Goal: Task Accomplishment & Management: Complete application form

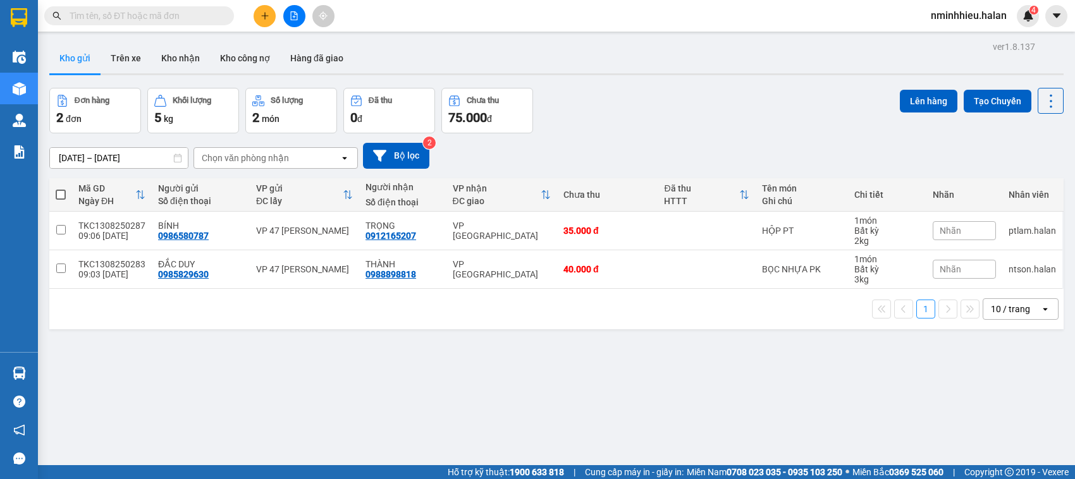
click at [201, 10] on input "text" at bounding box center [144, 16] width 149 height 14
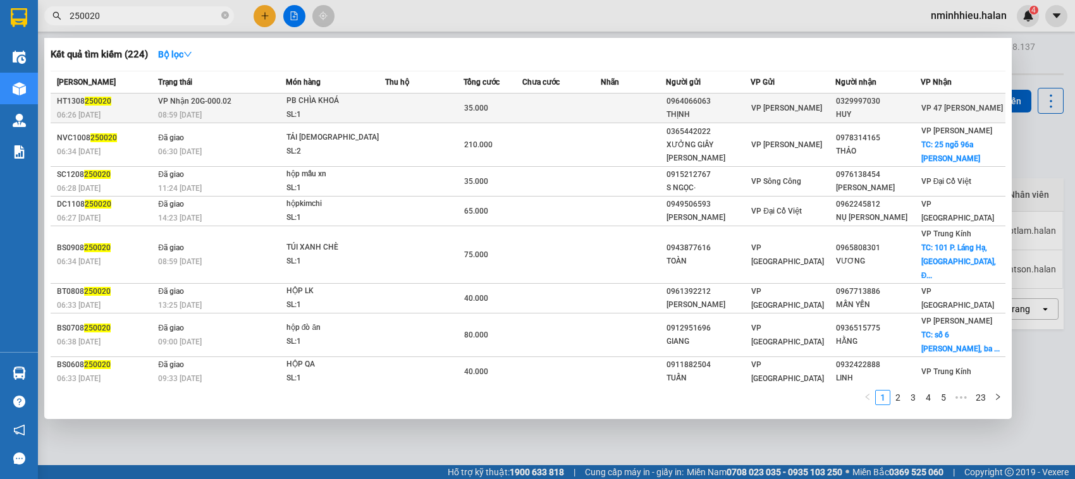
type input "250020"
click at [514, 104] on div "35.000" at bounding box center [493, 108] width 58 height 14
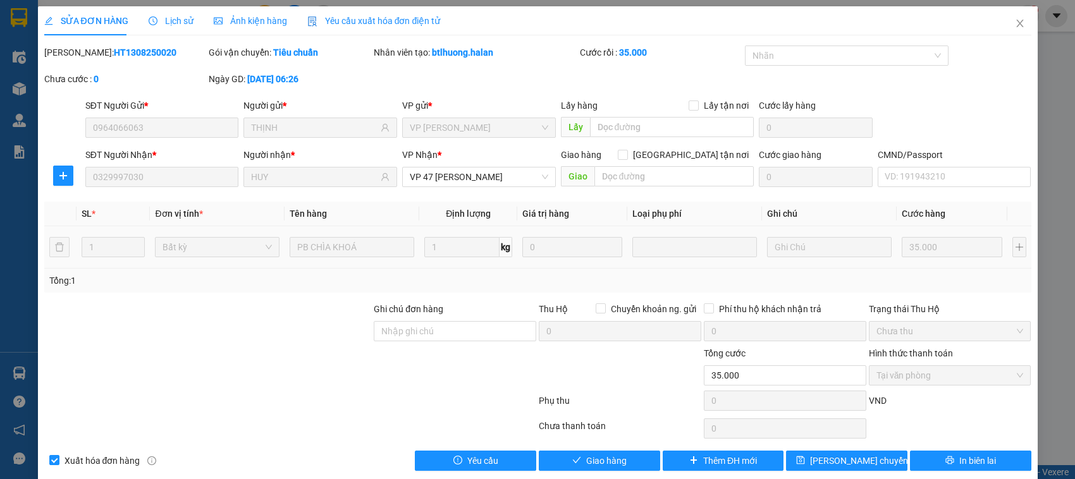
type input "0964066063"
type input "THỊNH"
type input "0329997030"
type input "HUY"
type input "35.000"
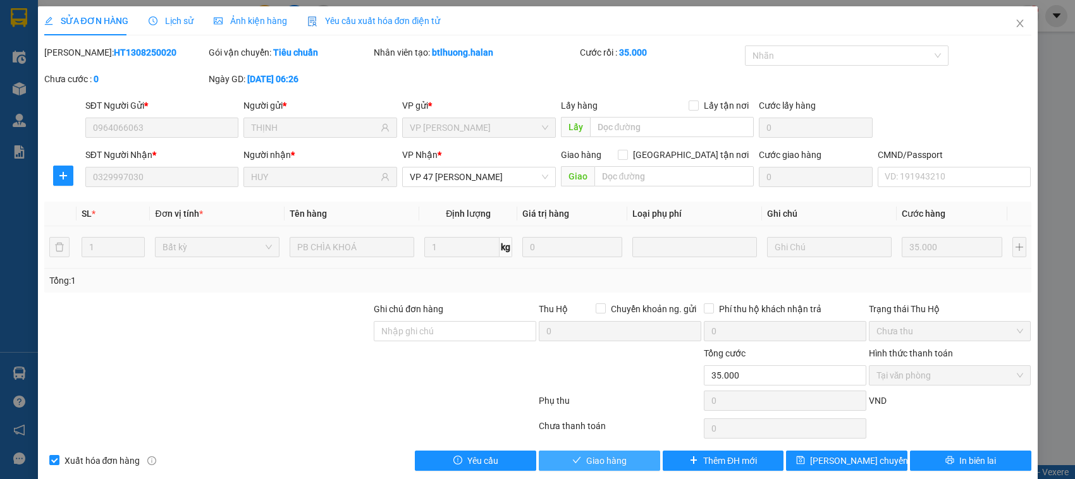
click at [615, 455] on span "Giao hàng" at bounding box center [606, 461] width 40 height 14
click at [601, 463] on span "Giao hàng" at bounding box center [606, 461] width 40 height 14
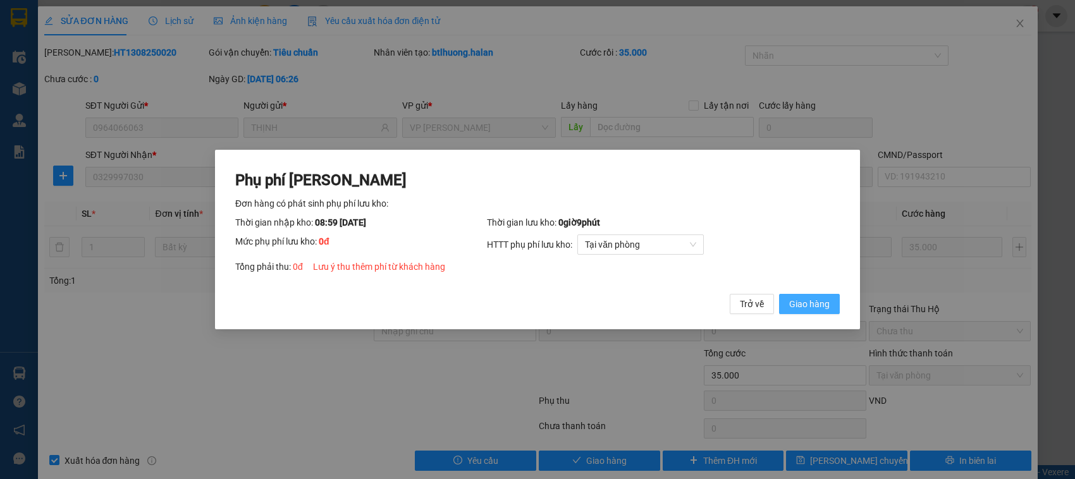
click at [808, 304] on span "Giao hàng" at bounding box center [809, 304] width 40 height 14
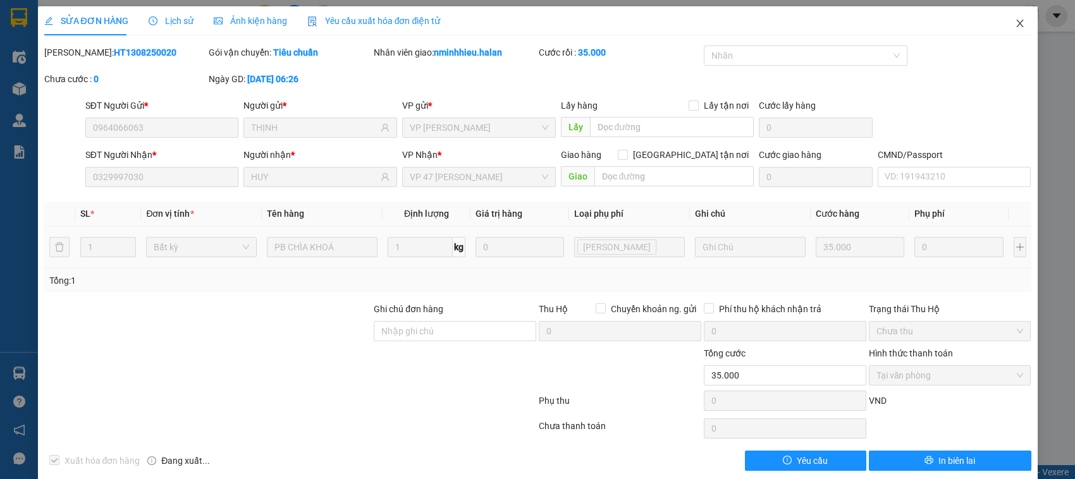
click at [1015, 24] on icon "close" at bounding box center [1020, 23] width 10 height 10
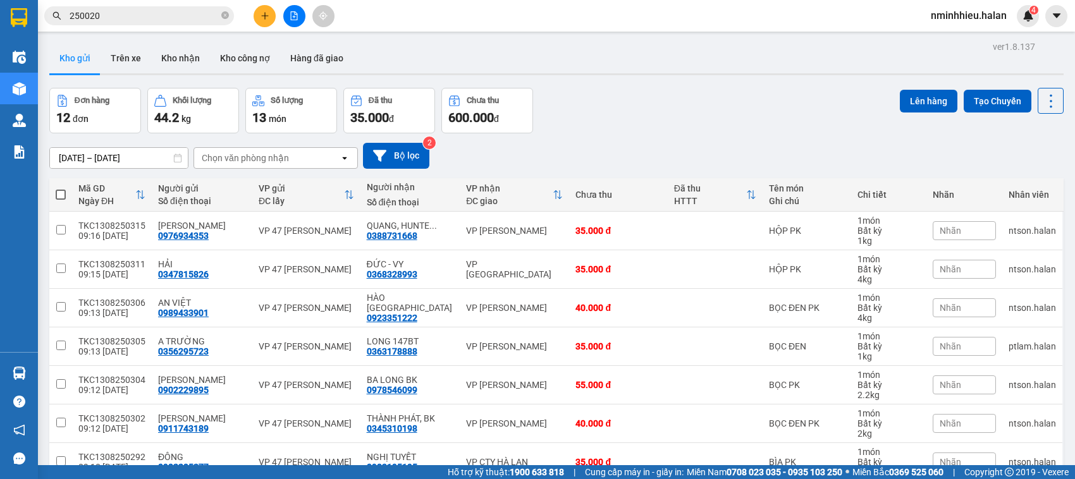
click at [207, 21] on input "250020" at bounding box center [144, 16] width 149 height 14
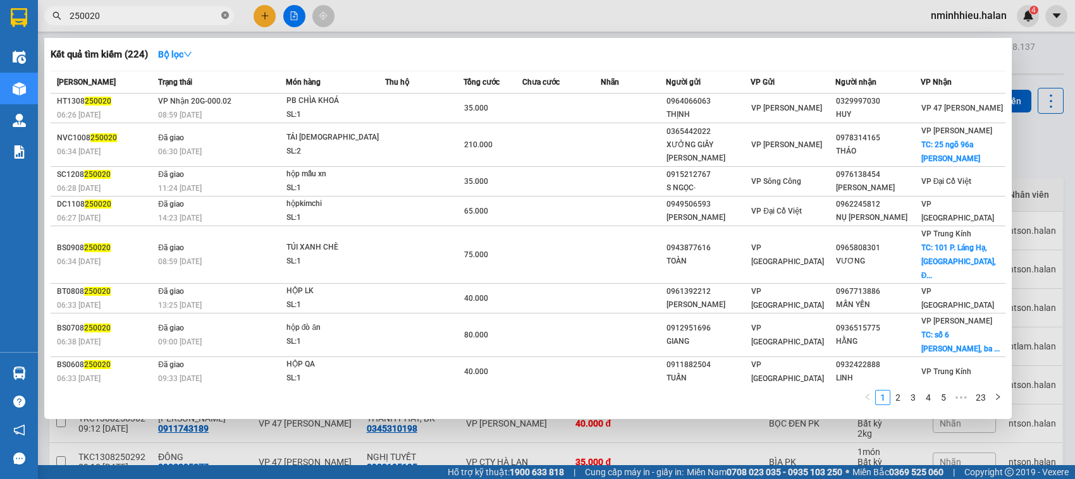
click at [223, 18] on icon "close-circle" at bounding box center [225, 15] width 8 height 8
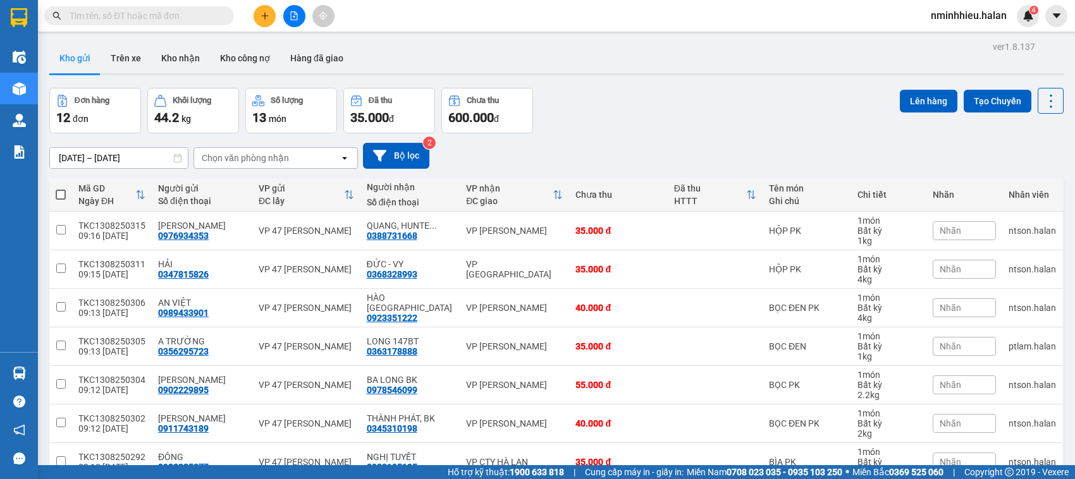
click at [204, 16] on input "text" at bounding box center [144, 16] width 149 height 14
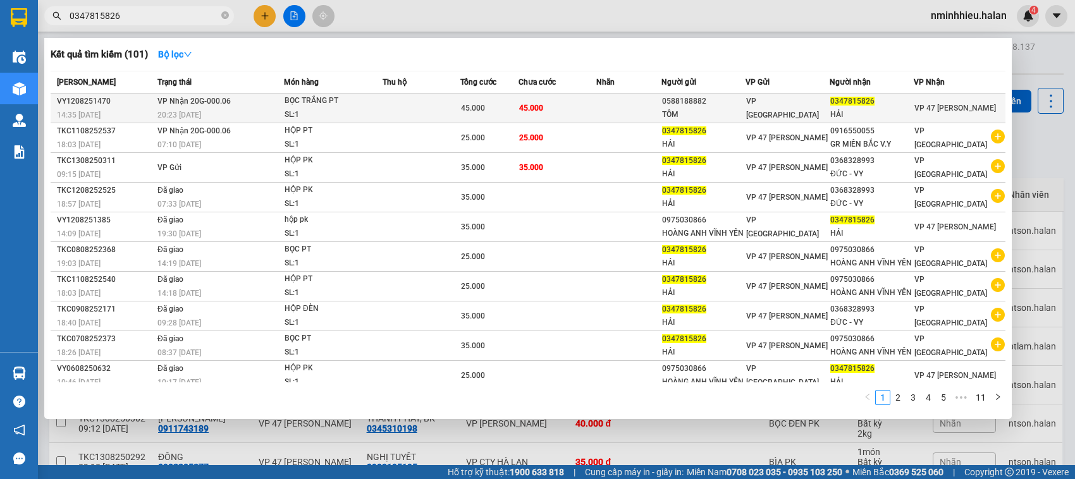
type input "0347815826"
click at [624, 112] on td at bounding box center [628, 109] width 65 height 30
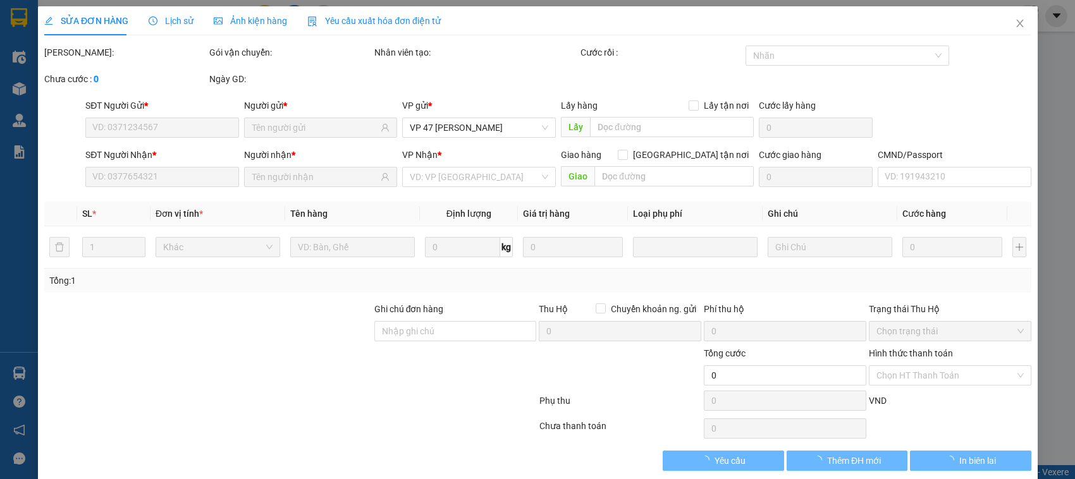
type input "0588188882"
type input "TÔM"
type input "0347815826"
type input "HẢI"
type input "45.000"
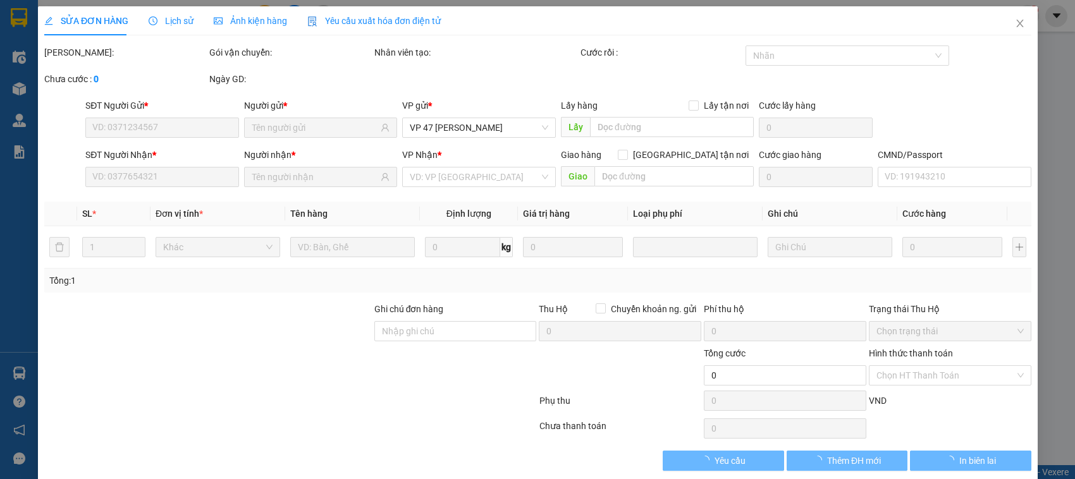
type input "45.000"
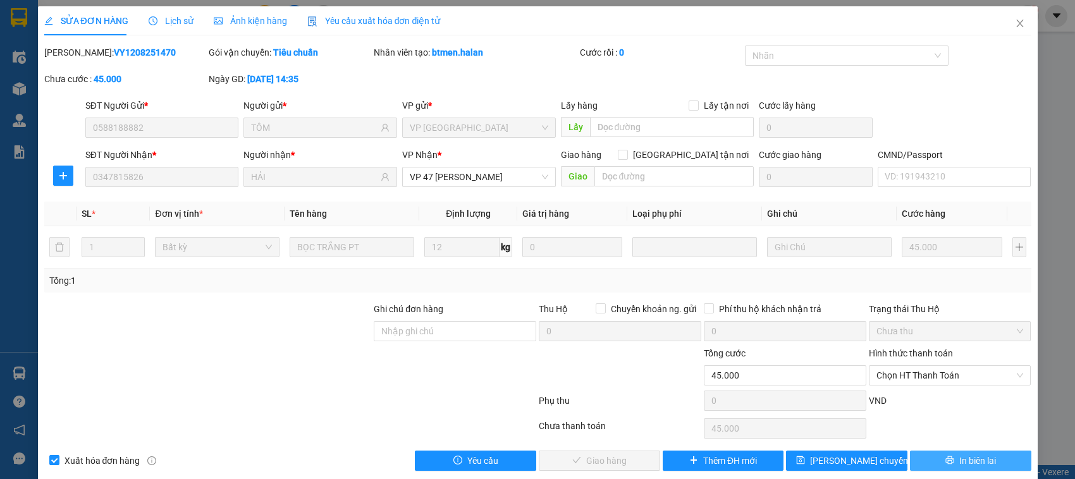
click at [932, 465] on button "In biên lai" at bounding box center [970, 461] width 121 height 20
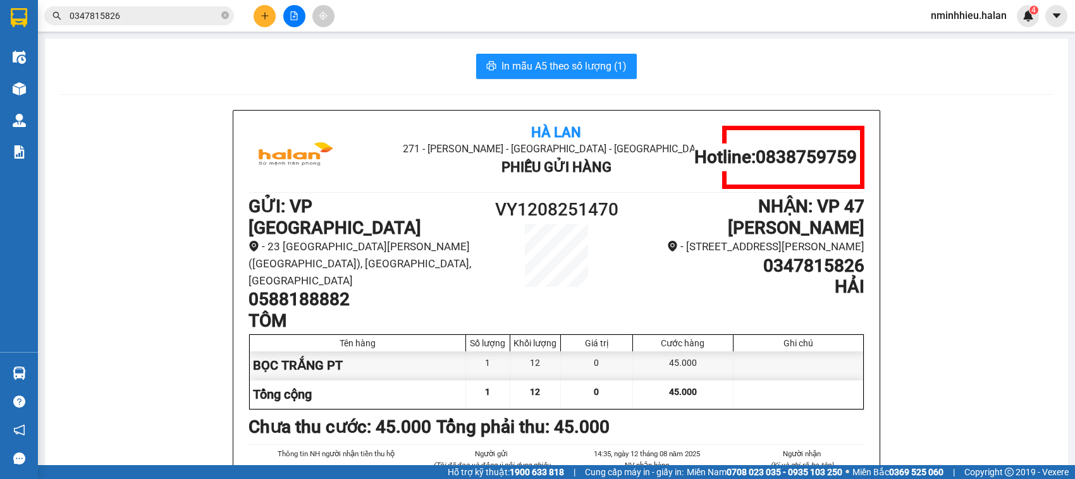
scroll to position [153, 0]
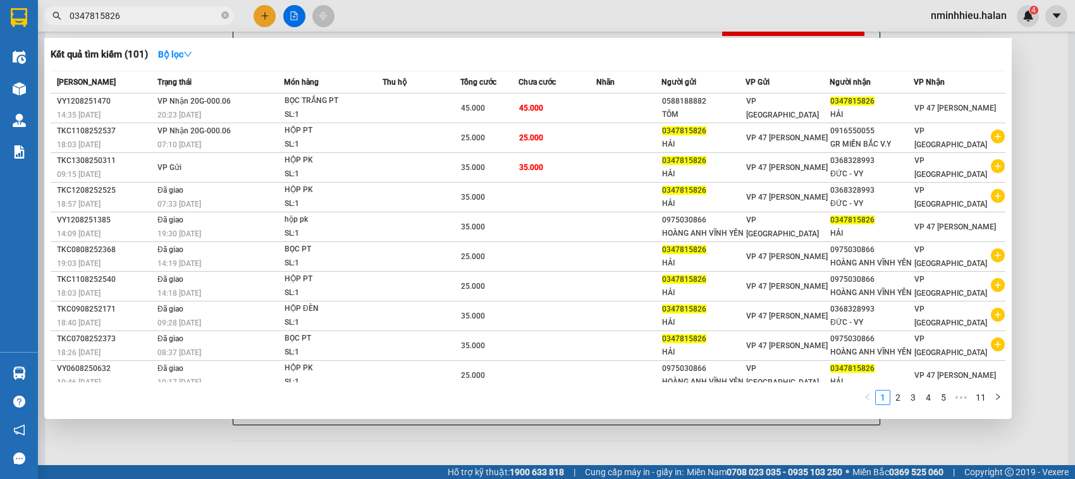
click at [207, 14] on input "0347815826" at bounding box center [144, 16] width 149 height 14
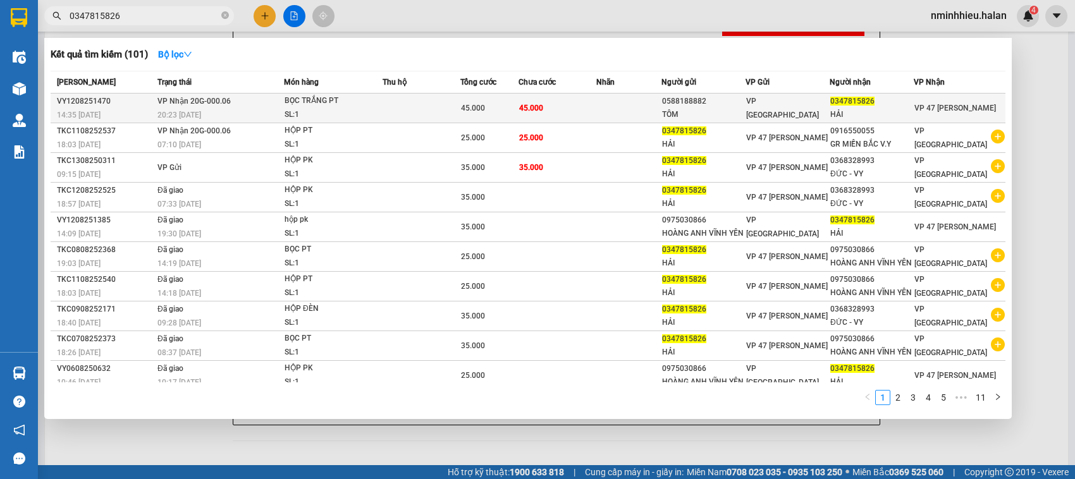
click at [414, 111] on td at bounding box center [422, 109] width 78 height 30
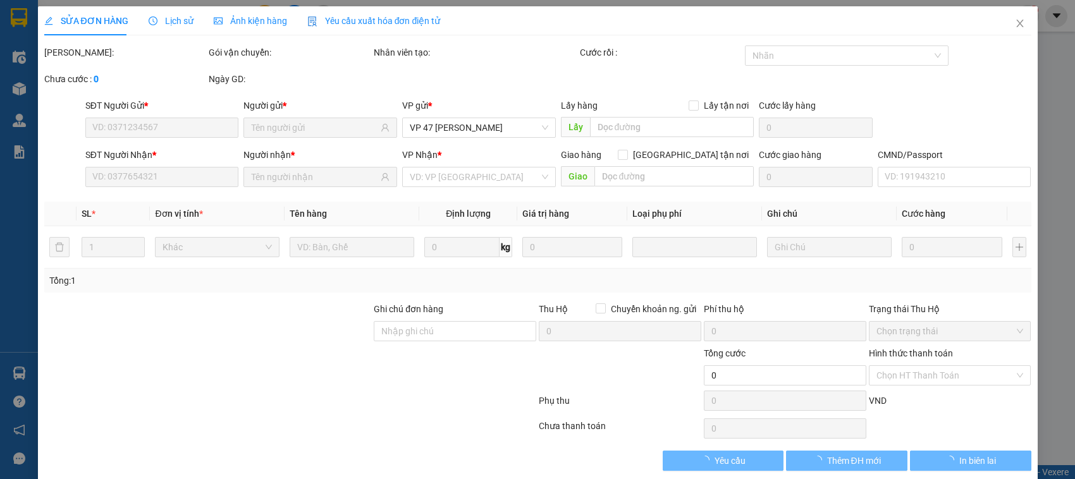
type input "0588188882"
type input "TÔM"
type input "0347815826"
type input "HẢI"
type input "45.000"
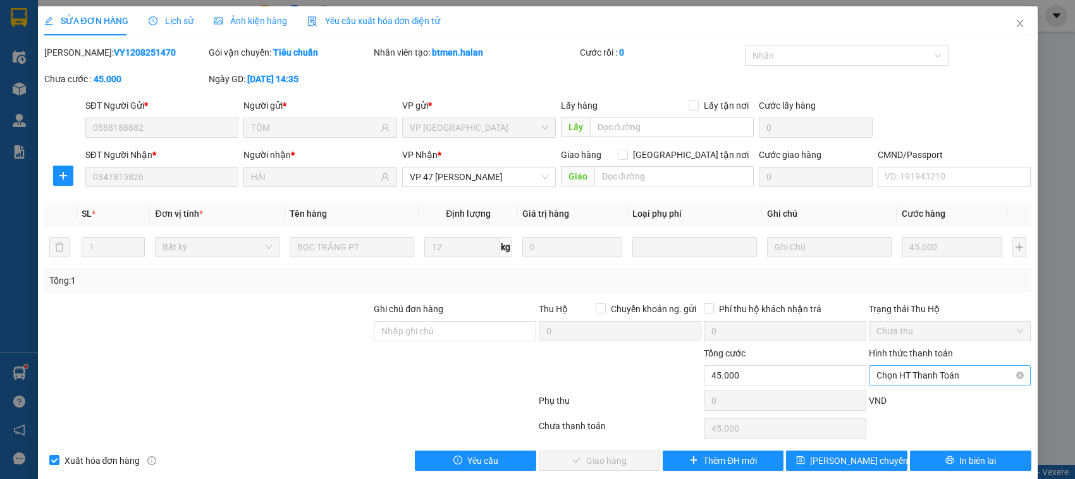
click at [899, 380] on span "Chọn HT Thanh Toán" at bounding box center [950, 375] width 147 height 19
click at [893, 271] on div "Tại văn phòng" at bounding box center [939, 270] width 145 height 14
type input "0"
click at [598, 460] on span "Giao hàng" at bounding box center [606, 461] width 40 height 14
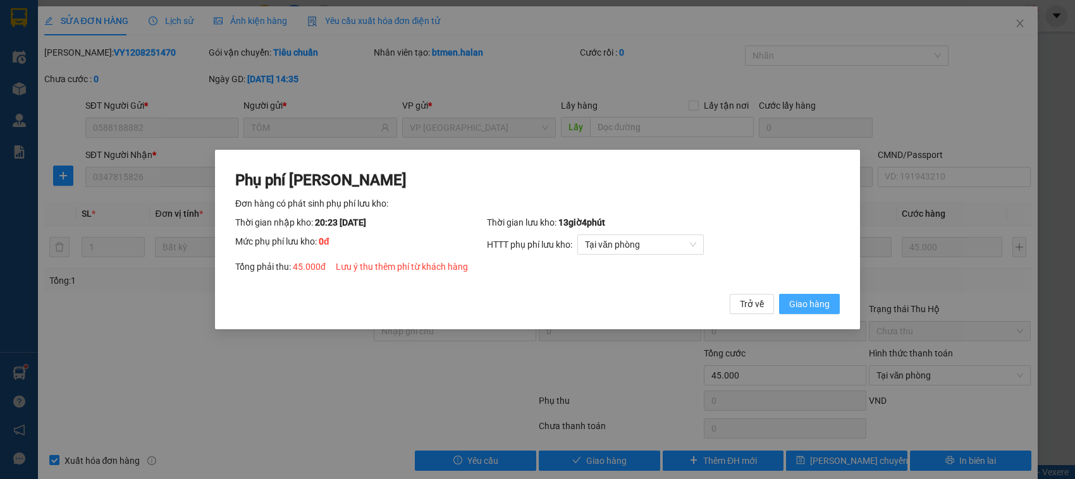
click at [802, 301] on span "Giao hàng" at bounding box center [809, 304] width 40 height 14
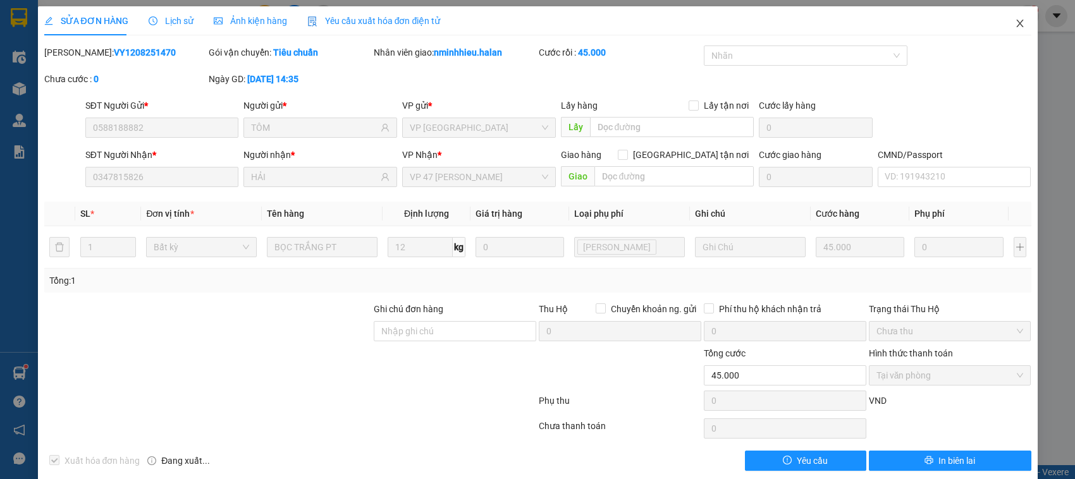
click at [1013, 25] on span "Close" at bounding box center [1019, 23] width 35 height 35
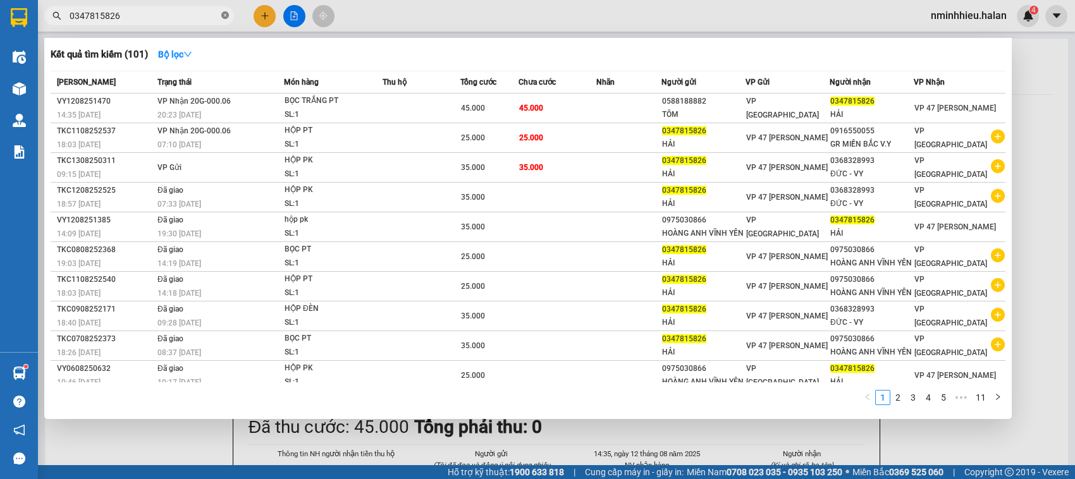
click at [228, 16] on icon "close-circle" at bounding box center [225, 15] width 8 height 8
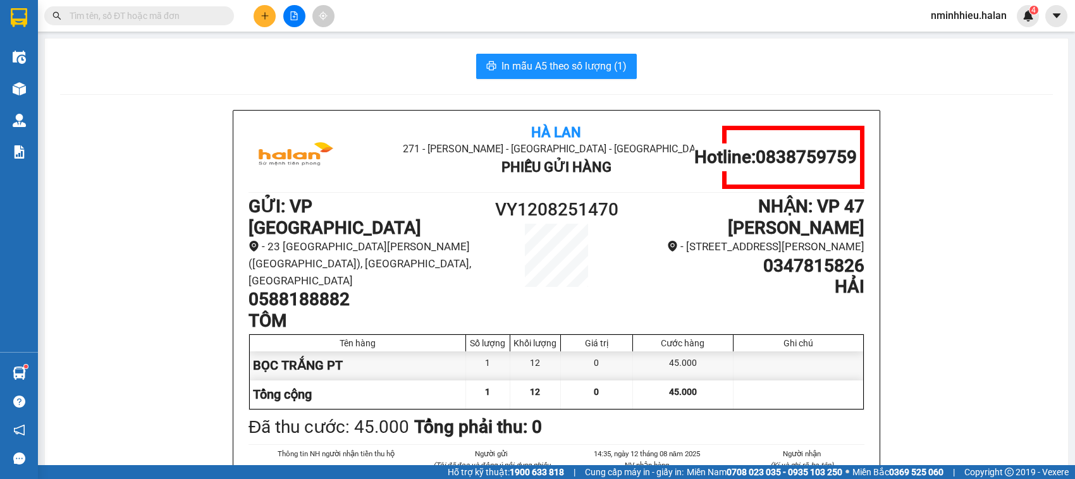
click at [181, 21] on input "text" at bounding box center [144, 16] width 149 height 14
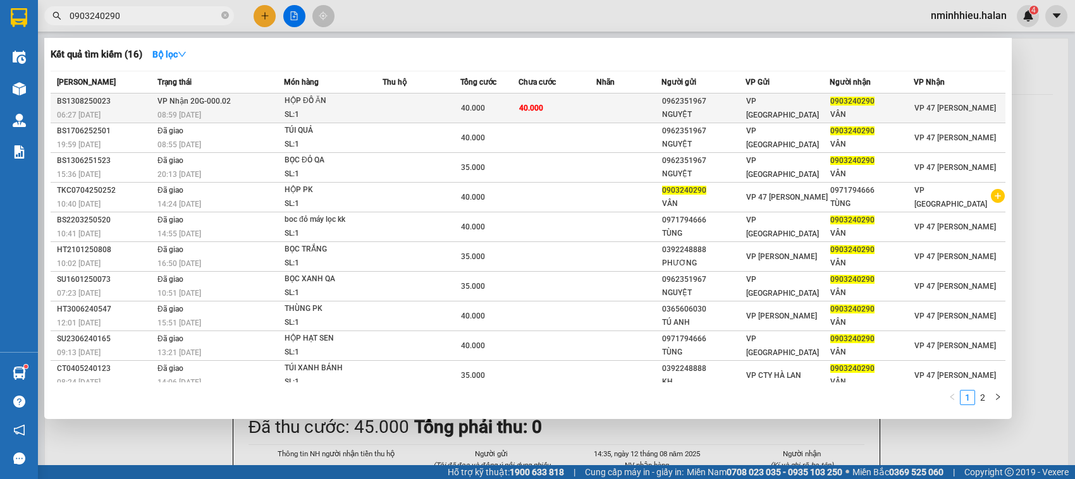
type input "0903240290"
click at [713, 109] on div "NGUYỆT" at bounding box center [703, 114] width 83 height 13
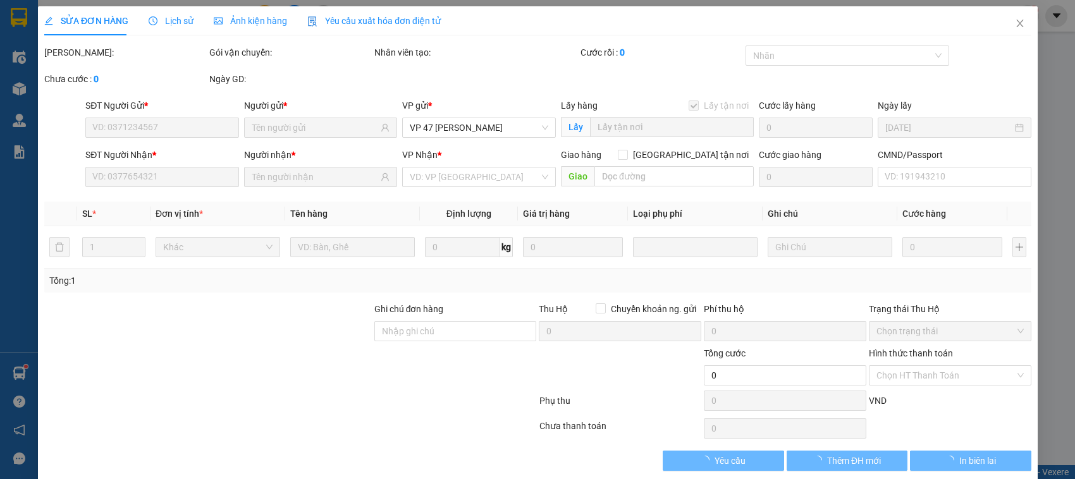
type input "0962351967"
type input "NGUYỆT"
checkbox input "false"
type input "0903240290"
type input "VÂN"
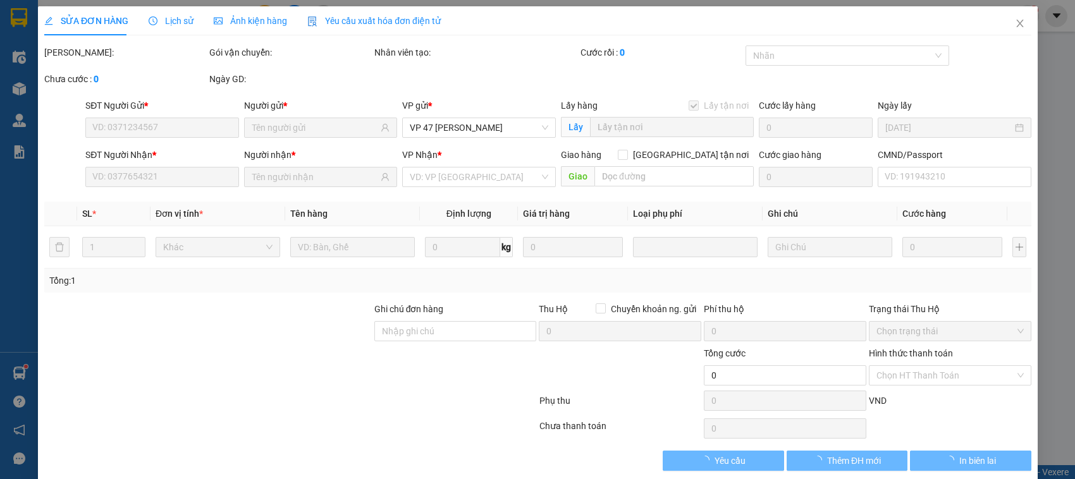
type input "40.000"
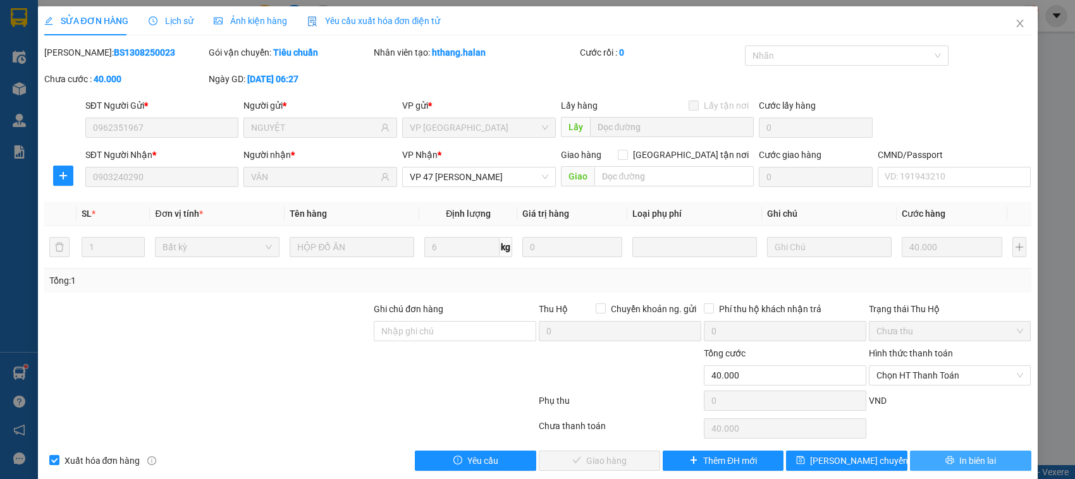
click at [946, 462] on icon "printer" at bounding box center [950, 461] width 8 height 8
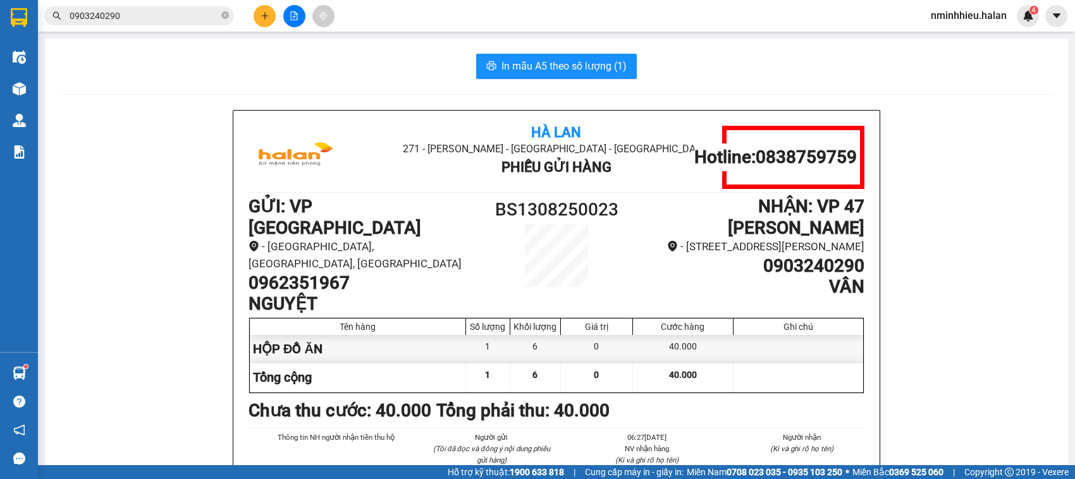
click at [209, 15] on input "0903240290" at bounding box center [144, 16] width 149 height 14
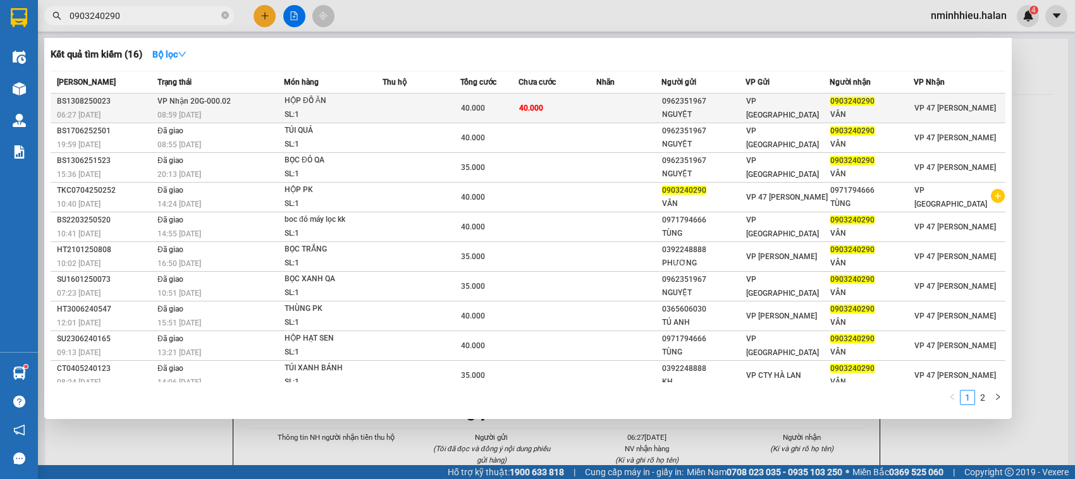
click at [422, 111] on td at bounding box center [422, 109] width 78 height 30
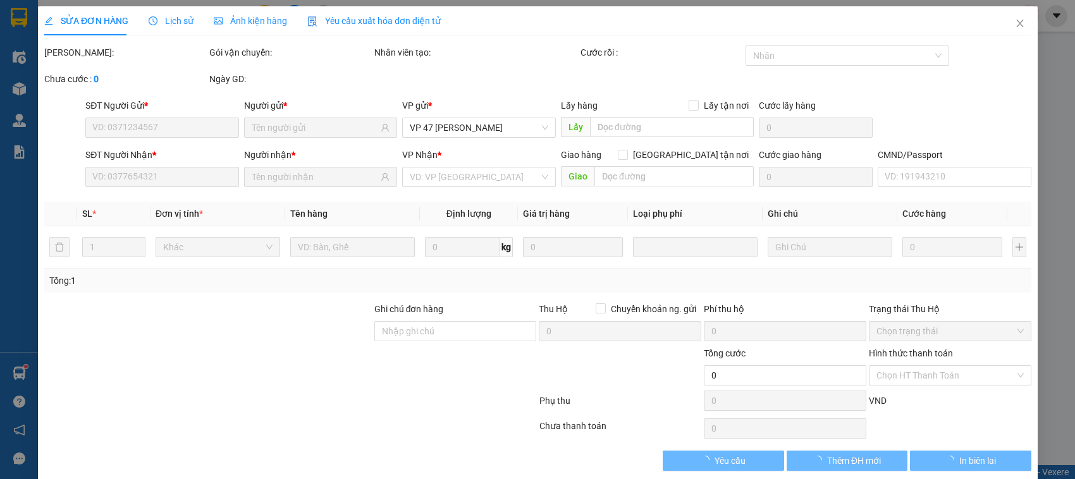
type input "0962351967"
type input "NGUYỆT"
type input "0903240290"
type input "VÂN"
type input "40.000"
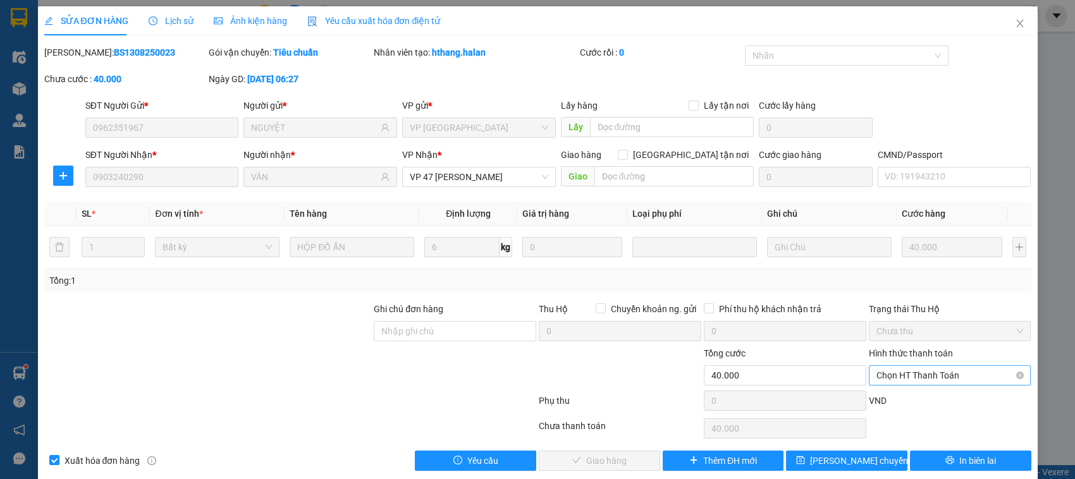
click at [901, 373] on span "Chọn HT Thanh Toán" at bounding box center [950, 375] width 147 height 19
click at [887, 264] on div "Tại văn phòng" at bounding box center [939, 270] width 145 height 14
type input "0"
click at [615, 457] on span "Giao hàng" at bounding box center [606, 461] width 40 height 14
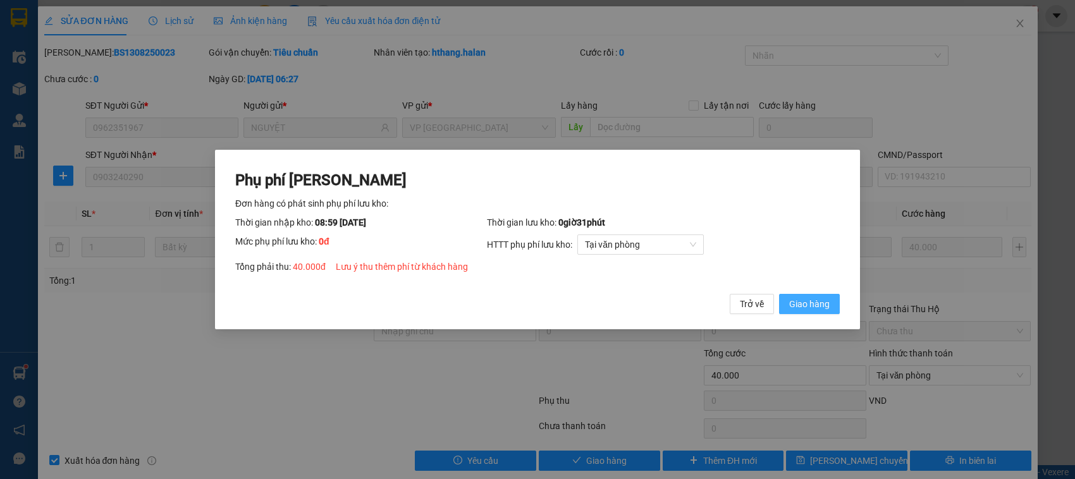
click at [808, 304] on span "Giao hàng" at bounding box center [809, 304] width 40 height 14
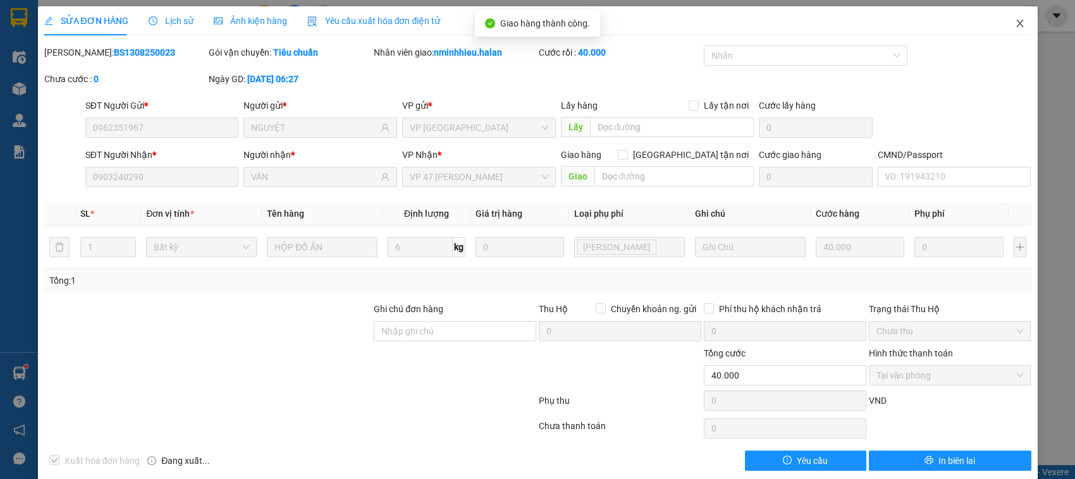
click at [1015, 23] on icon "close" at bounding box center [1020, 23] width 10 height 10
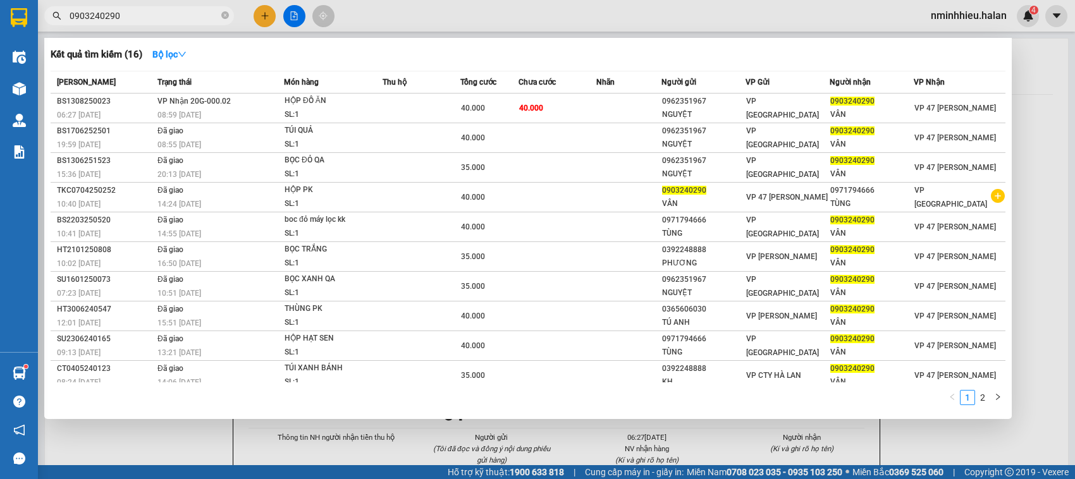
click at [140, 18] on input "0903240290" at bounding box center [144, 16] width 149 height 14
type input "0"
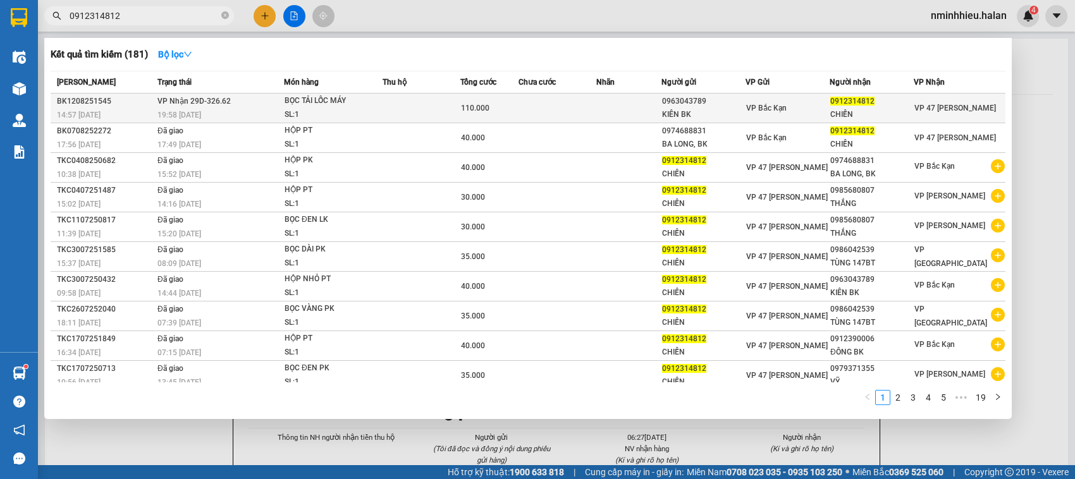
type input "0912314812"
click at [797, 113] on div "VP Bắc Kạn" at bounding box center [787, 108] width 83 height 14
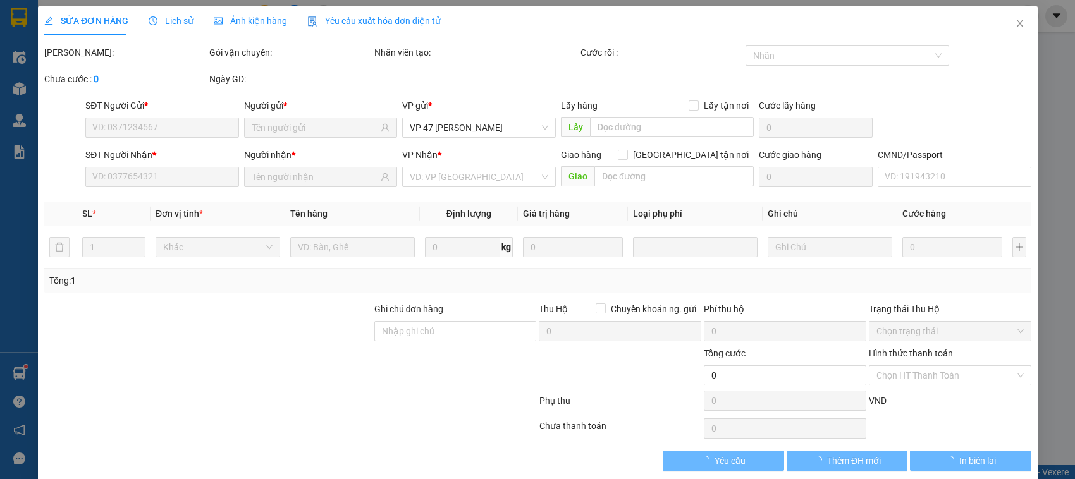
type input "0963043789"
type input "KIÊN BK"
type input "0912314812"
type input "CHIẾN"
type input "110.000"
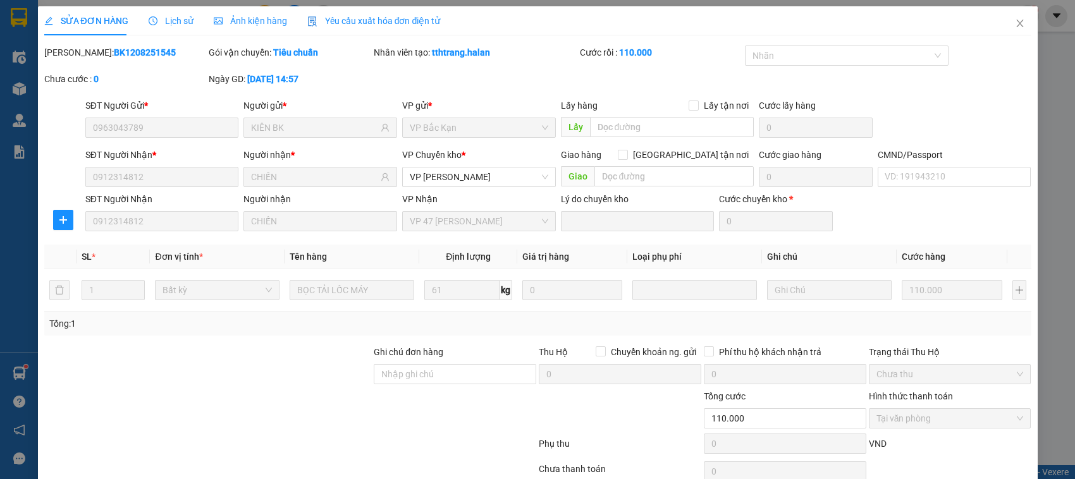
scroll to position [60, 0]
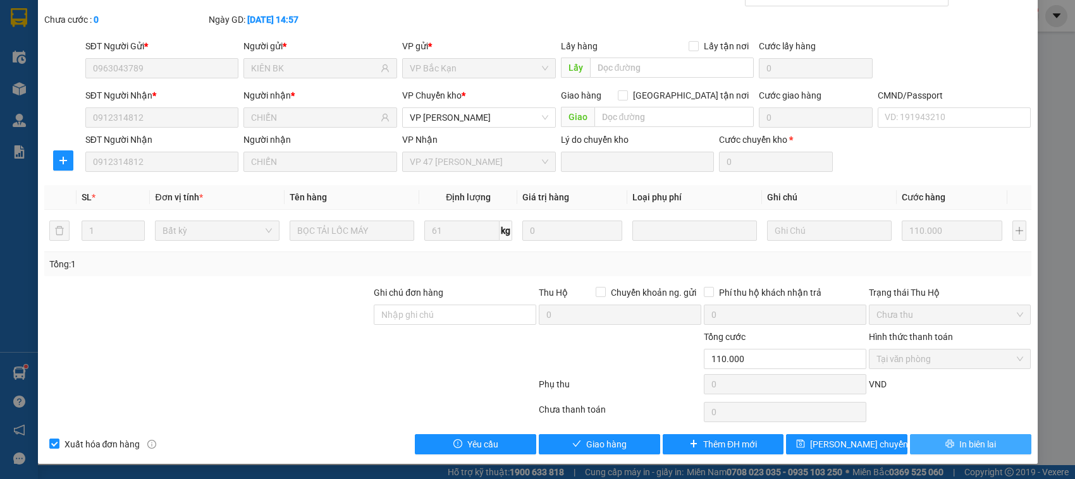
click at [972, 444] on span "In biên lai" at bounding box center [977, 445] width 37 height 14
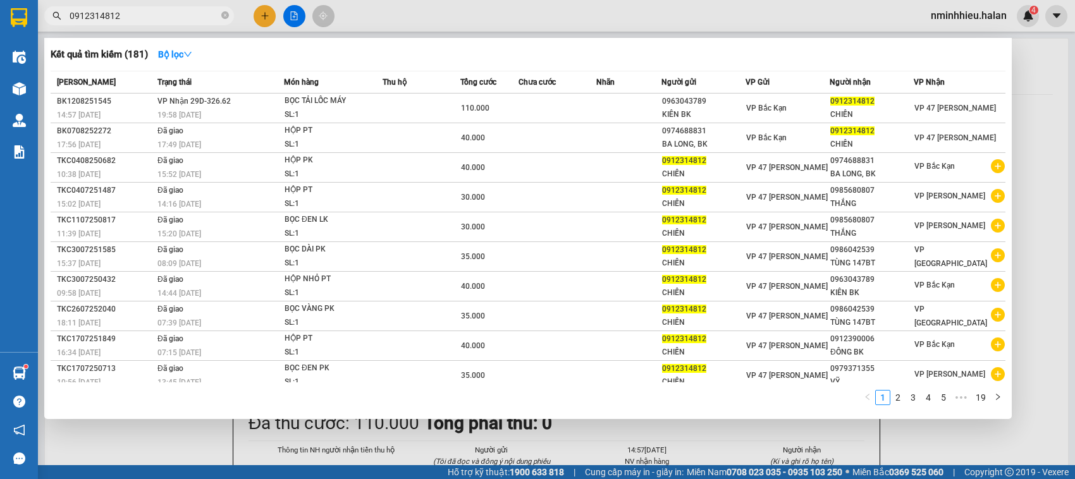
click at [197, 14] on input "0912314812" at bounding box center [144, 16] width 149 height 14
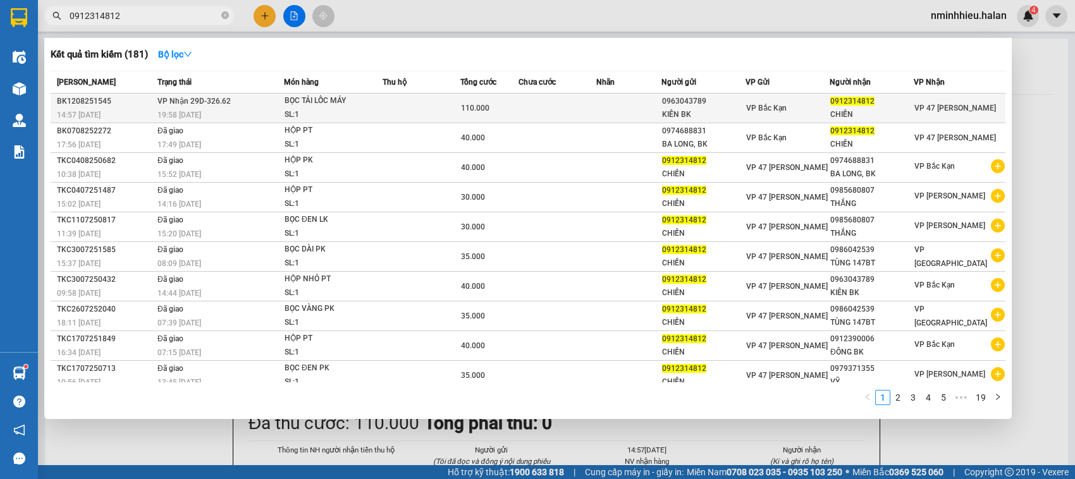
click at [761, 109] on span "VP Bắc Kạn" at bounding box center [766, 108] width 40 height 9
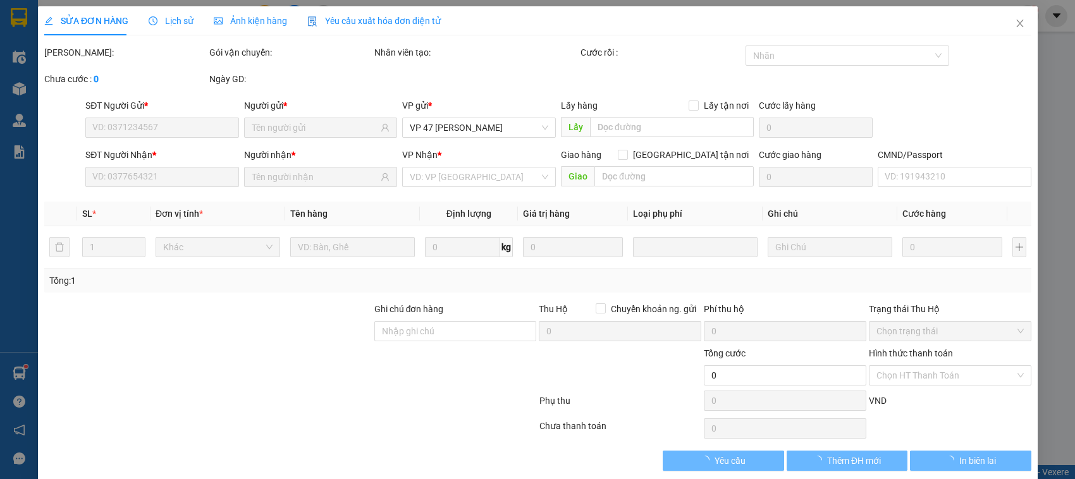
type input "0963043789"
type input "KIÊN BK"
type input "0912314812"
type input "CHIẾN"
type input "110.000"
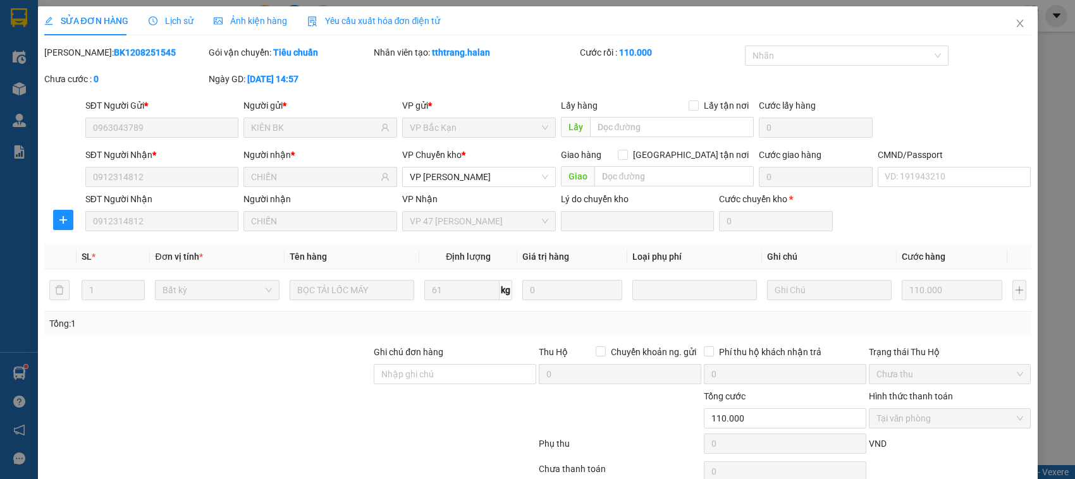
scroll to position [60, 0]
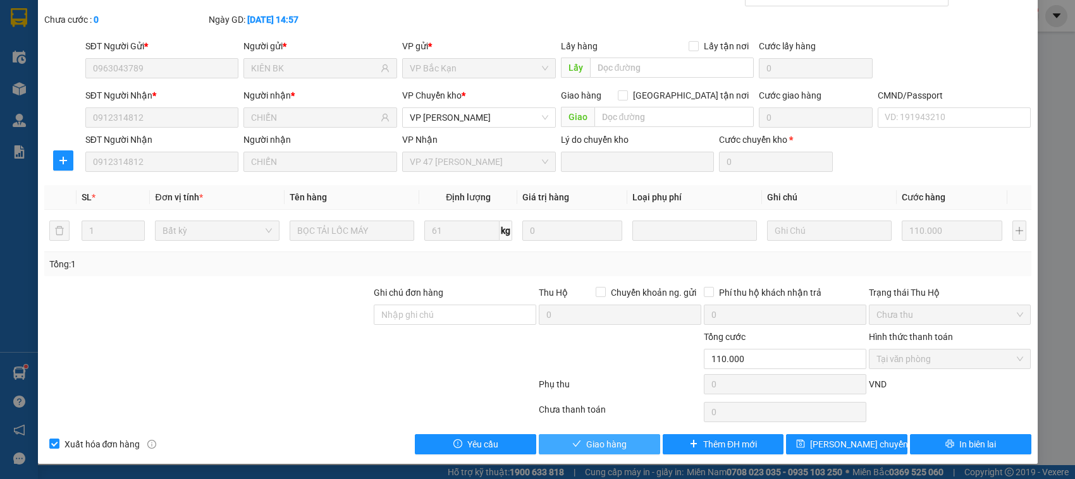
click at [606, 446] on span "Giao hàng" at bounding box center [606, 445] width 40 height 14
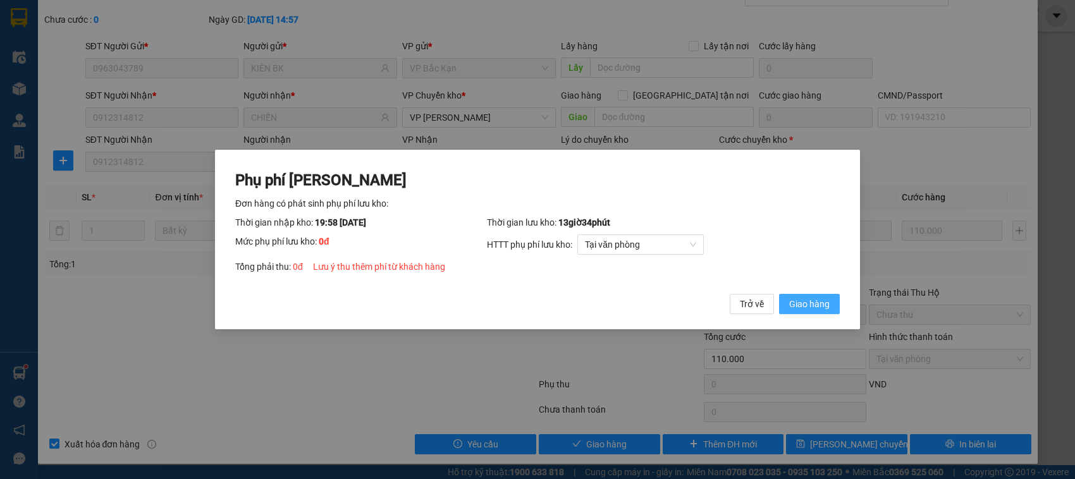
click at [810, 299] on span "Giao hàng" at bounding box center [809, 304] width 40 height 14
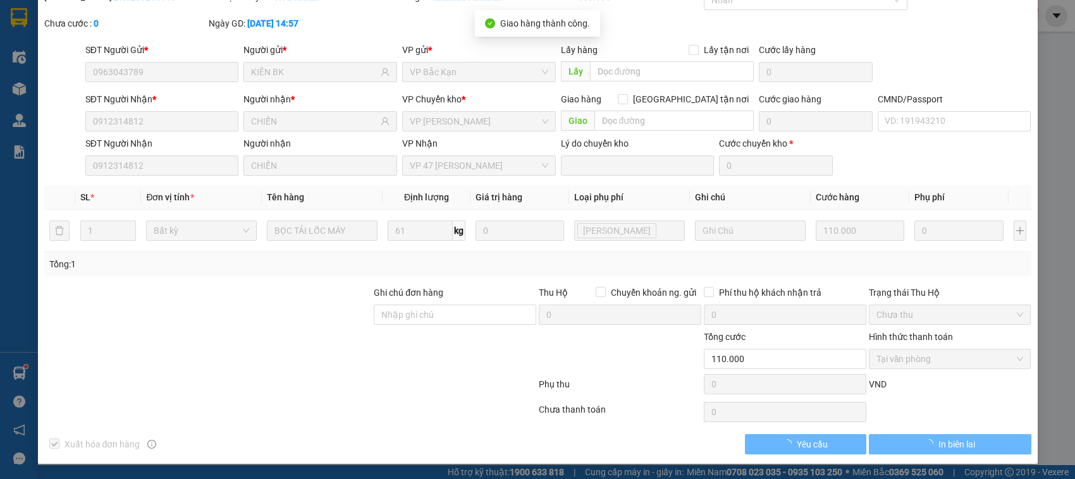
scroll to position [57, 0]
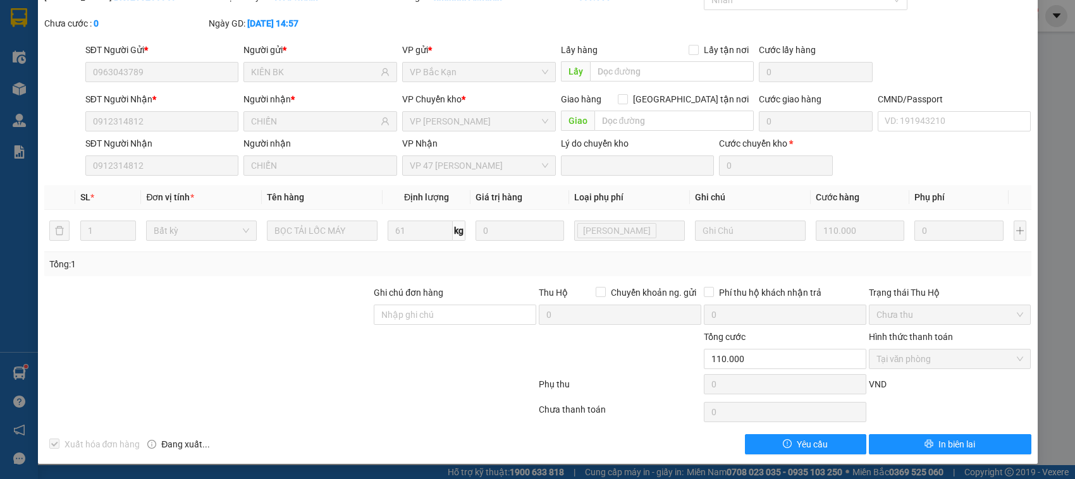
click at [1044, 123] on div "SỬA ĐƠN HÀNG Lịch sử Ảnh kiện hàng Yêu cầu xuất hóa đơn điện tử Total Paid Fee …" at bounding box center [537, 239] width 1075 height 479
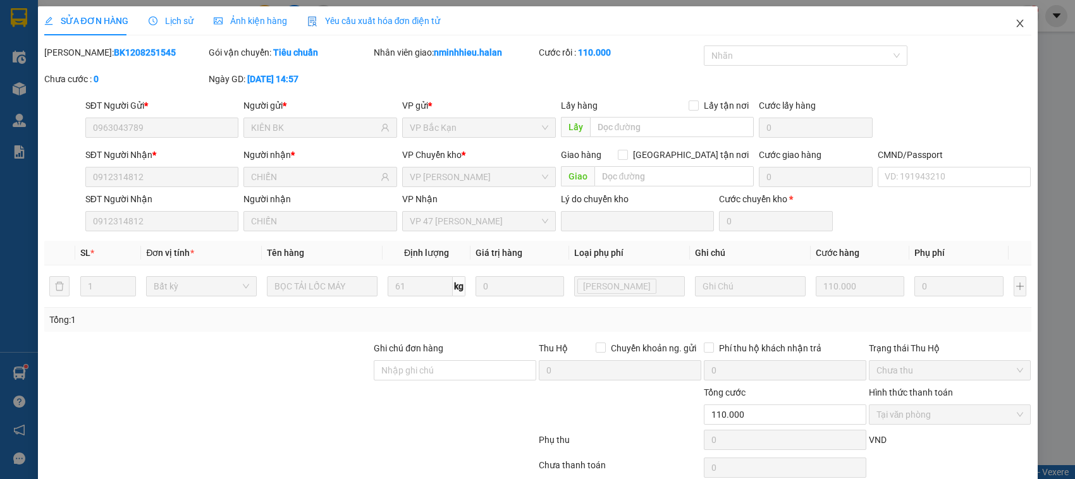
click at [1016, 20] on icon "close" at bounding box center [1019, 24] width 7 height 8
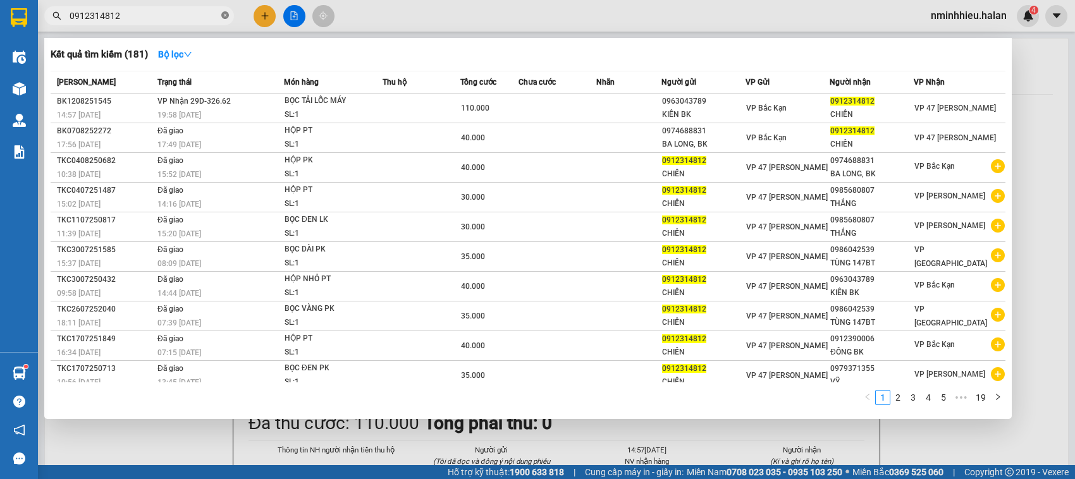
click at [225, 16] on icon "close-circle" at bounding box center [225, 15] width 8 height 8
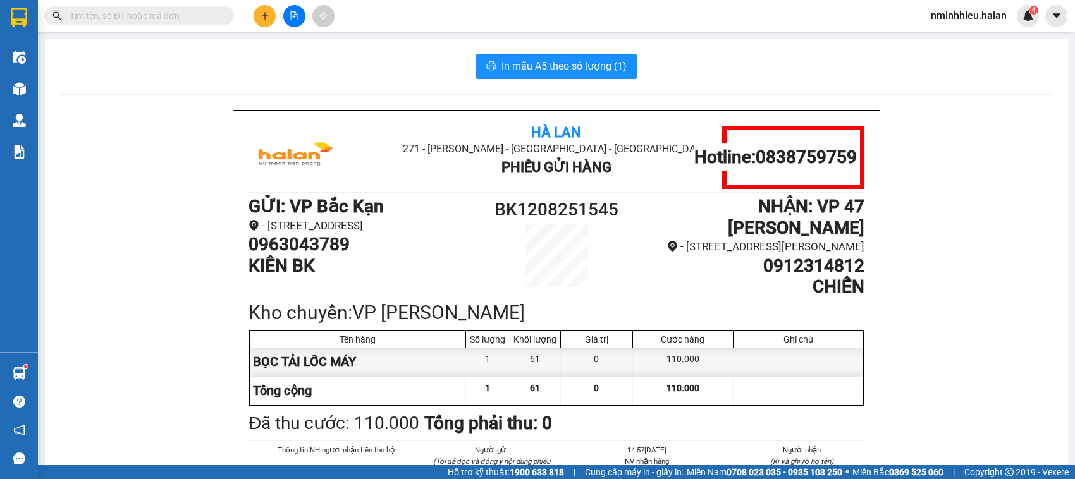
click at [188, 20] on input "text" at bounding box center [144, 16] width 149 height 14
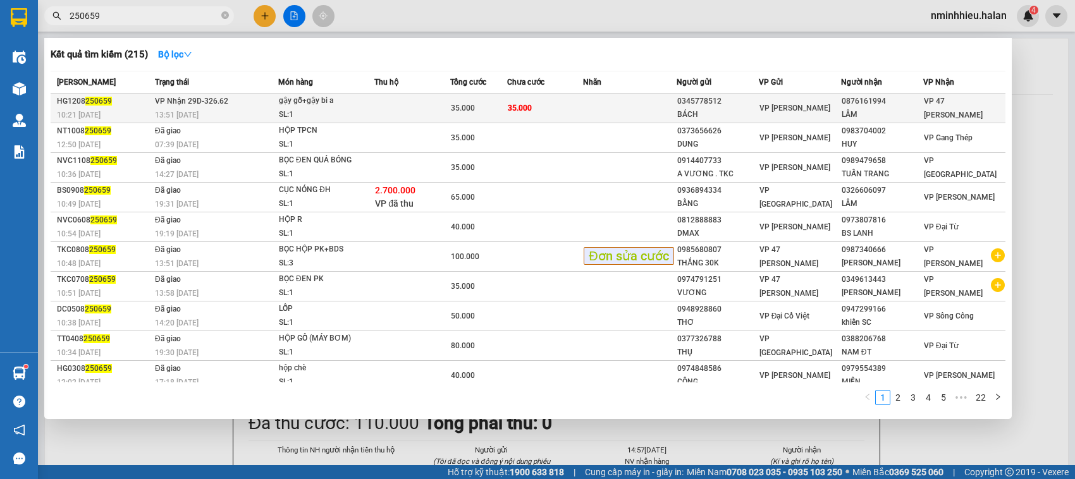
type input "250659"
click at [520, 99] on td "35.000" at bounding box center [545, 109] width 76 height 30
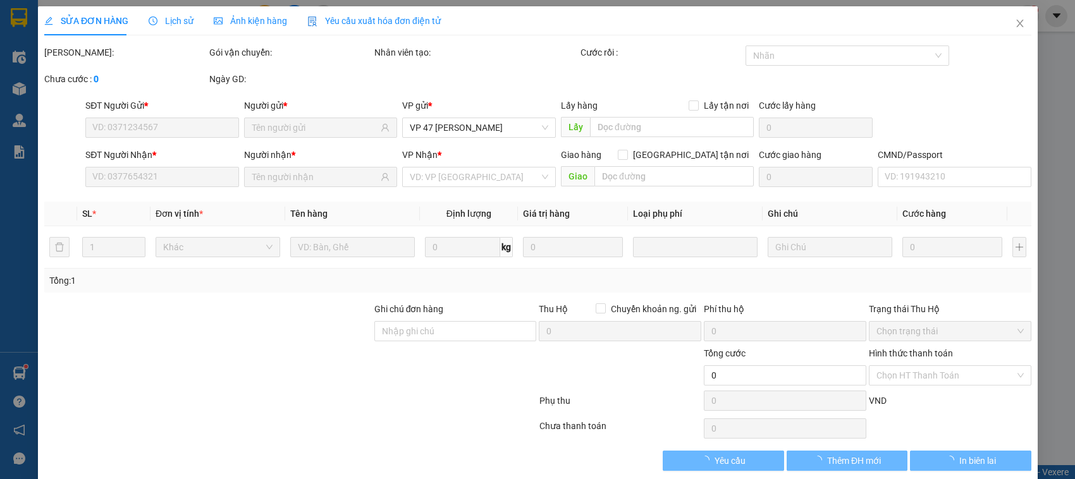
type input "0345778512"
type input "BÁCH"
type input "0876161994"
type input "LÂM"
type input "35.000"
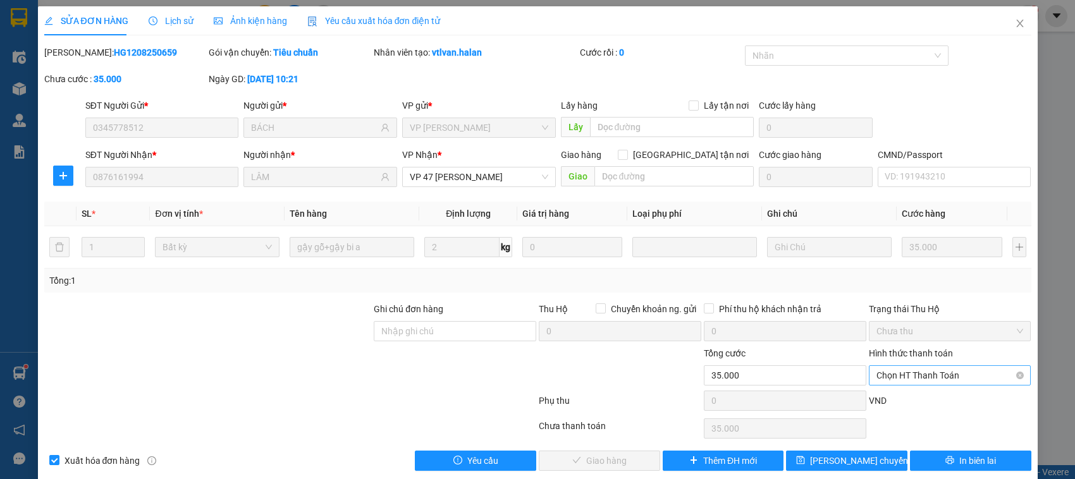
click at [901, 374] on span "Chọn HT Thanh Toán" at bounding box center [950, 375] width 147 height 19
click at [886, 270] on div "Tại văn phòng" at bounding box center [939, 270] width 145 height 14
type input "0"
click at [632, 459] on button "Giao hàng" at bounding box center [599, 461] width 121 height 20
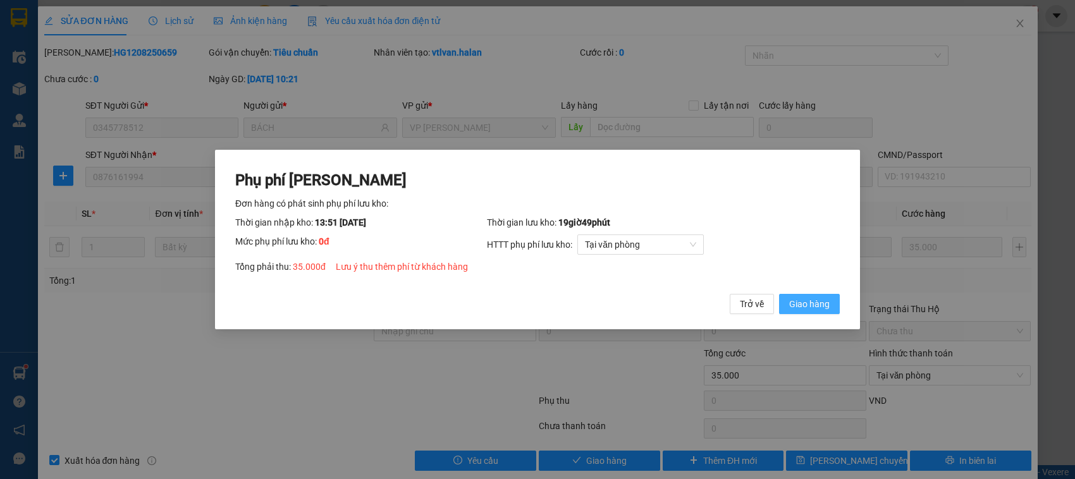
click at [815, 302] on span "Giao hàng" at bounding box center [809, 304] width 40 height 14
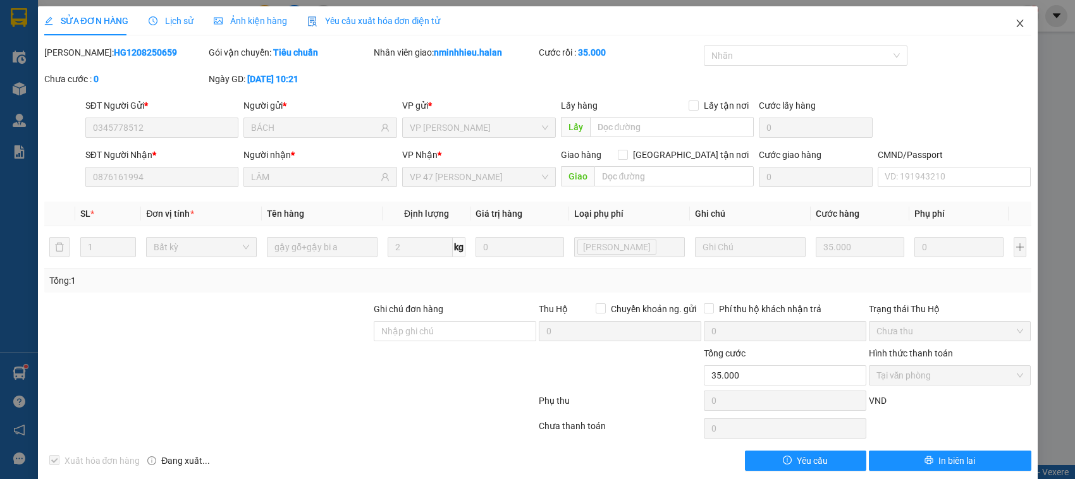
click at [1013, 24] on span "Close" at bounding box center [1019, 23] width 35 height 35
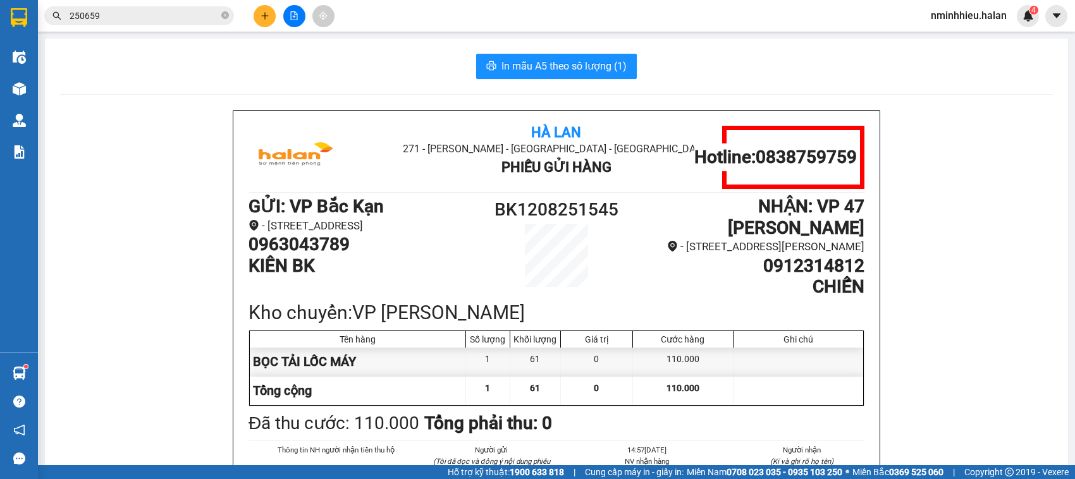
scroll to position [182, 0]
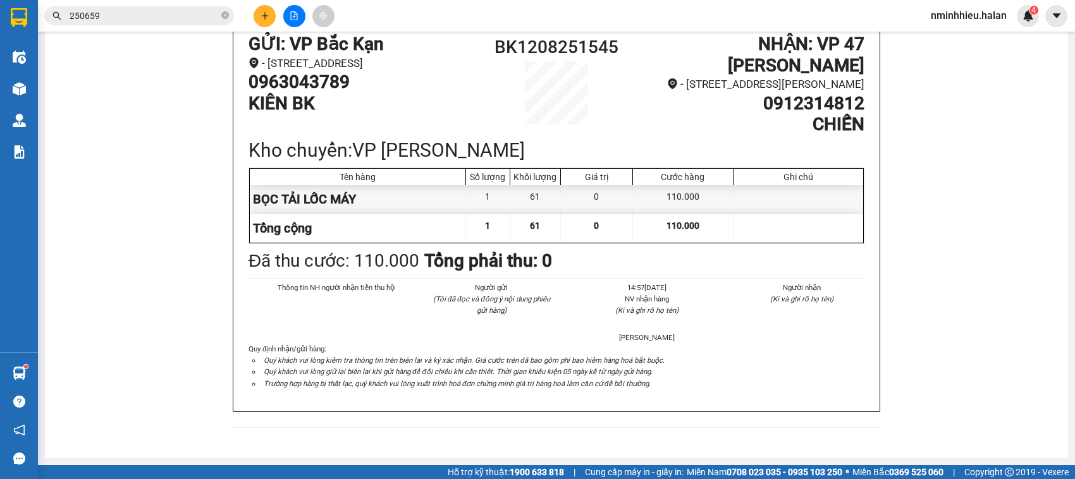
click at [1000, 264] on div "Hà Lan 271 - Dương Tự Minh - Phường Tân Long - Thái Nguyên Phiếu Gửi Hàng Hotli…" at bounding box center [556, 196] width 993 height 496
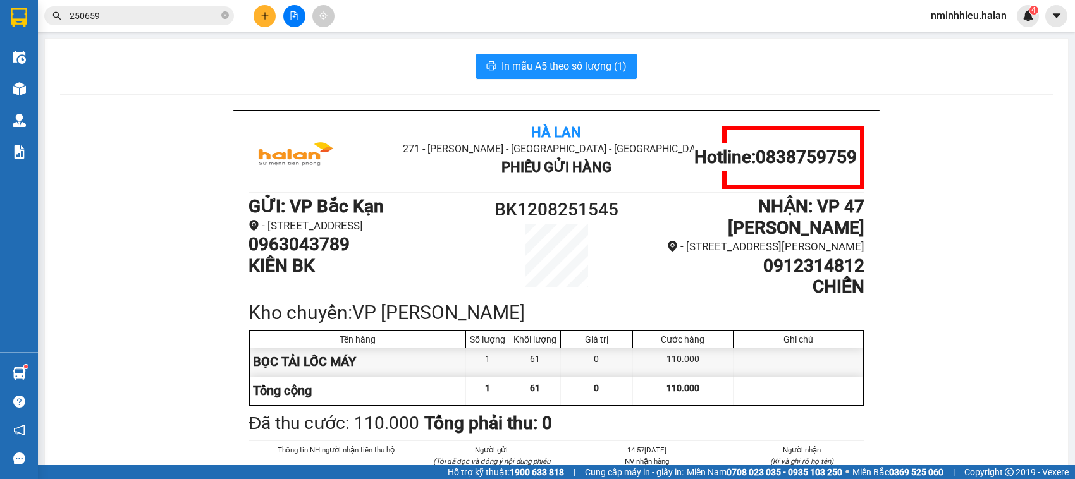
click at [171, 196] on div "Hà Lan 271 - Dương Tự Minh - Phường Tân Long - Thái Nguyên Phiếu Gửi Hàng Hotli…" at bounding box center [556, 358] width 993 height 496
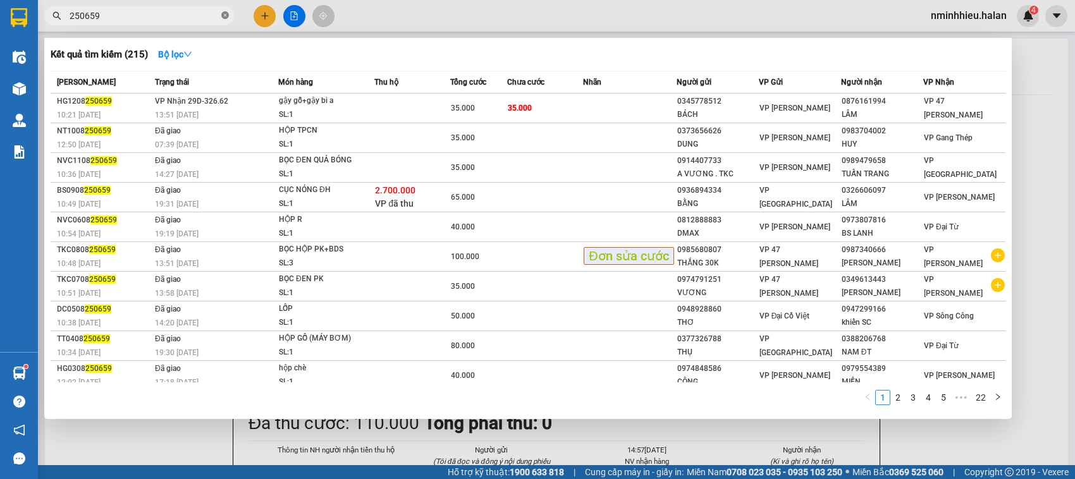
click at [225, 13] on icon "close-circle" at bounding box center [225, 15] width 8 height 8
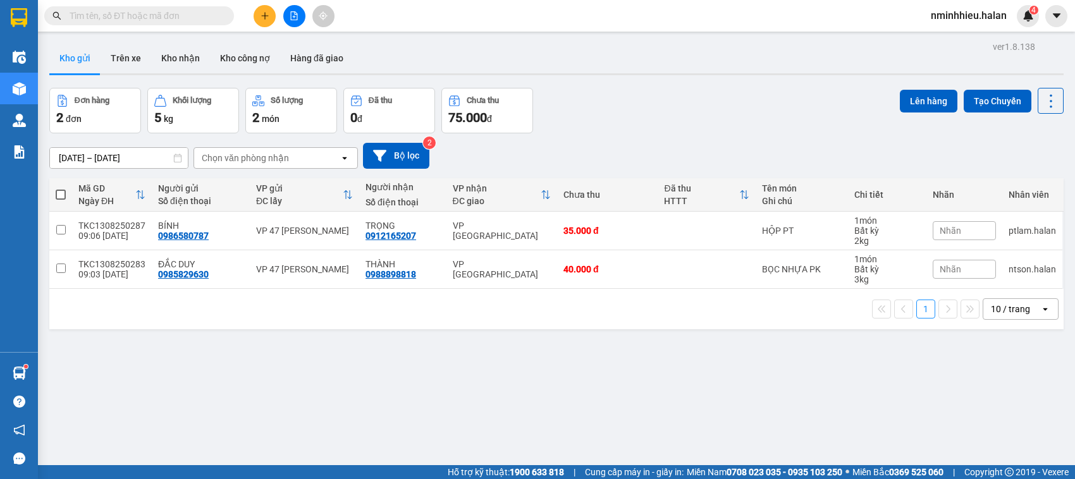
scroll to position [58, 0]
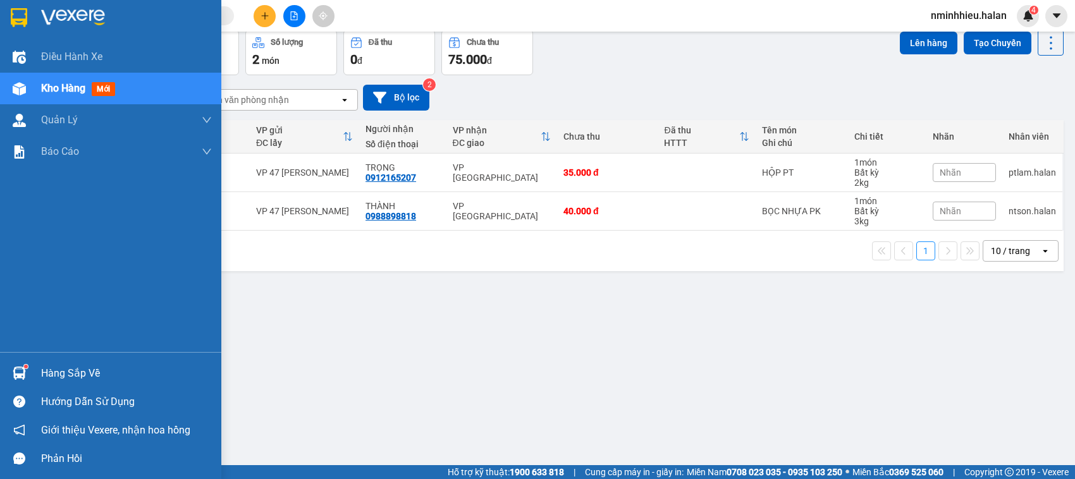
click at [65, 376] on div "Hàng sắp về" at bounding box center [126, 373] width 171 height 19
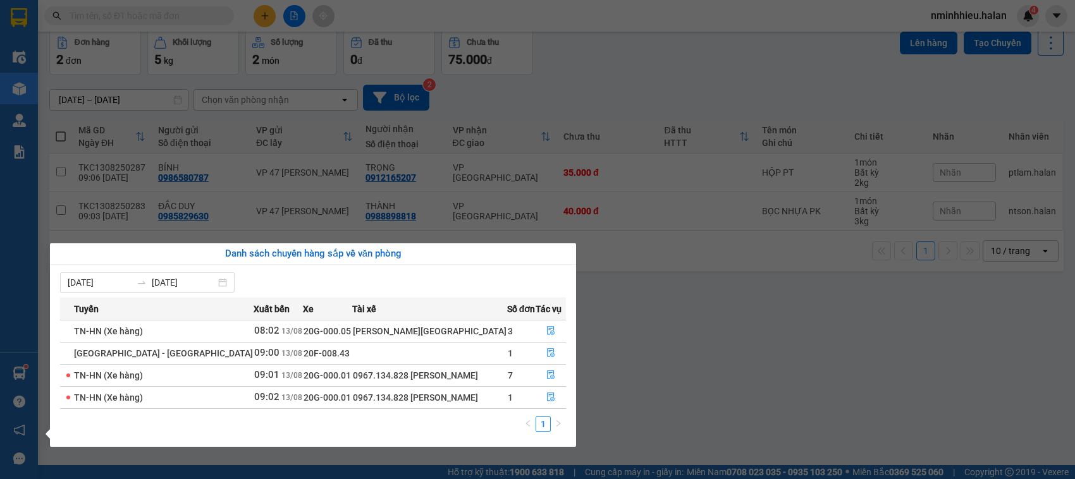
click at [598, 321] on section "Kết quả tìm kiếm ( 0 ) Bộ lọc No Data nminhhieu.halan 4 Điều hành xe Kho hàng m…" at bounding box center [537, 239] width 1075 height 479
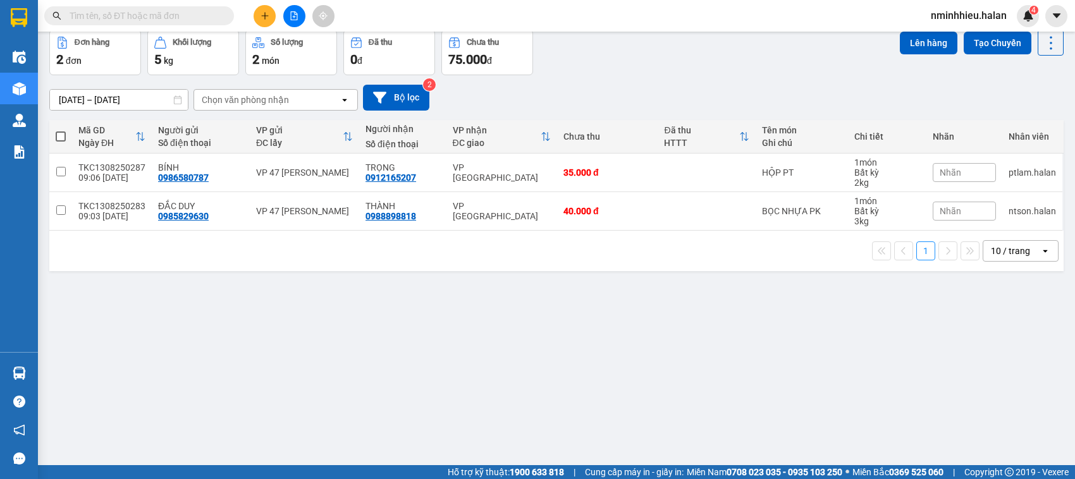
click at [153, 13] on input "text" at bounding box center [144, 16] width 149 height 14
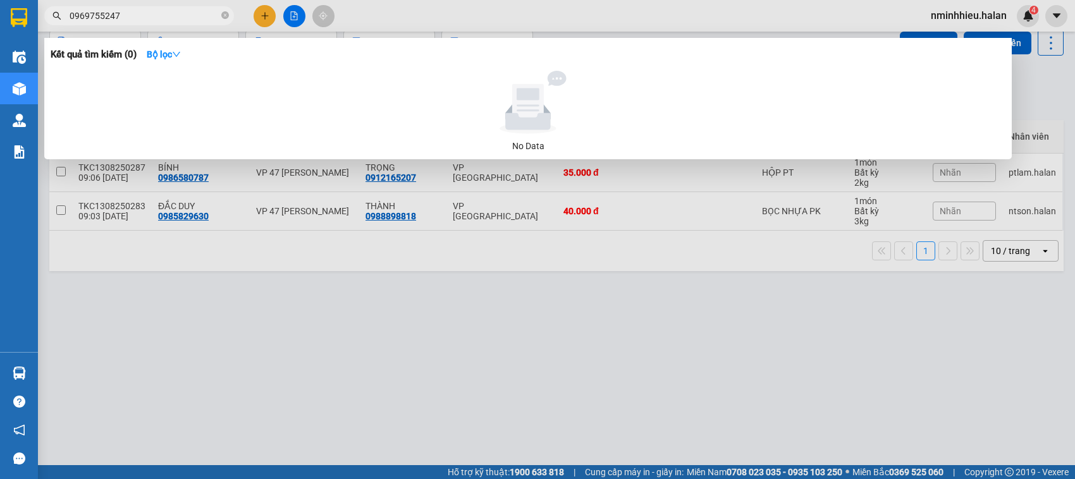
click at [80, 10] on input "0969755247" at bounding box center [144, 16] width 149 height 14
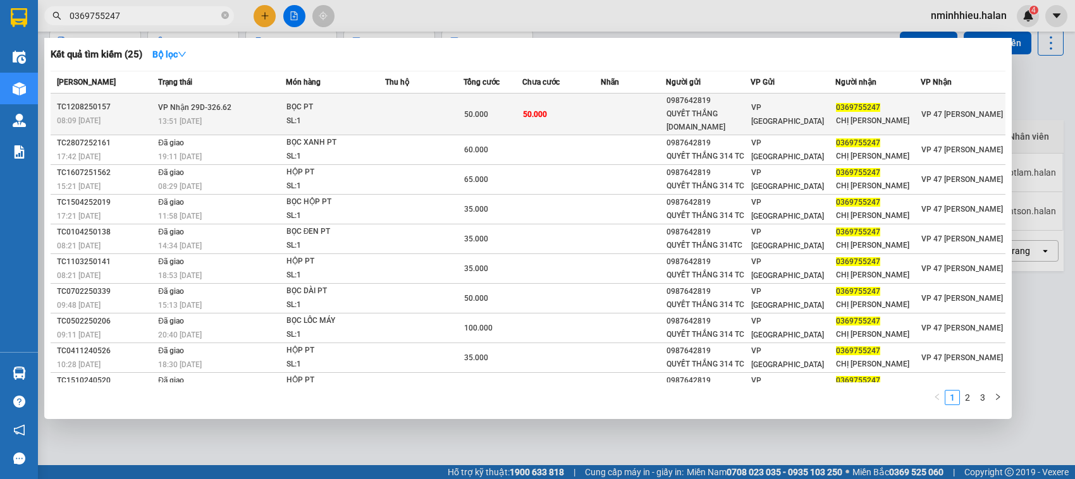
type input "0369755247"
click at [367, 115] on div "SL: 1" at bounding box center [333, 121] width 95 height 14
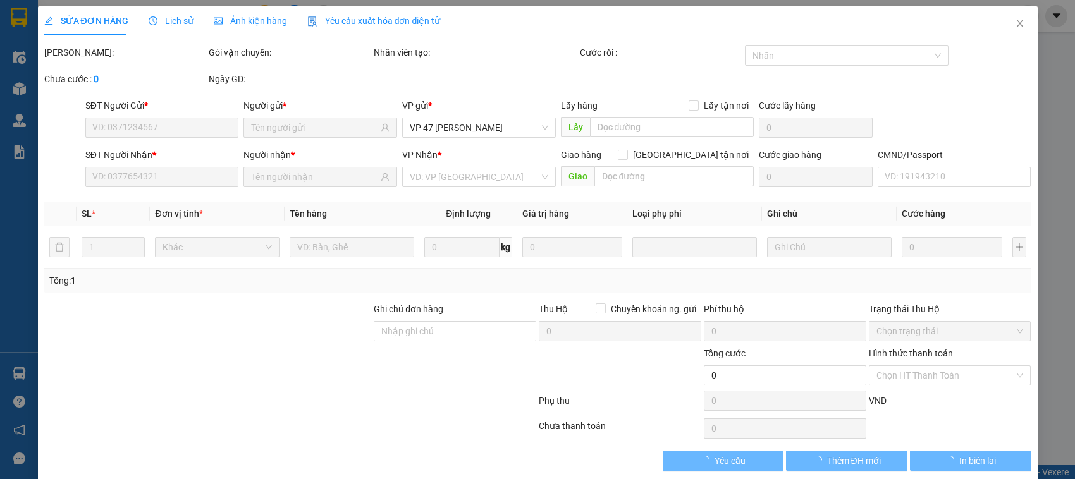
type input "0987642819"
type input "QUYẾT THẮNG 314.TC"
type input "0369755247"
type input "CHỊ PHƯƠNG"
type input "50.000"
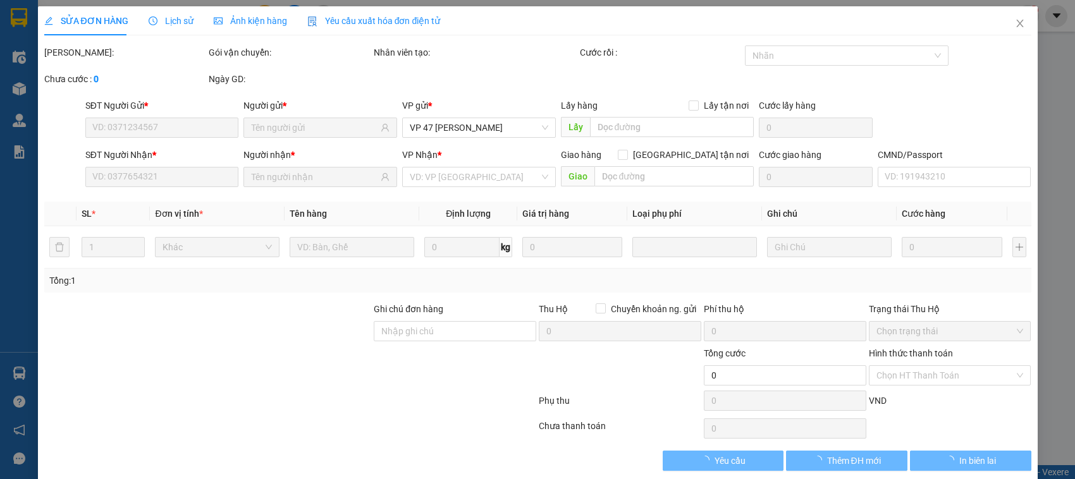
type input "50.000"
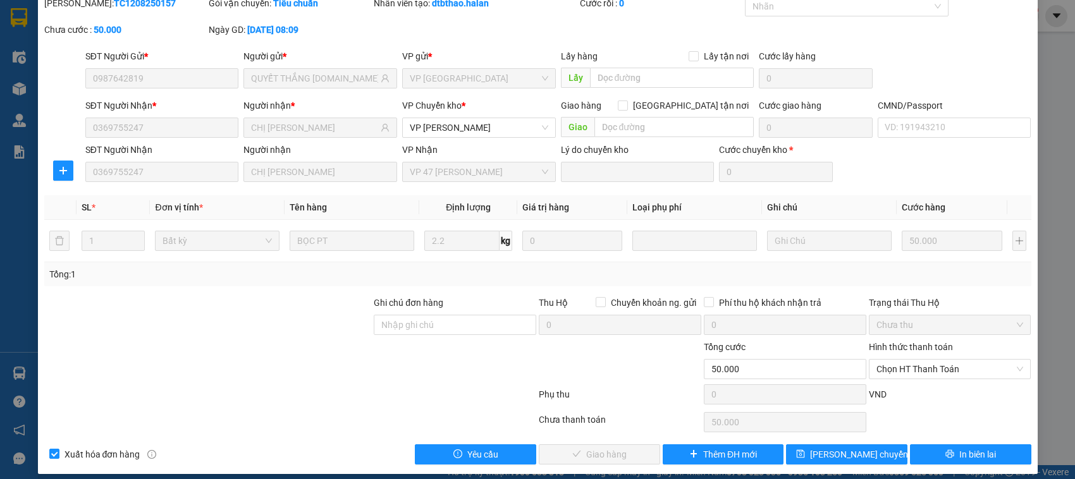
scroll to position [60, 0]
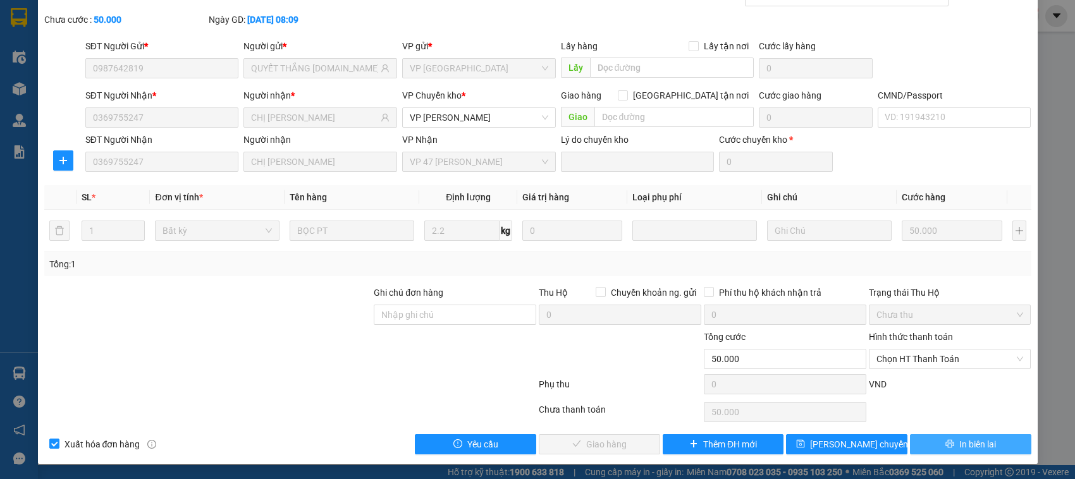
click at [976, 449] on span "In biên lai" at bounding box center [977, 445] width 37 height 14
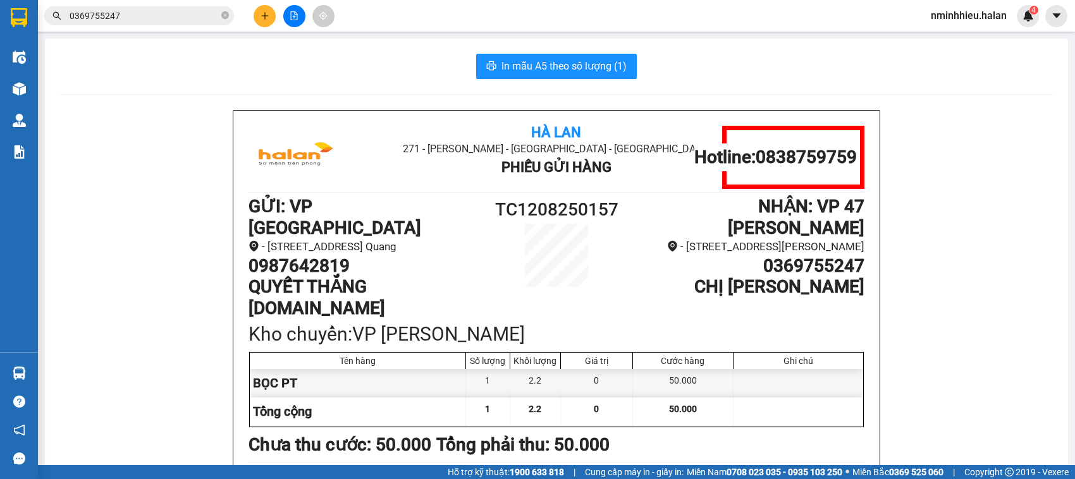
click at [206, 11] on input "0369755247" at bounding box center [144, 16] width 149 height 14
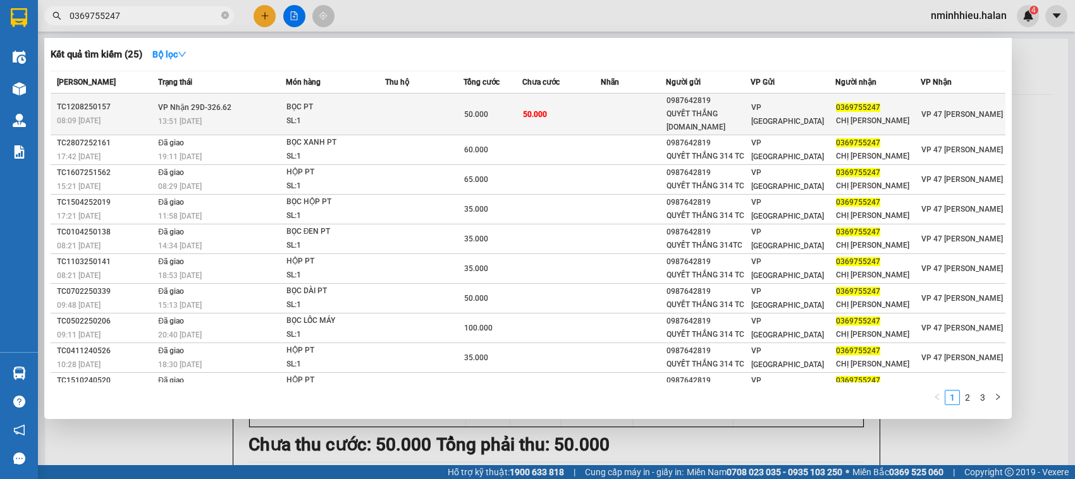
click at [385, 109] on td at bounding box center [424, 115] width 78 height 42
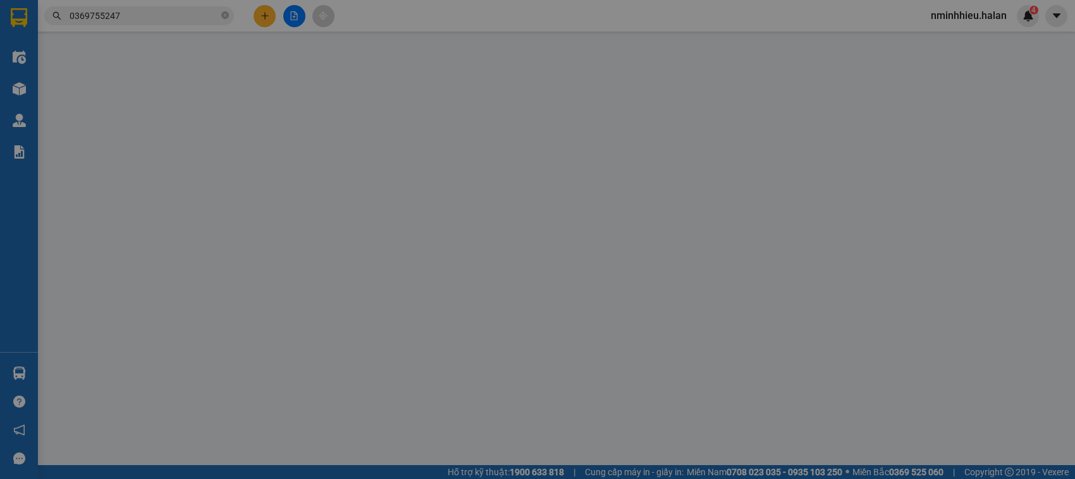
type input "0987642819"
type input "QUYẾT THẮNG 314.TC"
type input "0369755247"
type input "CHỊ PHƯƠNG"
type input "50.000"
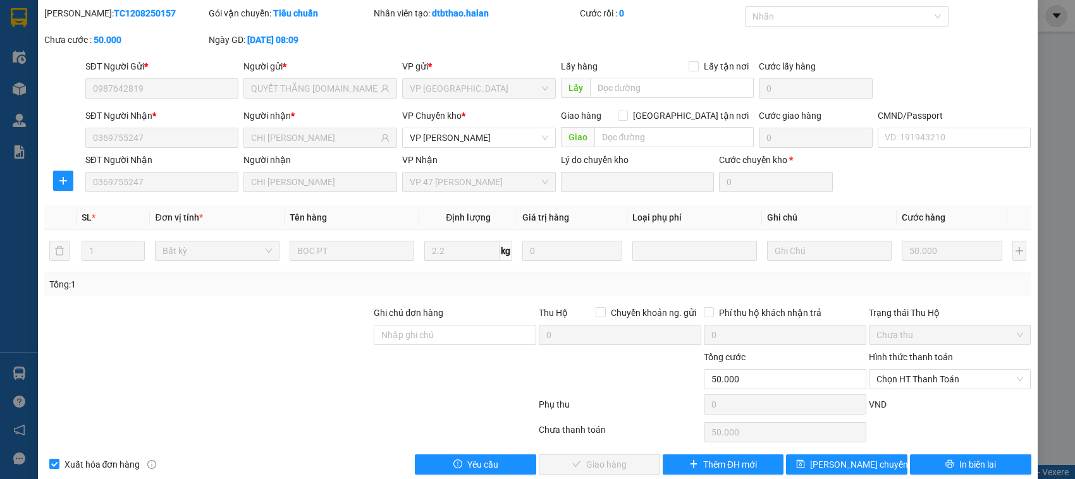
scroll to position [60, 0]
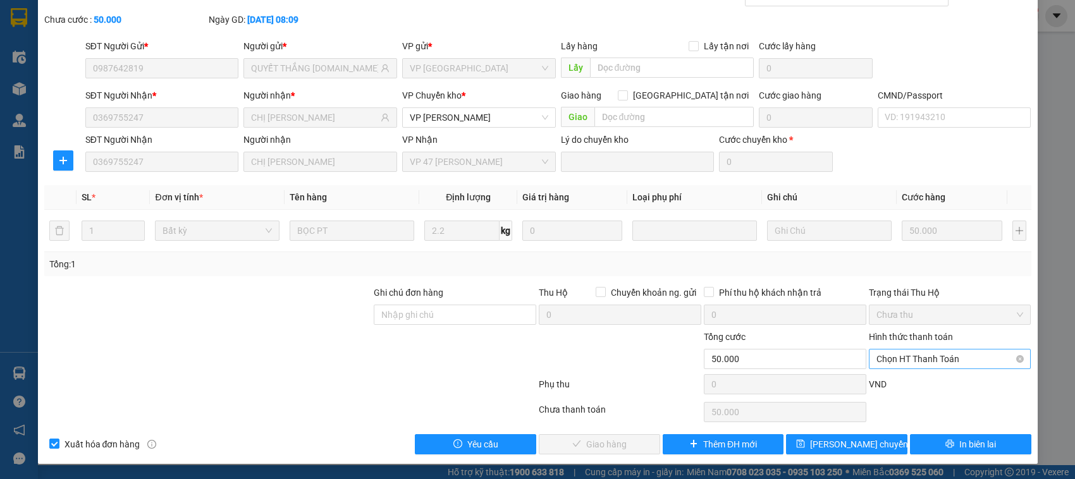
click at [912, 358] on span "Chọn HT Thanh Toán" at bounding box center [950, 359] width 147 height 19
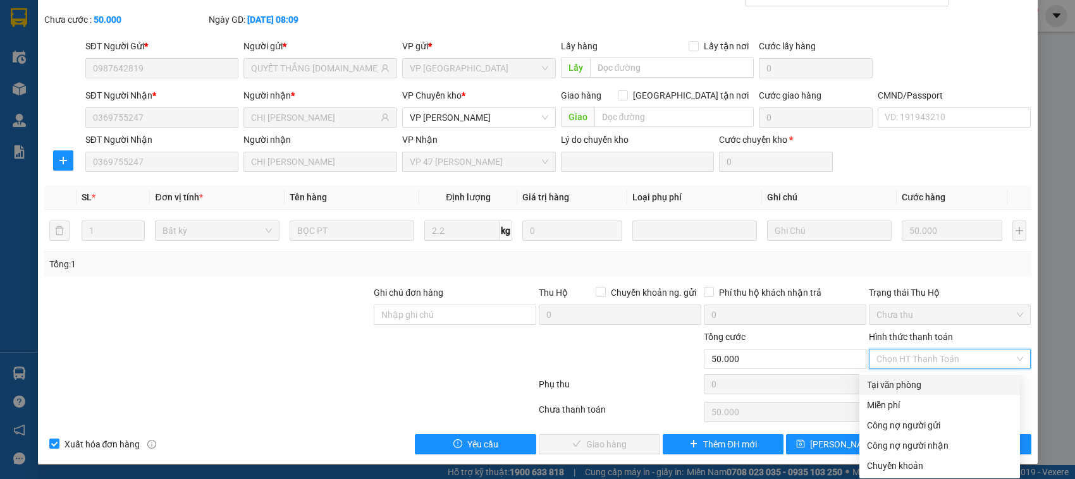
click at [902, 385] on div "Tại văn phòng" at bounding box center [939, 385] width 145 height 14
type input "0"
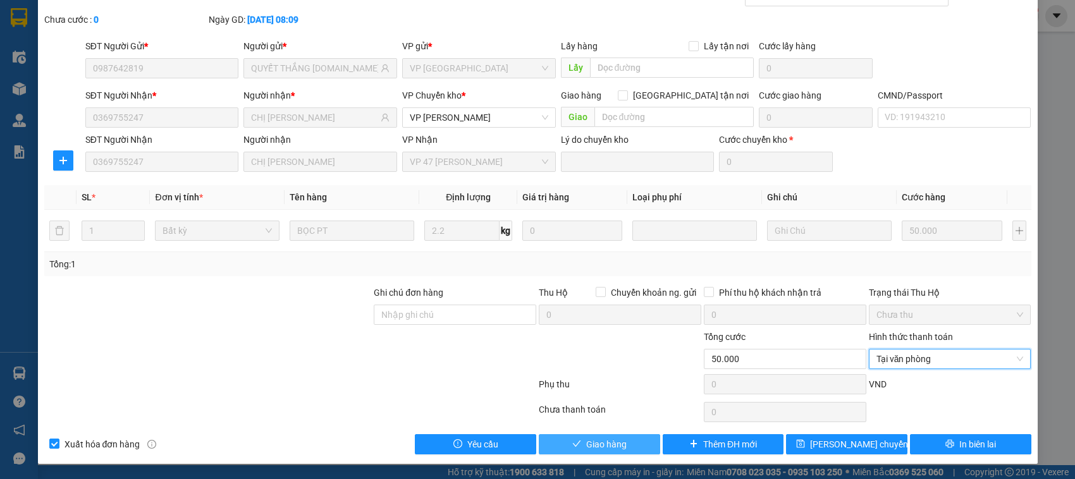
click at [620, 443] on span "Giao hàng" at bounding box center [606, 445] width 40 height 14
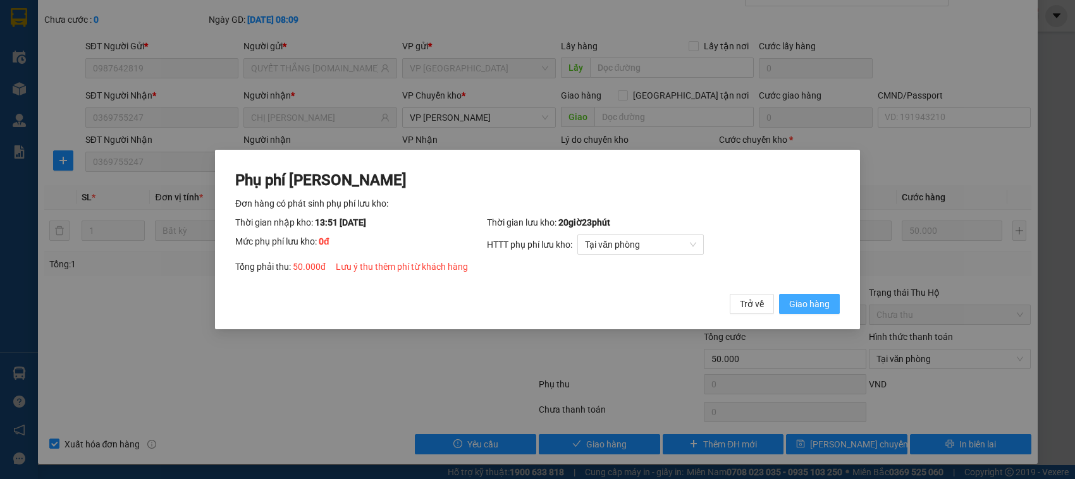
click at [794, 308] on span "Giao hàng" at bounding box center [809, 304] width 40 height 14
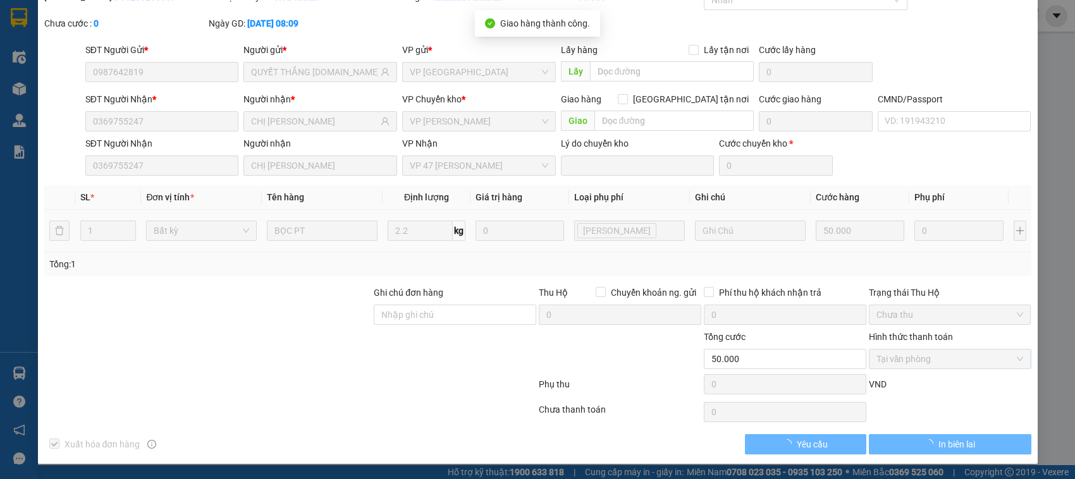
scroll to position [57, 0]
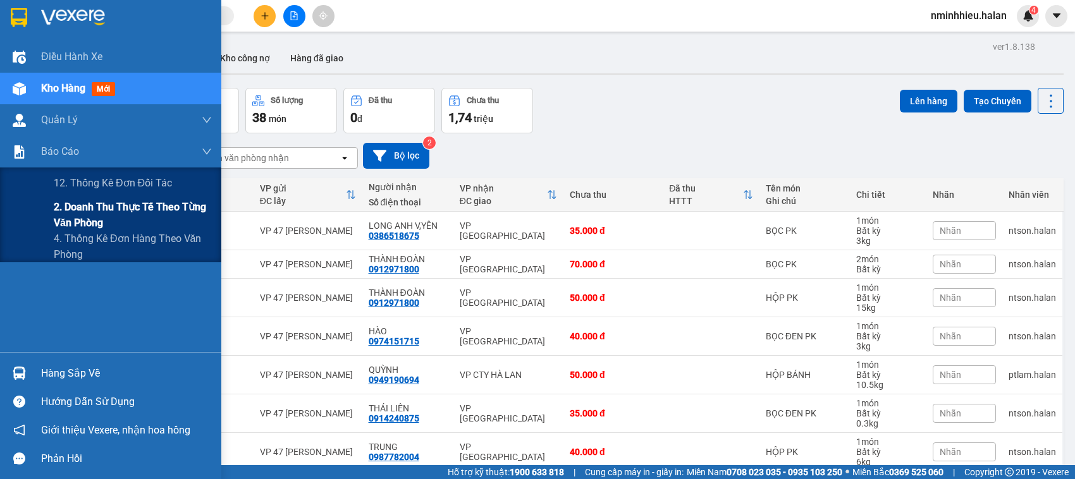
click at [90, 212] on span "2. Doanh thu thực tế theo từng văn phòng" at bounding box center [133, 215] width 158 height 32
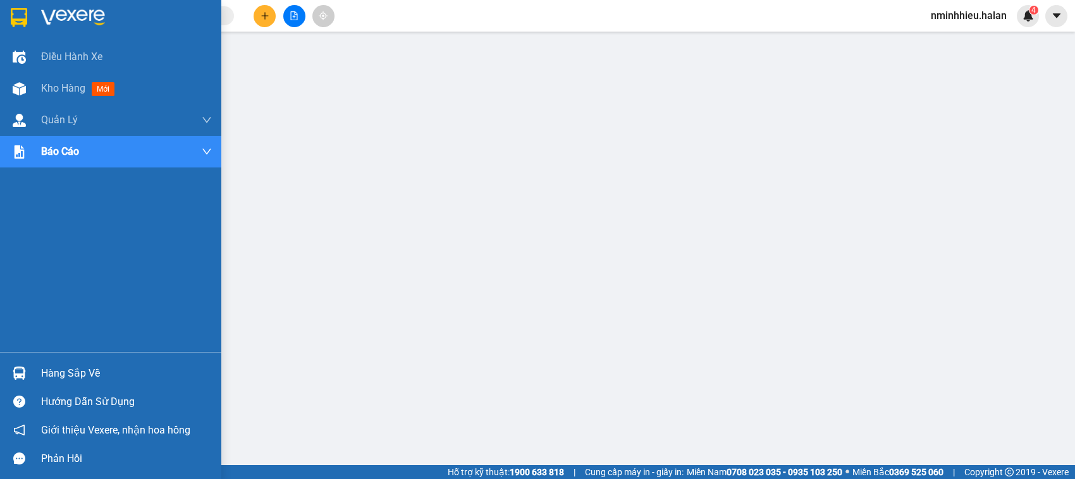
click at [39, 374] on div "Hàng sắp về" at bounding box center [110, 373] width 221 height 28
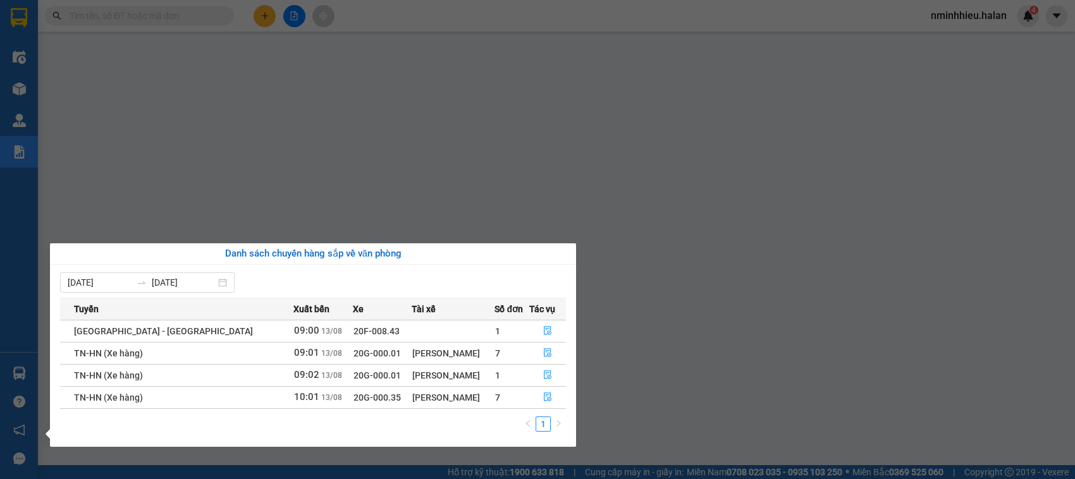
click at [122, 16] on section "Kết quả tìm kiếm ( 0 ) Bộ lọc No Data nminhhieu.halan 4 Điều hành xe Kho hàng m…" at bounding box center [537, 239] width 1075 height 479
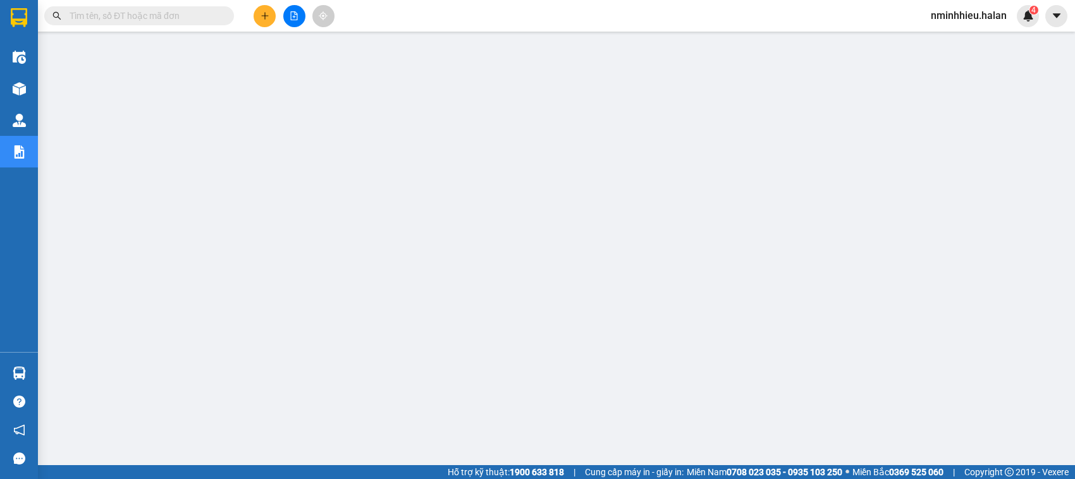
click at [123, 15] on input "text" at bounding box center [144, 16] width 149 height 14
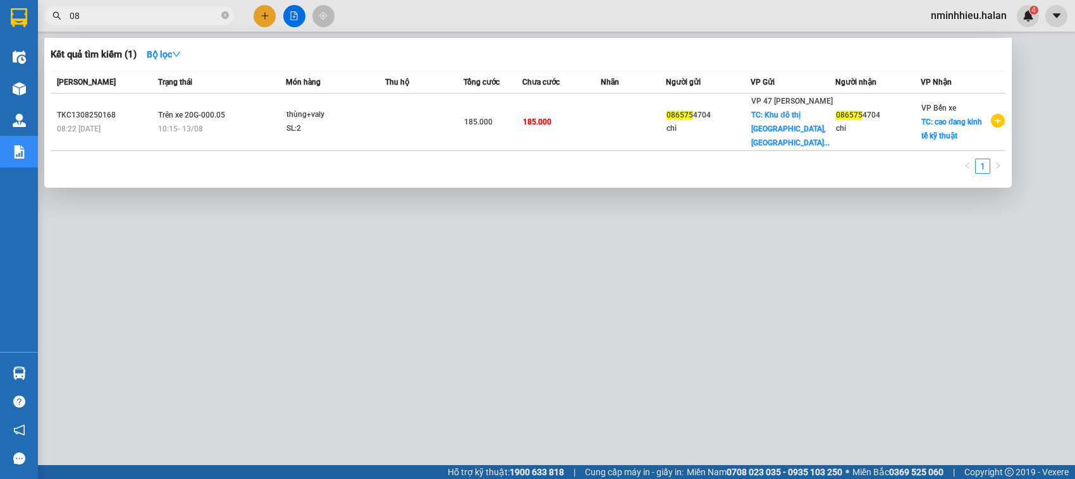
type input "0"
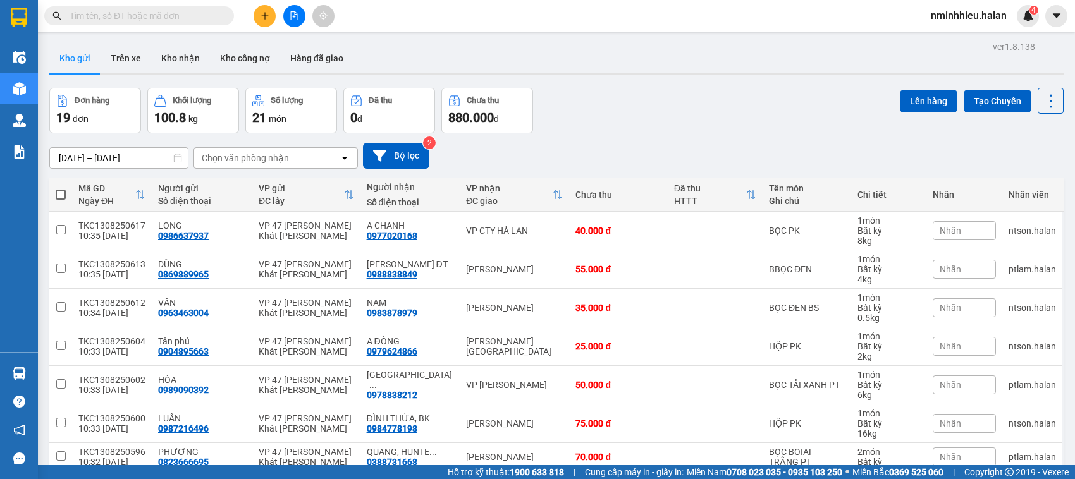
click at [160, 16] on input "text" at bounding box center [144, 16] width 149 height 14
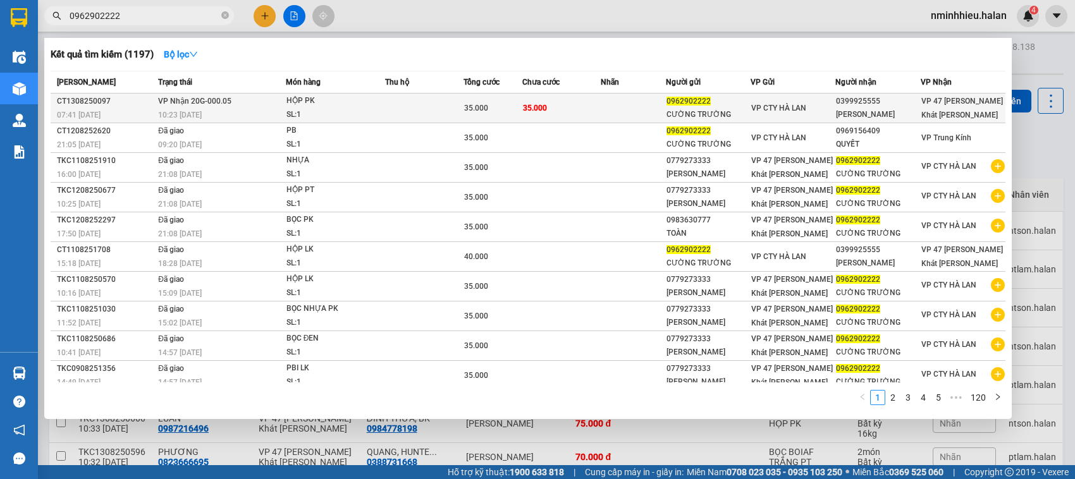
type input "0962902222"
click at [447, 106] on td at bounding box center [424, 109] width 78 height 30
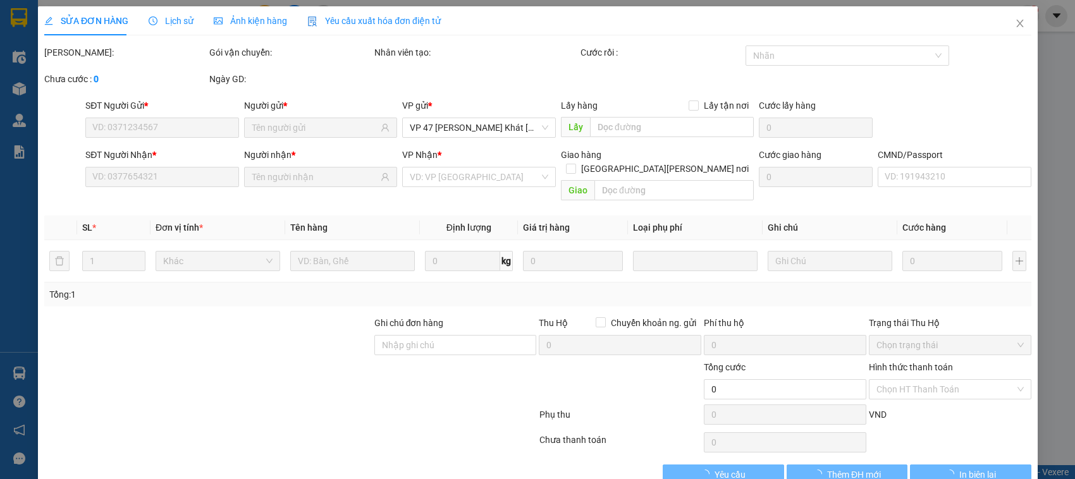
type input "0962902222"
type input "CƯỜNG TRƯỜNG"
type input "0399925555"
type input "[PERSON_NAME]"
type input "35.000"
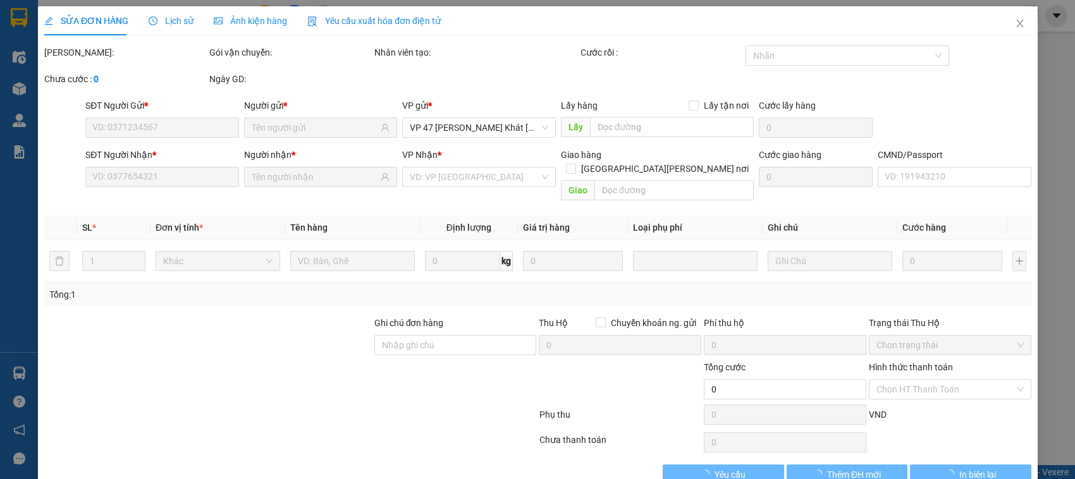
type input "35.000"
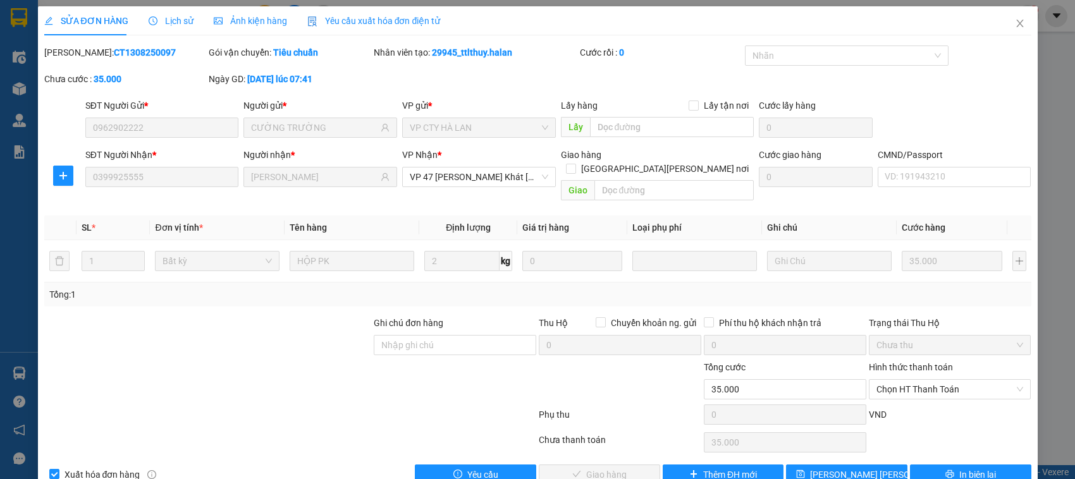
scroll to position [17, 0]
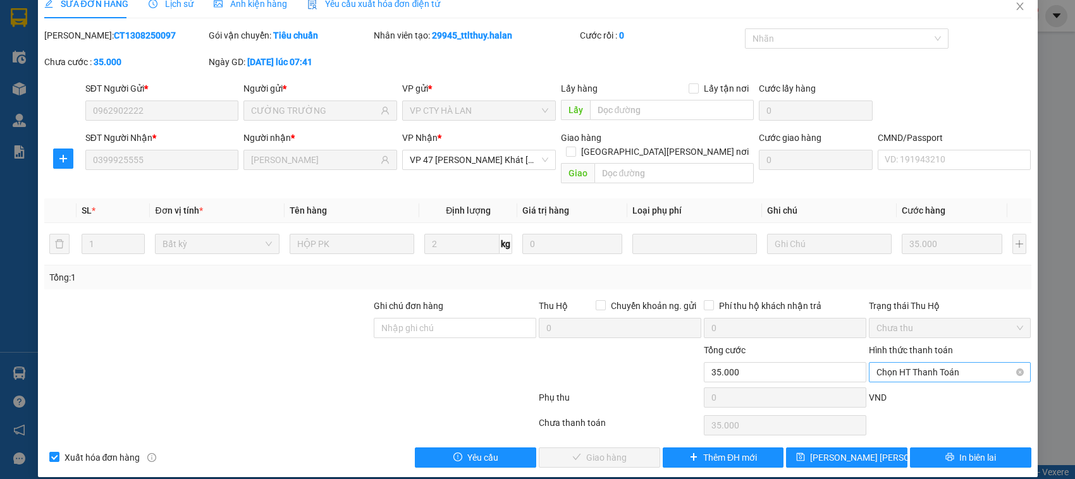
click at [912, 363] on span "Chọn HT Thanh Toán" at bounding box center [950, 372] width 147 height 19
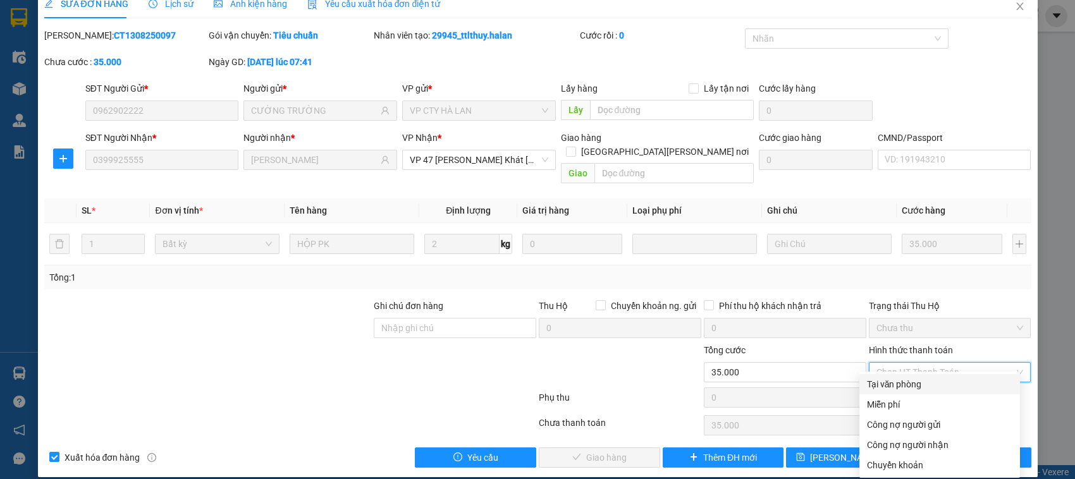
click at [877, 396] on div "Miễn phí" at bounding box center [939, 405] width 161 height 20
type input "0"
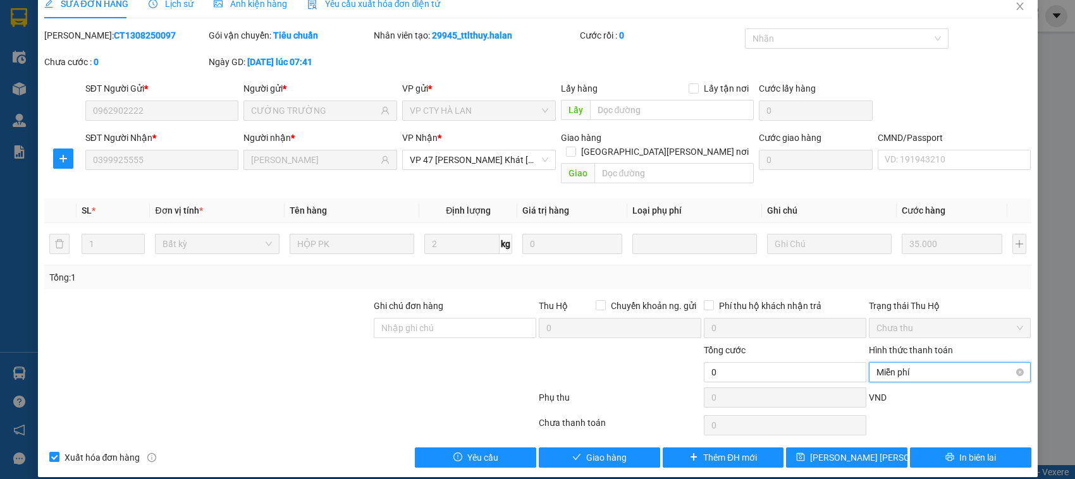
click at [886, 366] on span "Miễn phí" at bounding box center [950, 372] width 147 height 19
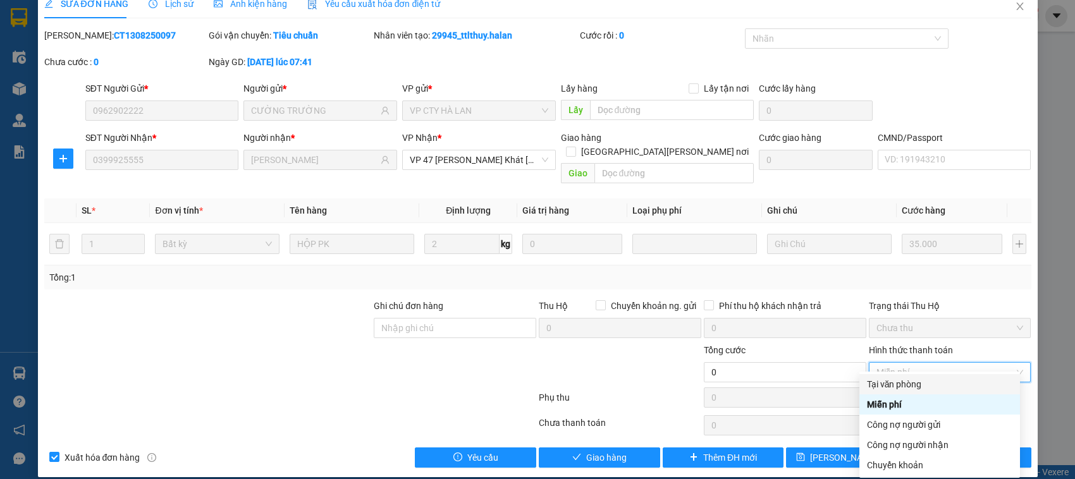
click at [883, 383] on div "Tại văn phòng" at bounding box center [939, 385] width 145 height 14
type input "35.000"
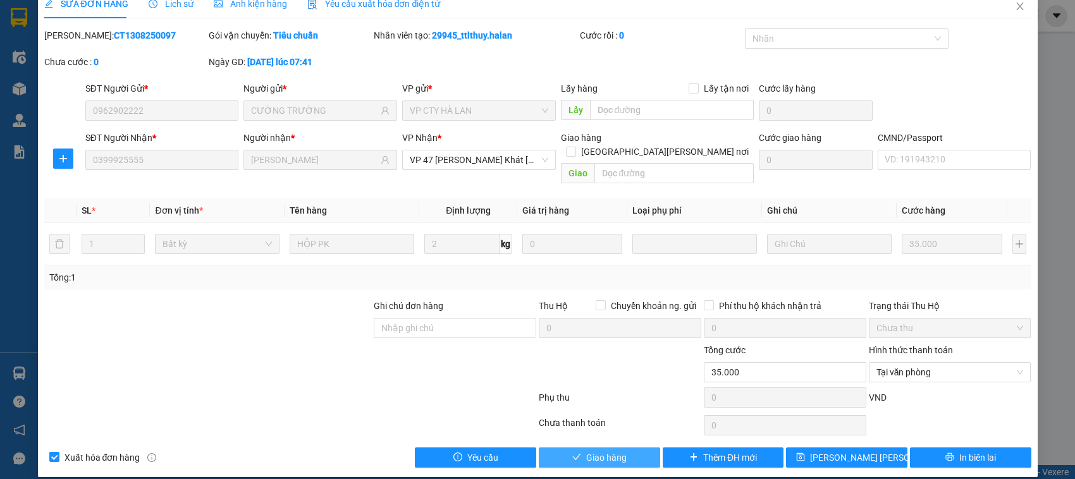
click at [613, 451] on span "Giao hàng" at bounding box center [606, 458] width 40 height 14
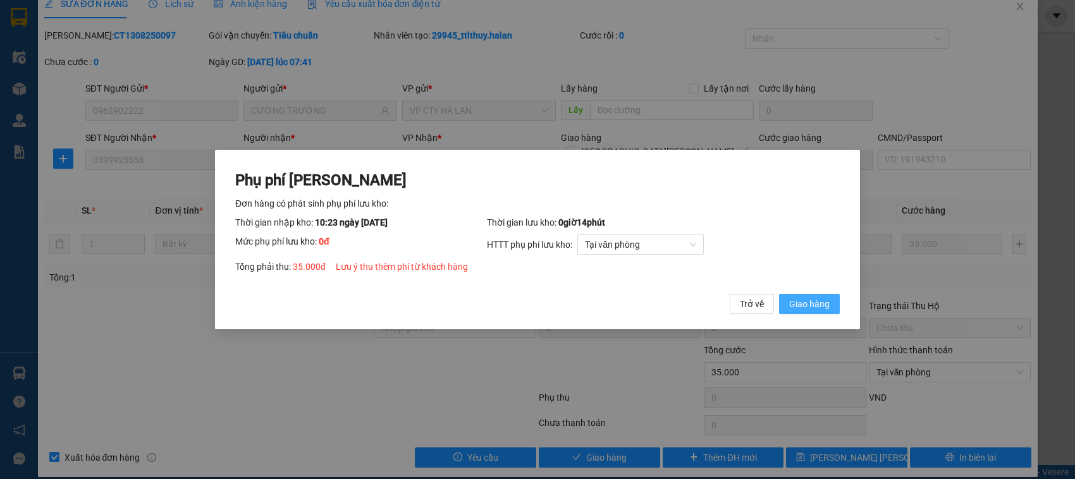
click at [779, 294] on button "Giao hàng" at bounding box center [809, 304] width 61 height 20
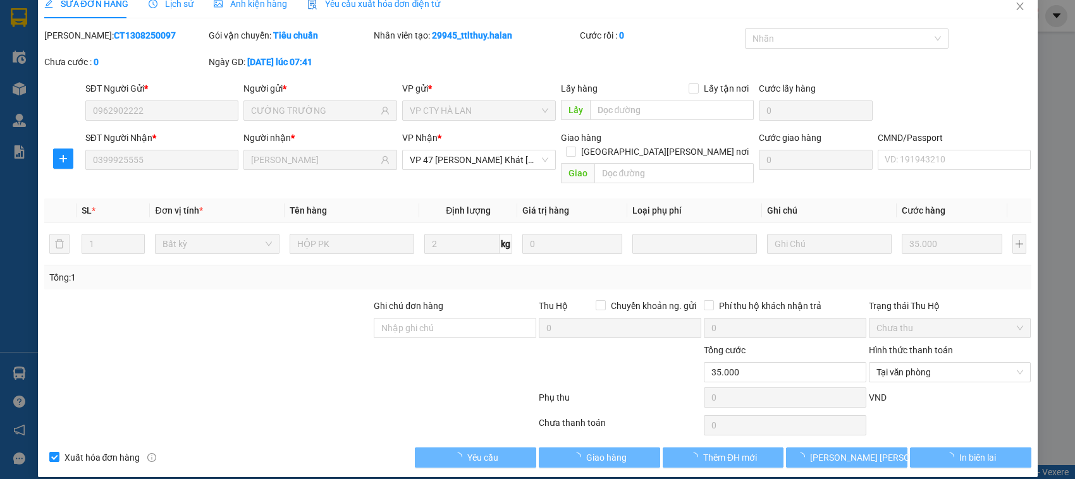
scroll to position [0, 0]
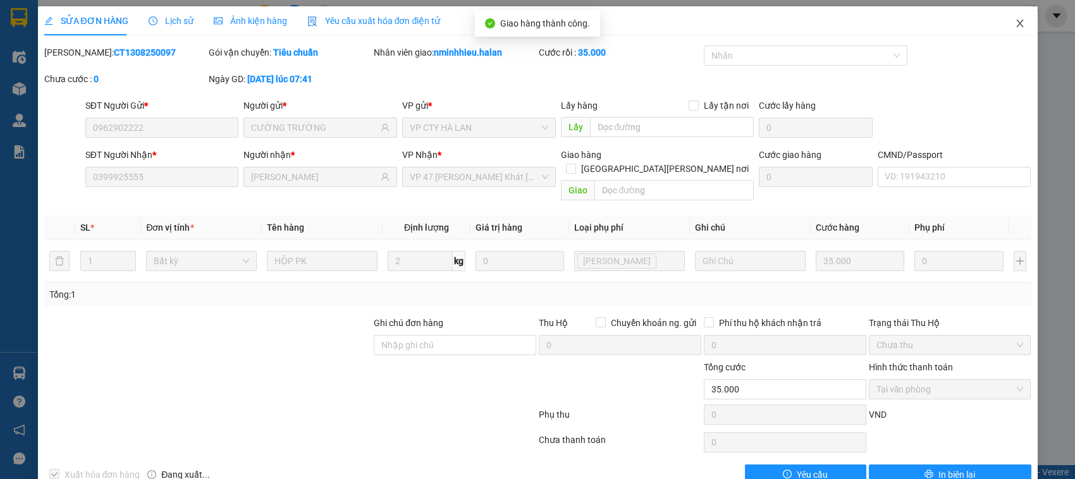
click at [1016, 27] on icon "close" at bounding box center [1019, 24] width 7 height 8
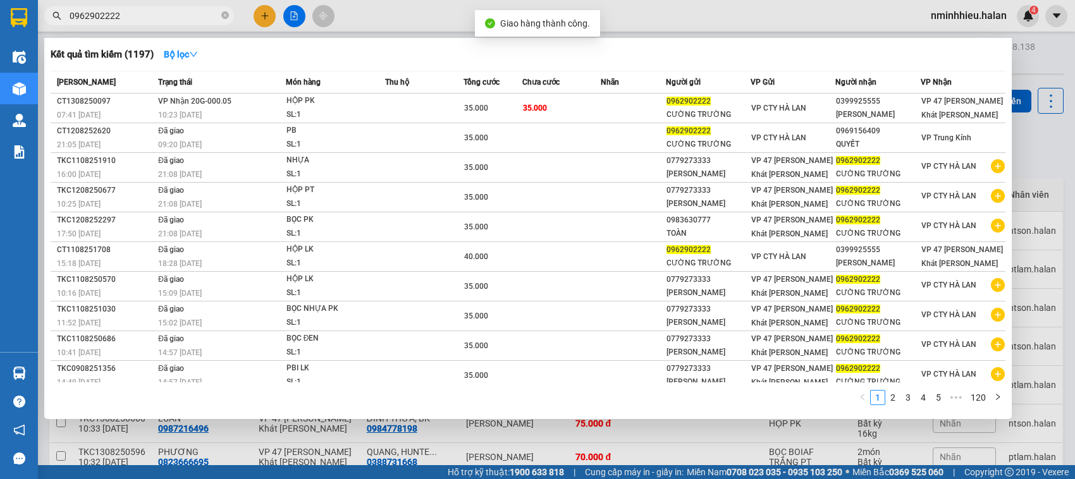
click at [109, 10] on input "0962902222" at bounding box center [144, 16] width 149 height 14
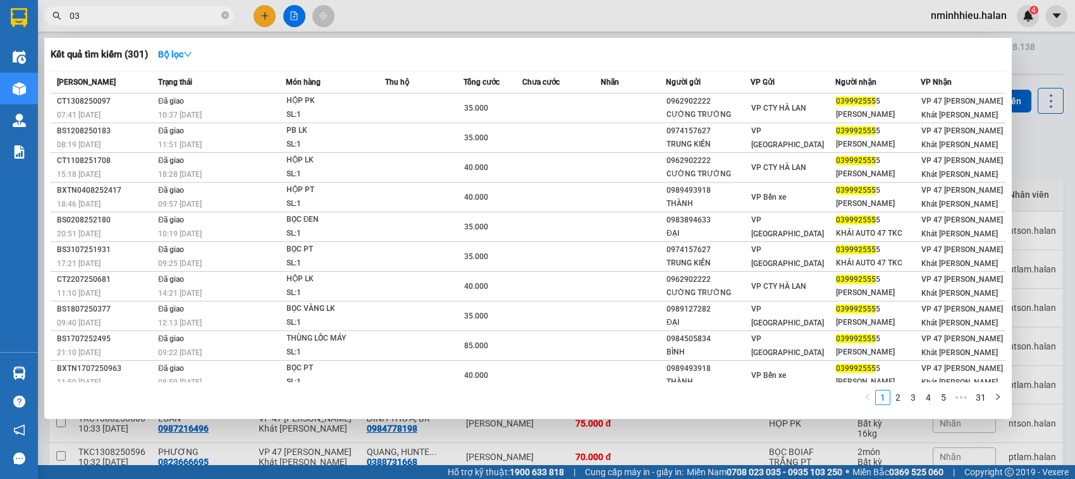
type input "0"
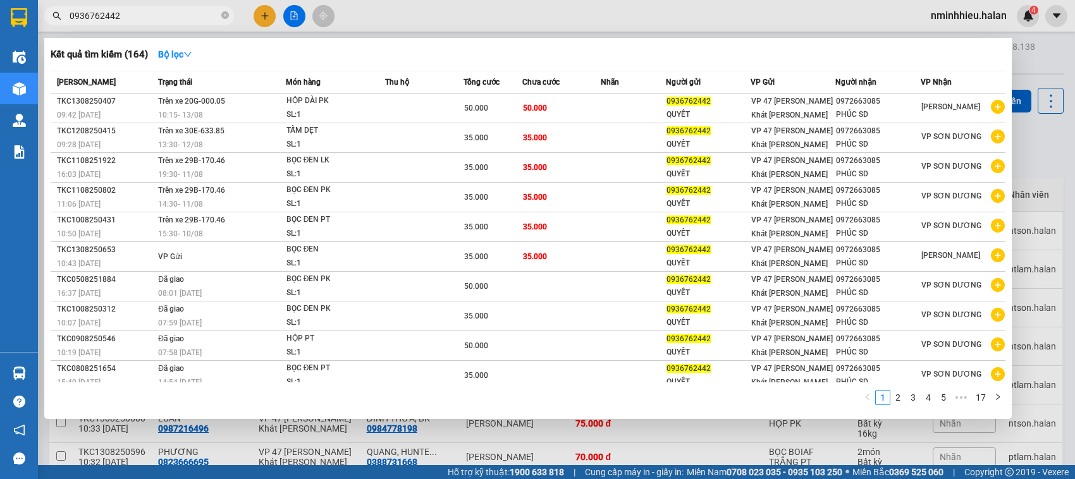
click at [153, 16] on input "0936762442" at bounding box center [144, 16] width 149 height 14
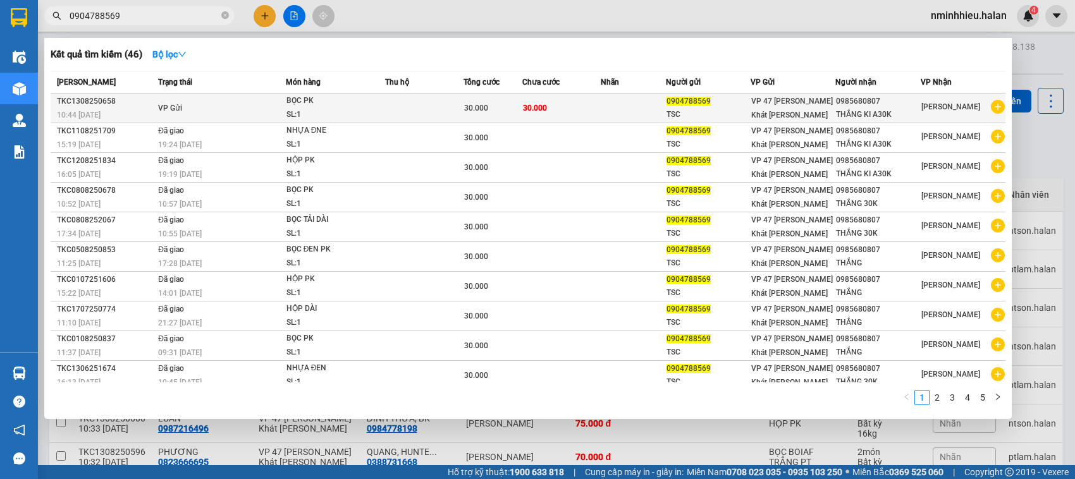
type input "0904788569"
click at [333, 98] on div "BỌC PK" at bounding box center [333, 101] width 95 height 14
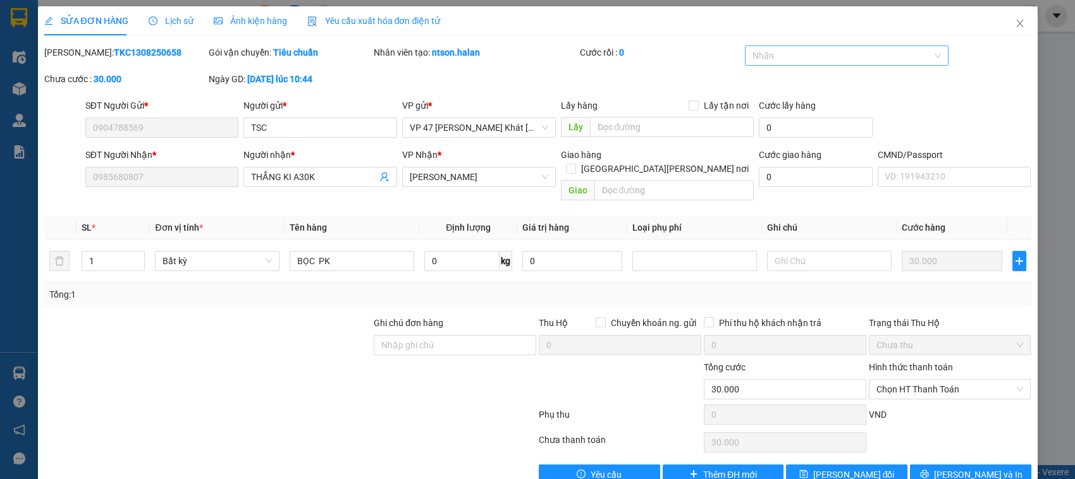
type input "0904788569"
type input "0985680807"
type input "30.000"
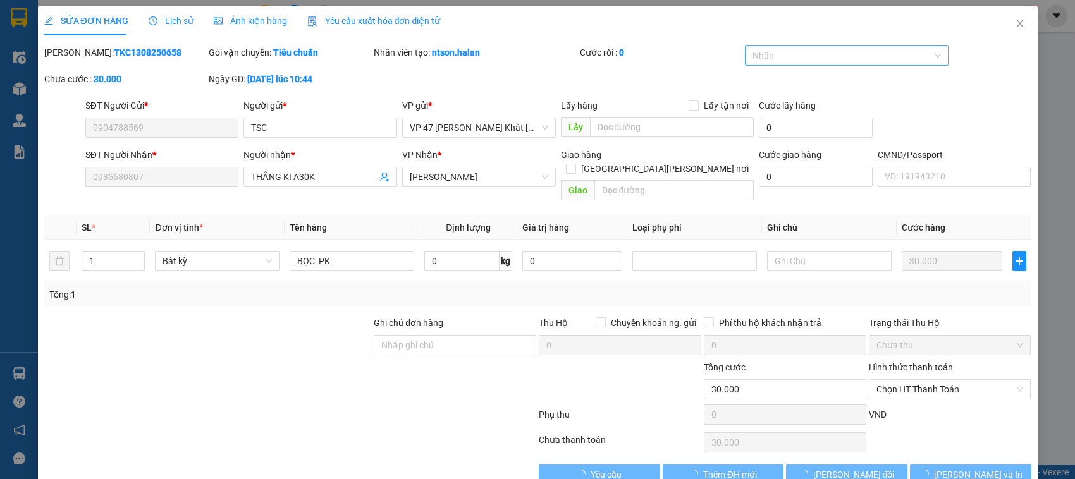
click at [777, 51] on div at bounding box center [840, 55] width 185 height 15
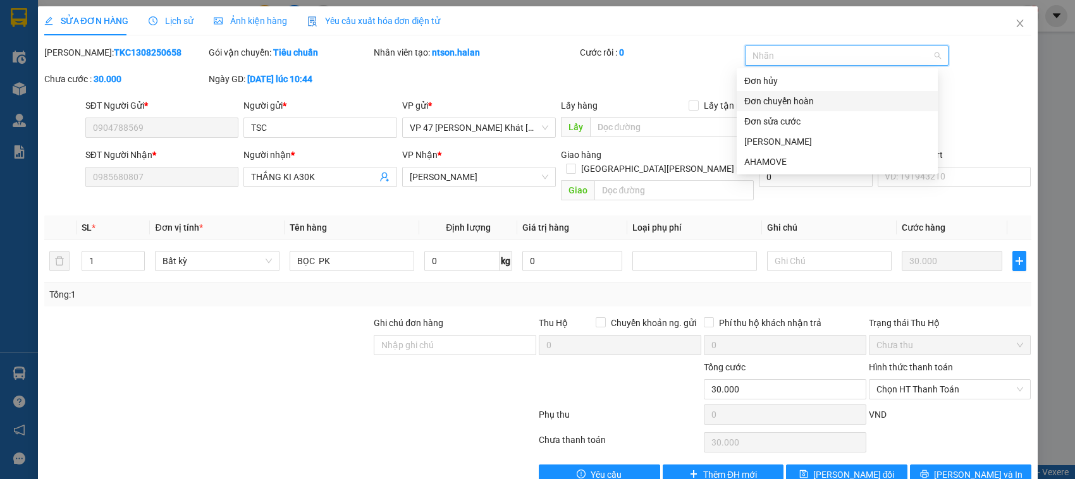
scroll to position [17, 0]
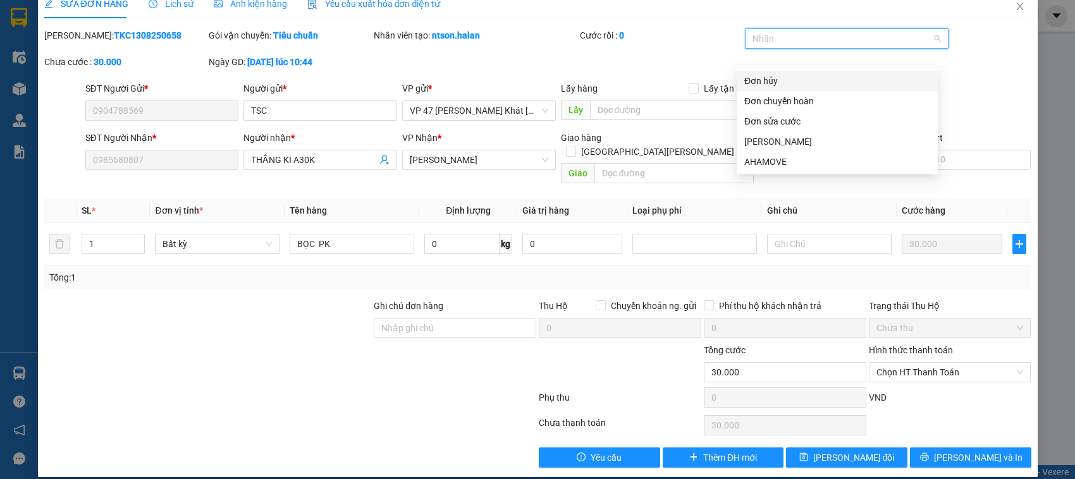
click at [778, 74] on div "Đơn hủy" at bounding box center [837, 81] width 186 height 14
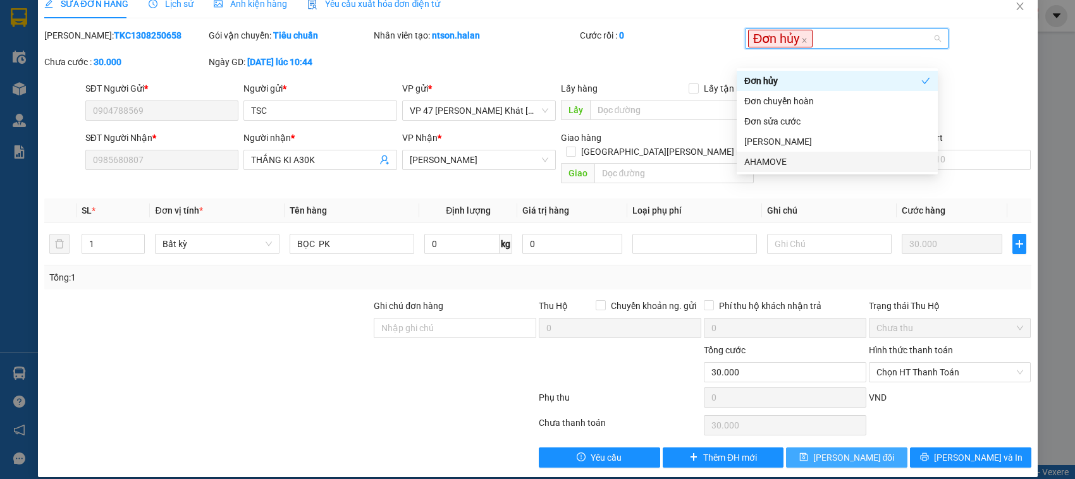
click at [834, 451] on span "[PERSON_NAME] thay đổi" at bounding box center [854, 458] width 82 height 14
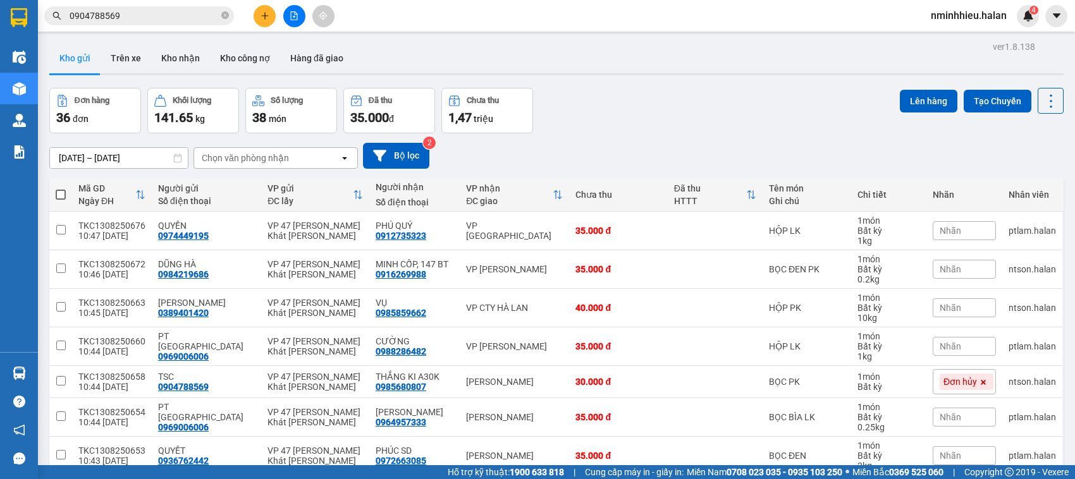
click at [166, 8] on span "0904788569" at bounding box center [139, 15] width 190 height 19
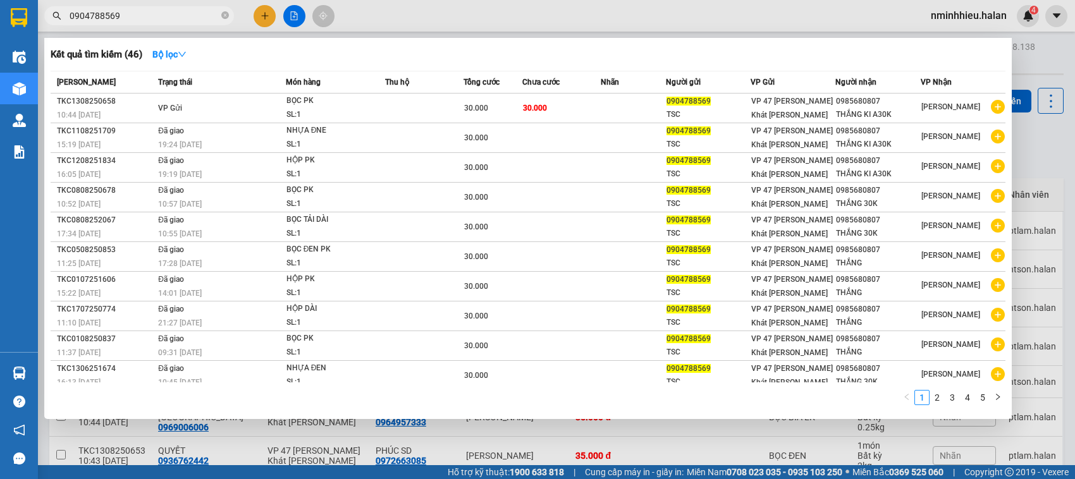
click at [161, 13] on input "0904788569" at bounding box center [144, 16] width 149 height 14
click at [118, 7] on span "0904788569" at bounding box center [139, 15] width 190 height 19
click at [177, 13] on input "0904788569" at bounding box center [144, 16] width 149 height 14
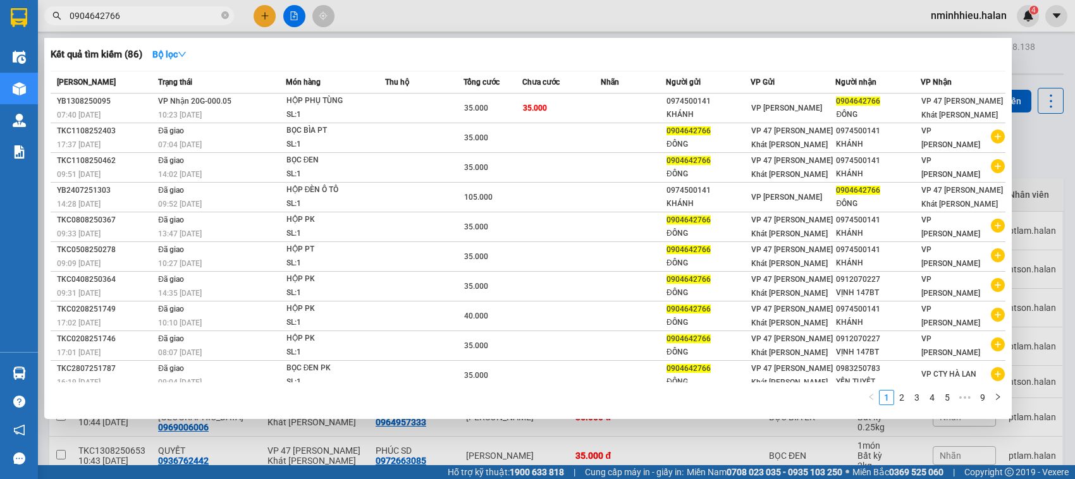
type input "0904642766"
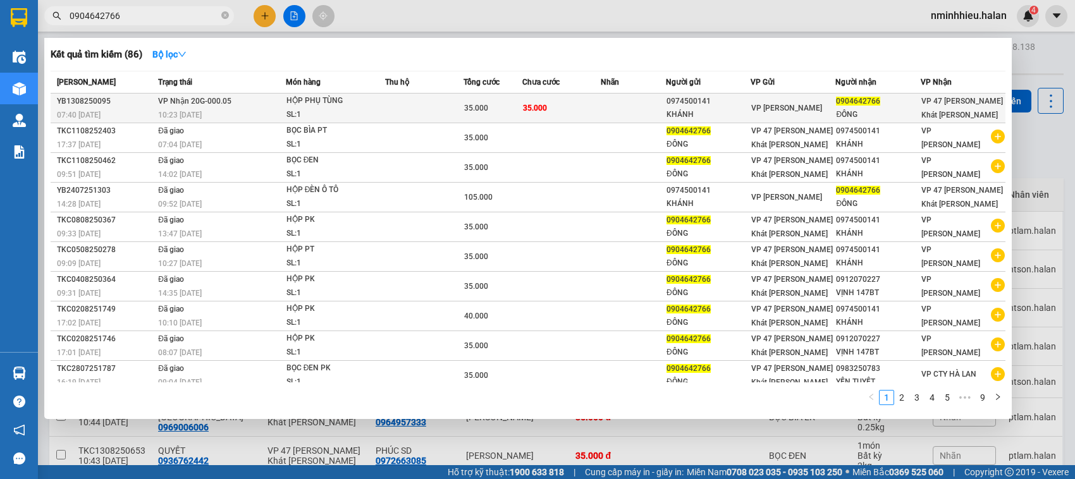
click at [385, 99] on td at bounding box center [424, 109] width 78 height 30
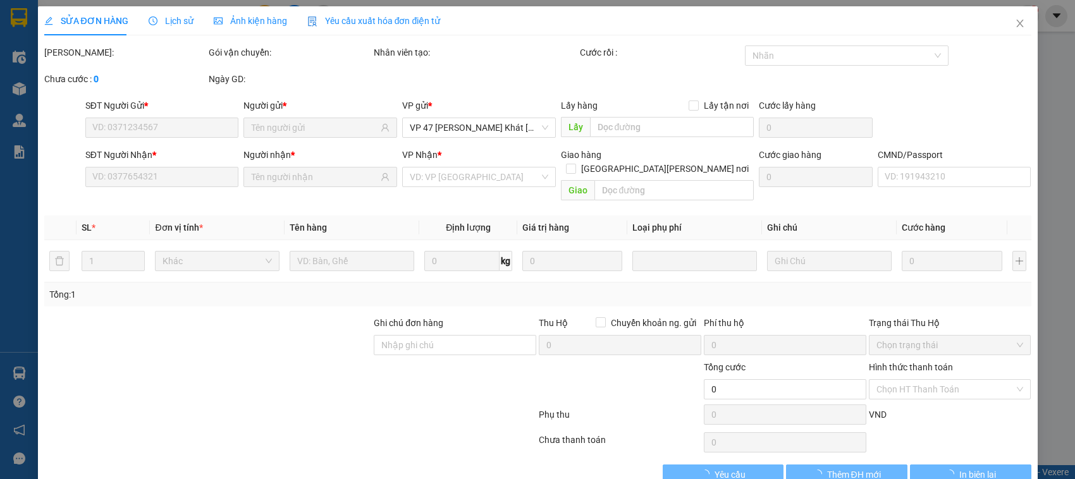
type input "0974500141"
type input "KHÁNH"
type input "0904642766"
type input "ĐÔNG"
type input "35.000"
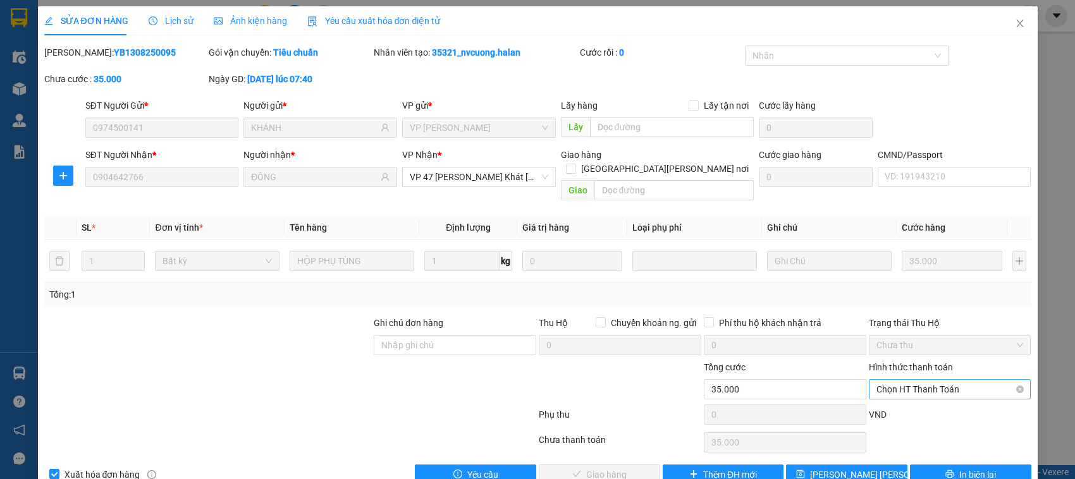
click at [895, 380] on span "Chọn HT Thanh Toán" at bounding box center [950, 389] width 147 height 19
click at [887, 408] on div "VND" at bounding box center [950, 419] width 165 height 22
click at [883, 380] on span "Chọn HT Thanh Toán" at bounding box center [950, 389] width 147 height 19
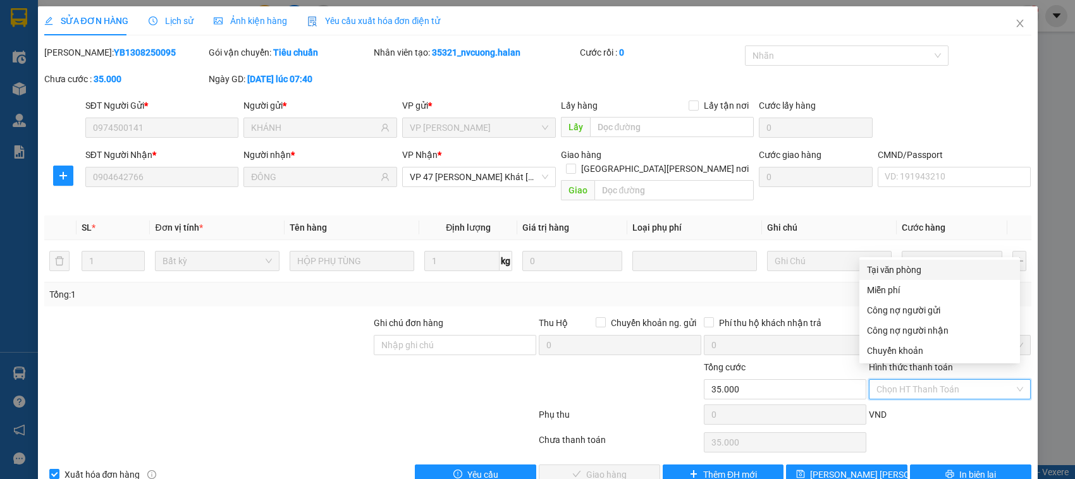
click at [873, 264] on div "Tại văn phòng" at bounding box center [939, 270] width 145 height 14
type input "0"
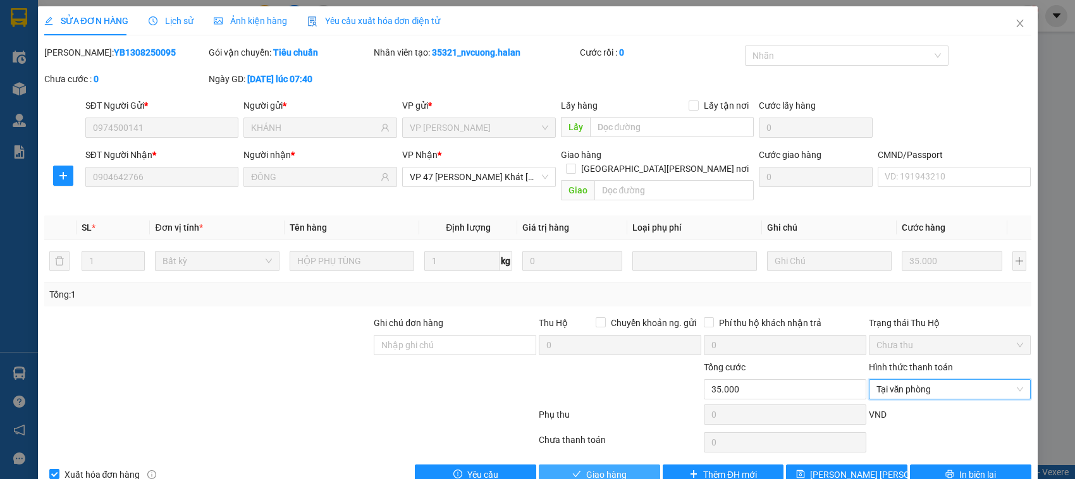
click at [643, 465] on button "Giao hàng" at bounding box center [599, 475] width 121 height 20
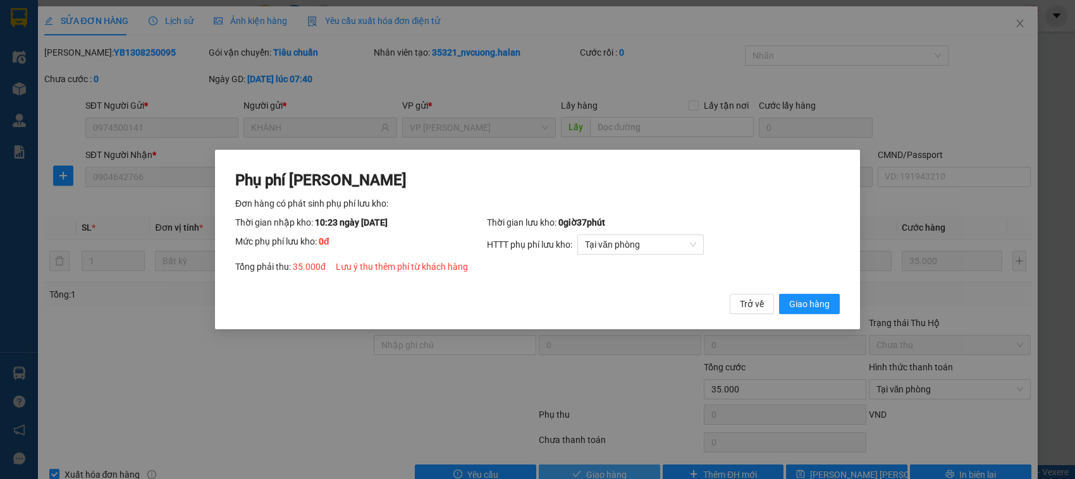
click at [779, 294] on button "Giao hàng" at bounding box center [809, 304] width 61 height 20
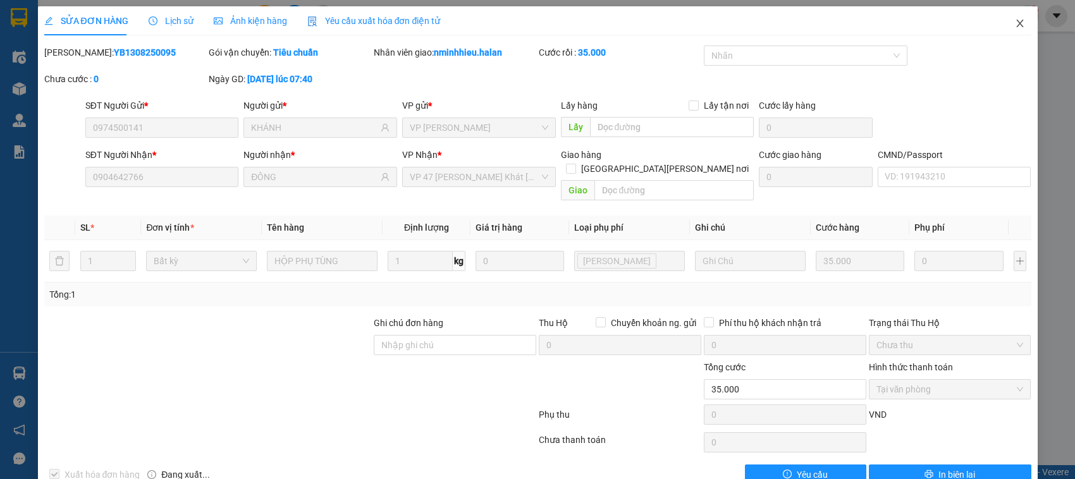
drag, startPoint x: 1006, startPoint y: 30, endPoint x: 922, endPoint y: 1, distance: 88.2
click at [1006, 29] on span "Close" at bounding box center [1019, 23] width 35 height 35
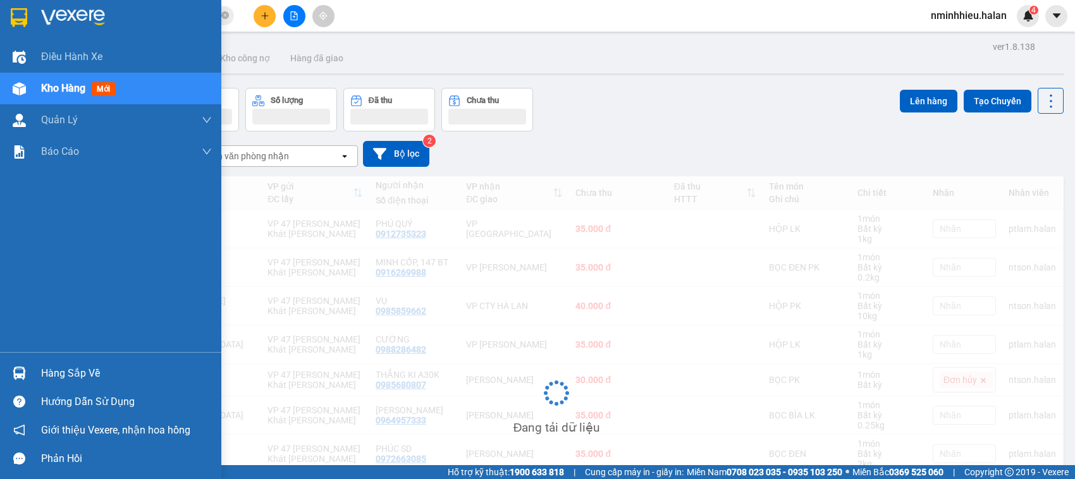
click at [36, 81] on div "Kho hàng mới" at bounding box center [110, 89] width 221 height 32
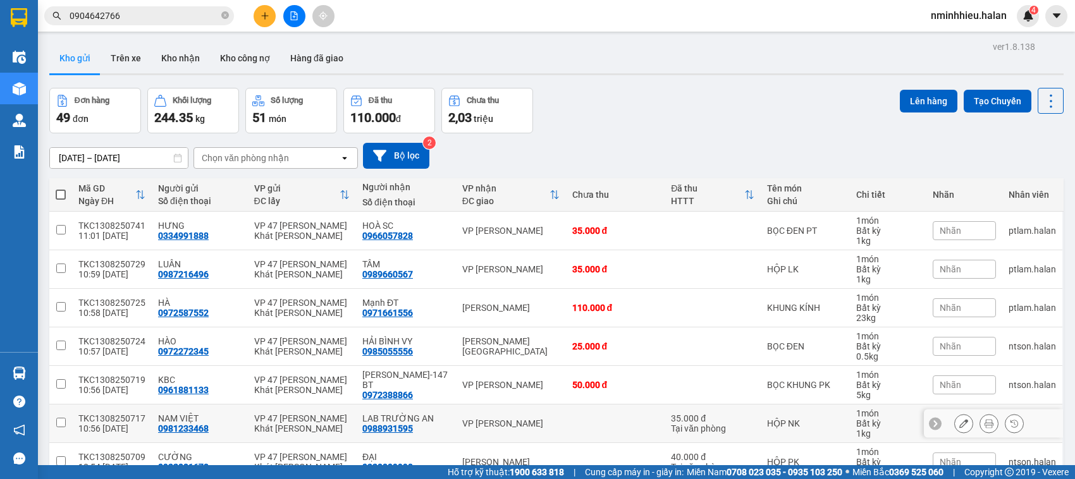
scroll to position [185, 0]
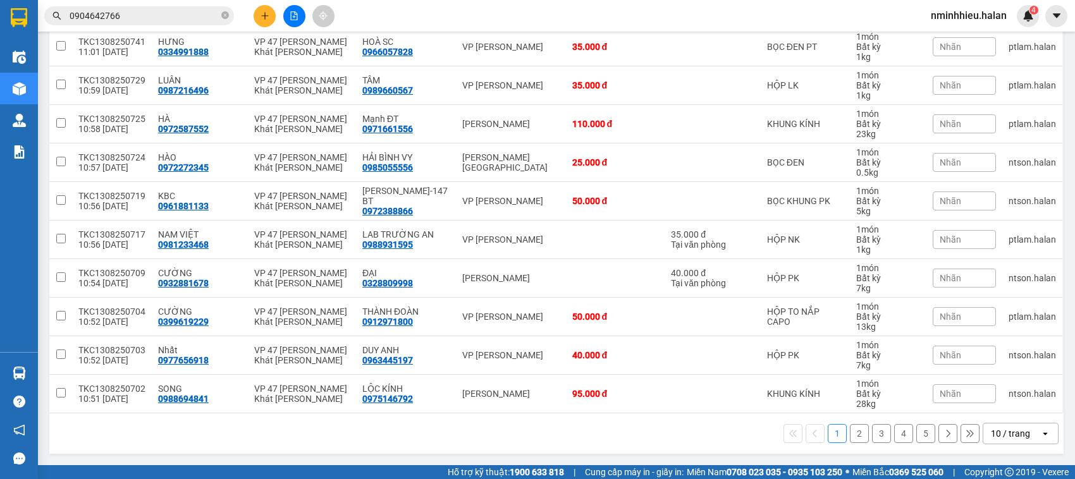
drag, startPoint x: 1009, startPoint y: 437, endPoint x: 1004, endPoint y: 427, distance: 11.0
click at [1007, 434] on div "10 / trang" at bounding box center [1010, 434] width 39 height 13
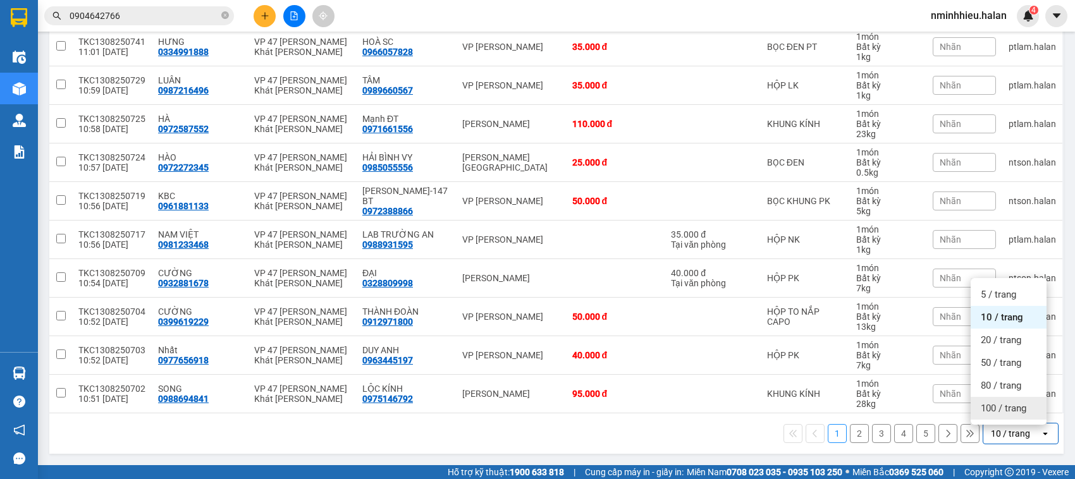
click at [990, 399] on div "100 / trang" at bounding box center [1009, 408] width 76 height 23
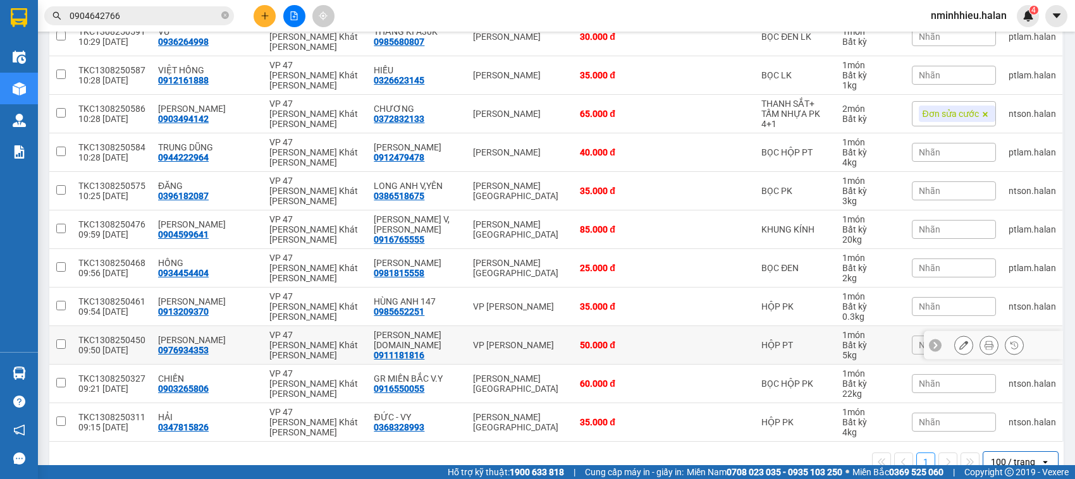
scroll to position [1133, 0]
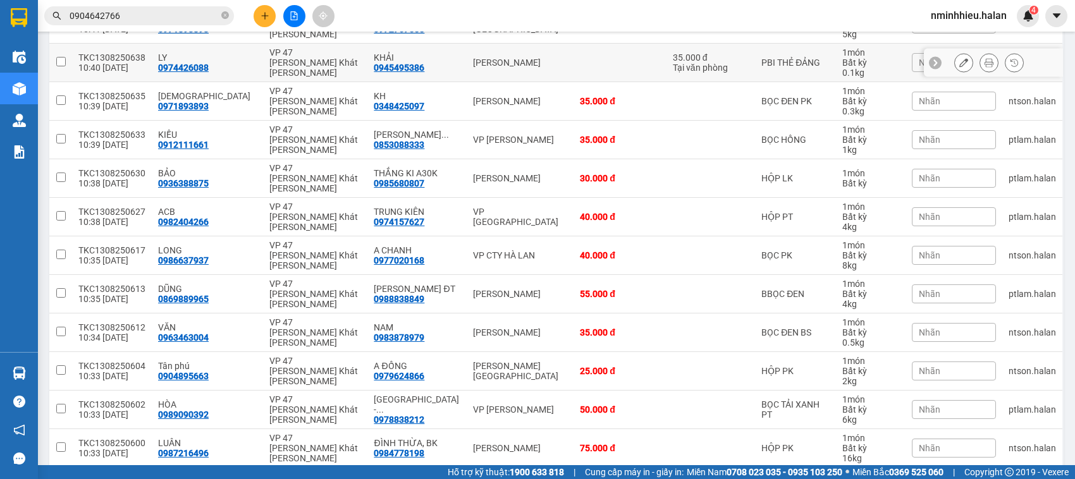
click at [269, 63] on div "VP 47 [PERSON_NAME]" at bounding box center [315, 62] width 92 height 30
checkbox input "true"
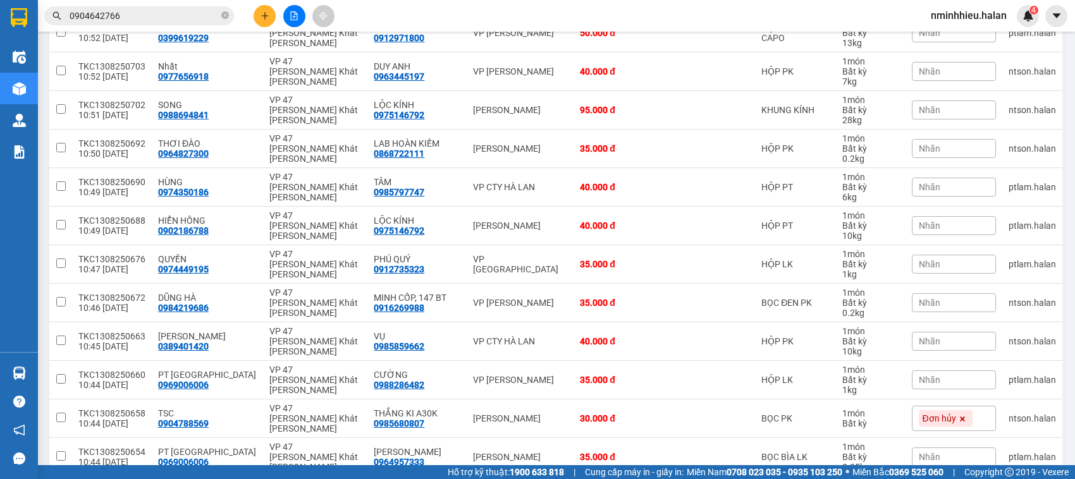
scroll to position [0, 0]
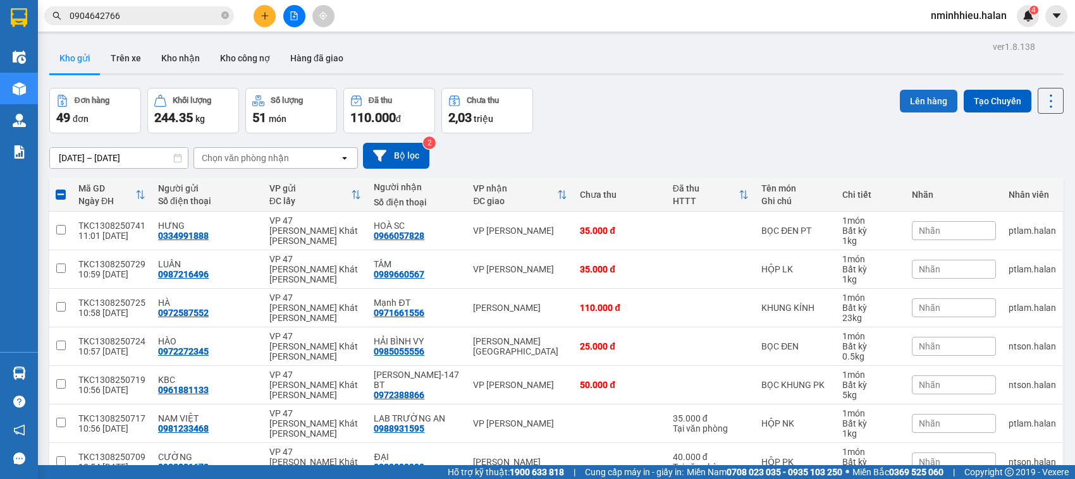
click at [908, 97] on button "Lên hàng" at bounding box center [929, 101] width 58 height 23
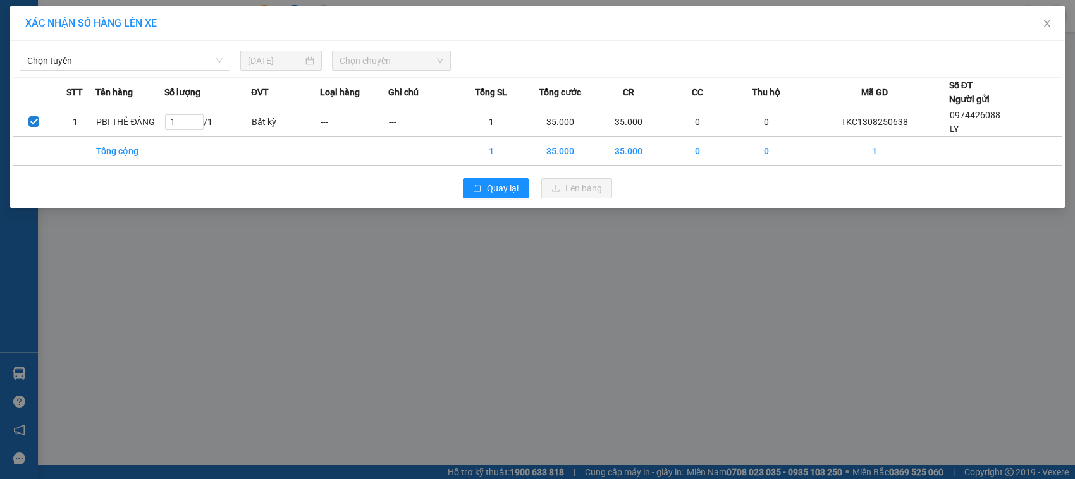
click at [133, 71] on div "Chọn tuyến" at bounding box center [125, 61] width 221 height 20
click at [151, 61] on span "Chọn tuyến" at bounding box center [124, 60] width 195 height 19
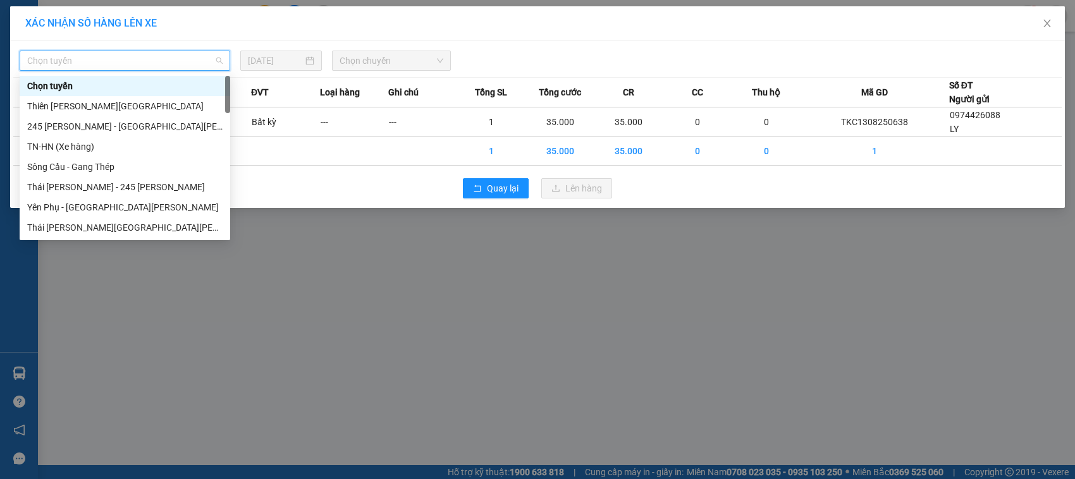
type input "́"
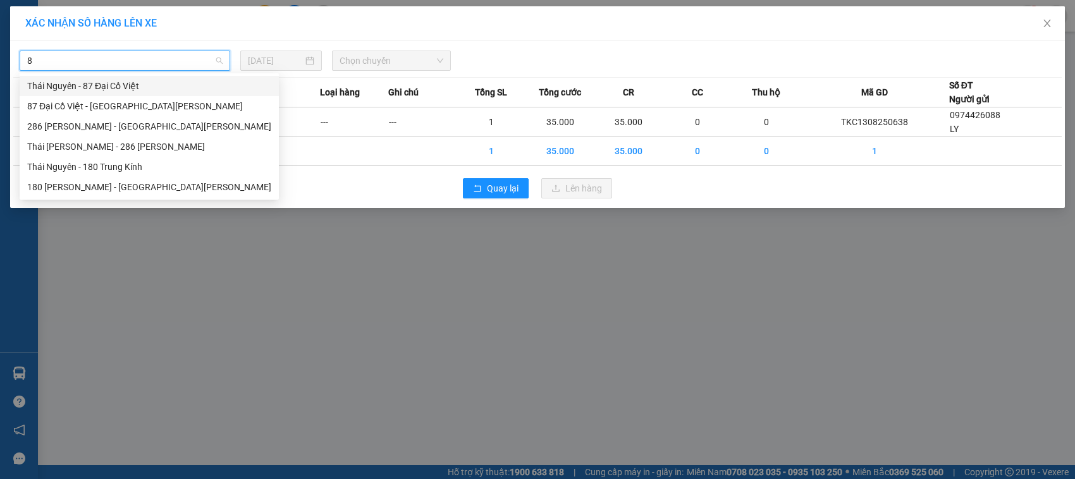
type input "87"
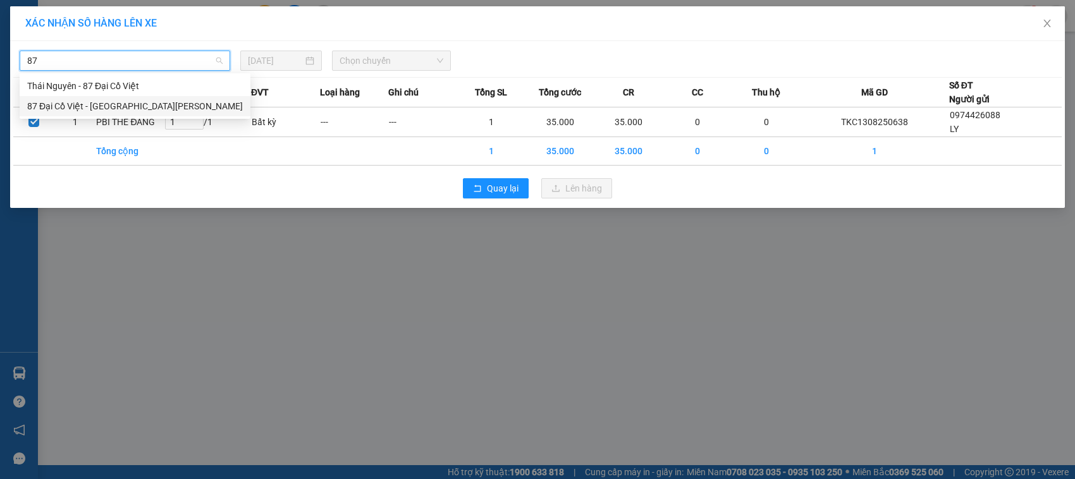
click at [153, 100] on div "87 Đại Cồ Việt - Thái Nguyên" at bounding box center [135, 106] width 216 height 14
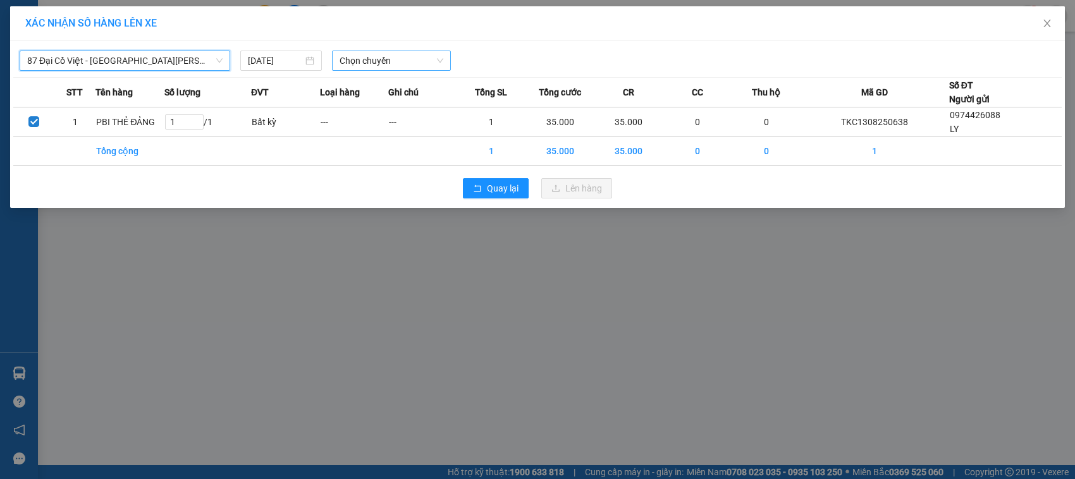
click at [402, 60] on span "Chọn chuyến" at bounding box center [391, 60] width 103 height 19
type input "567"
click at [392, 79] on div "11:00 - 29B-205.67" at bounding box center [389, 86] width 99 height 14
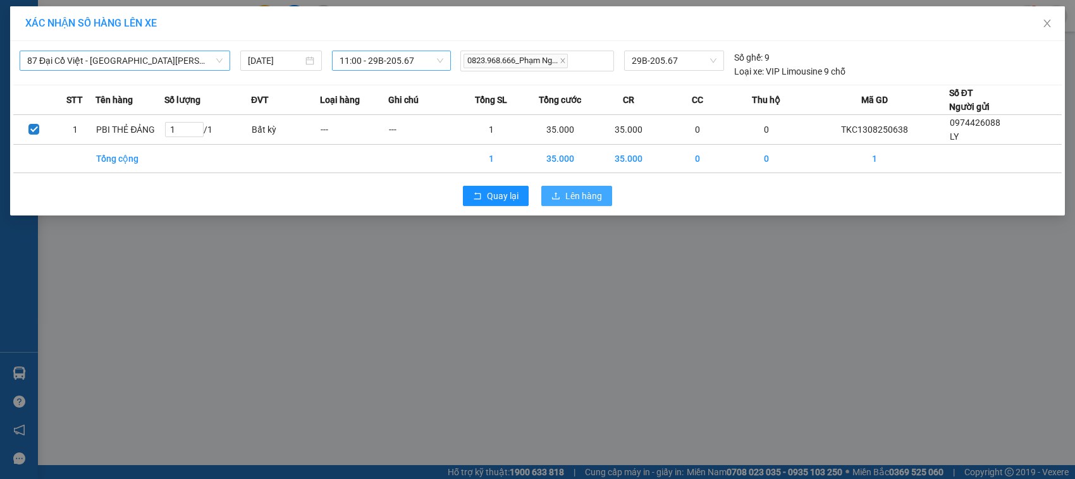
click at [604, 187] on button "Lên hàng" at bounding box center [576, 196] width 71 height 20
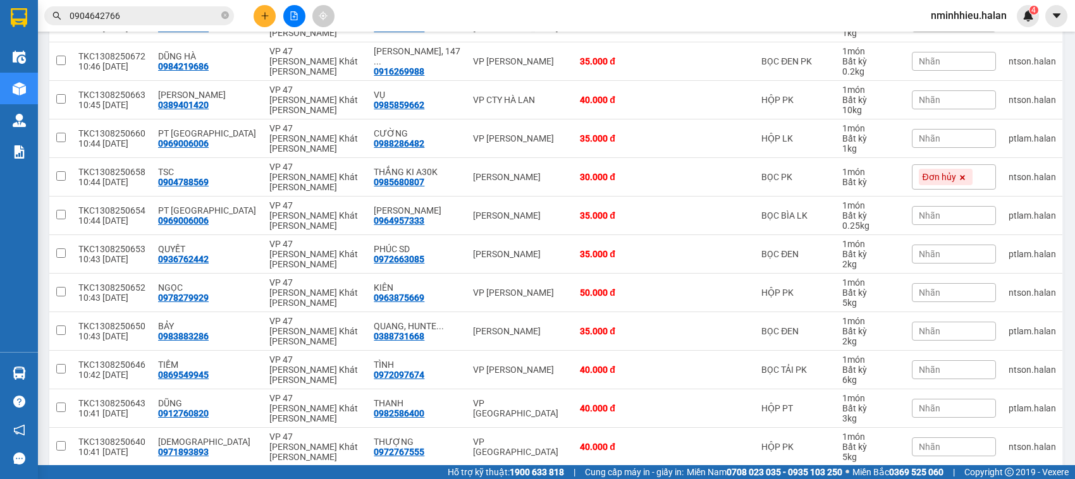
scroll to position [741, 0]
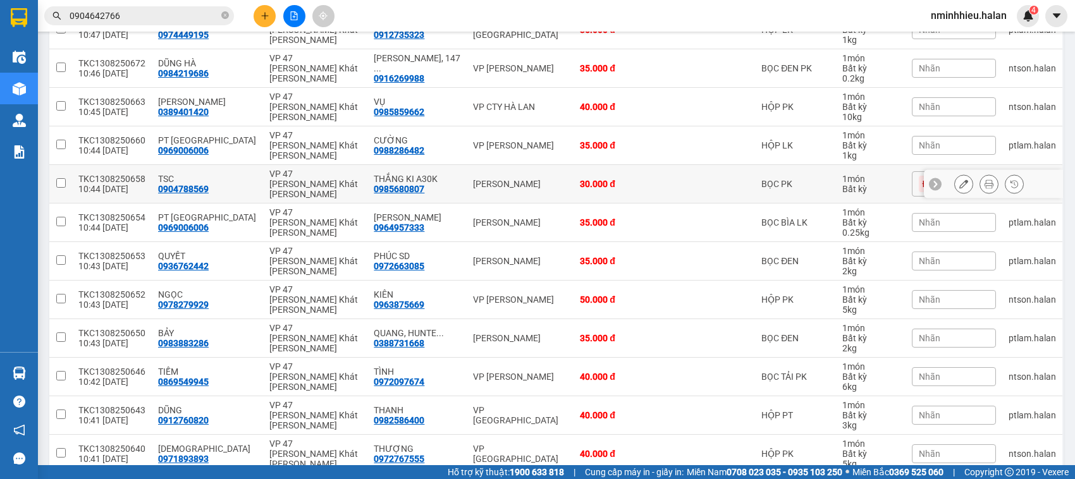
click at [467, 197] on td "VP [PERSON_NAME]" at bounding box center [520, 184] width 107 height 39
checkbox input "true"
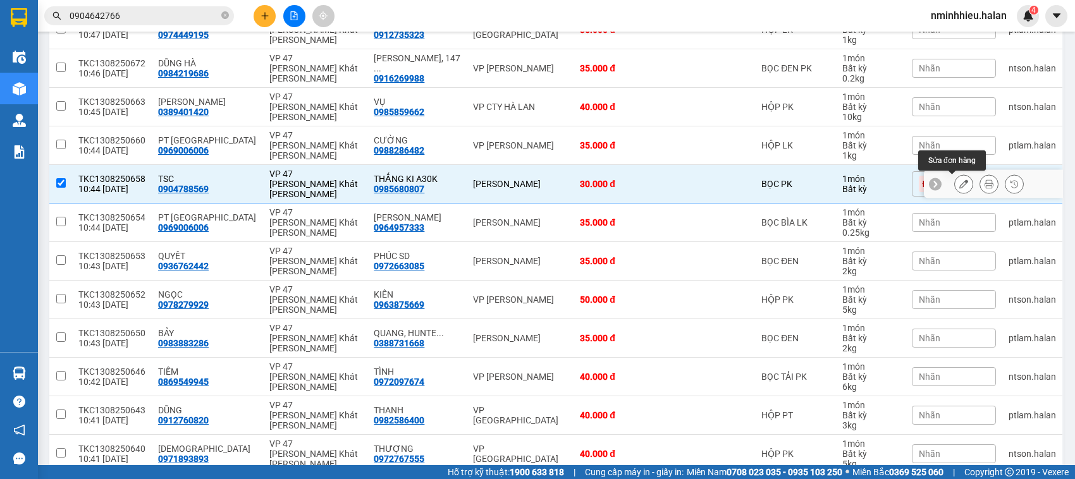
click at [959, 185] on icon at bounding box center [963, 184] width 9 height 9
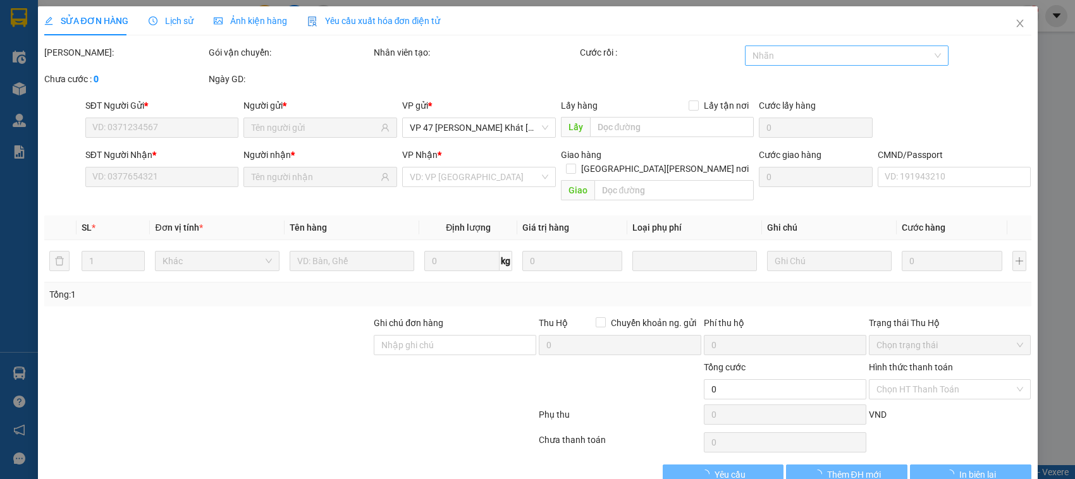
type input "0904788569"
type input "0985680807"
type input "30.000"
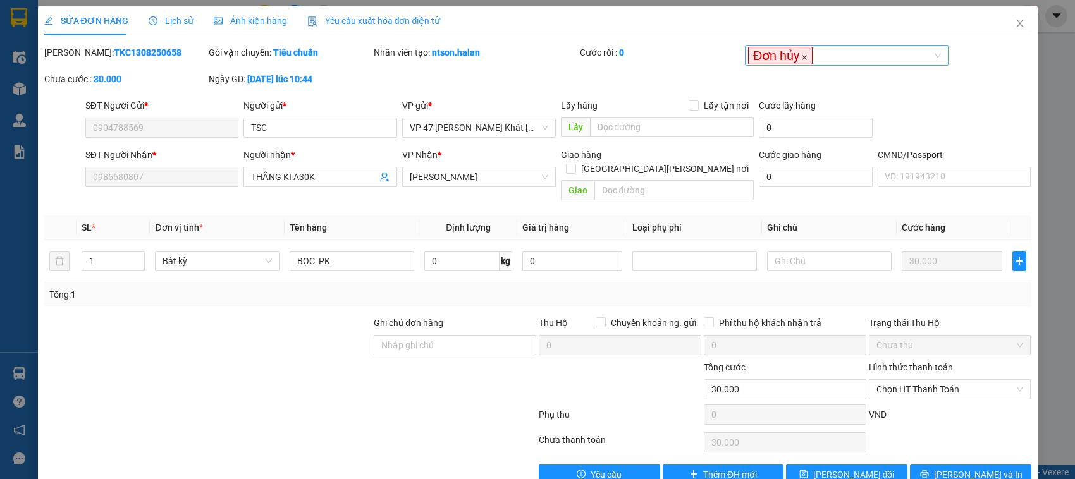
click at [801, 55] on icon "close" at bounding box center [804, 57] width 6 height 6
click at [821, 468] on span "[PERSON_NAME] thay đổi" at bounding box center [854, 475] width 82 height 14
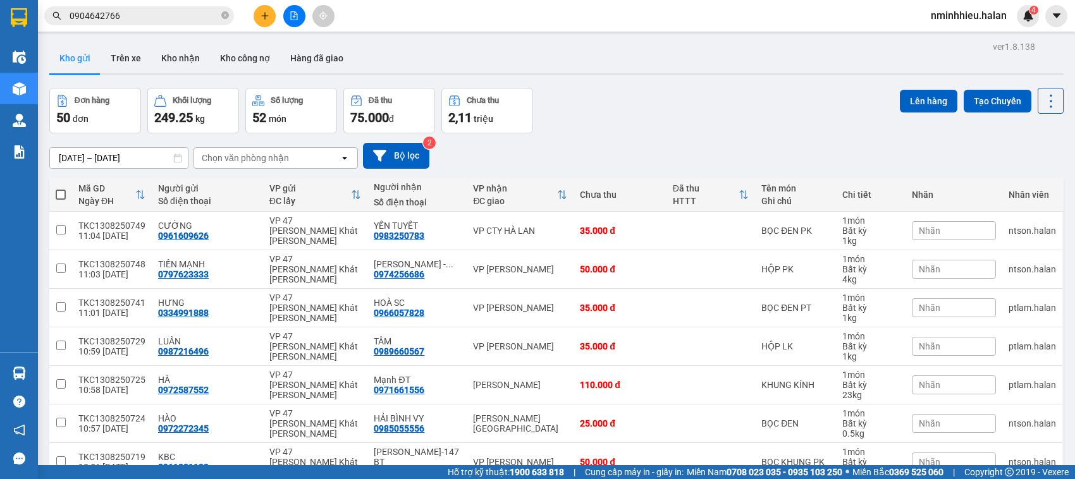
click at [340, 155] on icon "open" at bounding box center [345, 158] width 10 height 10
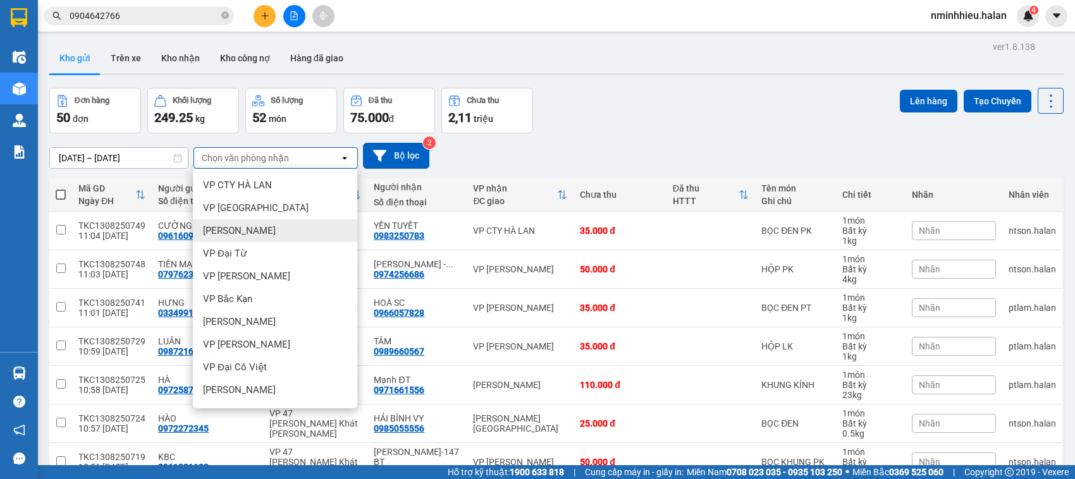
click at [326, 221] on div "VP [PERSON_NAME]" at bounding box center [275, 230] width 164 height 23
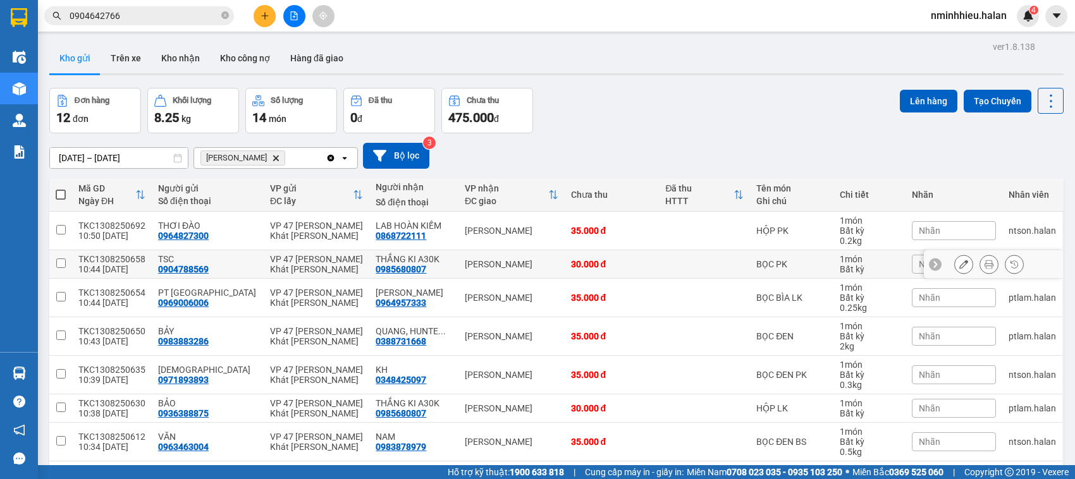
click at [465, 263] on div "VP [PERSON_NAME]" at bounding box center [511, 264] width 93 height 10
checkbox input "true"
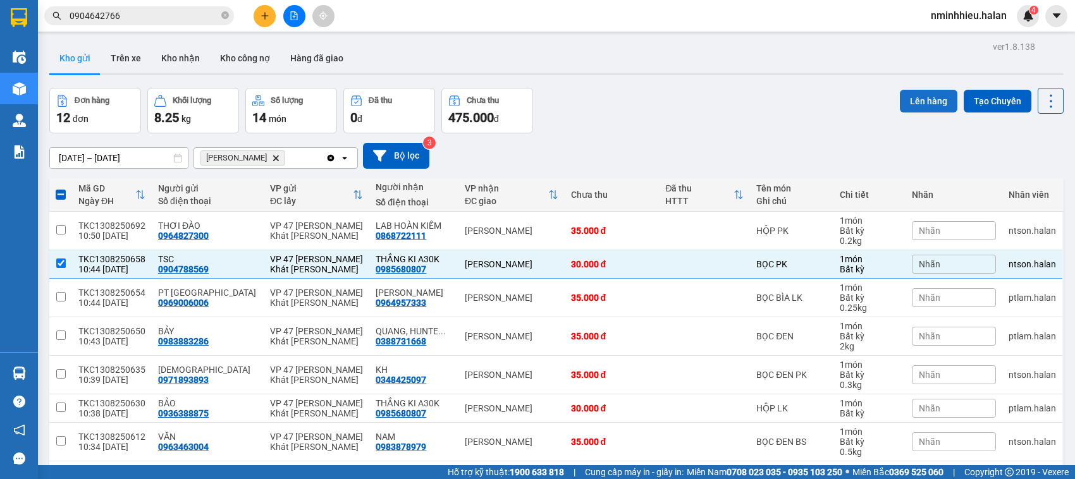
click at [918, 101] on button "Lên hàng" at bounding box center [929, 101] width 58 height 23
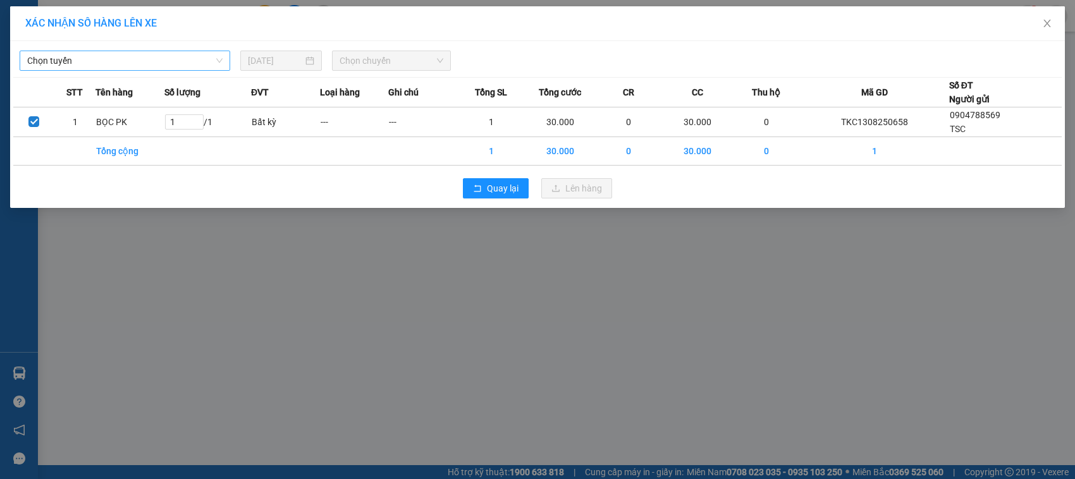
click at [174, 56] on span "Chọn tuyến" at bounding box center [124, 60] width 195 height 19
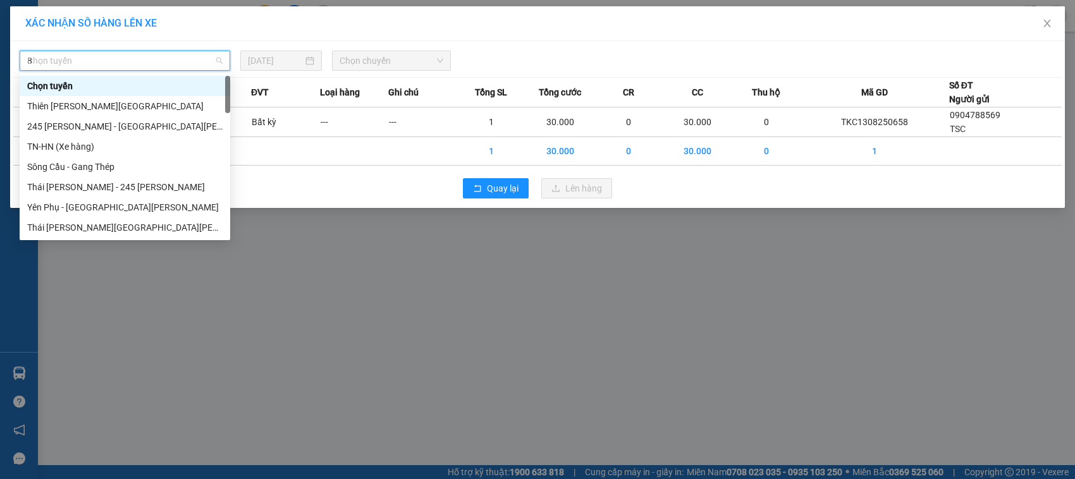
type input "87"
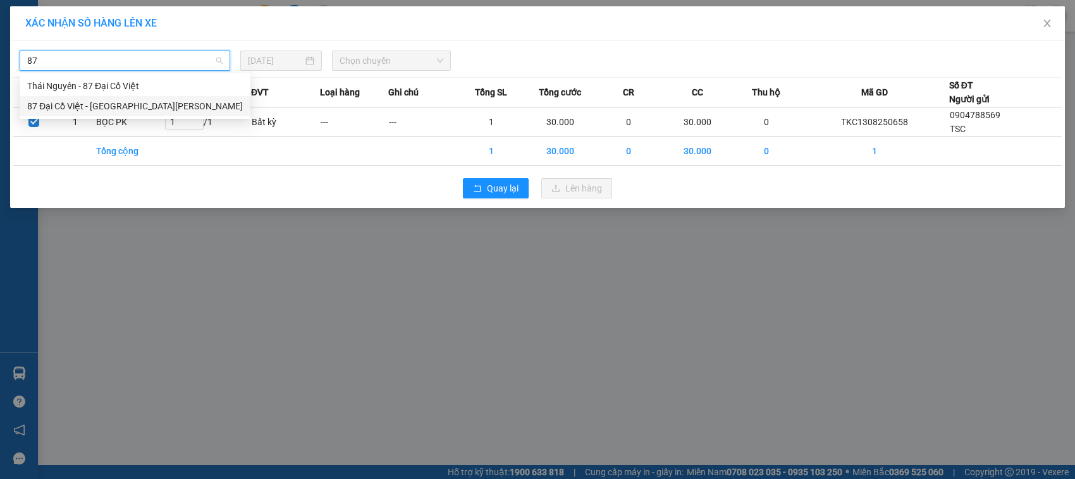
click at [125, 105] on div "87 Đại Cồ Việt - Thái Nguyên" at bounding box center [135, 106] width 216 height 14
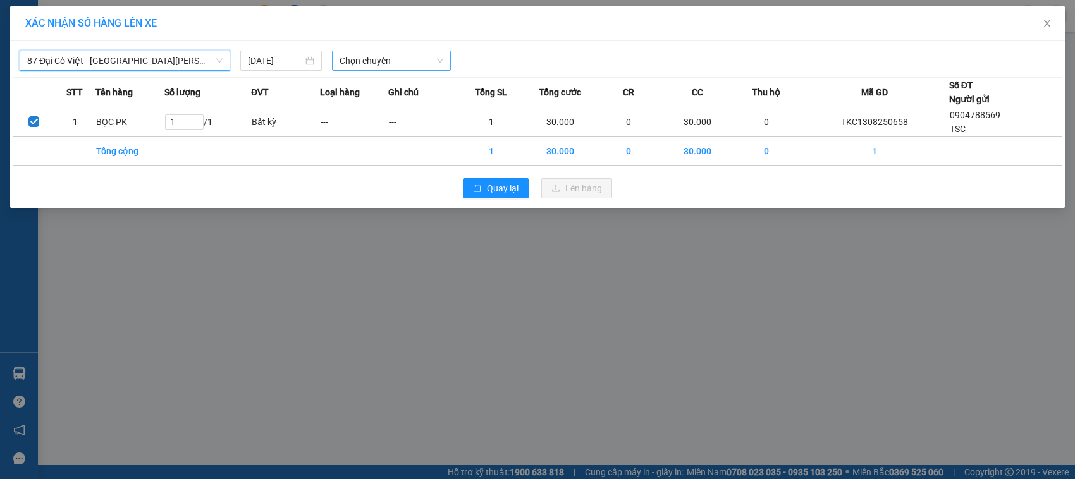
click at [405, 61] on span "Chọn chuyến" at bounding box center [391, 60] width 103 height 19
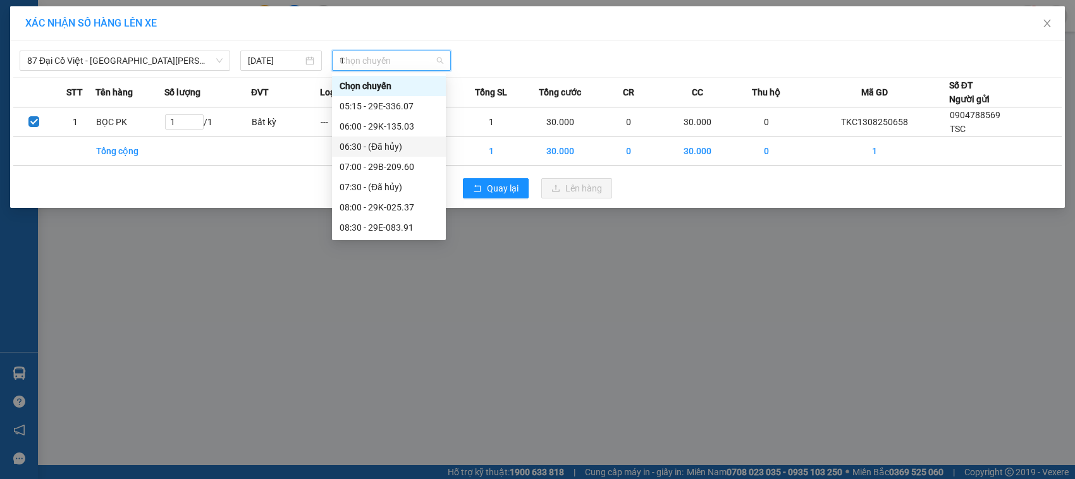
type input "11"
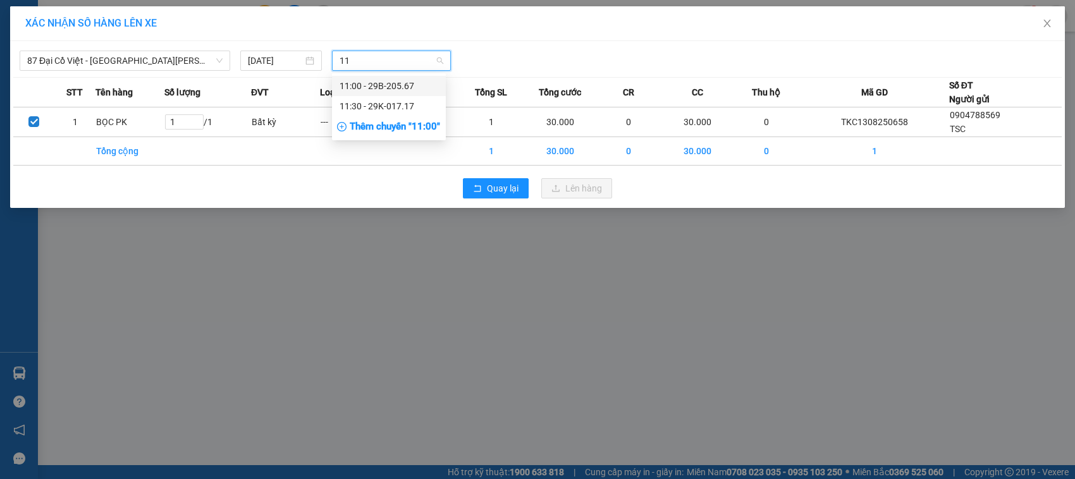
click at [389, 81] on div "11:00 - 29B-205.67" at bounding box center [389, 86] width 99 height 14
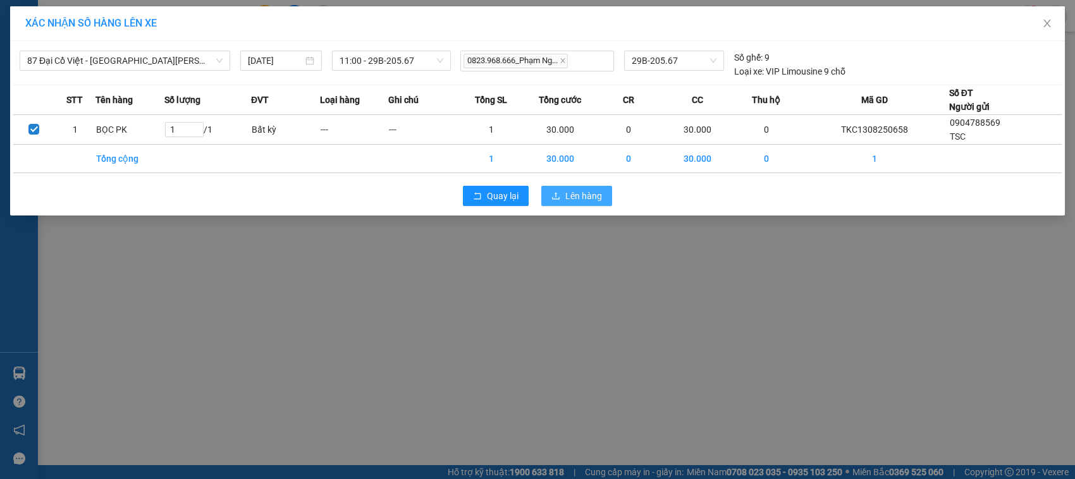
click at [589, 188] on button "Lên hàng" at bounding box center [576, 196] width 71 height 20
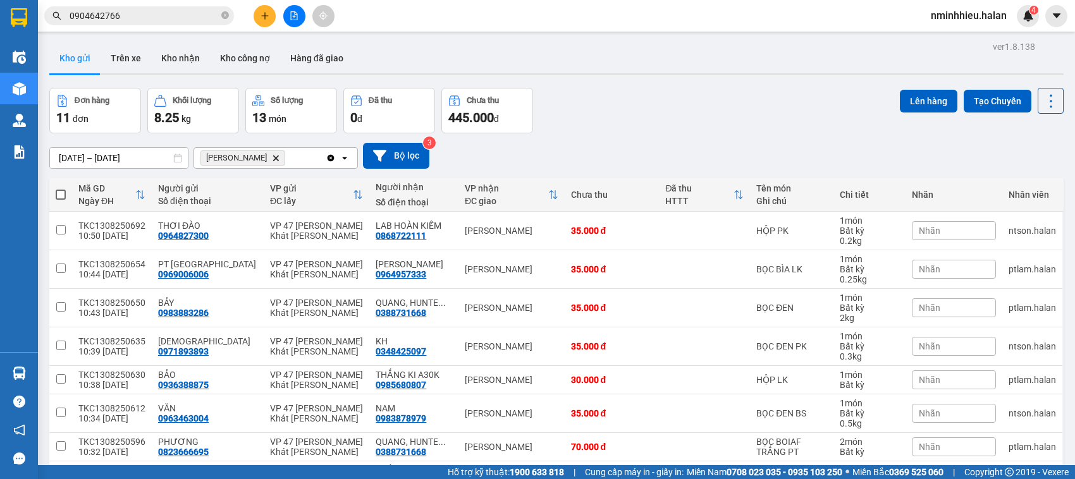
click at [328, 160] on icon "Clear all" at bounding box center [331, 157] width 7 height 7
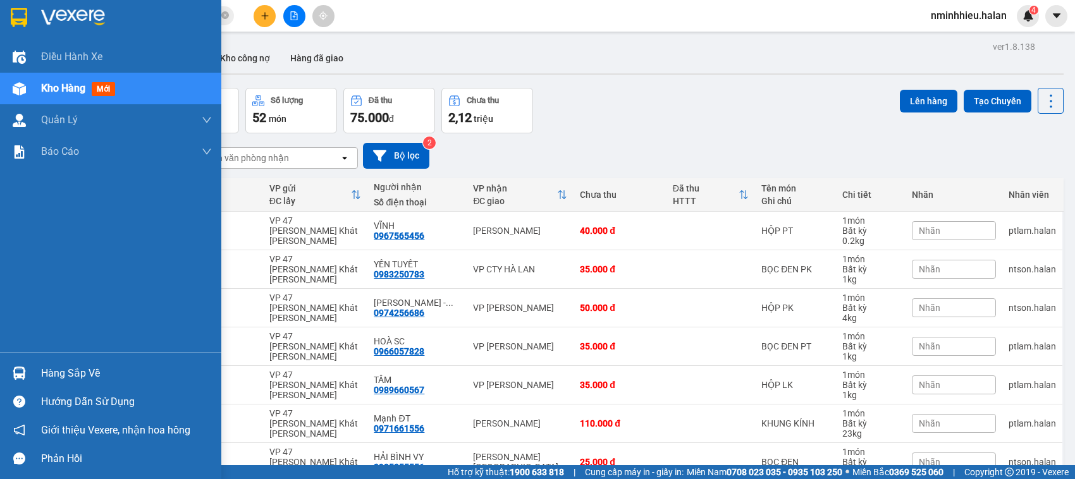
click at [11, 364] on div at bounding box center [19, 373] width 22 height 22
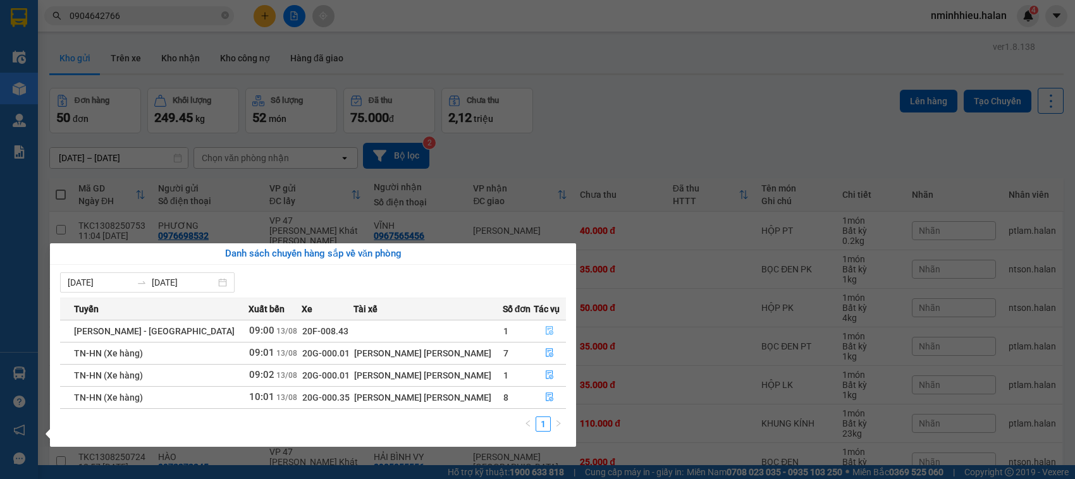
click at [536, 332] on button "button" at bounding box center [550, 331] width 32 height 20
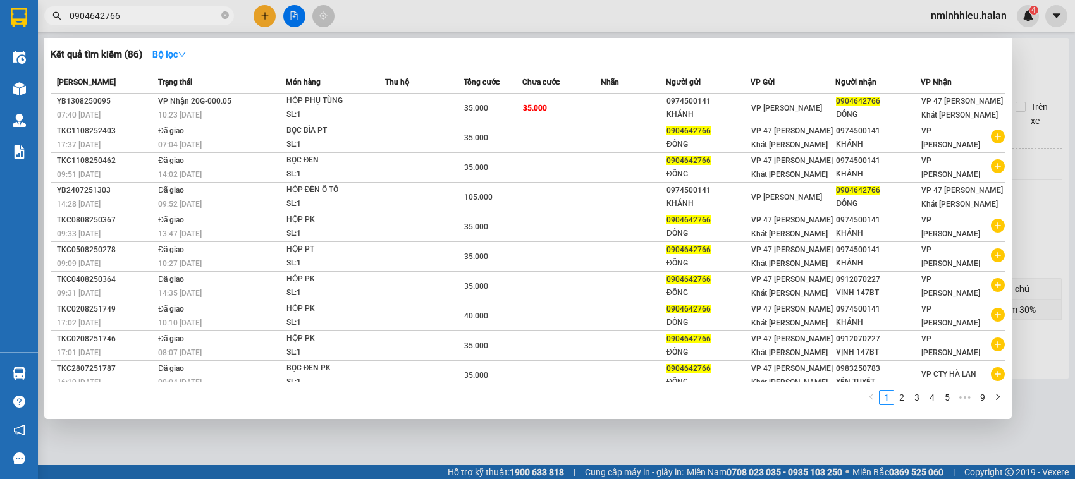
click at [179, 9] on input "0904642766" at bounding box center [144, 16] width 149 height 14
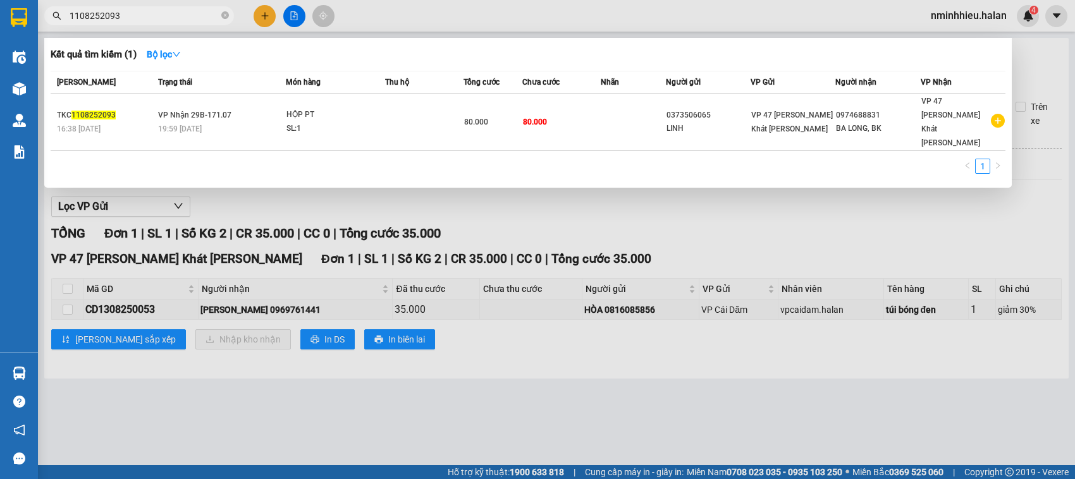
type input "1108252093"
click at [384, 124] on div "Mã ĐH Trạng thái Món hàng Thu hộ Tổng cước Chưa cước Nhãn Người gửi VP Gửi Ngườ…" at bounding box center [528, 126] width 955 height 111
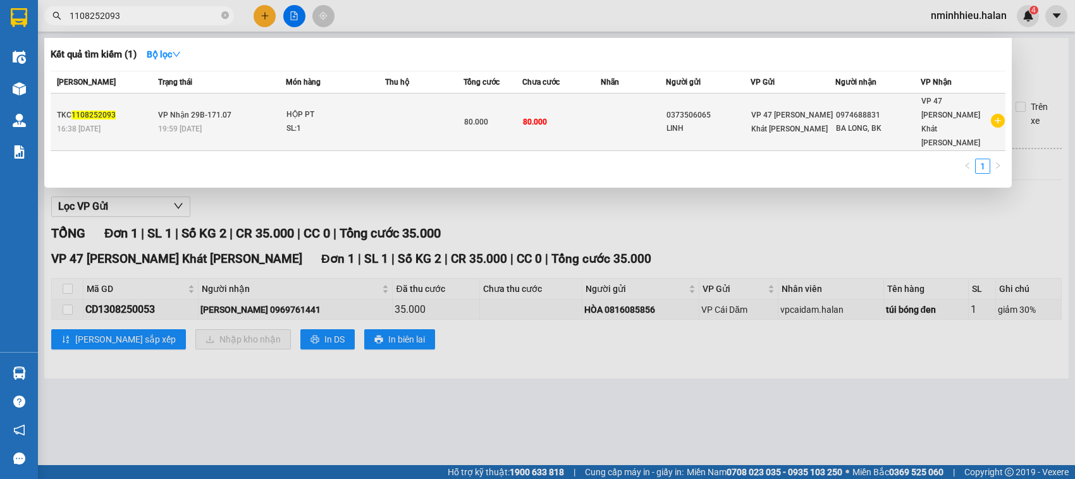
click at [393, 111] on td at bounding box center [424, 123] width 78 height 58
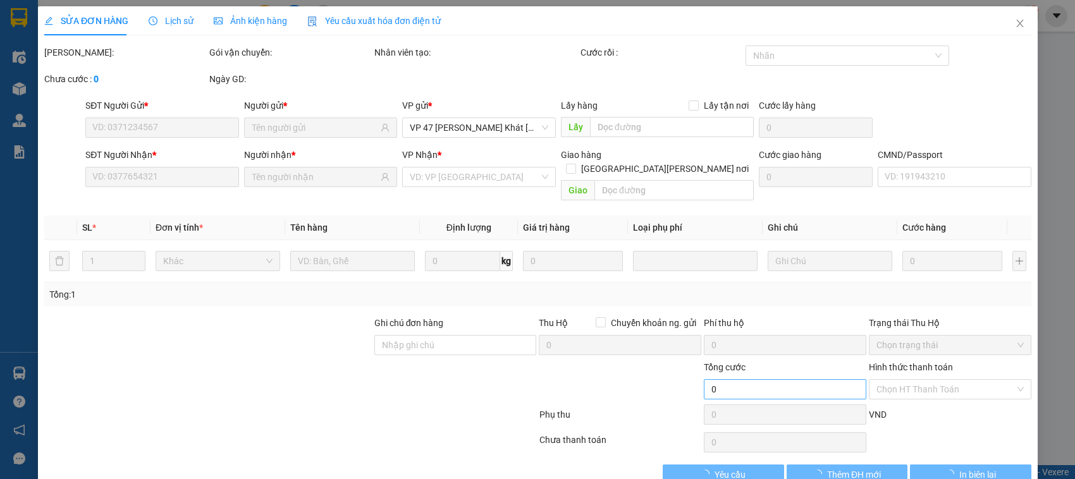
type input "0373506065"
type input "0974688831"
checkbox input "true"
type input "80.000"
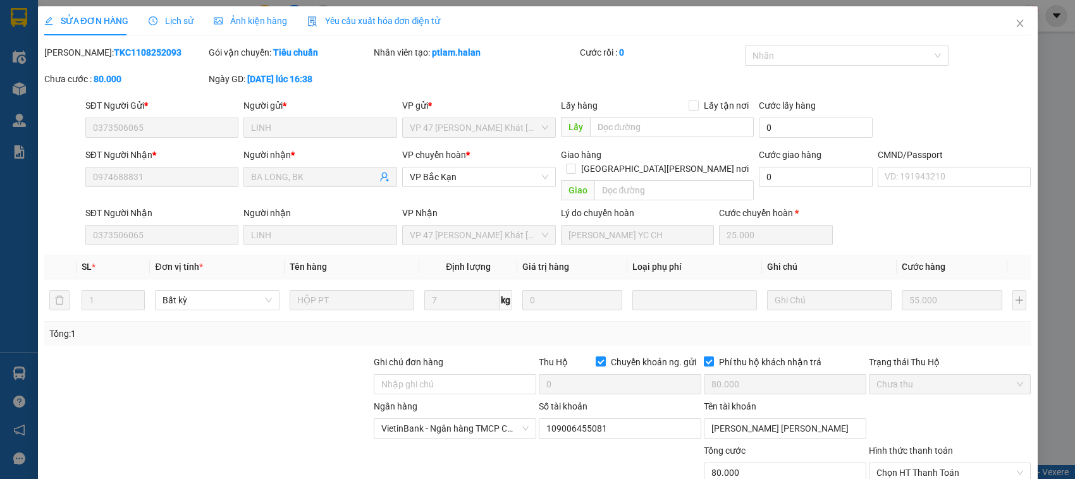
scroll to position [101, 0]
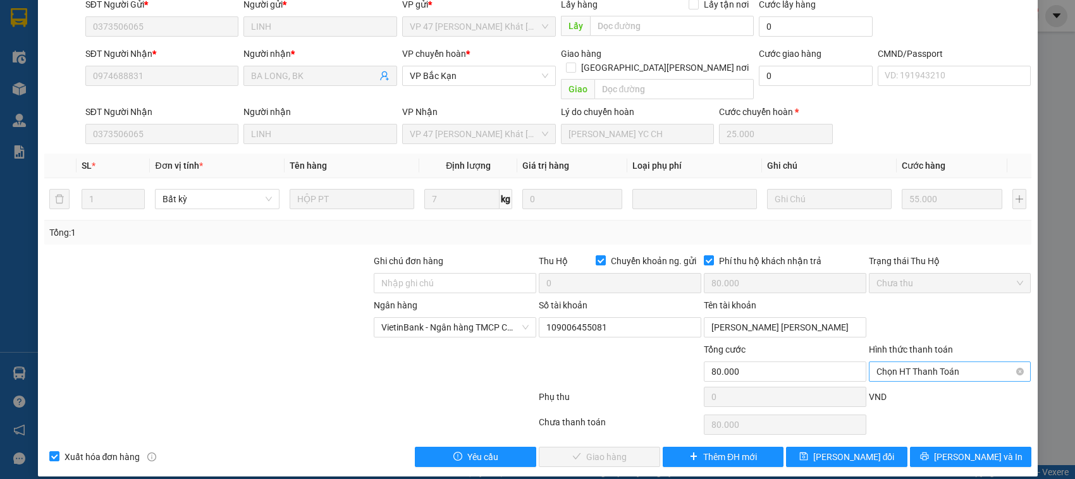
click at [902, 362] on span "Chọn HT Thanh Toán" at bounding box center [950, 371] width 147 height 19
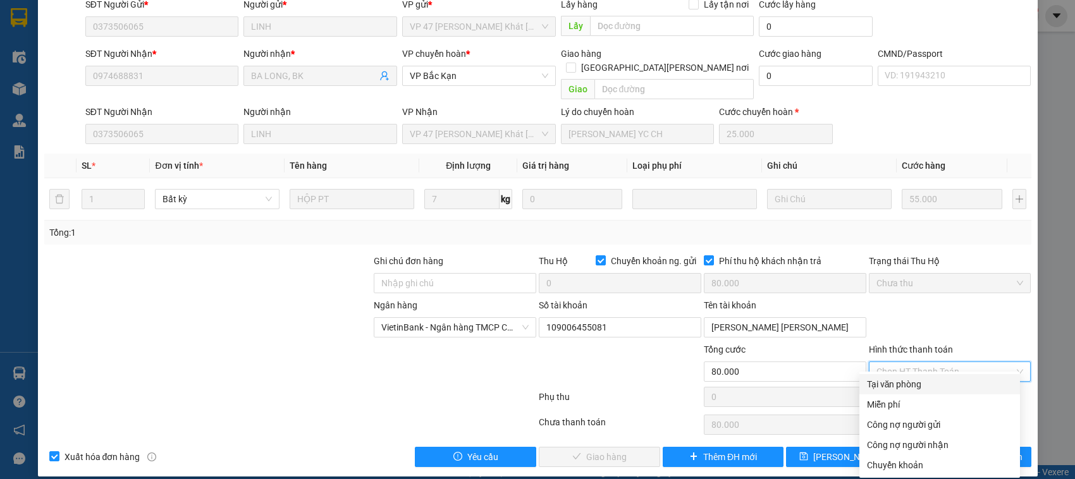
click at [903, 386] on div "Tại văn phòng" at bounding box center [939, 385] width 145 height 14
type input "0"
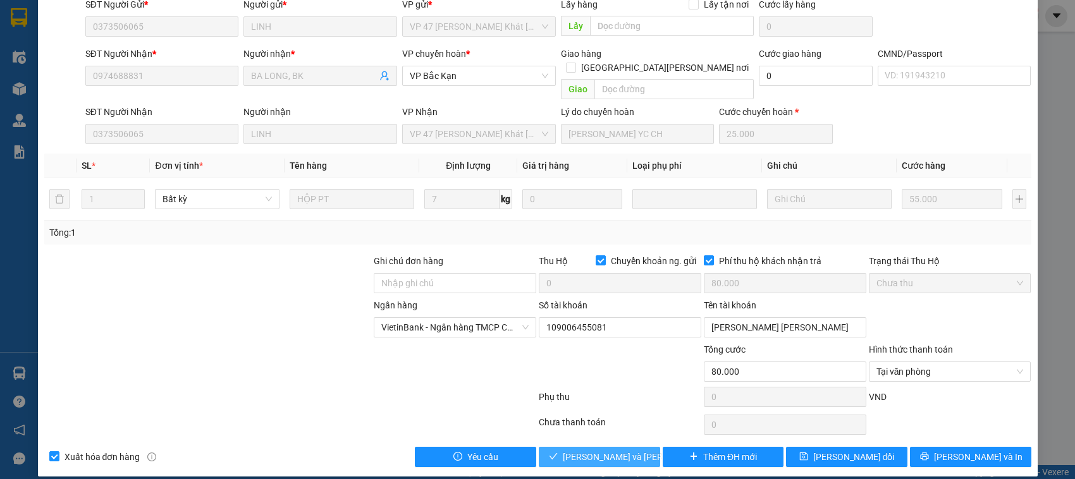
click at [591, 447] on button "Lưu và Giao hàng" at bounding box center [599, 457] width 121 height 20
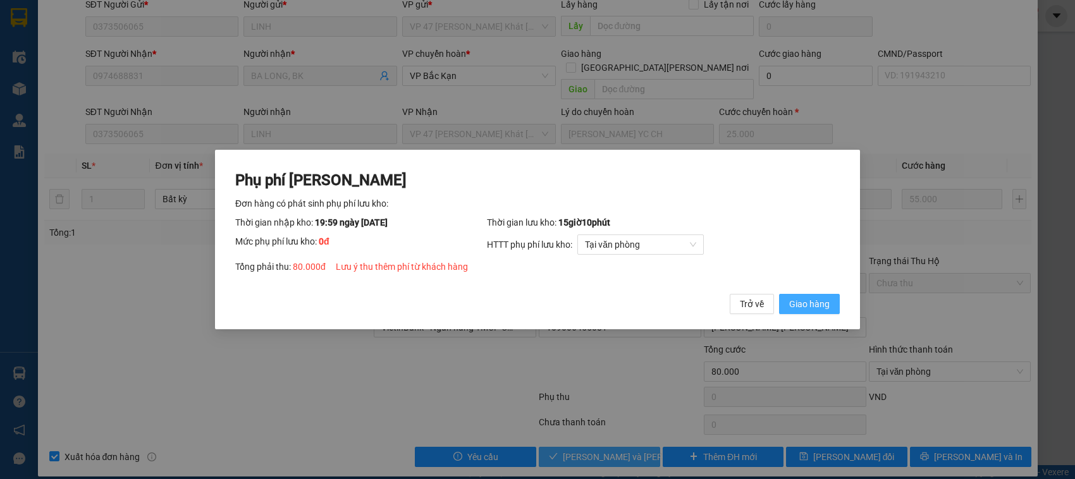
click at [779, 294] on button "Giao hàng" at bounding box center [809, 304] width 61 height 20
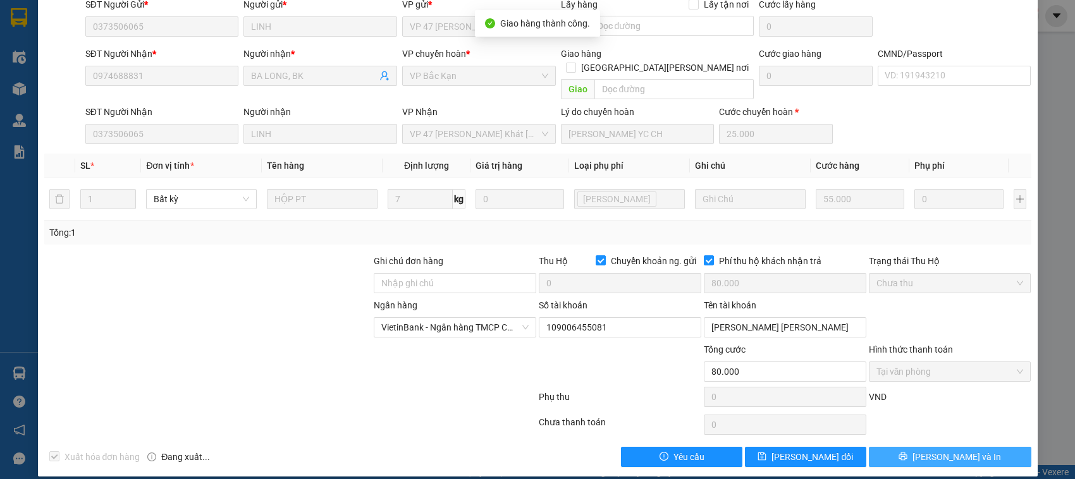
click at [921, 447] on button "[PERSON_NAME] và In" at bounding box center [950, 457] width 163 height 20
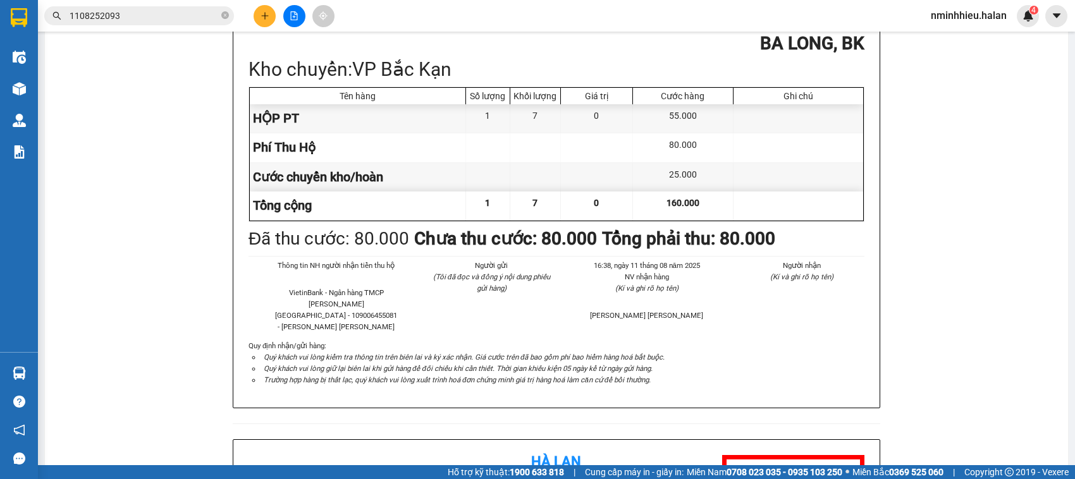
scroll to position [832, 0]
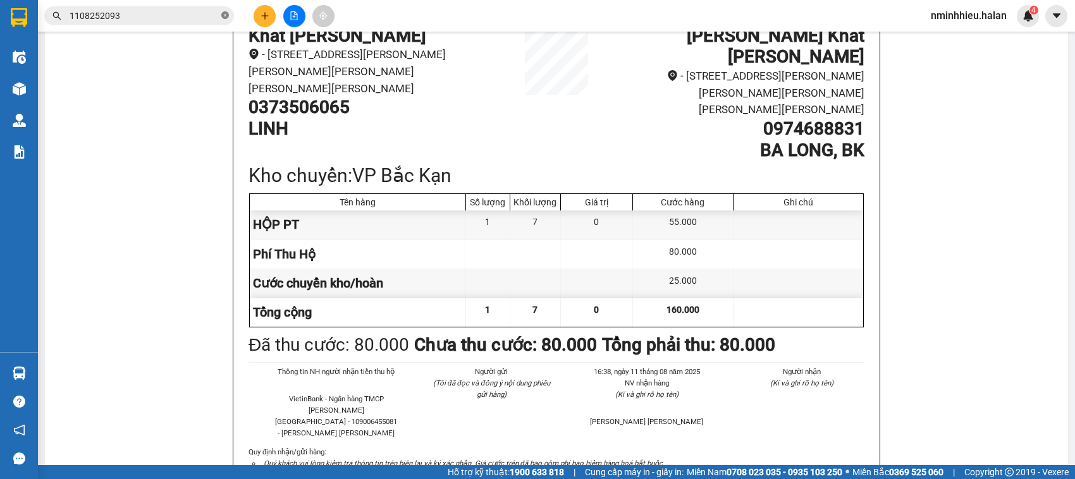
click at [225, 16] on icon "close-circle" at bounding box center [225, 15] width 8 height 8
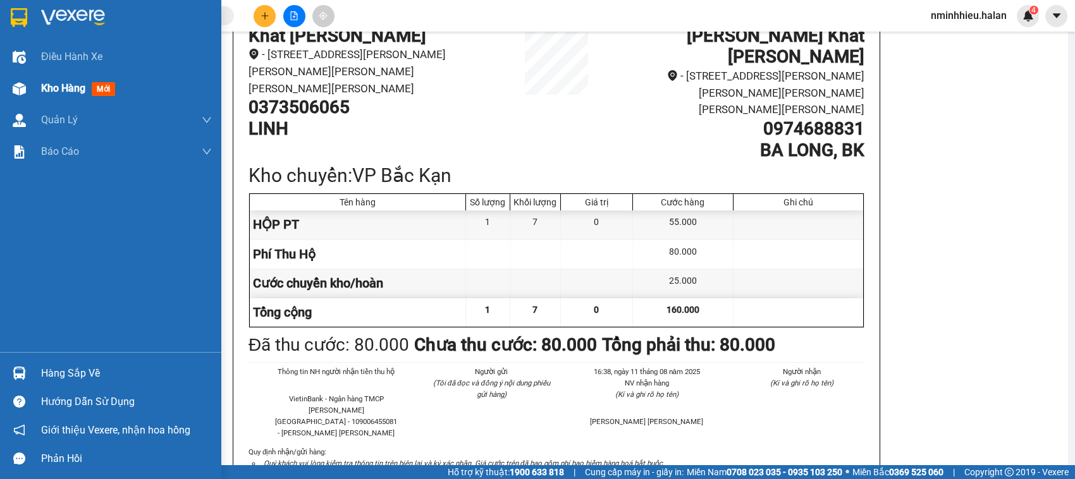
click at [18, 92] on img at bounding box center [19, 88] width 13 height 13
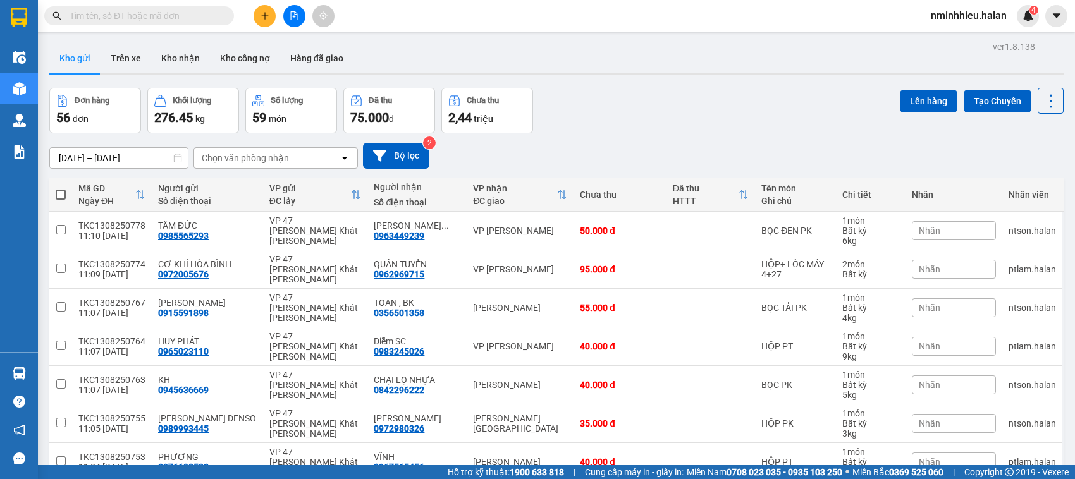
click at [112, 9] on input "text" at bounding box center [144, 16] width 149 height 14
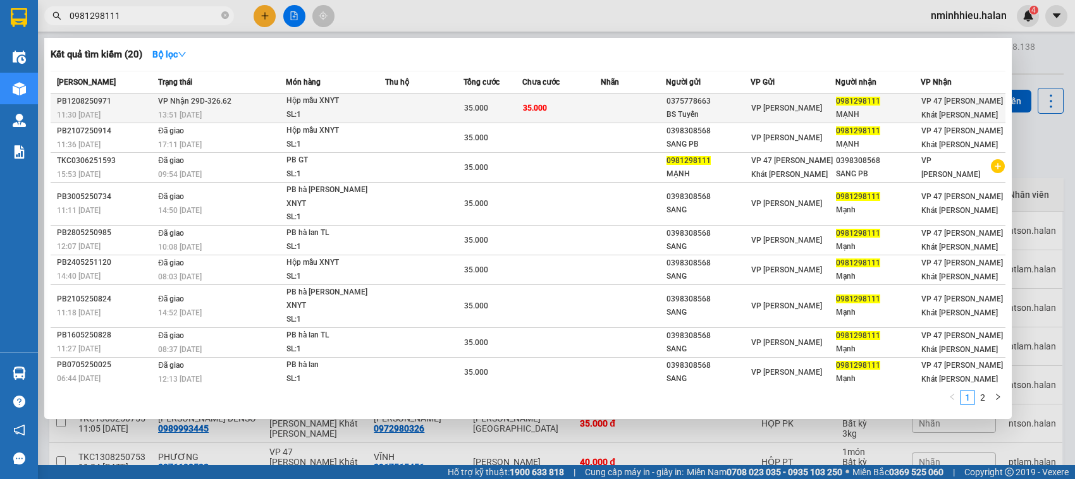
type input "0981298111"
click at [558, 100] on td "35.000" at bounding box center [561, 109] width 78 height 30
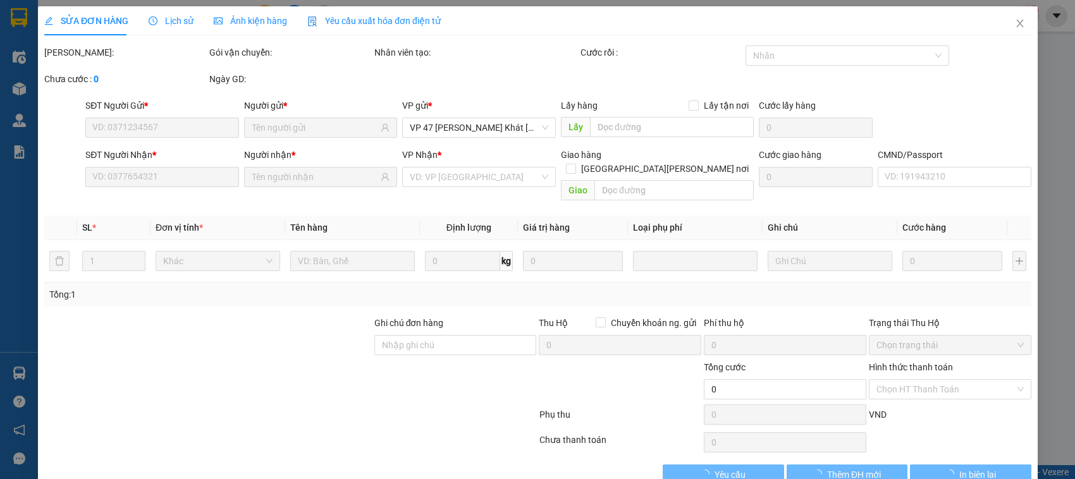
type input "0375778663"
type input "BS Tuyến"
type input "0981298111"
type input "MẠNH"
type input "35.000"
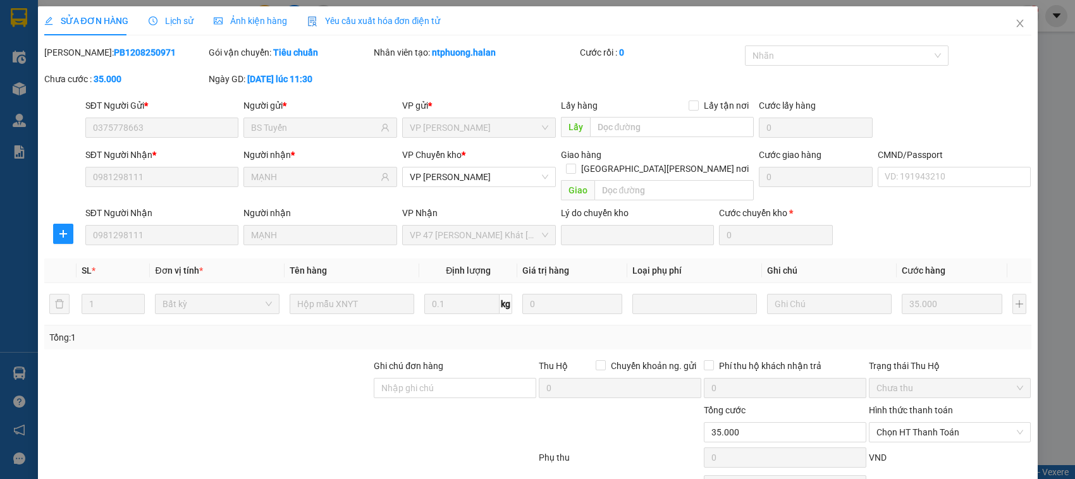
scroll to position [60, 0]
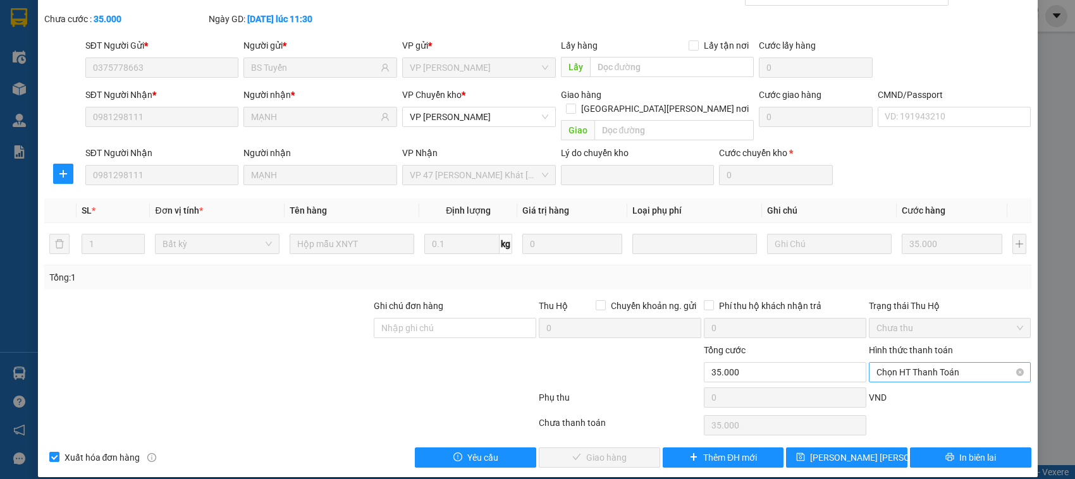
click at [885, 364] on span "Chọn HT Thanh Toán" at bounding box center [950, 372] width 147 height 19
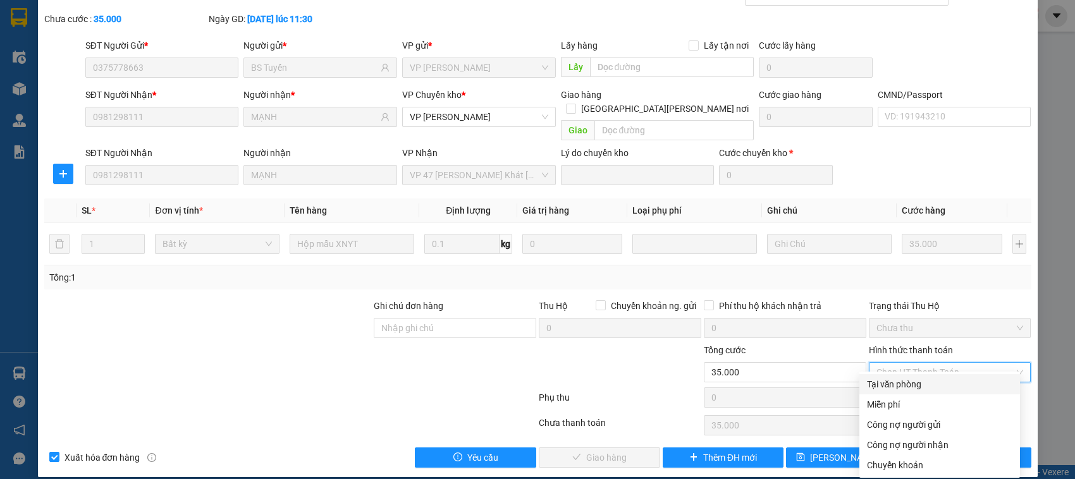
click at [882, 376] on div "Tại văn phòng" at bounding box center [939, 384] width 161 height 20
type input "0"
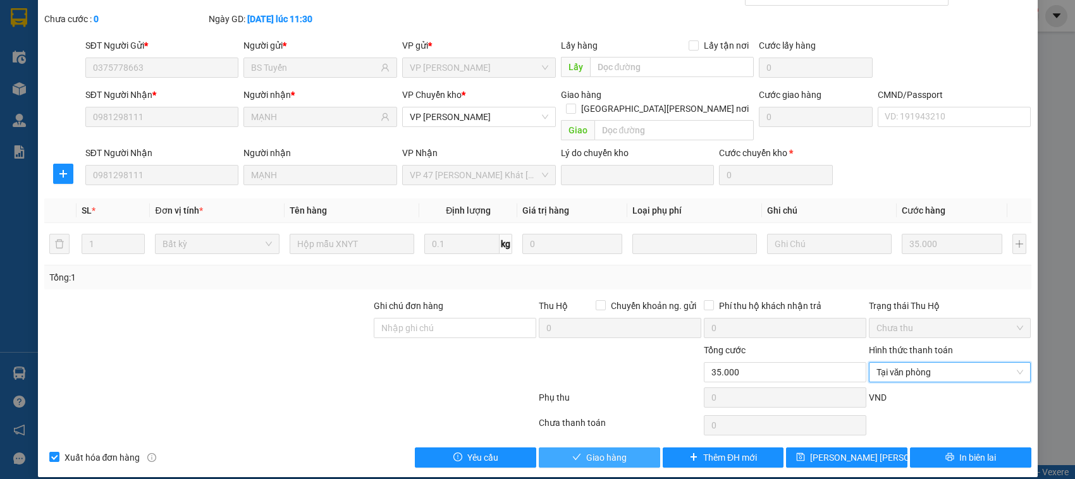
click at [586, 448] on button "Giao hàng" at bounding box center [599, 458] width 121 height 20
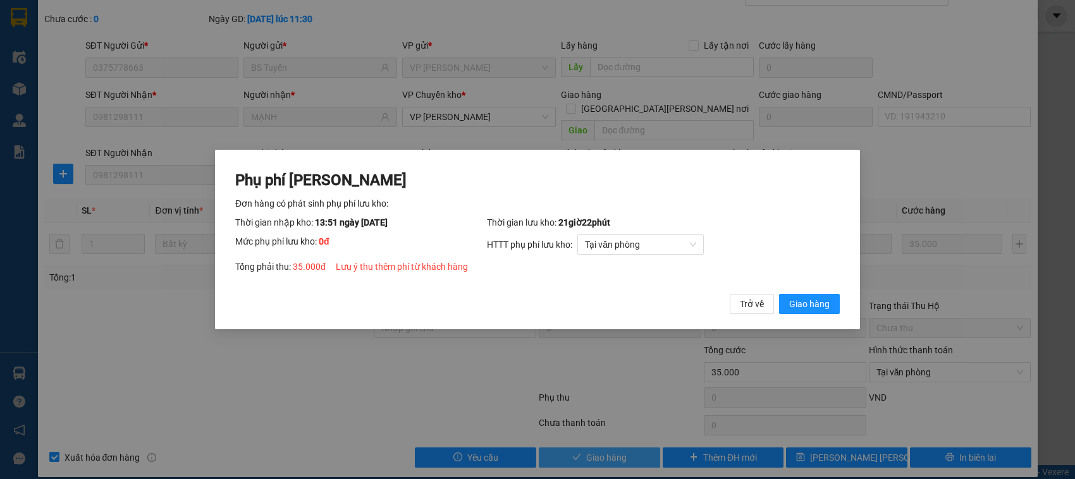
click at [779, 294] on button "Giao hàng" at bounding box center [809, 304] width 61 height 20
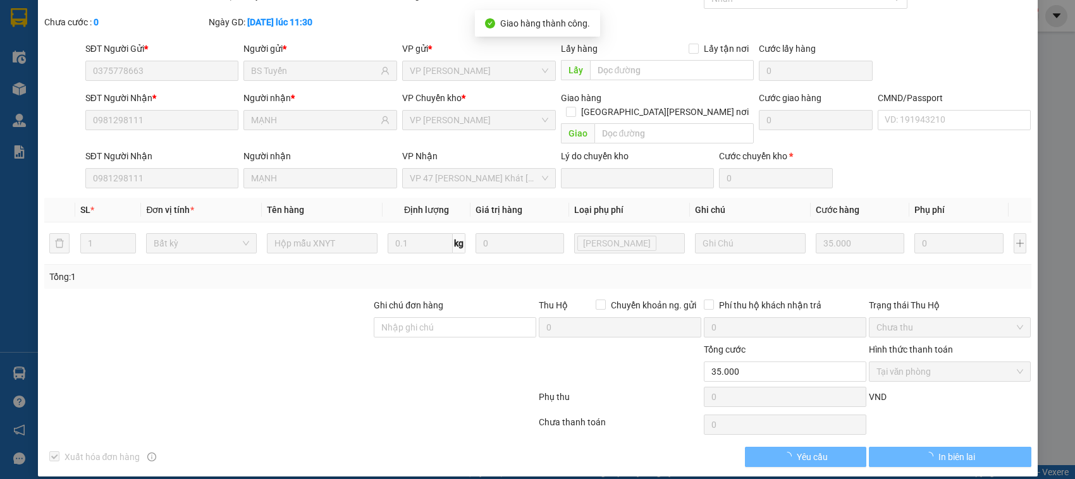
scroll to position [0, 0]
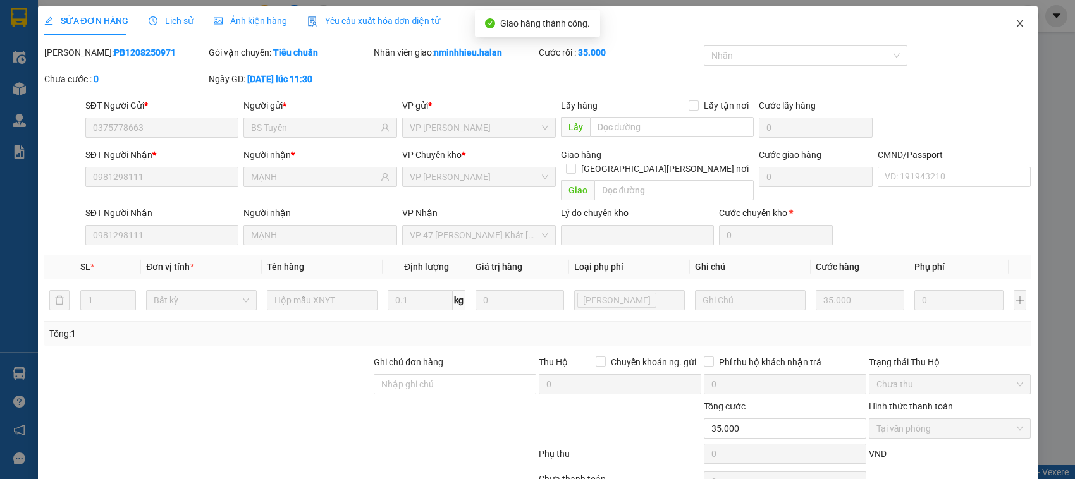
click at [1002, 37] on span "Close" at bounding box center [1019, 23] width 35 height 35
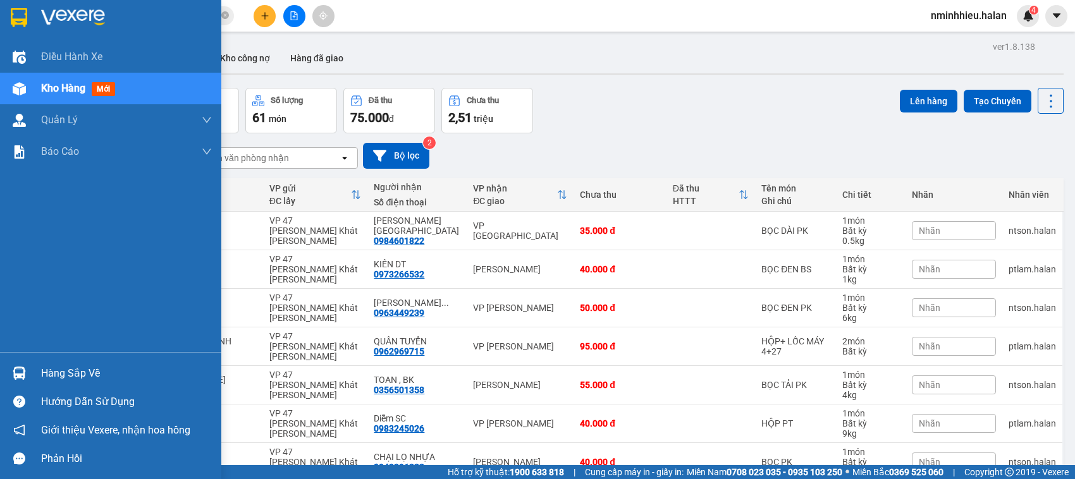
click at [0, 362] on div "Hàng sắp về" at bounding box center [110, 373] width 221 height 28
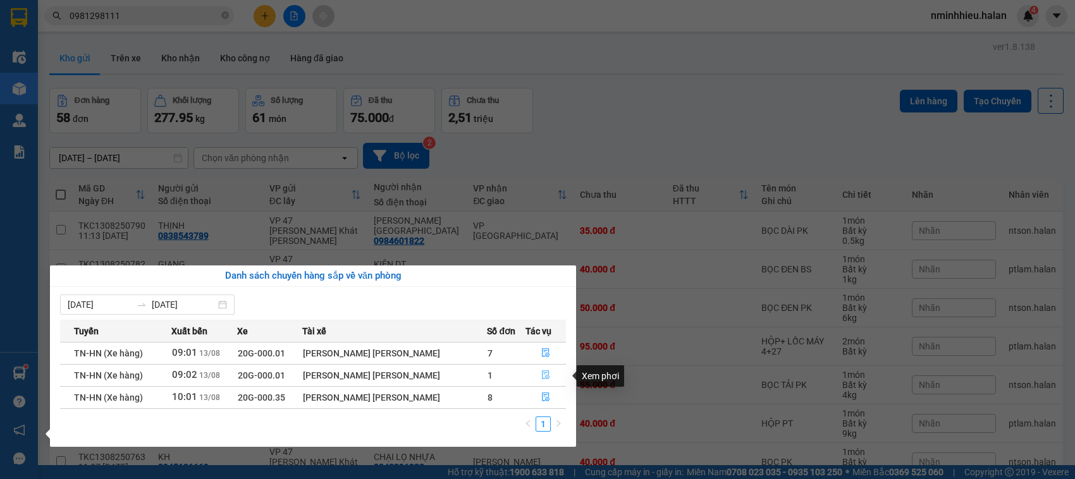
click at [547, 374] on button "button" at bounding box center [545, 376] width 39 height 20
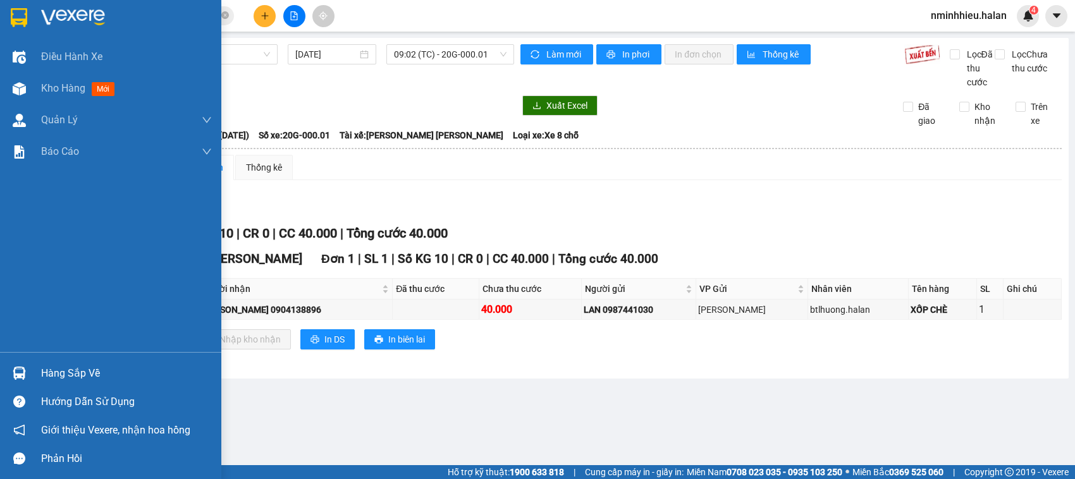
click at [0, 370] on div "Hàng sắp về" at bounding box center [110, 373] width 221 height 28
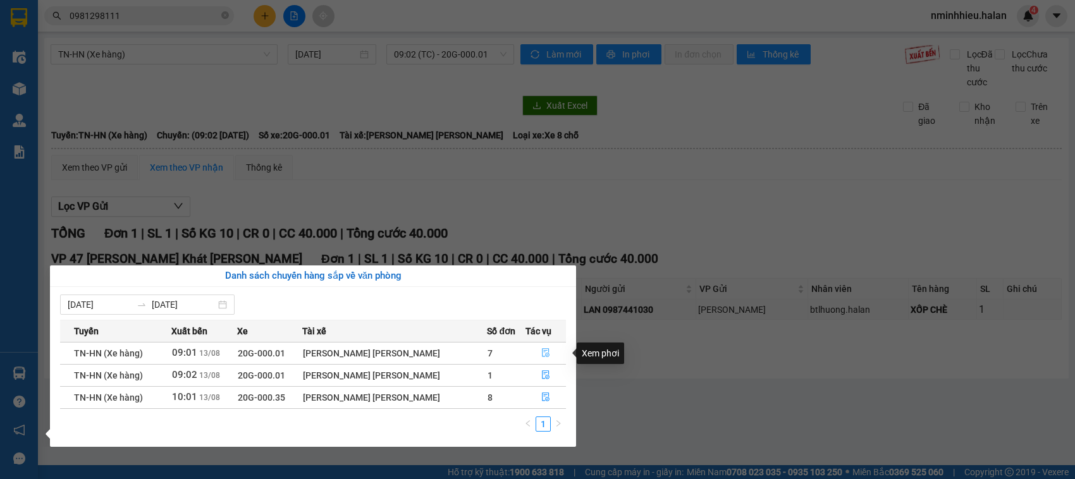
click at [534, 361] on button "button" at bounding box center [545, 353] width 39 height 20
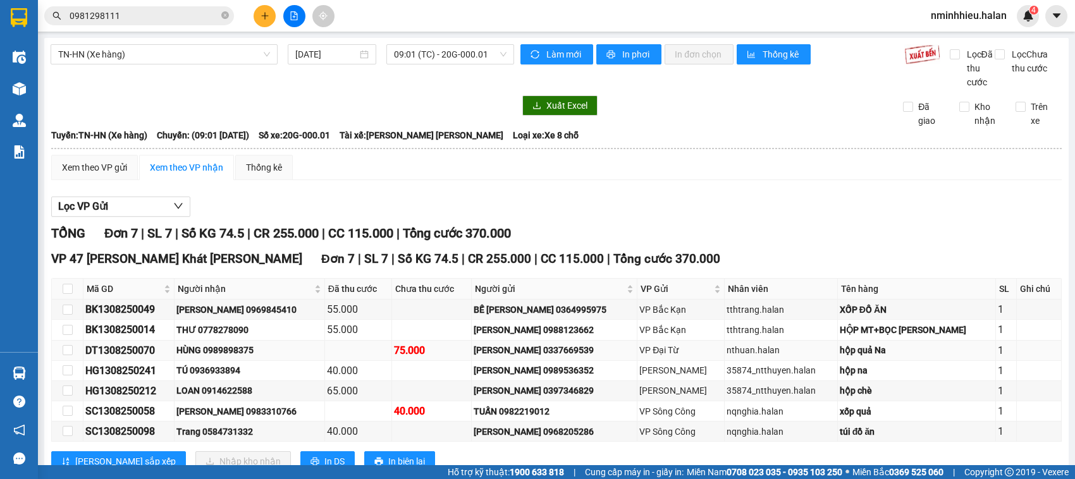
scroll to position [58, 0]
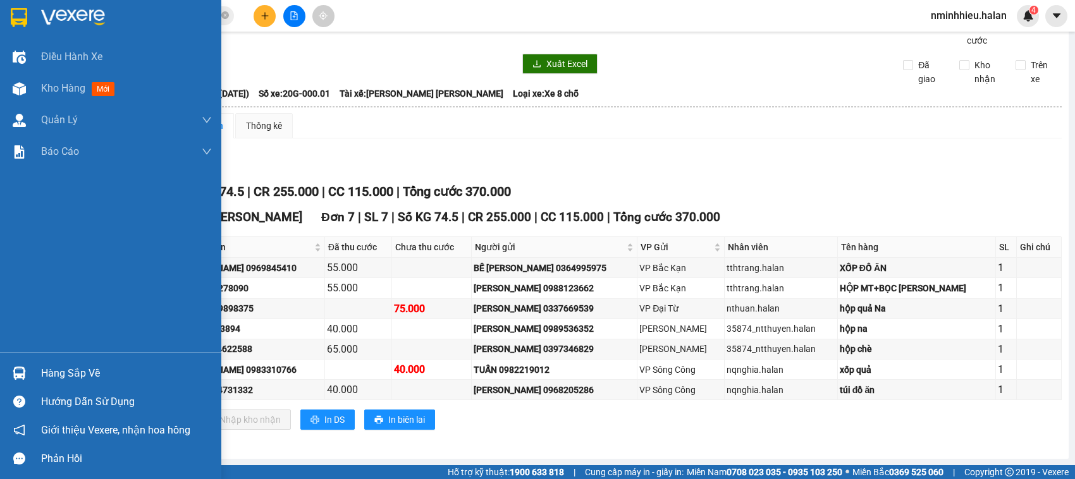
click at [4, 361] on div "Hàng sắp về" at bounding box center [110, 373] width 221 height 28
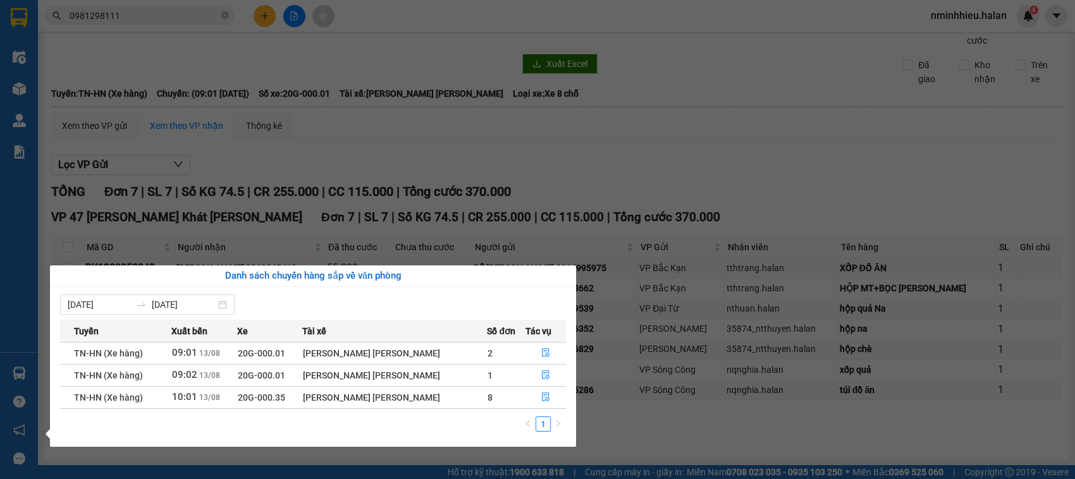
click at [468, 188] on section "Kết quả tìm kiếm ( 20 ) Bộ lọc Mã ĐH Trạng thái Món hàng Thu hộ Tổng cước Chưa …" at bounding box center [537, 239] width 1075 height 479
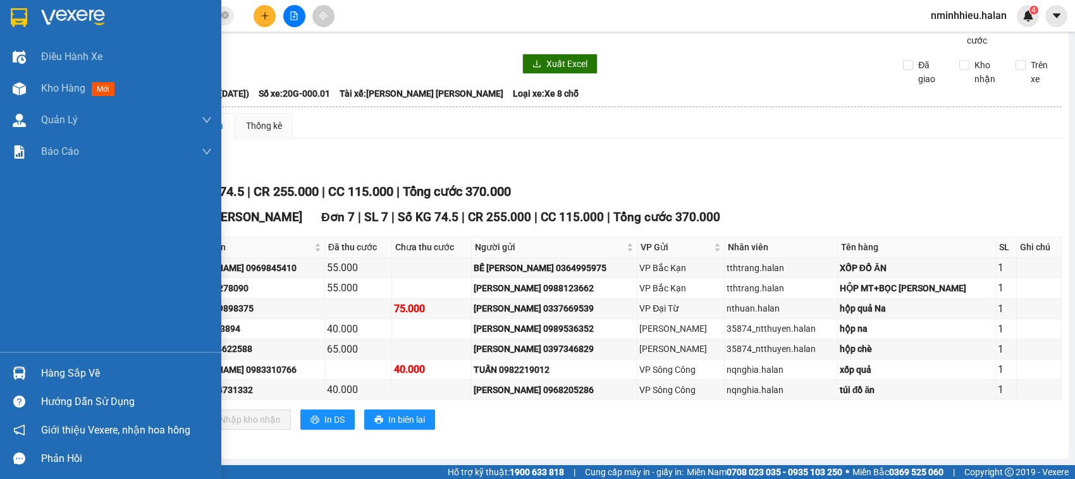
click at [0, 375] on div "Hàng sắp về" at bounding box center [110, 373] width 221 height 28
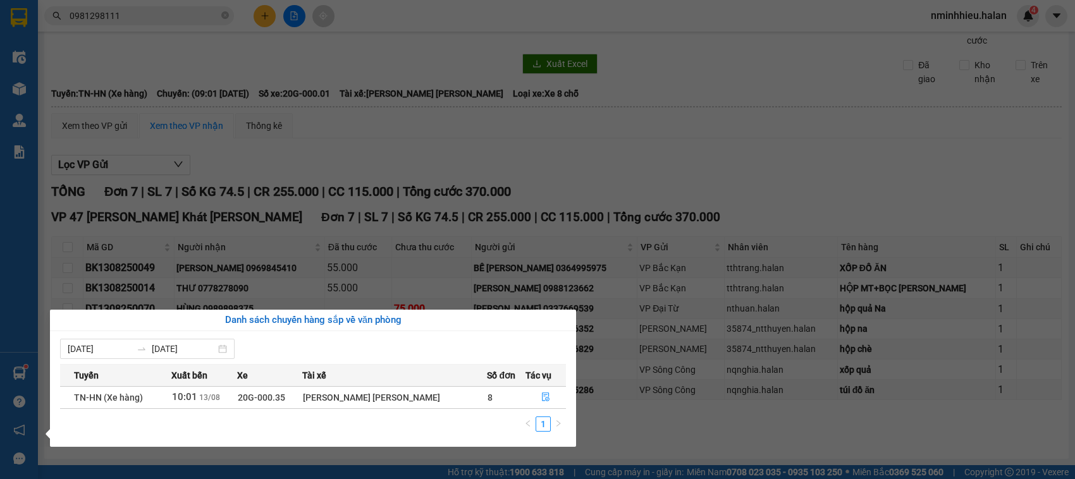
drag, startPoint x: 353, startPoint y: 109, endPoint x: 336, endPoint y: 108, distance: 16.6
click at [354, 109] on section "Kết quả tìm kiếm ( 20 ) Bộ lọc Mã ĐH Trạng thái Món hàng Thu hộ Tổng cước Chưa …" at bounding box center [537, 239] width 1075 height 479
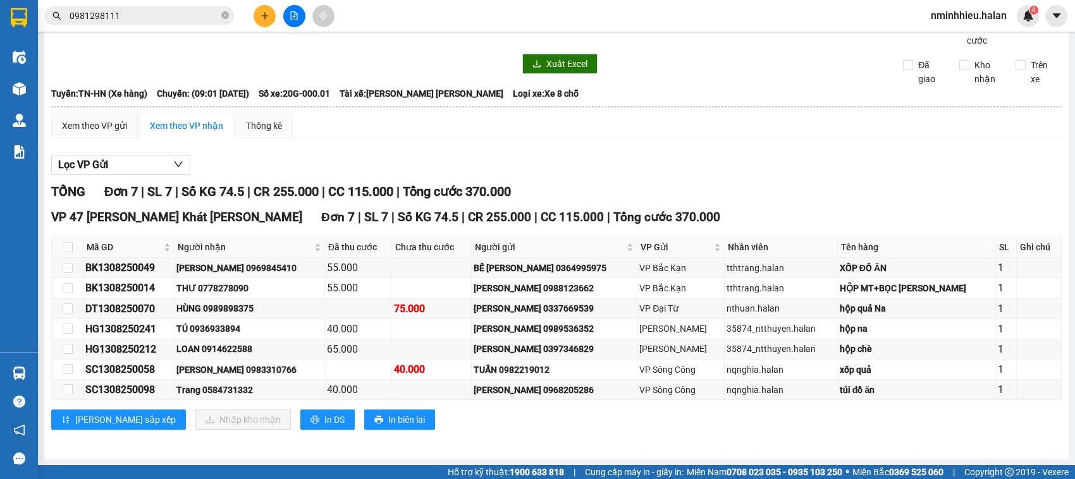
click at [285, 19] on button at bounding box center [294, 16] width 22 height 22
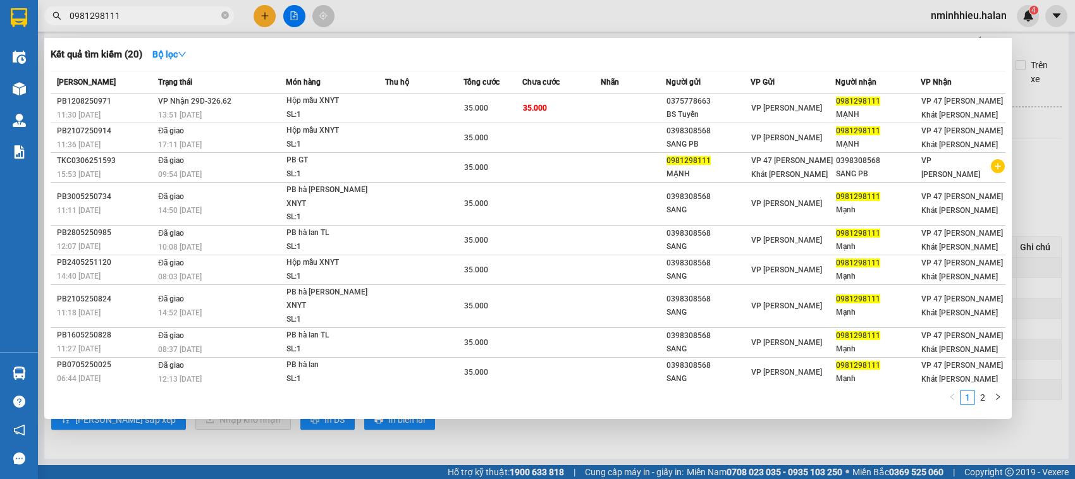
click at [144, 17] on input "0981298111" at bounding box center [144, 16] width 149 height 14
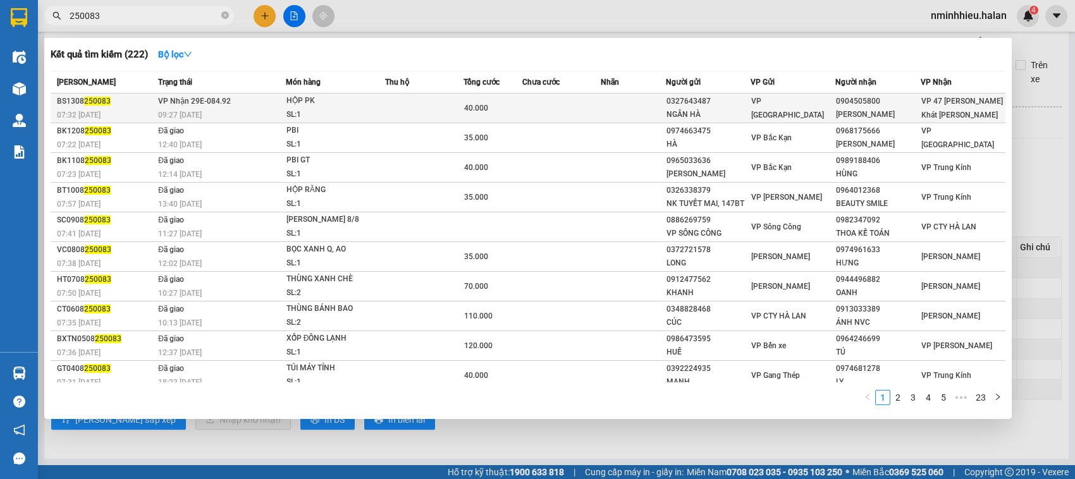
type input "250083"
click at [405, 95] on td at bounding box center [424, 109] width 78 height 30
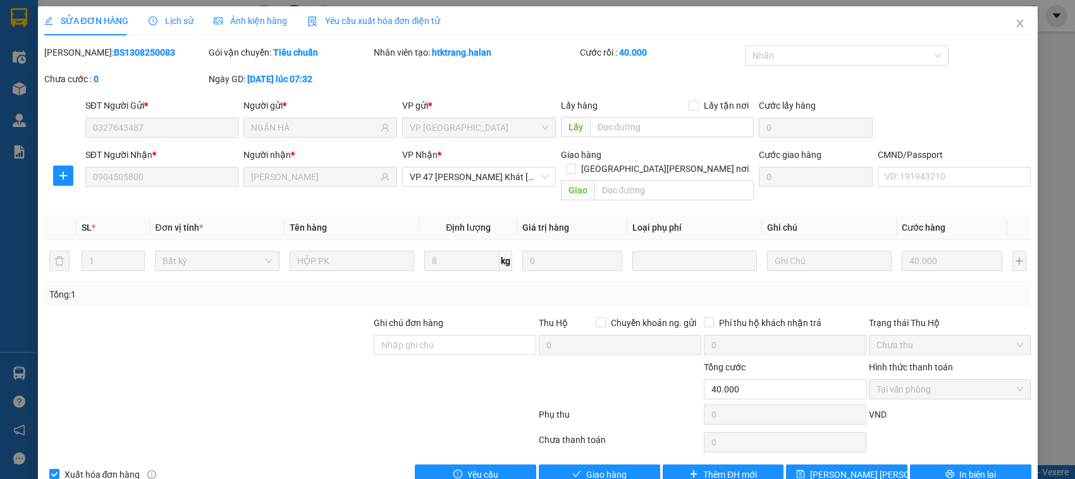
type input "0327643487"
type input "NGÂN HÀ"
type input "0904505800"
type input "TRƯỜNG VŨ"
type input "40.000"
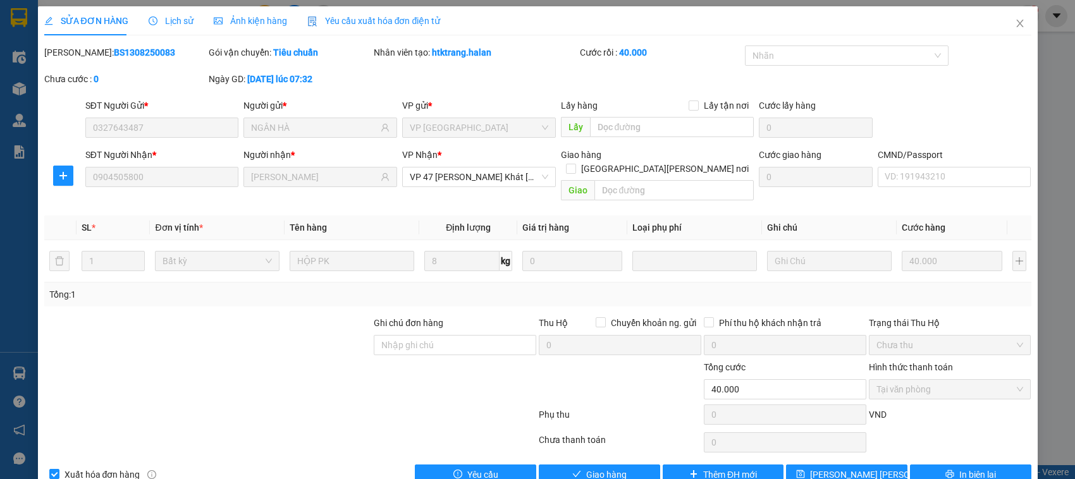
scroll to position [17, 0]
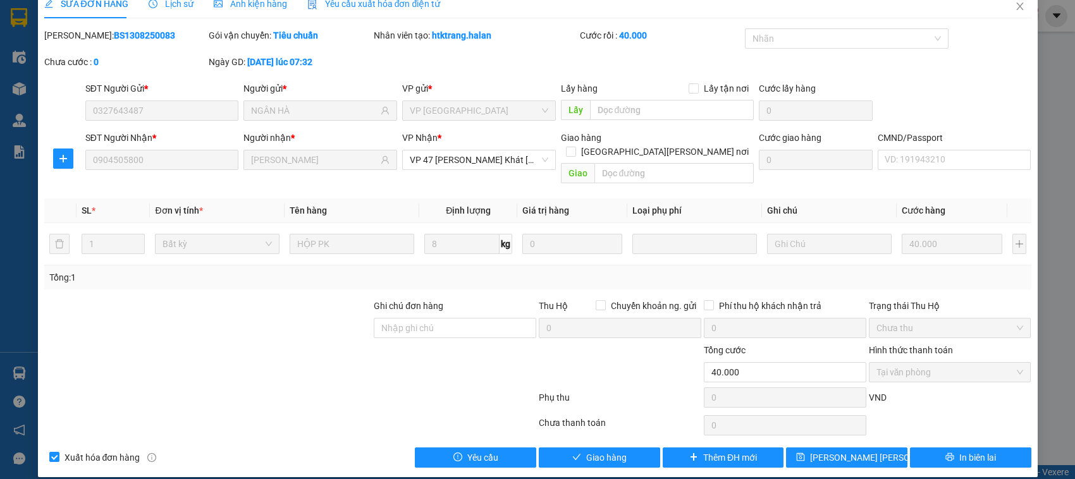
click at [610, 431] on div "Total Paid Fee 40.000 Total UnPaid Fee 0 Cash Collection Total Fee Mã ĐH: BS130…" at bounding box center [537, 248] width 987 height 440
click at [608, 451] on span "Giao hàng" at bounding box center [606, 458] width 40 height 14
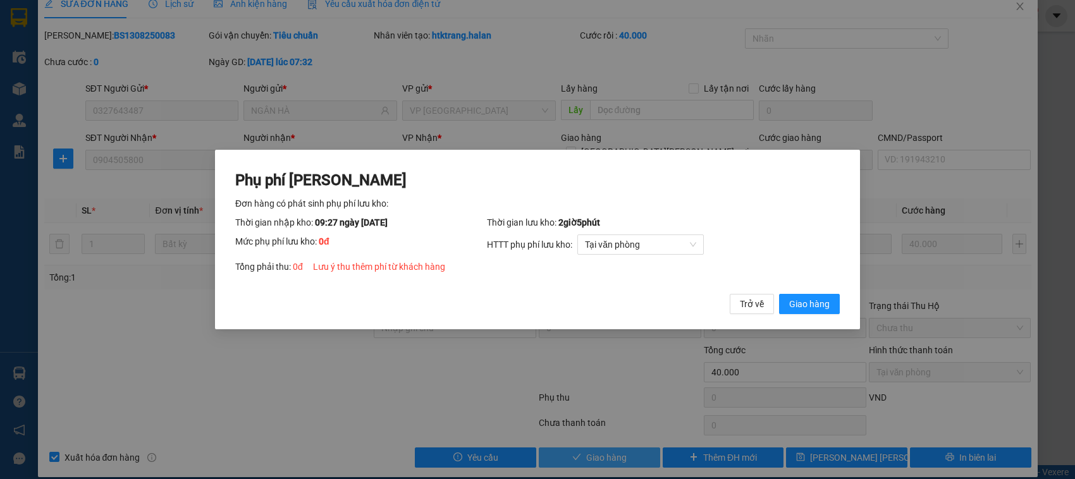
click at [779, 294] on button "Giao hàng" at bounding box center [809, 304] width 61 height 20
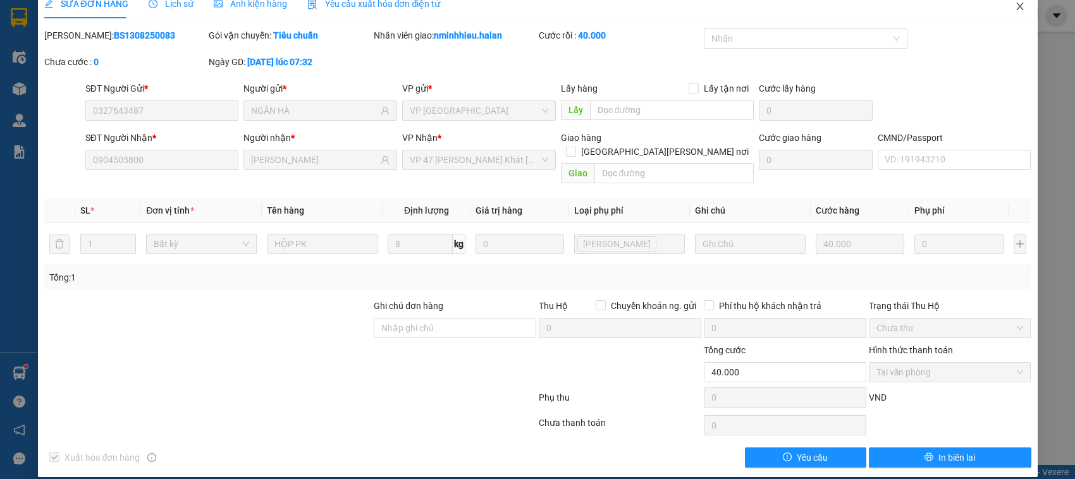
click at [1016, 6] on span "Close" at bounding box center [1019, 6] width 35 height 35
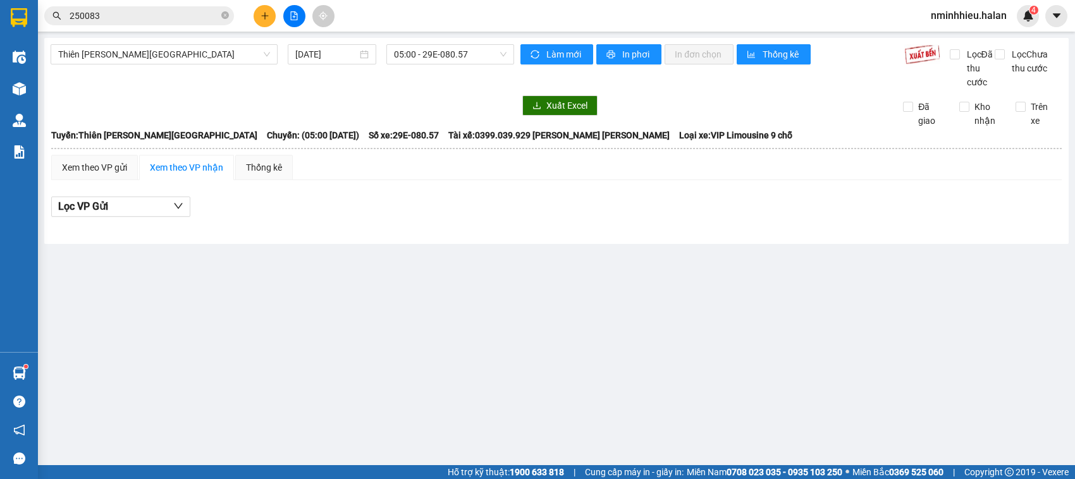
drag, startPoint x: 147, startPoint y: 23, endPoint x: 147, endPoint y: 17, distance: 6.4
click at [147, 23] on span "250083" at bounding box center [139, 15] width 190 height 19
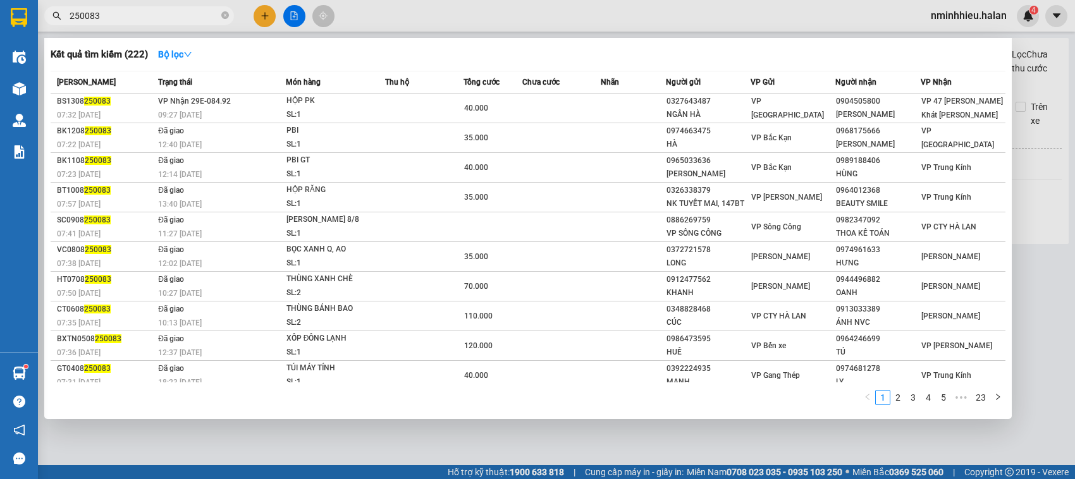
click at [147, 17] on input "250083" at bounding box center [144, 16] width 149 height 14
click at [147, 16] on input "250083" at bounding box center [144, 16] width 149 height 14
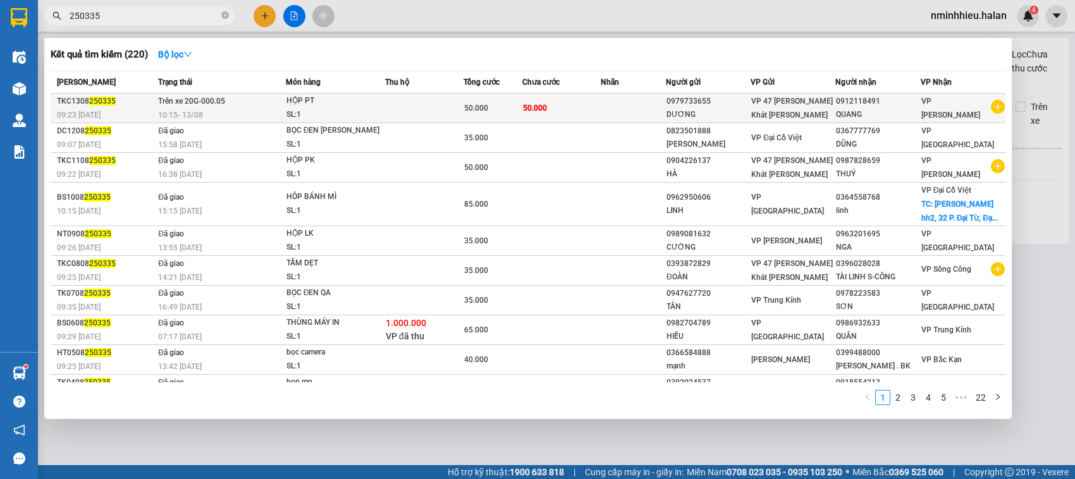
type input "250335"
click at [469, 106] on span "50.000" at bounding box center [476, 108] width 24 height 9
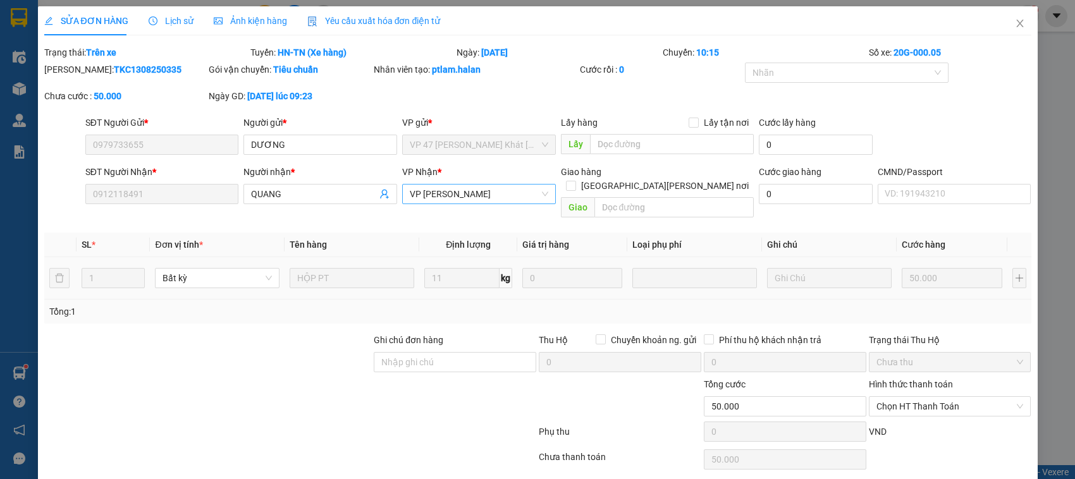
type input "0979733655"
type input "0912118491"
type input "50.000"
click at [443, 305] on div "Tổng: 1" at bounding box center [537, 312] width 977 height 14
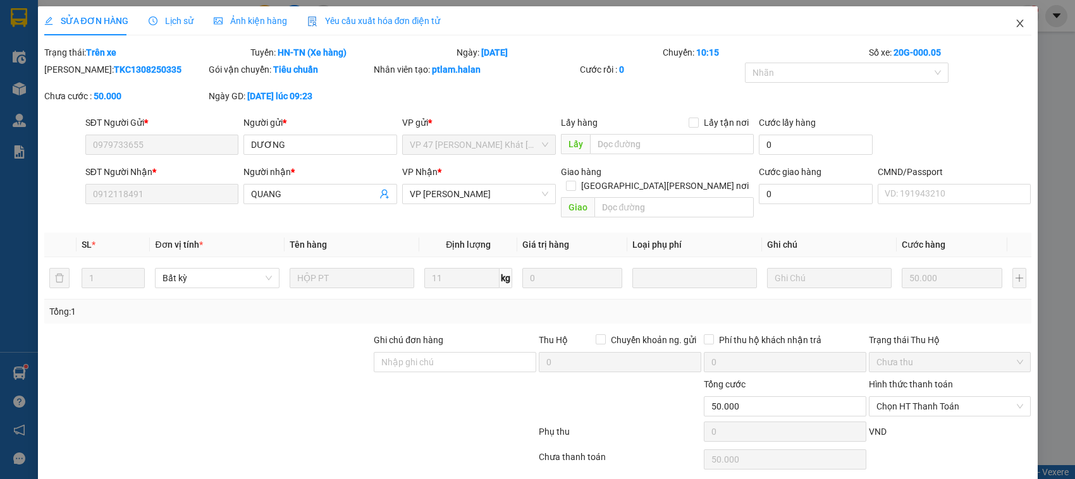
click at [1016, 23] on span "Close" at bounding box center [1019, 23] width 35 height 35
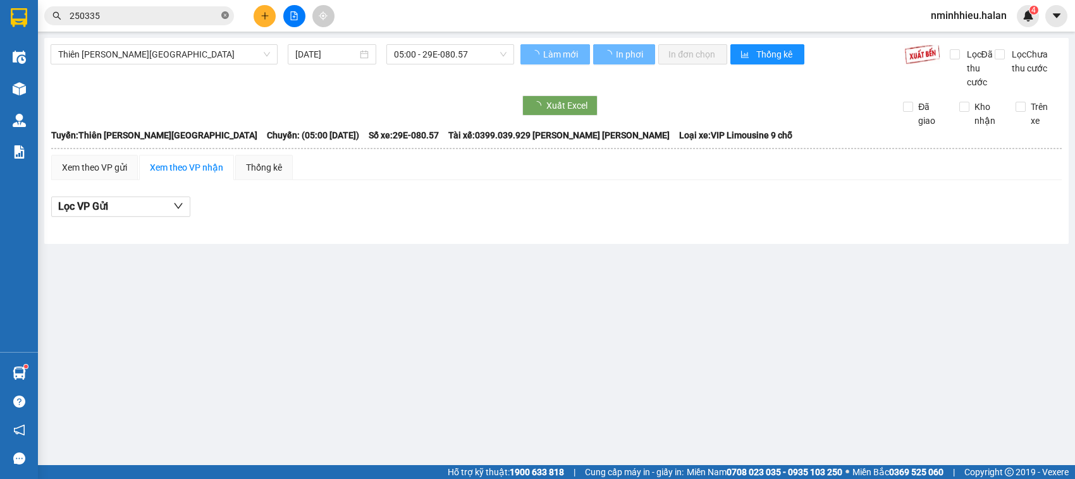
click at [225, 18] on icon "close-circle" at bounding box center [225, 15] width 8 height 8
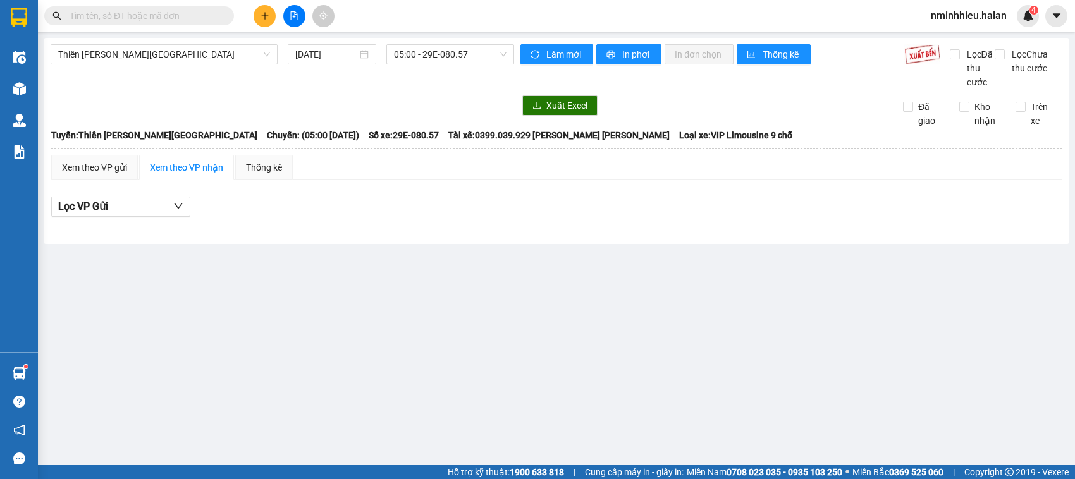
paste input "0979733655"
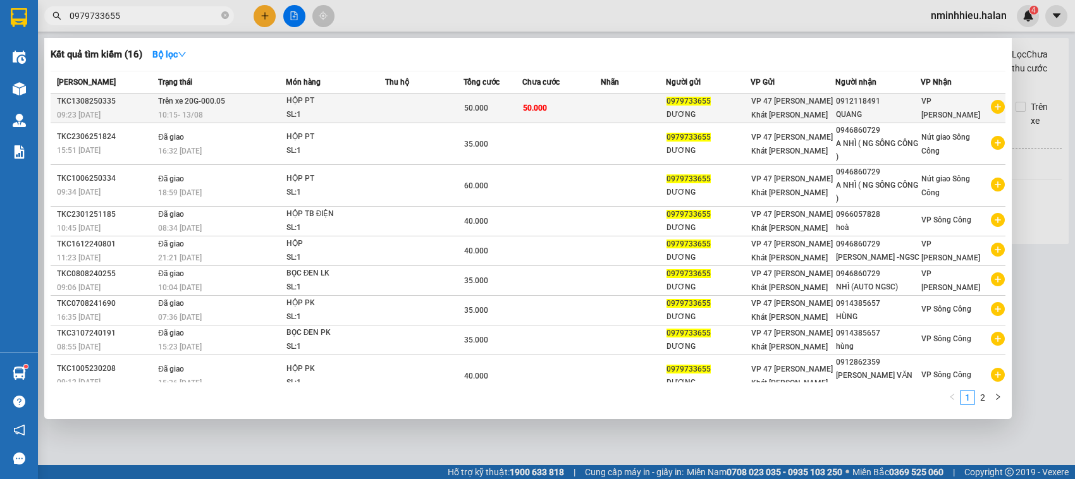
type input "0979733655"
click at [209, 111] on div "10:15 - 13/08" at bounding box center [221, 115] width 127 height 14
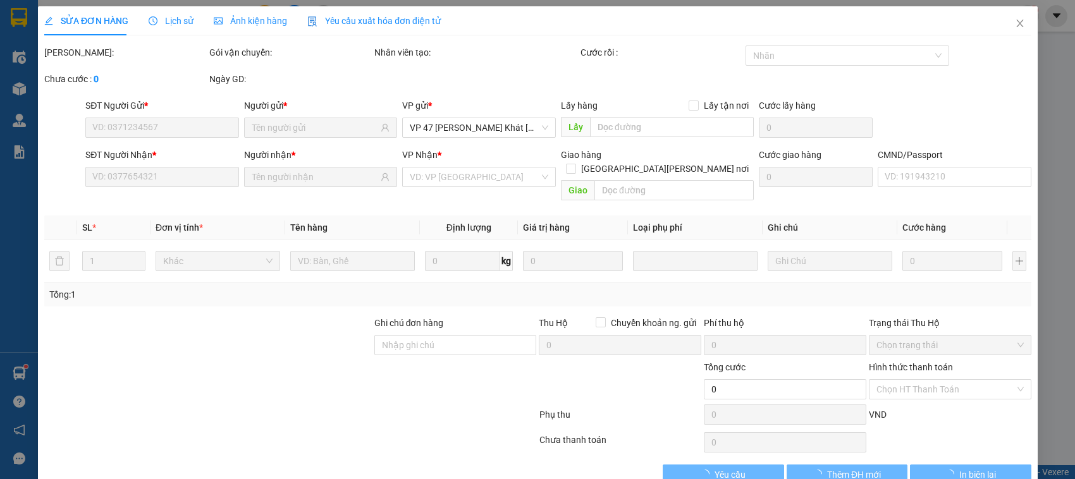
type input "0979733655"
type input "0912118491"
type input "50.000"
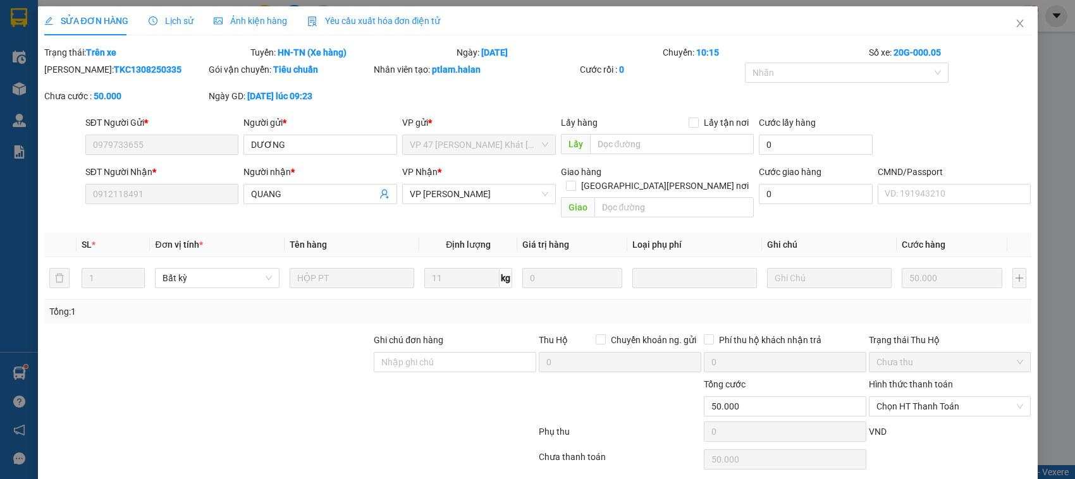
click at [462, 71] on b "ptlam.halan" at bounding box center [456, 70] width 49 height 10
click at [545, 80] on div "Nhân viên tạo: ptlam.halan" at bounding box center [476, 76] width 206 height 27
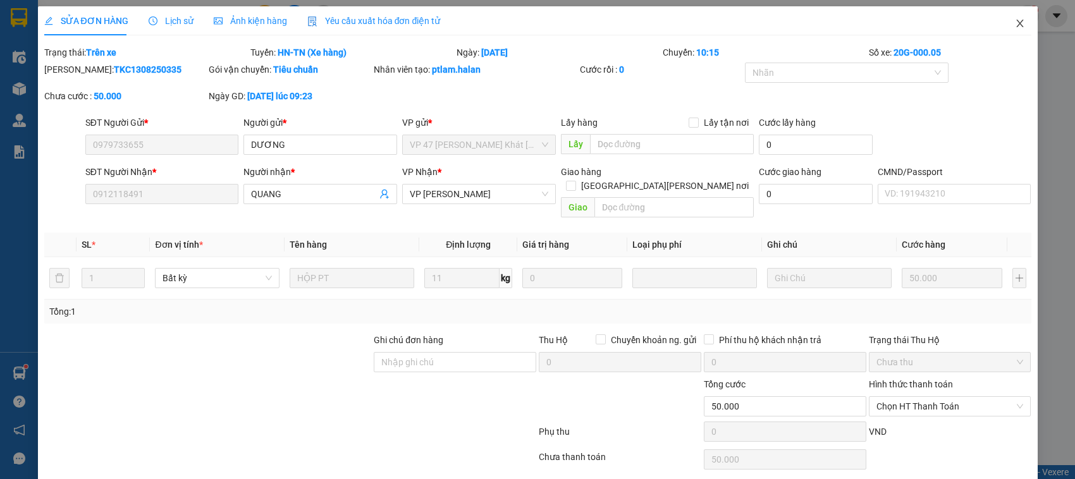
click at [1015, 25] on icon "close" at bounding box center [1020, 23] width 10 height 10
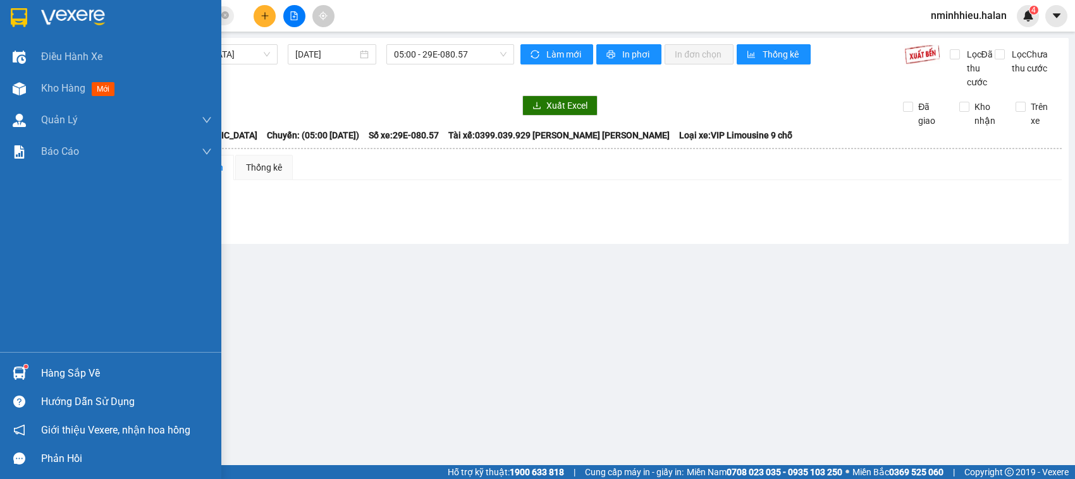
click at [45, 366] on div "Hàng sắp về" at bounding box center [126, 373] width 171 height 19
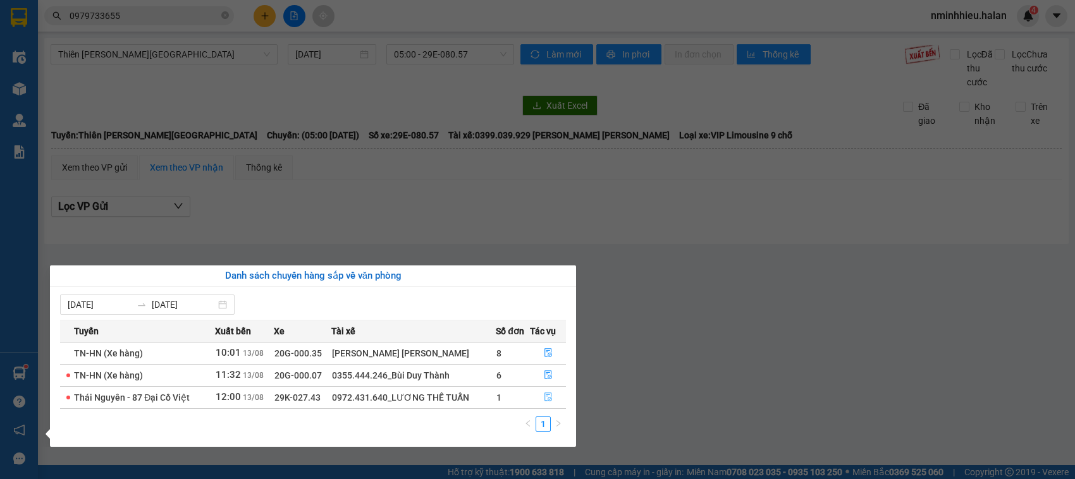
click at [549, 389] on button "button" at bounding box center [548, 398] width 35 height 20
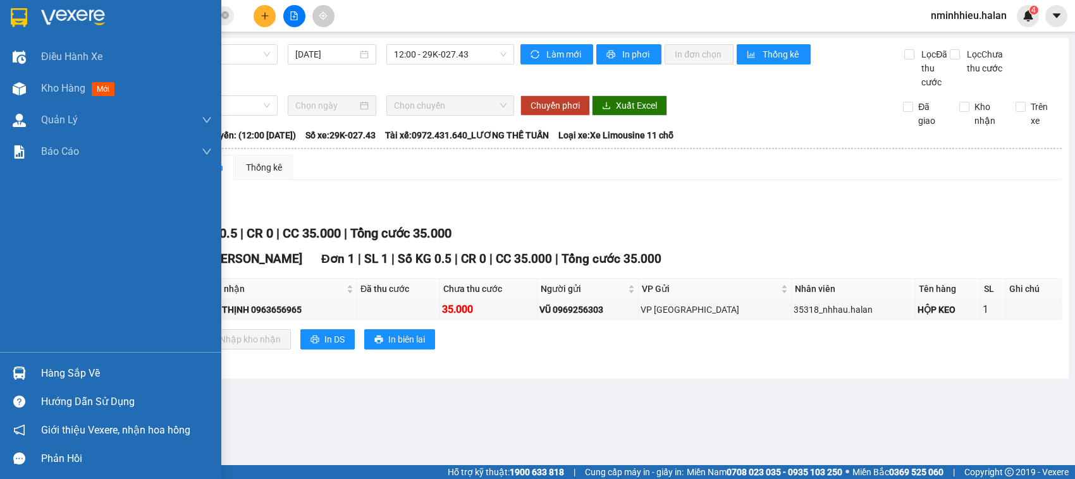
click at [0, 378] on div "Hàng sắp về" at bounding box center [110, 373] width 221 height 28
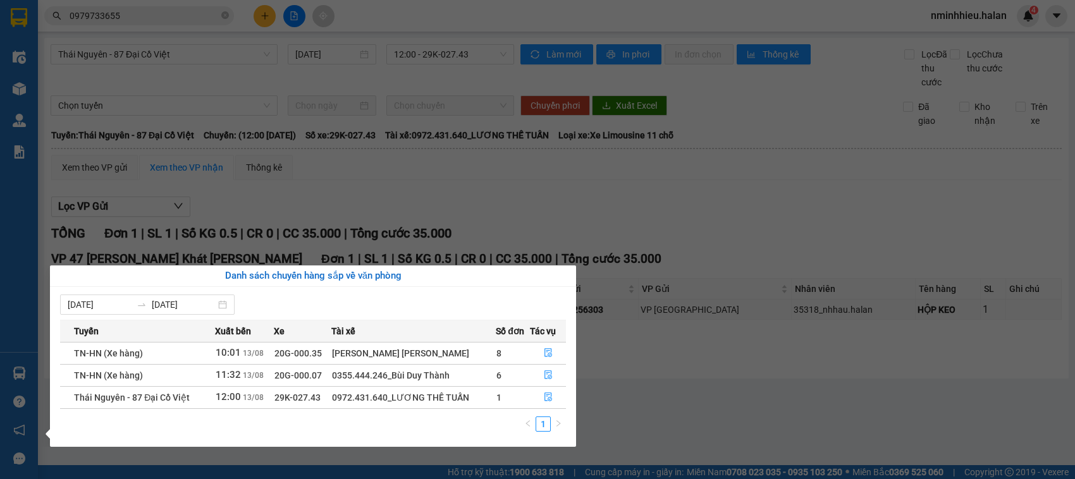
click at [150, 11] on section "Kết quả tìm kiếm ( 16 ) Bộ lọc Mã ĐH Trạng thái Món hàng Thu hộ Tổng cước Chưa …" at bounding box center [537, 239] width 1075 height 479
click at [150, 11] on input "0979733655" at bounding box center [144, 16] width 149 height 14
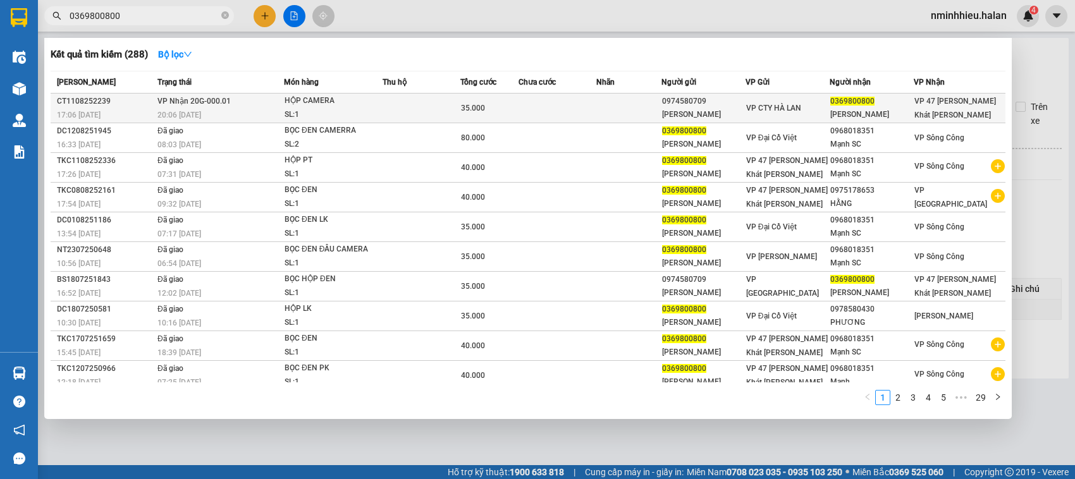
type input "0369800800"
click at [440, 104] on td at bounding box center [422, 109] width 78 height 30
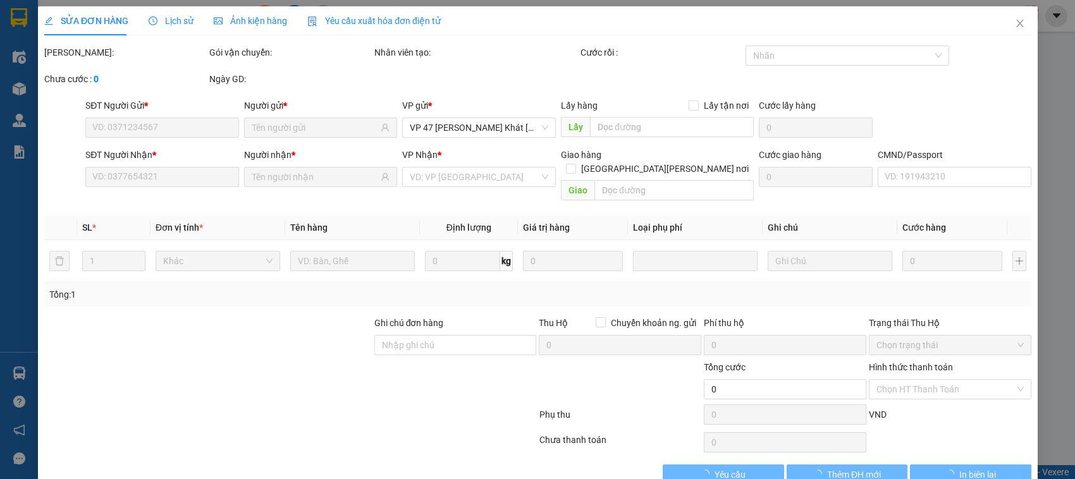
type input "0974580709"
type input "MINH THÀNH"
type input "0369800800"
type input "ĐẠI VŨ"
type input "35.000"
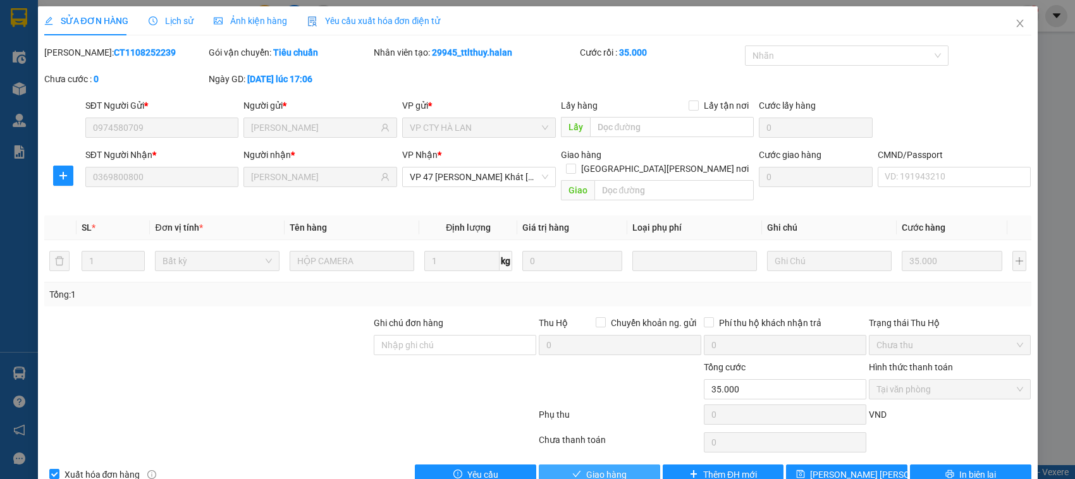
click at [636, 469] on button "Giao hàng" at bounding box center [599, 475] width 121 height 20
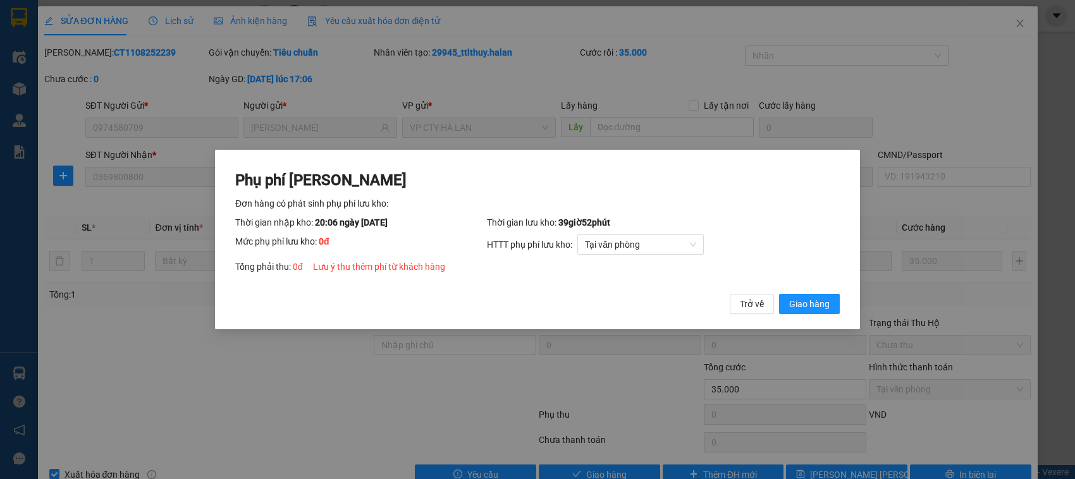
click at [779, 294] on button "Giao hàng" at bounding box center [809, 304] width 61 height 20
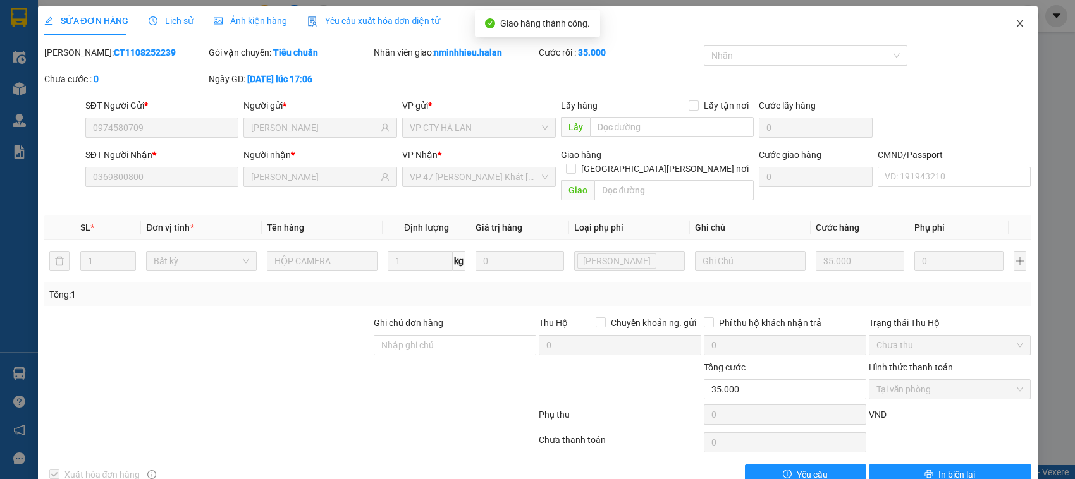
click at [1007, 34] on span "Close" at bounding box center [1019, 23] width 35 height 35
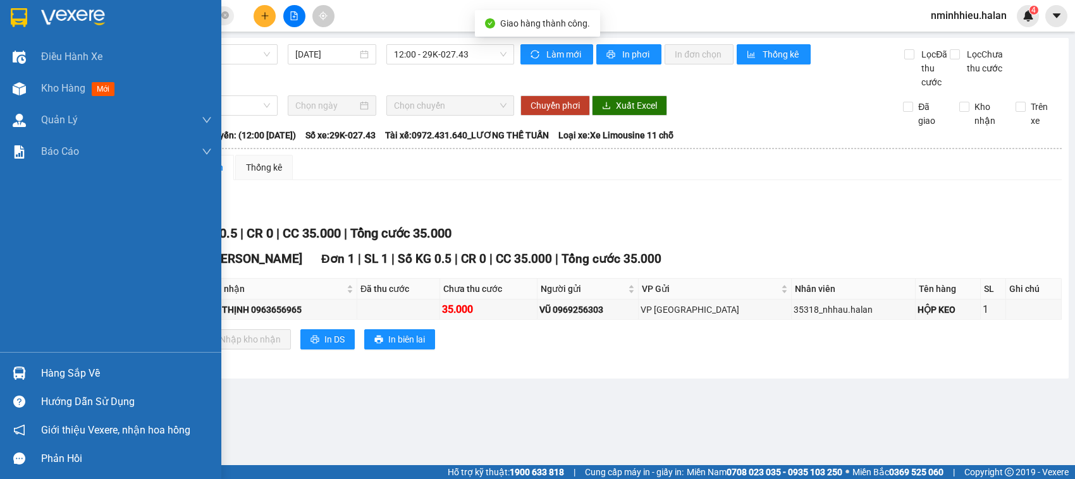
click at [13, 367] on img at bounding box center [19, 373] width 13 height 13
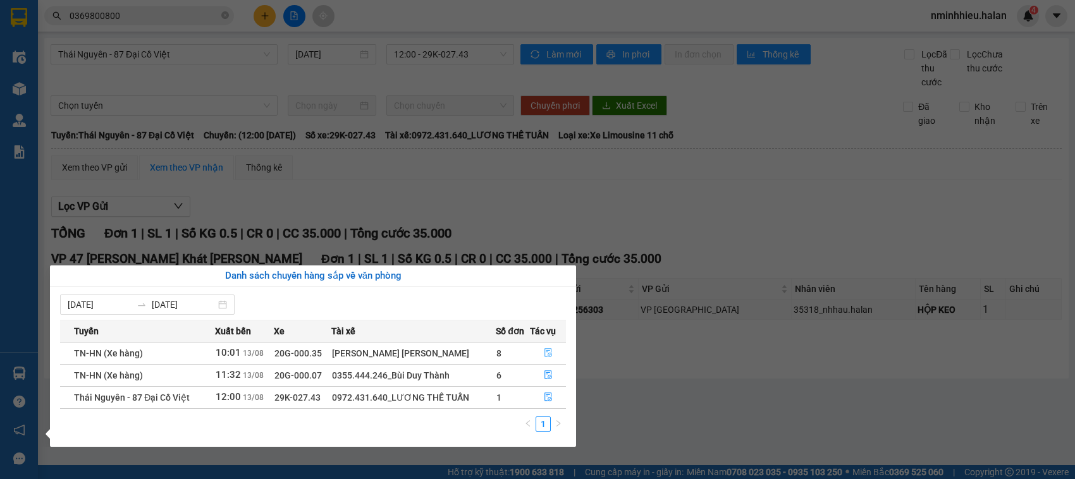
click at [534, 343] on button "button" at bounding box center [548, 353] width 35 height 20
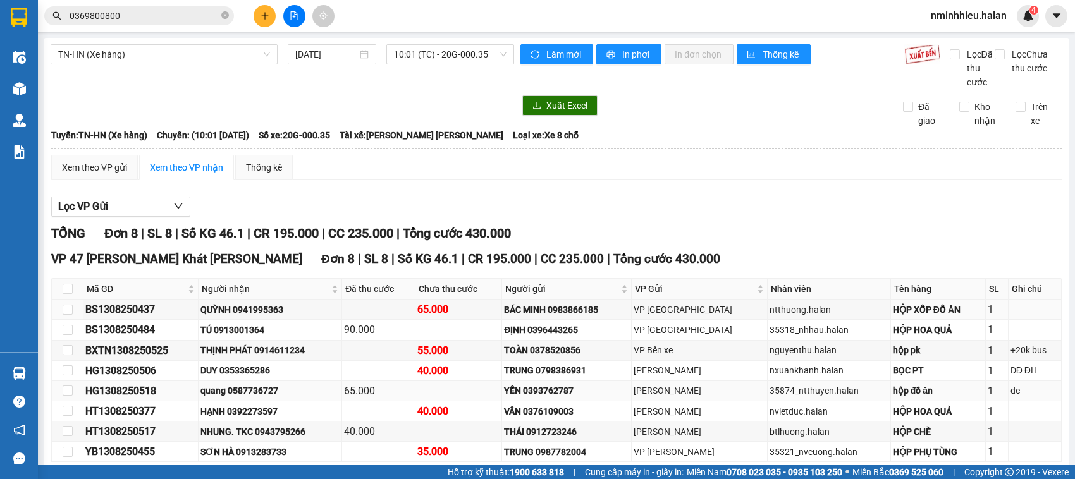
scroll to position [78, 0]
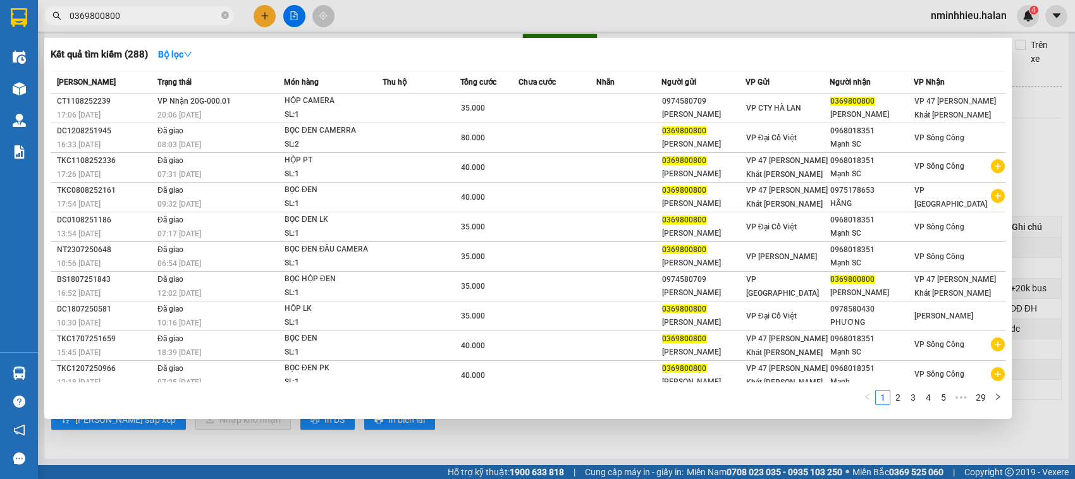
click at [178, 15] on input "0369800800" at bounding box center [144, 16] width 149 height 14
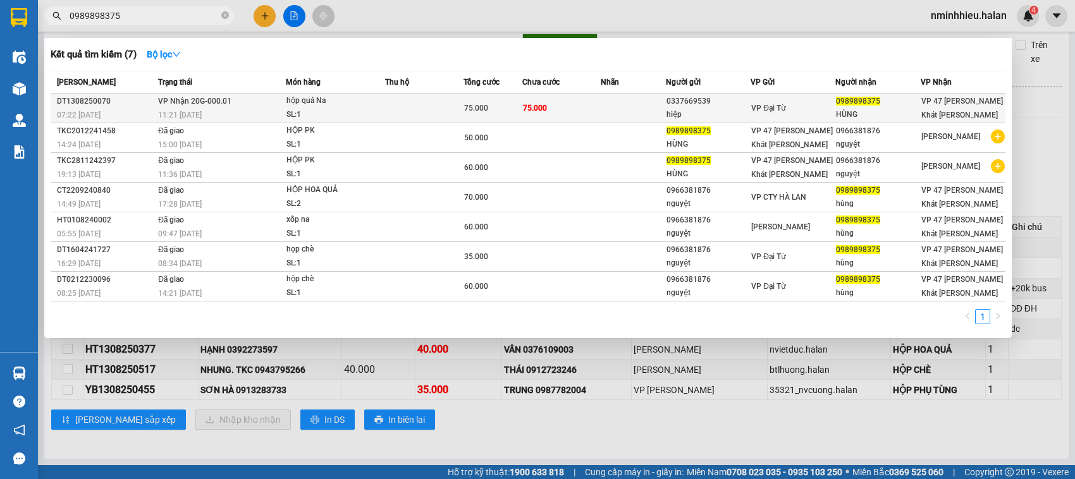
type input "0989898375"
click at [451, 99] on td at bounding box center [424, 109] width 78 height 30
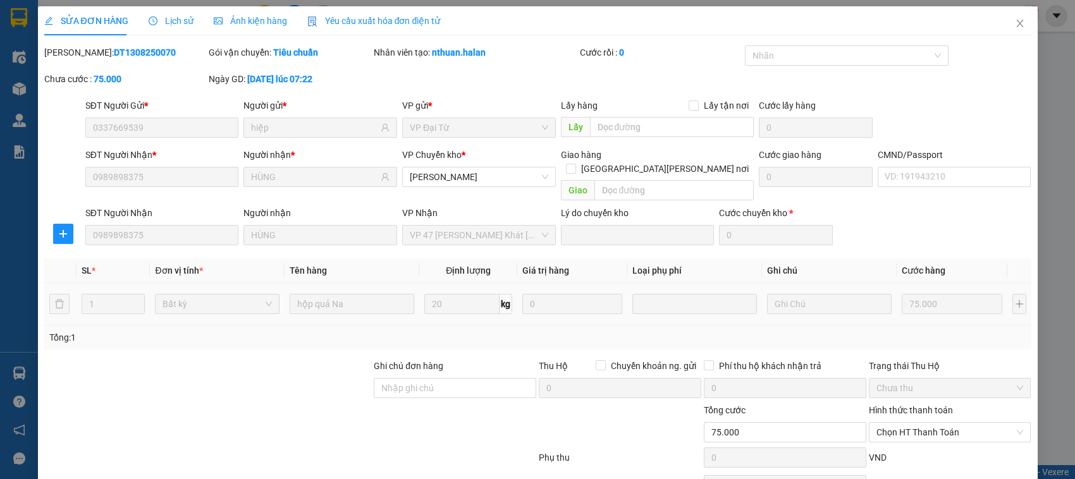
type input "0337669539"
type input "hiệp"
type input "0989898375"
type input "HÙNG"
type input "75.000"
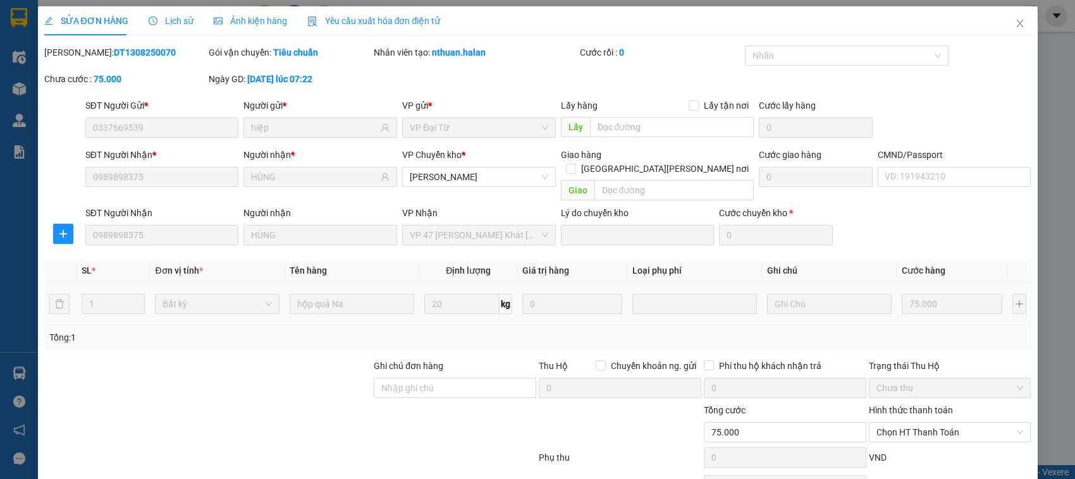
scroll to position [60, 0]
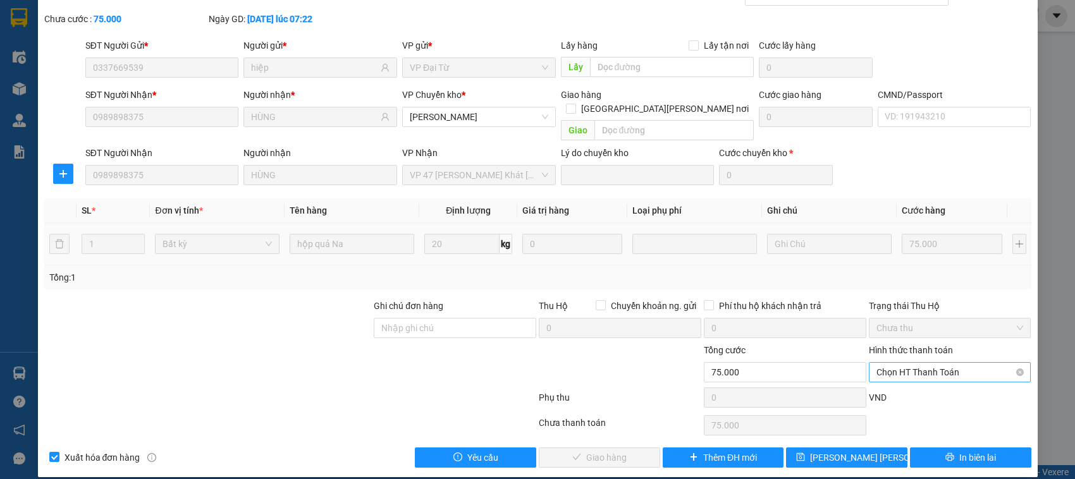
click at [899, 365] on span "Chọn HT Thanh Toán" at bounding box center [950, 372] width 147 height 19
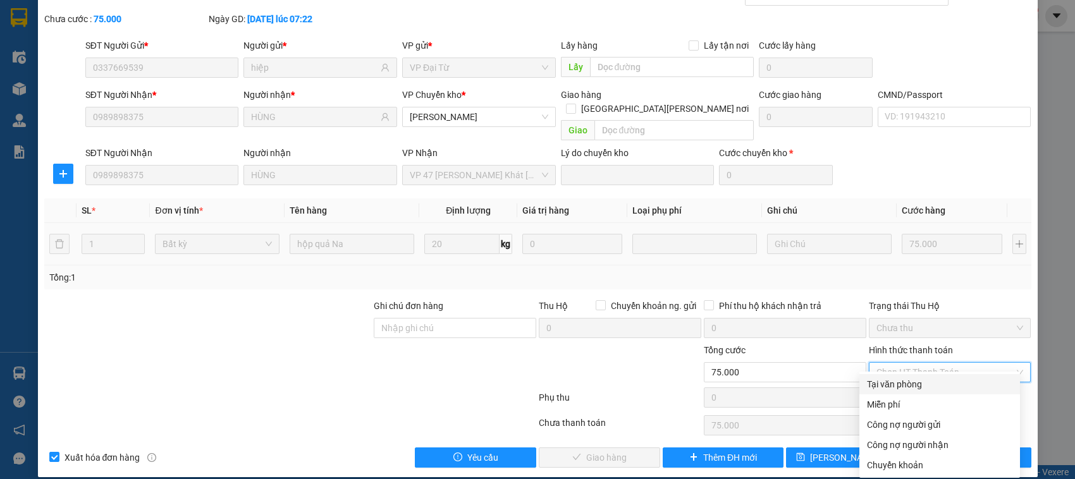
click at [889, 375] on div "Tại văn phòng" at bounding box center [939, 384] width 161 height 20
type input "0"
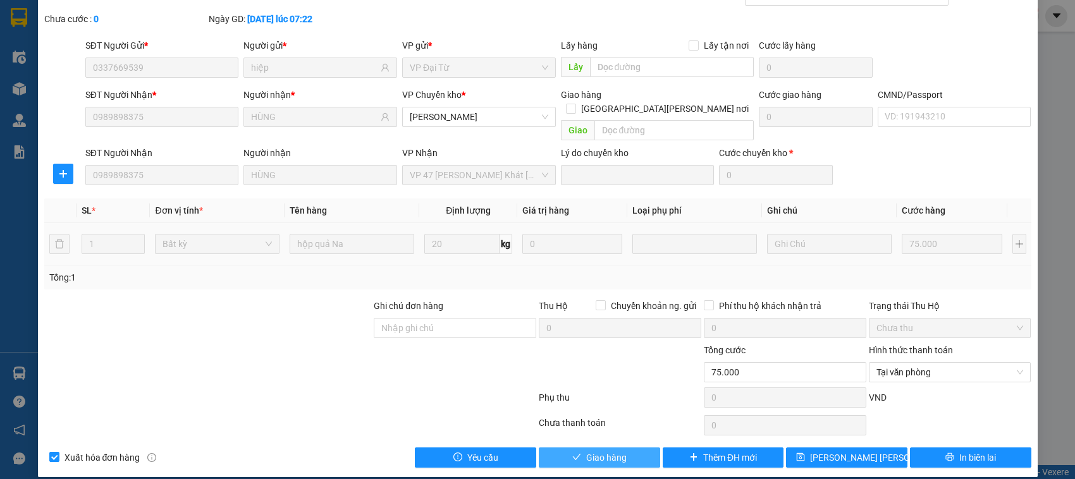
click at [557, 450] on button "Giao hàng" at bounding box center [599, 458] width 121 height 20
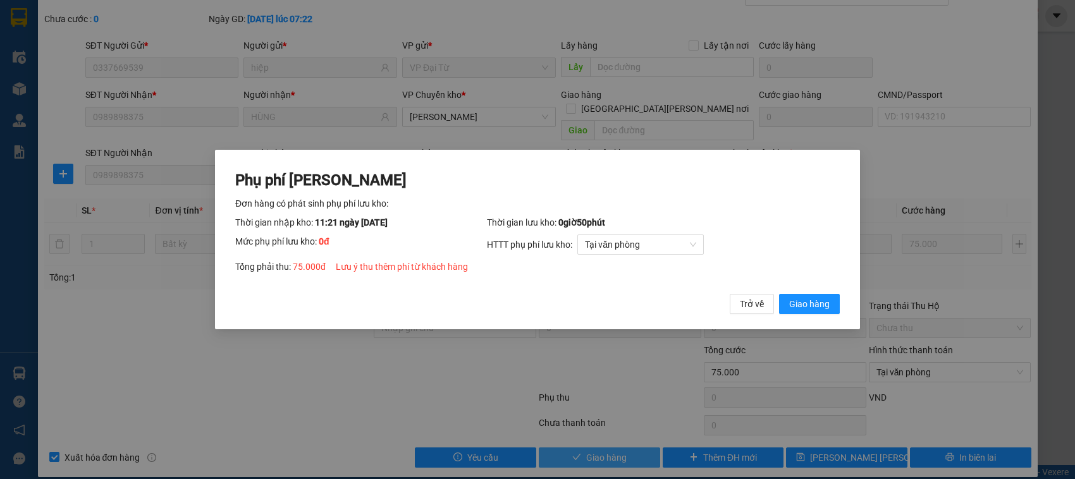
click at [779, 294] on button "Giao hàng" at bounding box center [809, 304] width 61 height 20
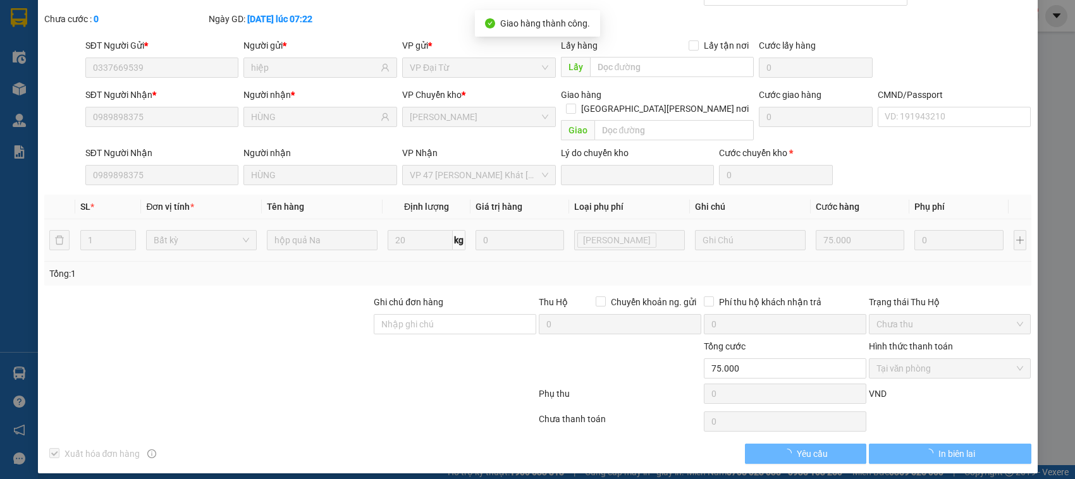
scroll to position [57, 0]
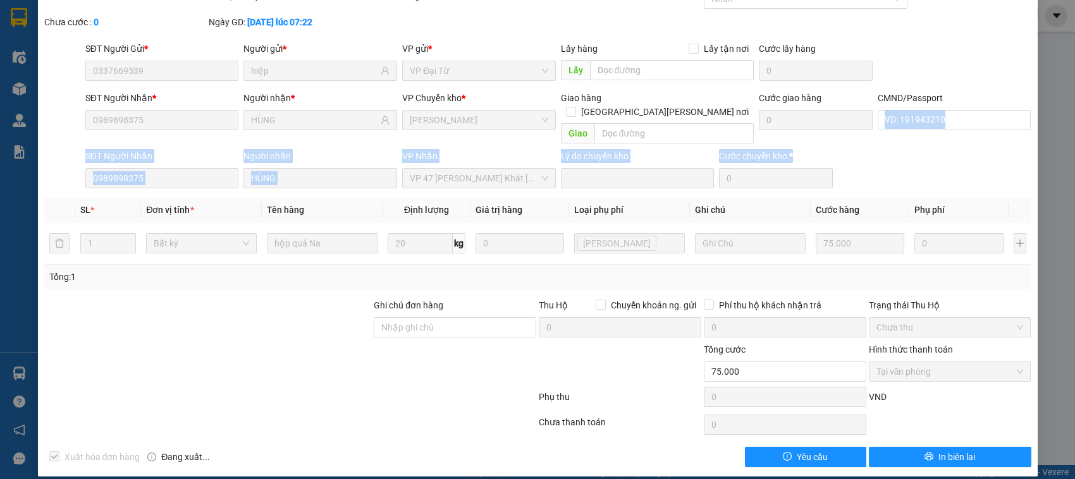
drag, startPoint x: 1061, startPoint y: 169, endPoint x: 1074, endPoint y: 106, distance: 65.2
click at [1074, 106] on div "SỬA ĐƠN HÀNG Lịch sử Ảnh kiện hàng Yêu cầu xuất hóa đơn điện tử Total Paid Fee …" at bounding box center [537, 239] width 1075 height 479
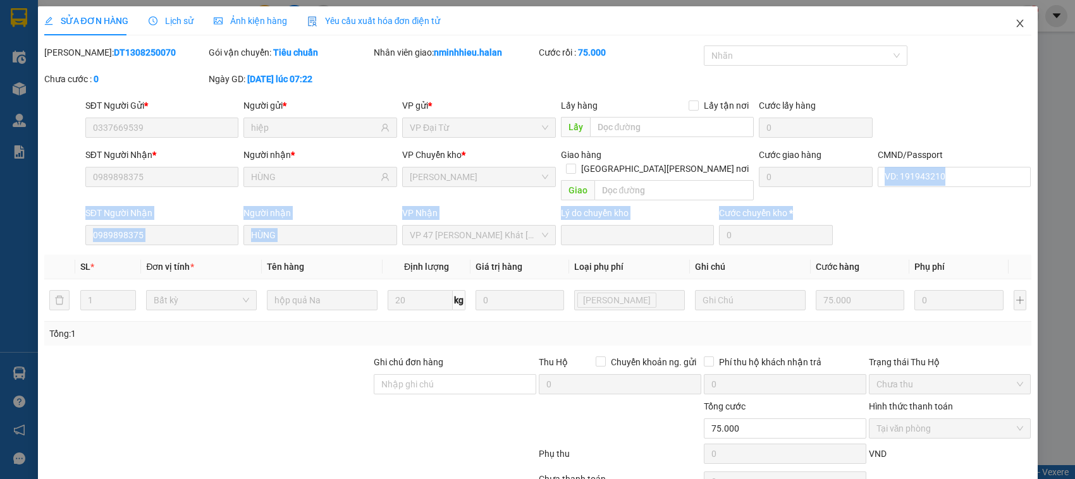
click at [1014, 34] on span "Close" at bounding box center [1019, 23] width 35 height 35
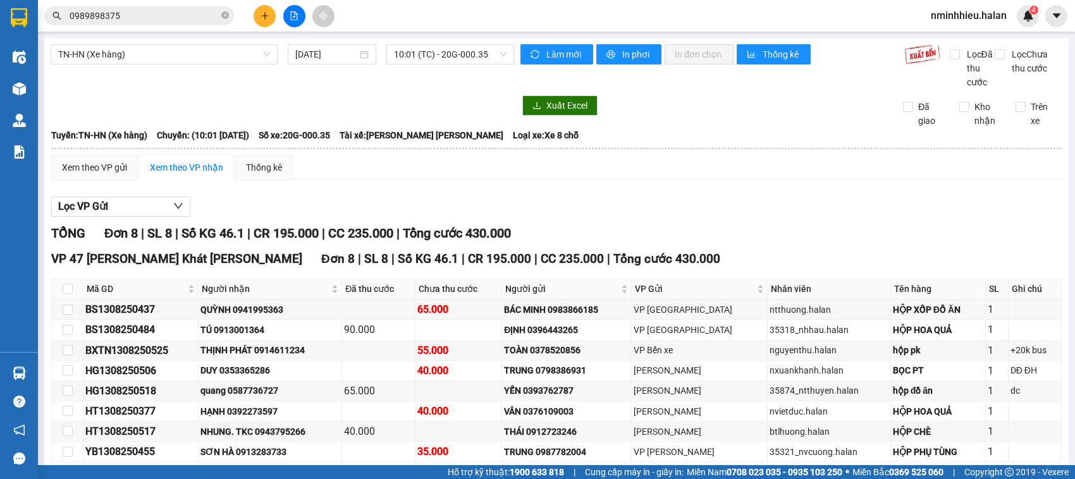
click at [137, 20] on input "0989898375" at bounding box center [144, 16] width 149 height 14
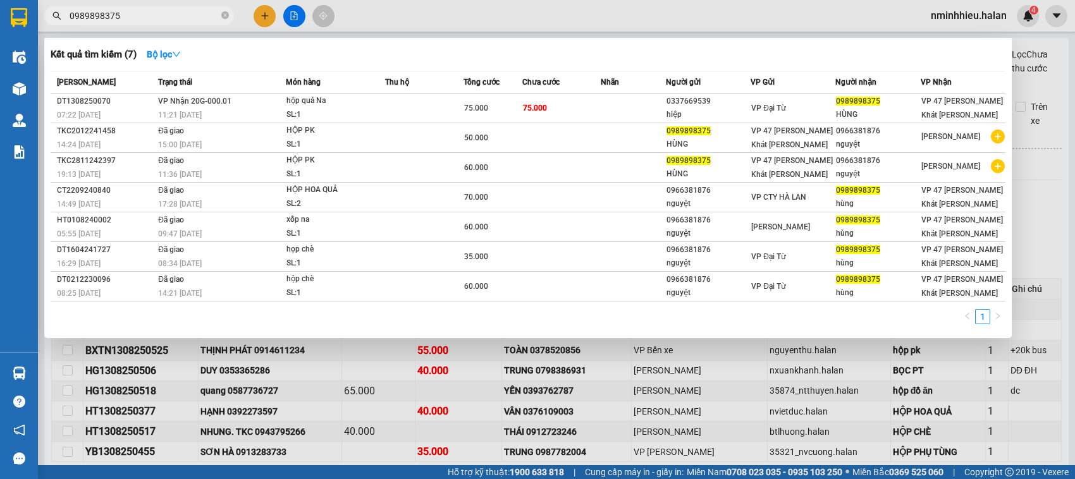
click at [137, 20] on input "0989898375" at bounding box center [144, 16] width 149 height 14
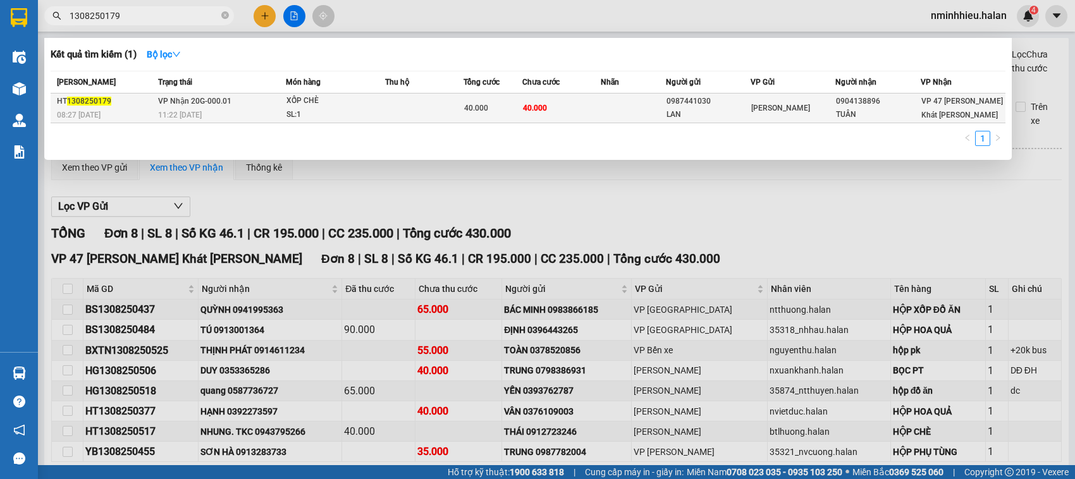
type input "1308250179"
click at [839, 108] on div "TUÂN" at bounding box center [877, 114] width 83 height 13
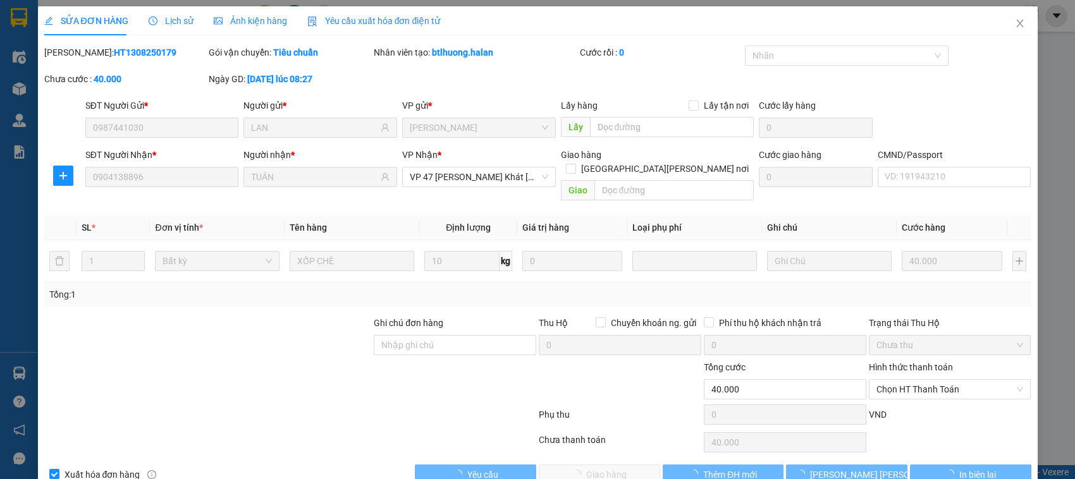
type input "0987441030"
type input "LAN"
type input "0904138896"
type input "TUÂN"
type input "40.000"
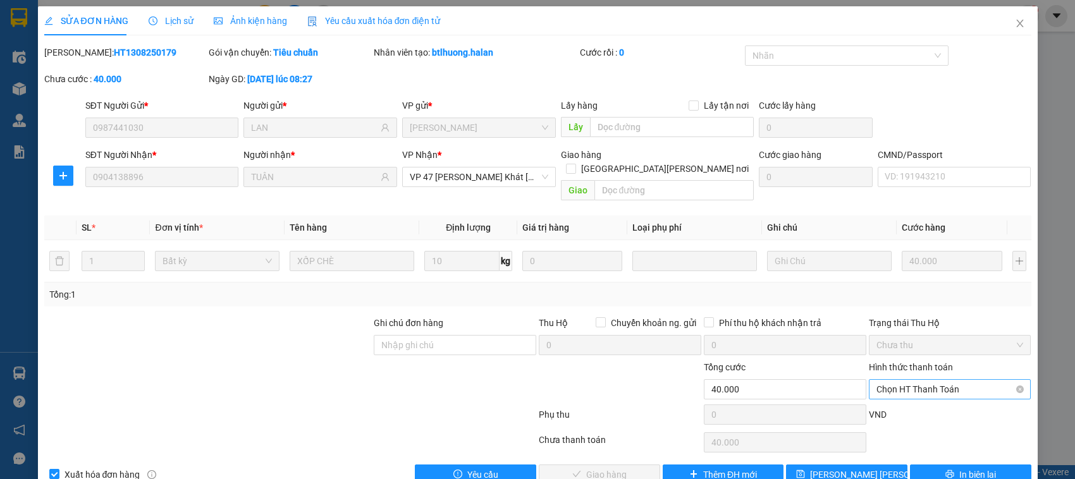
click at [889, 380] on span "Chọn HT Thanh Toán" at bounding box center [950, 389] width 147 height 19
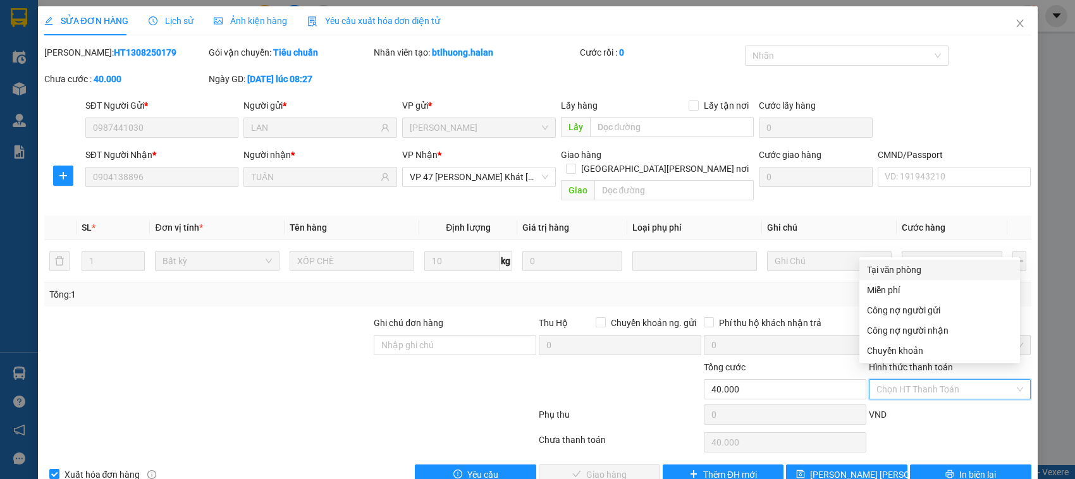
click at [867, 271] on div "Tại văn phòng" at bounding box center [939, 270] width 145 height 14
type input "0"
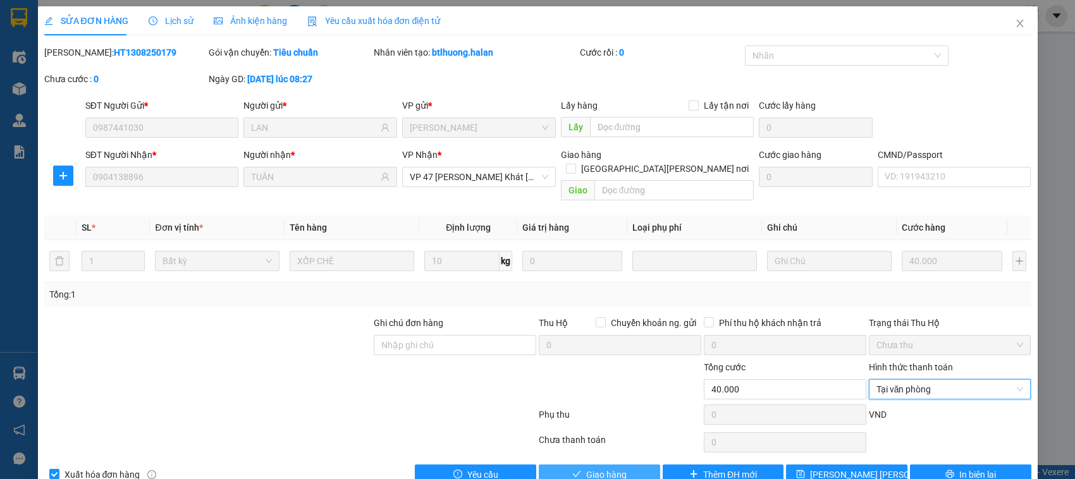
click at [572, 470] on icon "check" at bounding box center [576, 474] width 9 height 9
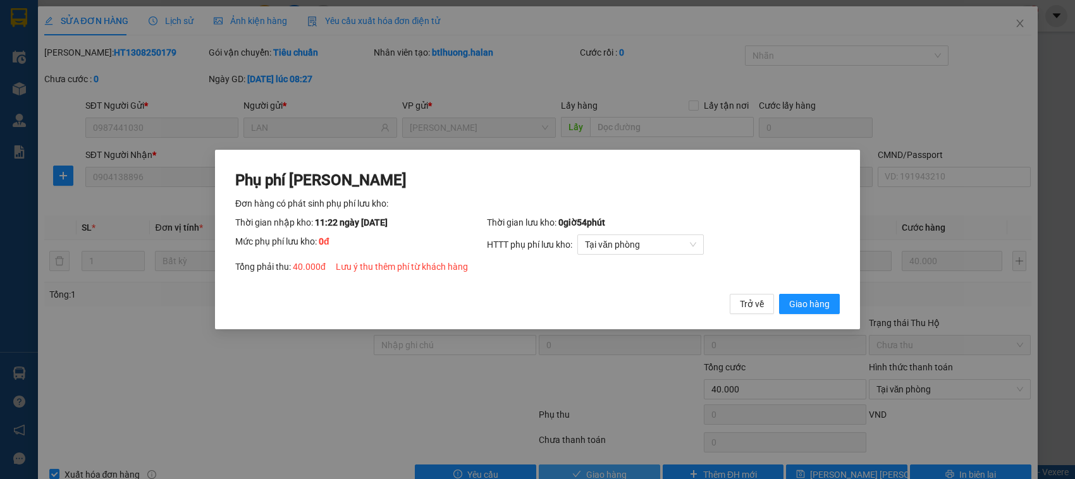
click at [779, 294] on button "Giao hàng" at bounding box center [809, 304] width 61 height 20
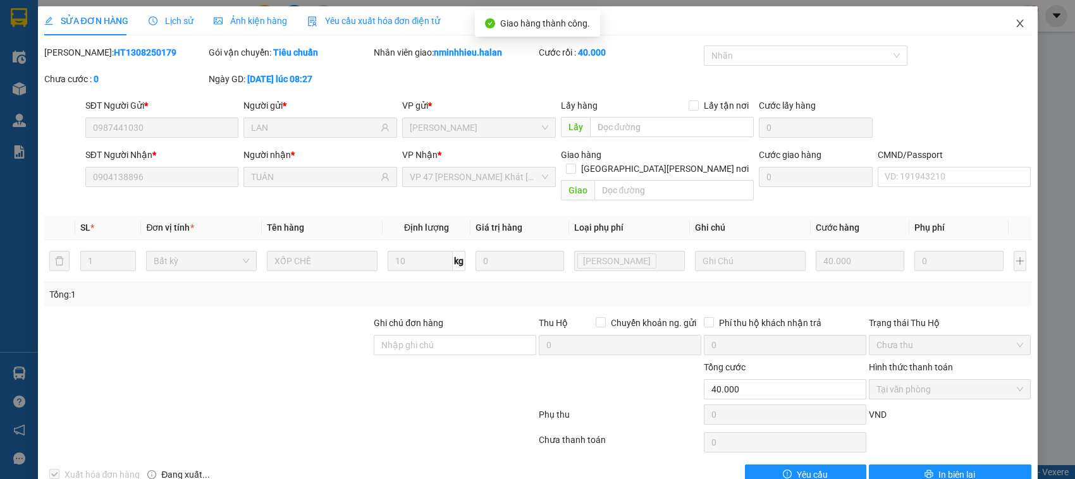
click at [1015, 25] on icon "close" at bounding box center [1020, 23] width 10 height 10
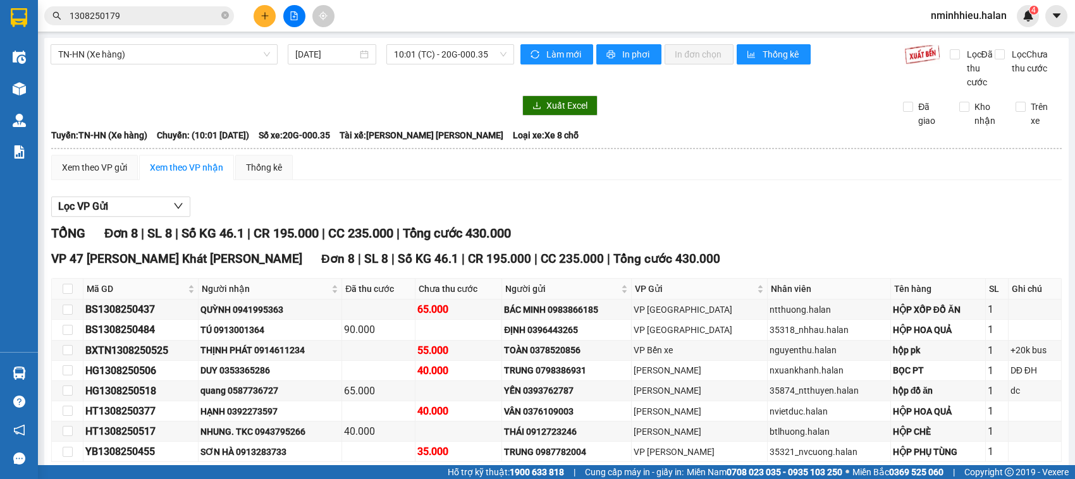
click at [155, 11] on input "1308250179" at bounding box center [144, 16] width 149 height 14
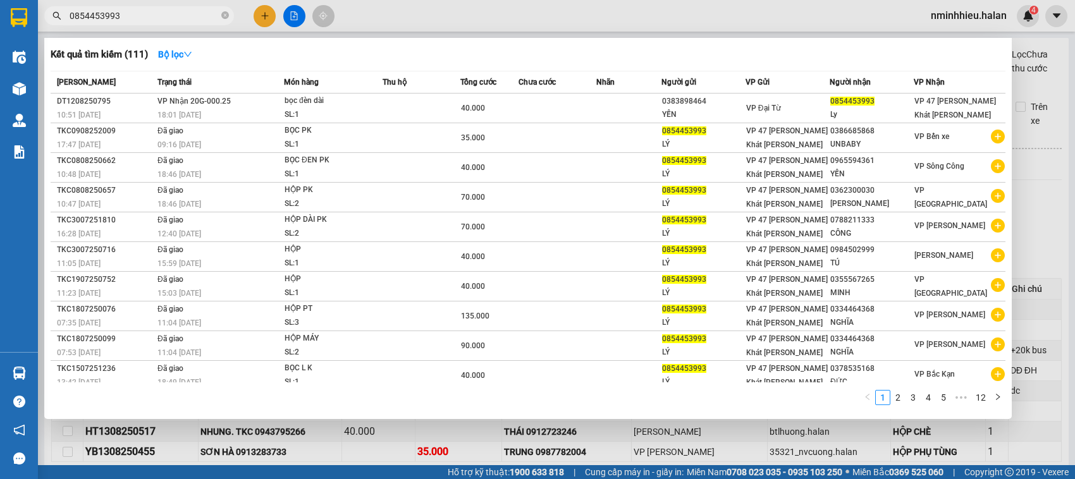
click at [182, 17] on input "0854453993" at bounding box center [144, 16] width 149 height 14
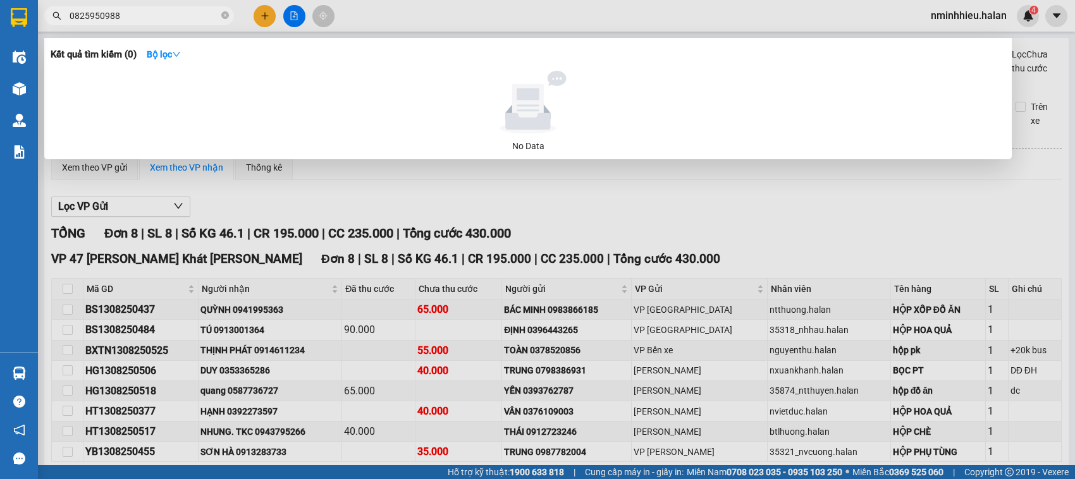
type input "0825950988"
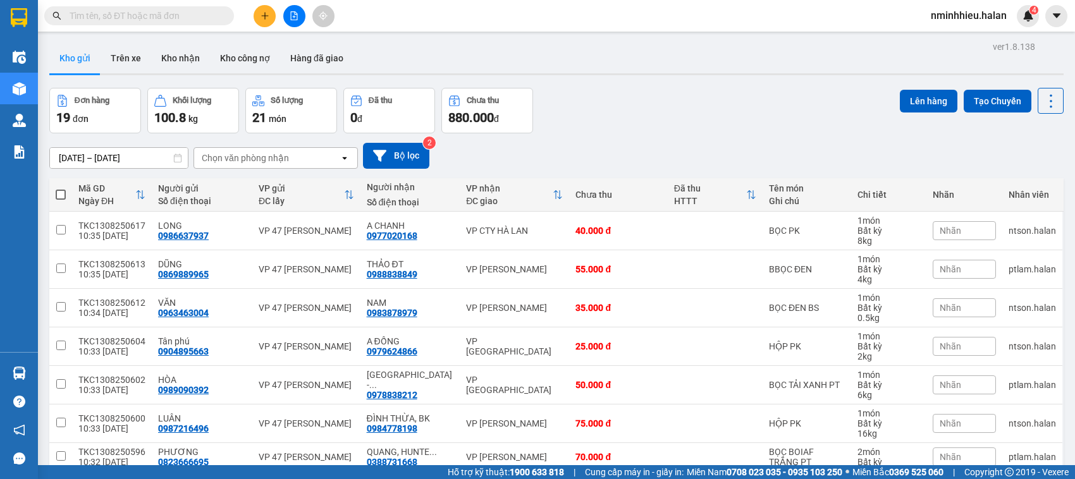
click at [153, 16] on input "text" at bounding box center [144, 16] width 149 height 14
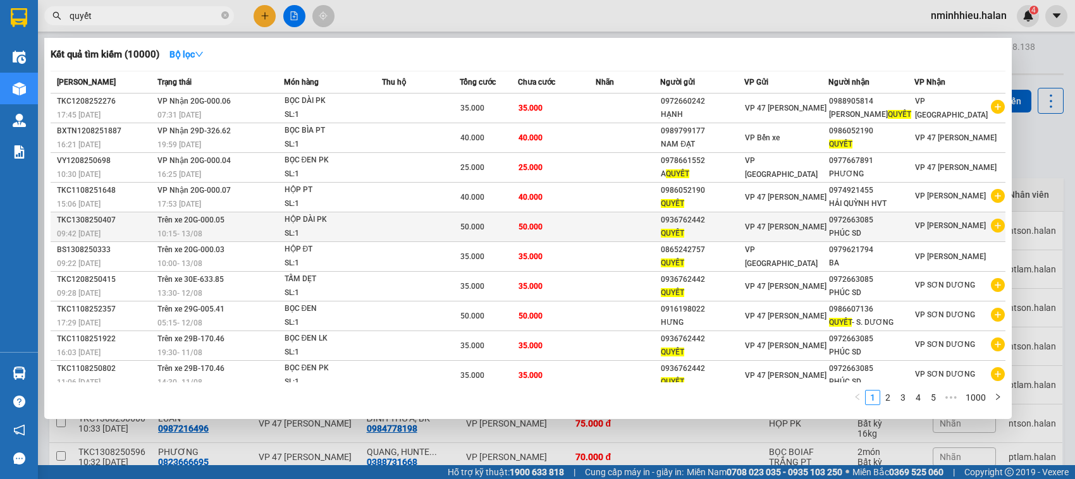
type input "quyết"
click at [610, 226] on td at bounding box center [628, 228] width 65 height 30
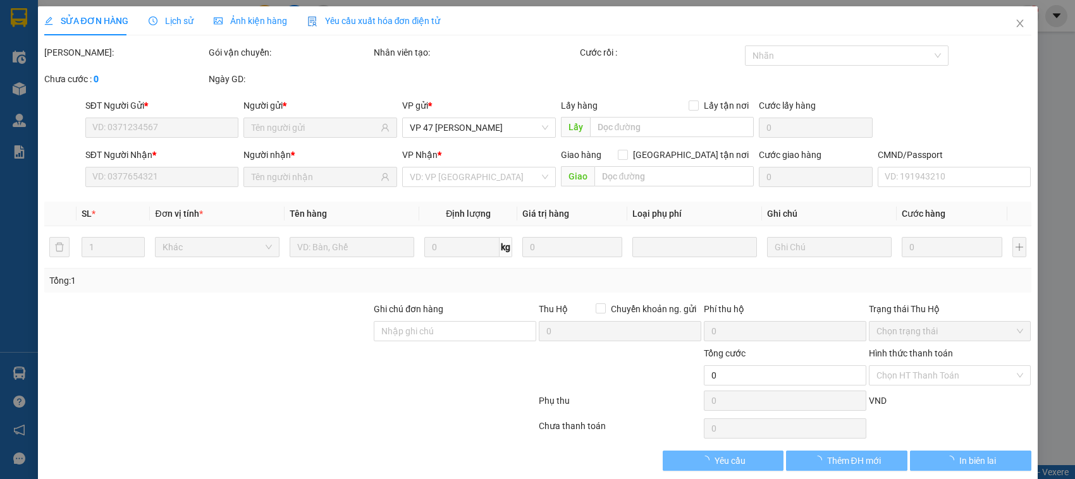
type input "0936762442"
type input "0972663085"
type input "50.000"
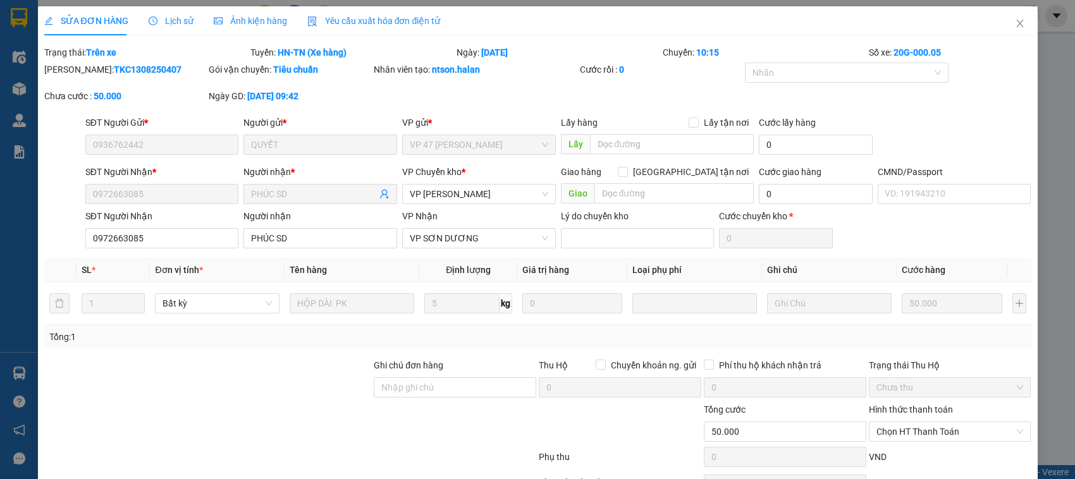
click at [192, 133] on div "SĐT Người Gửi *" at bounding box center [162, 125] width 154 height 19
click at [1020, 32] on span "Close" at bounding box center [1019, 23] width 35 height 35
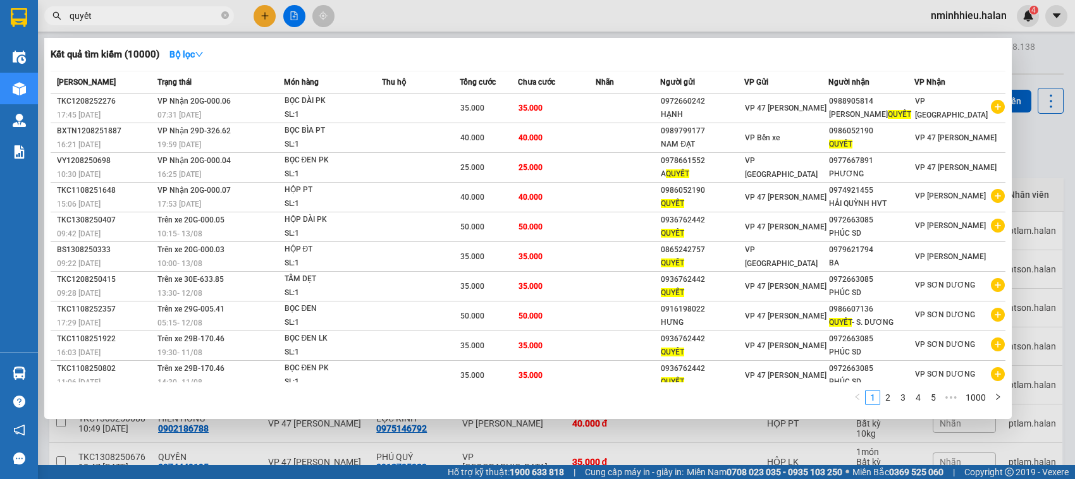
drag, startPoint x: 226, startPoint y: 13, endPoint x: 171, endPoint y: 19, distance: 54.8
click at [226, 13] on icon "close-circle" at bounding box center [225, 15] width 8 height 8
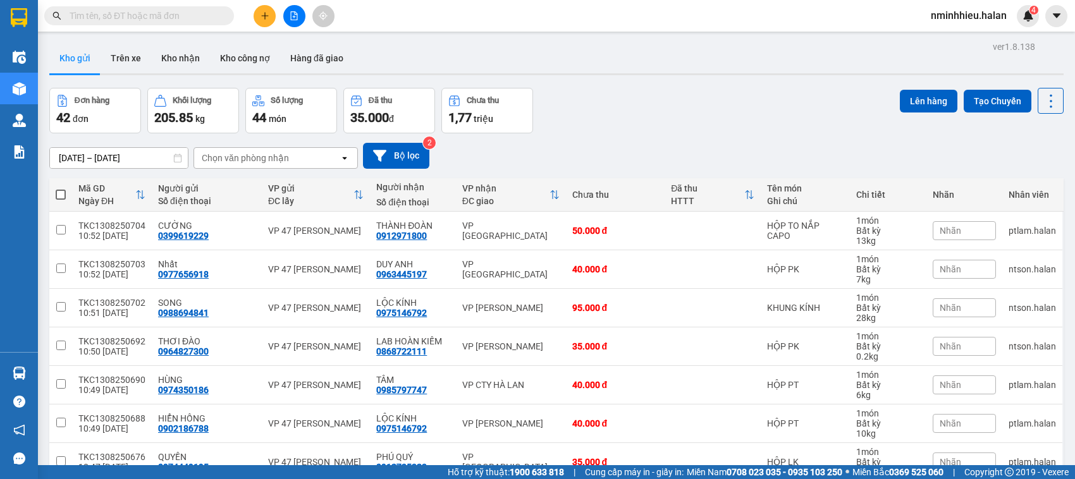
paste input "0936762442"
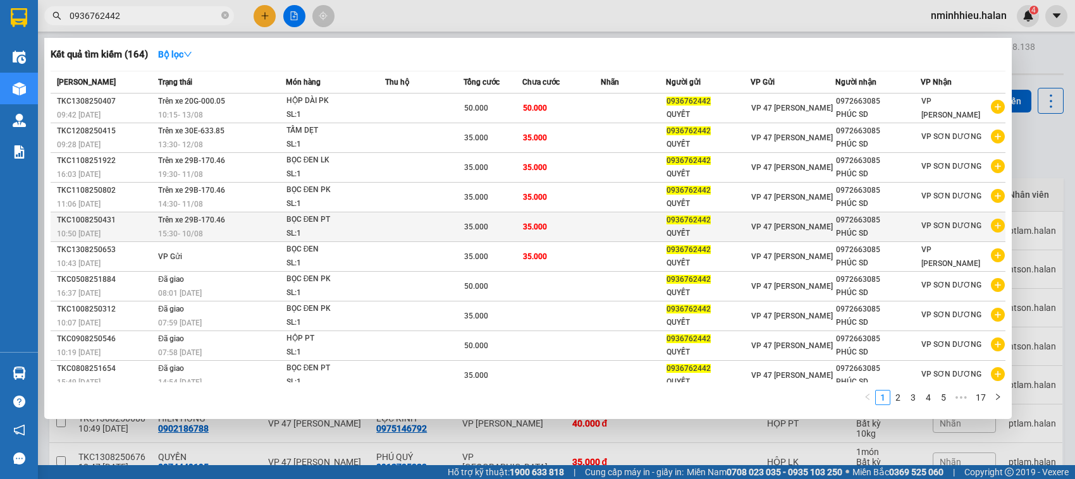
type input "0936762442"
click at [545, 223] on td "35.000" at bounding box center [561, 228] width 78 height 30
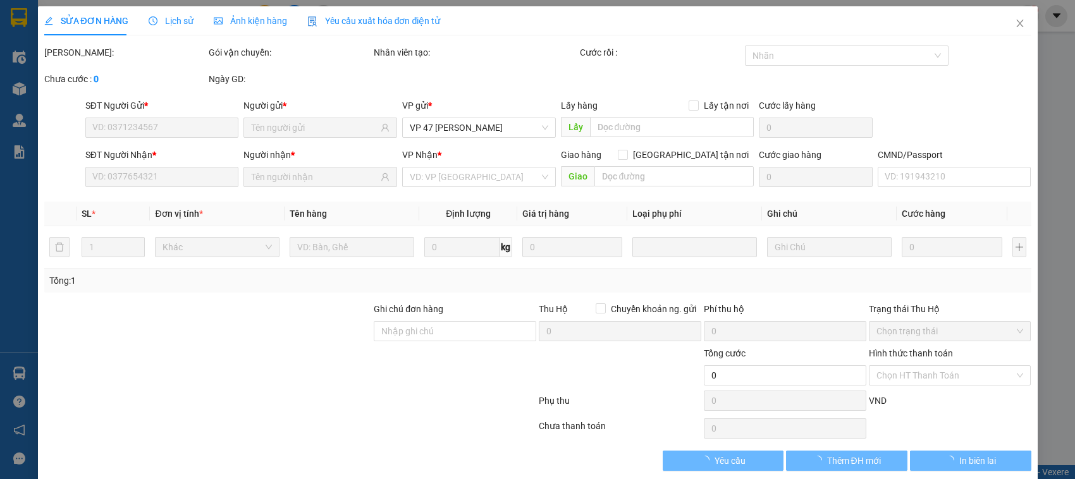
click at [166, 32] on div "Lịch sử" at bounding box center [171, 20] width 45 height 29
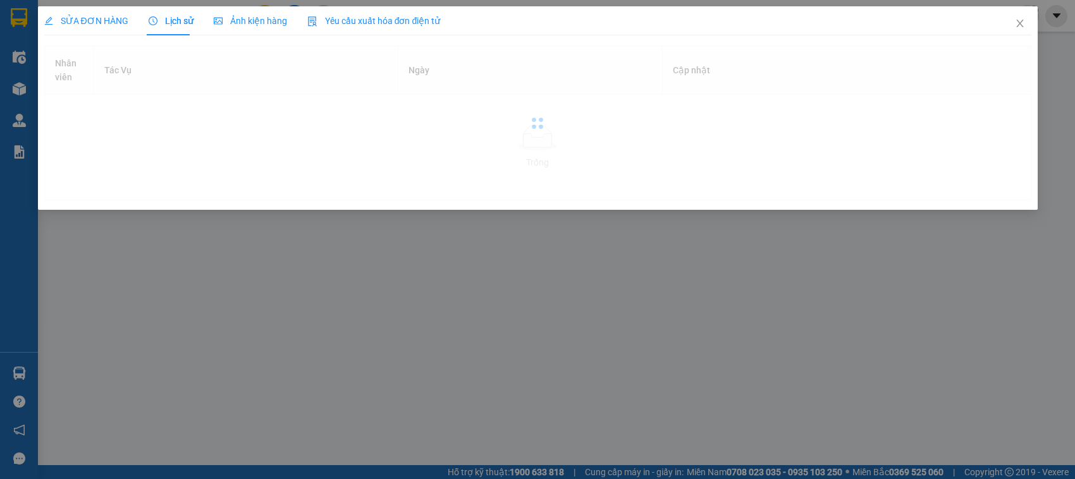
click at [165, 26] on span "Lịch sử" at bounding box center [171, 21] width 45 height 10
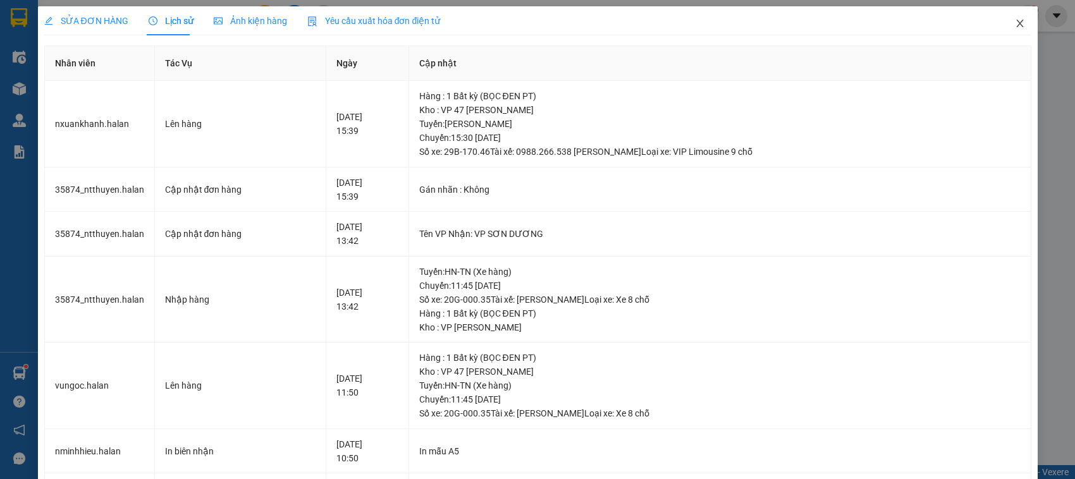
click at [1015, 21] on icon "close" at bounding box center [1020, 23] width 10 height 10
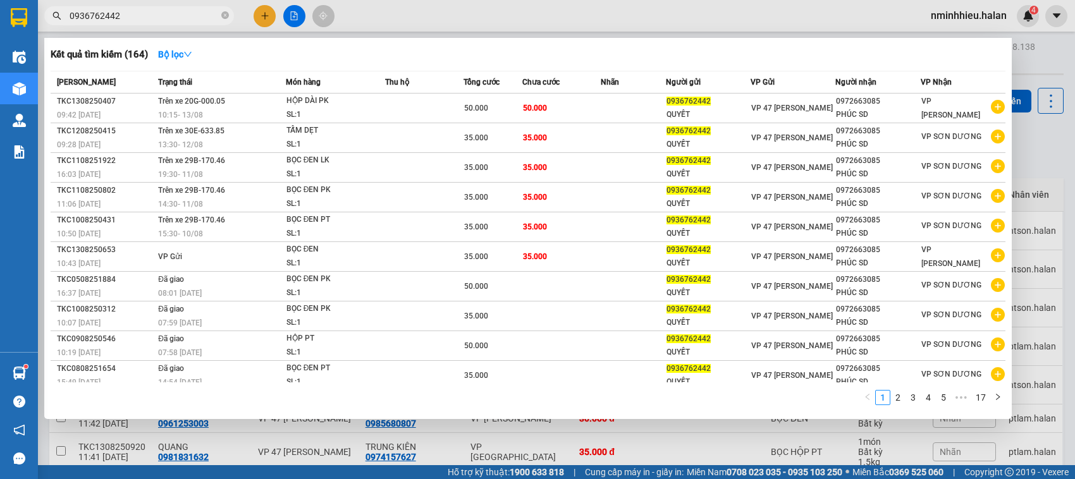
click at [143, 17] on input "0936762442" at bounding box center [144, 16] width 149 height 14
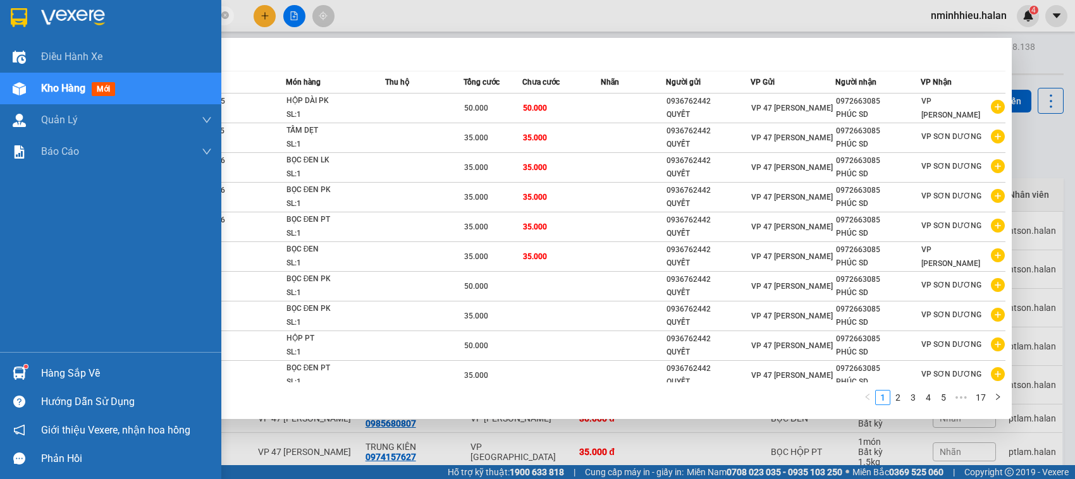
type input "0968052190"
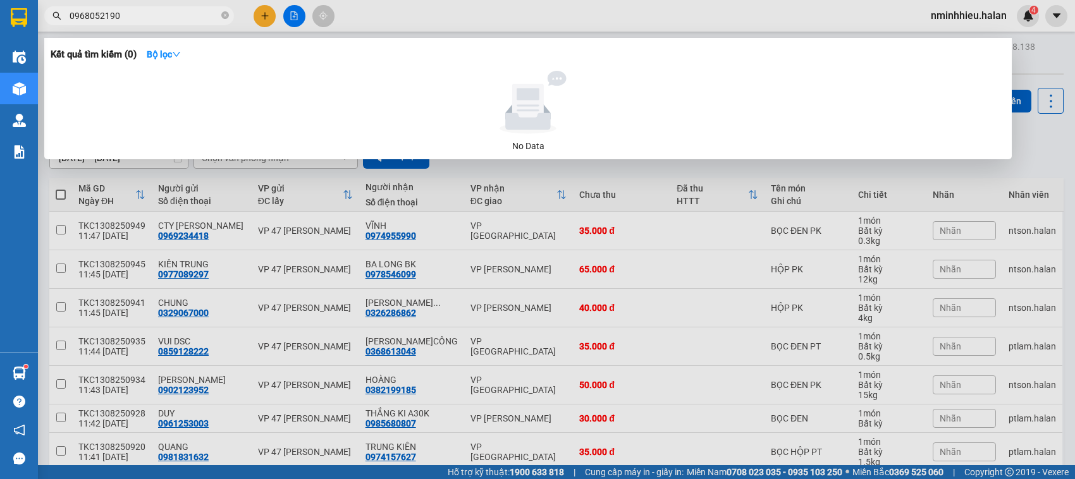
drag, startPoint x: 146, startPoint y: 16, endPoint x: 0, endPoint y: 33, distance: 147.1
click at [0, 33] on section "Kết quả tìm kiếm ( 0 ) Bộ lọc No Data 0968052190 nminhhieu.halan 4 Điều hành xe…" at bounding box center [537, 239] width 1075 height 479
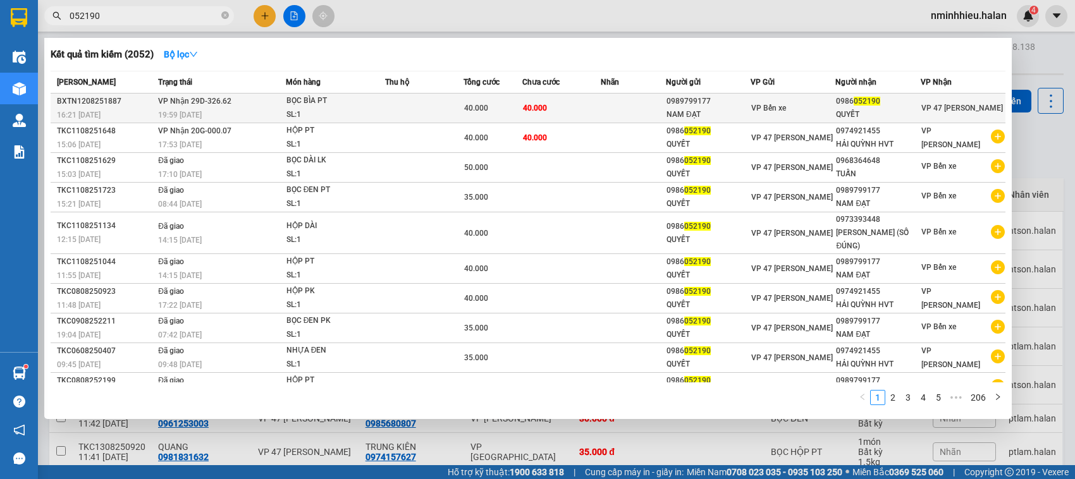
type input "052190"
click at [468, 111] on span "40.000" at bounding box center [476, 108] width 24 height 9
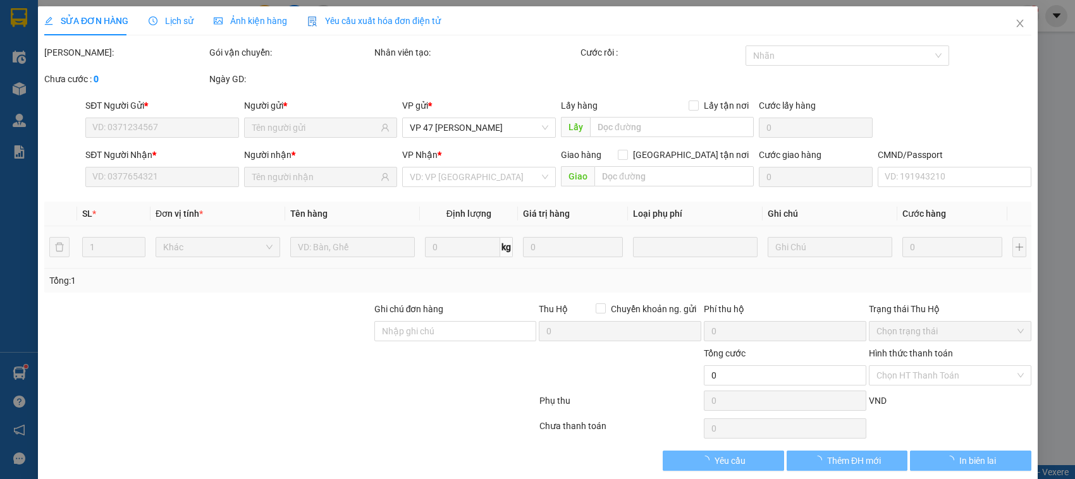
type input "0989799177"
type input "NAM ĐẠT"
type input "0986052190"
type input "QUYẾT"
type input "40.000"
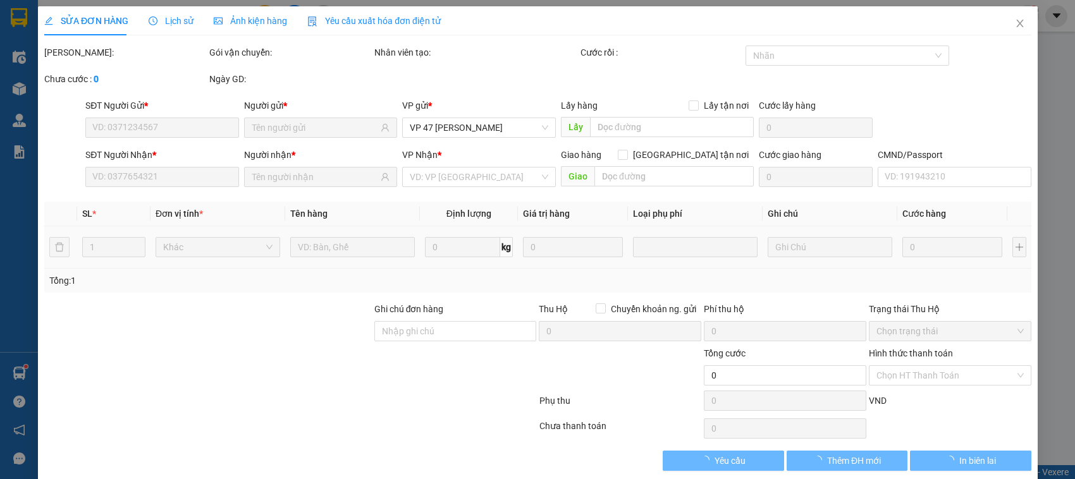
type input "40.000"
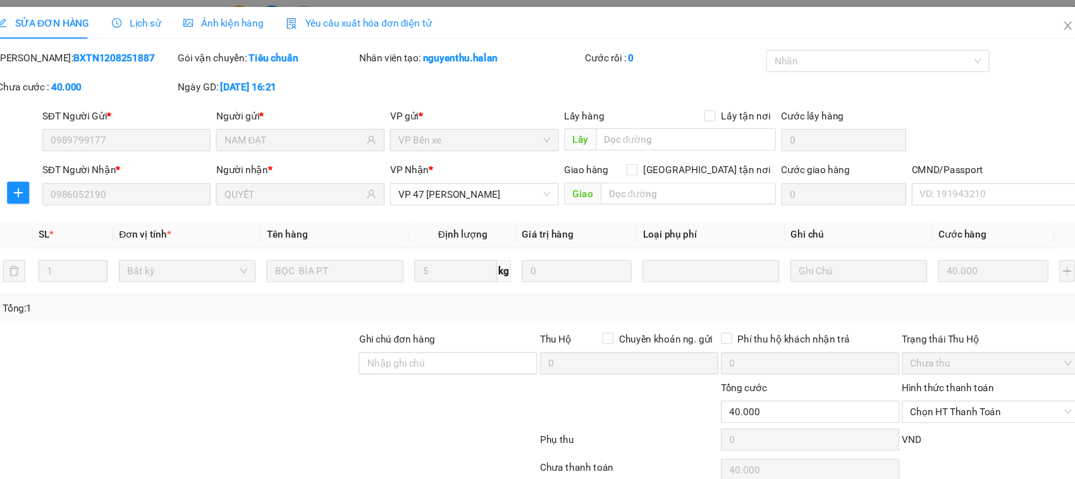
scroll to position [17, 0]
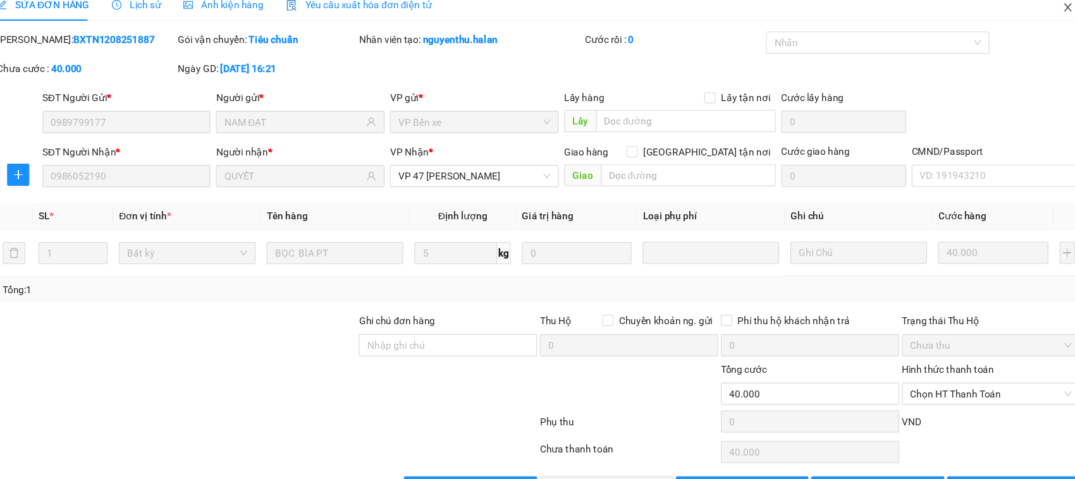
click at [1017, 11] on span "Close" at bounding box center [1019, 7] width 35 height 35
